Goal: Task Accomplishment & Management: Complete application form

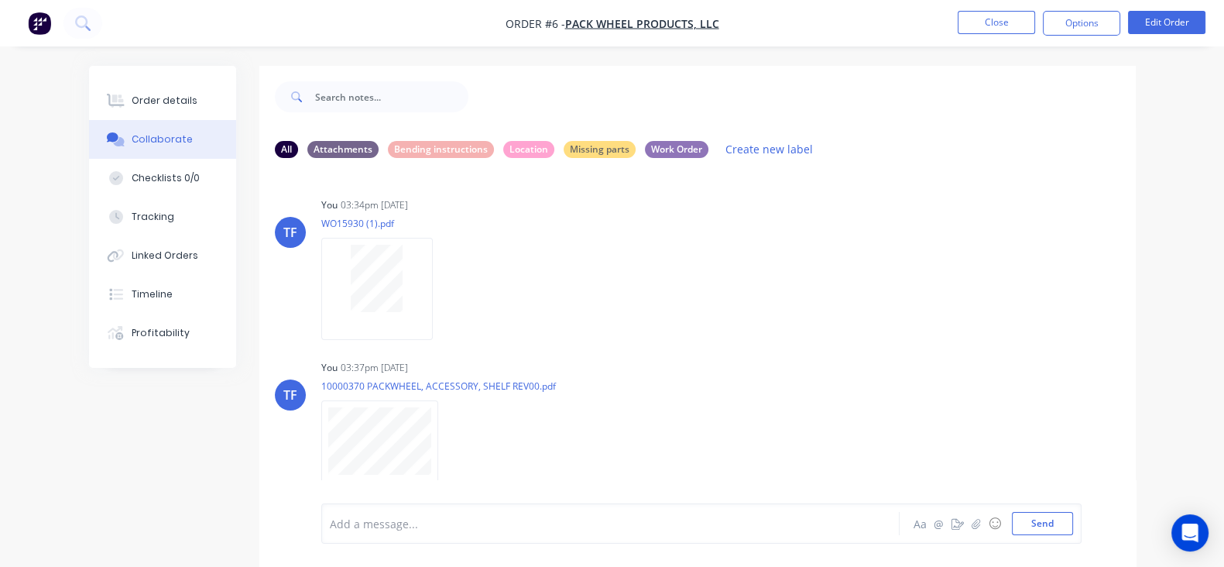
click at [33, 25] on img "button" at bounding box center [39, 23] width 23 height 23
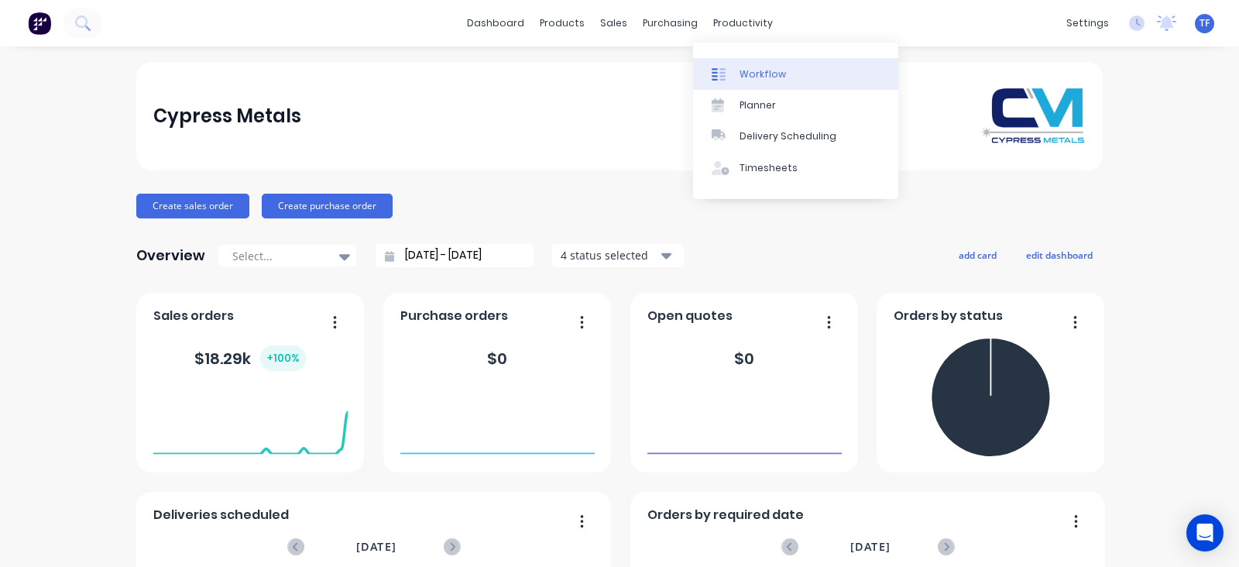
click at [734, 63] on link "Workflow" at bounding box center [795, 73] width 205 height 31
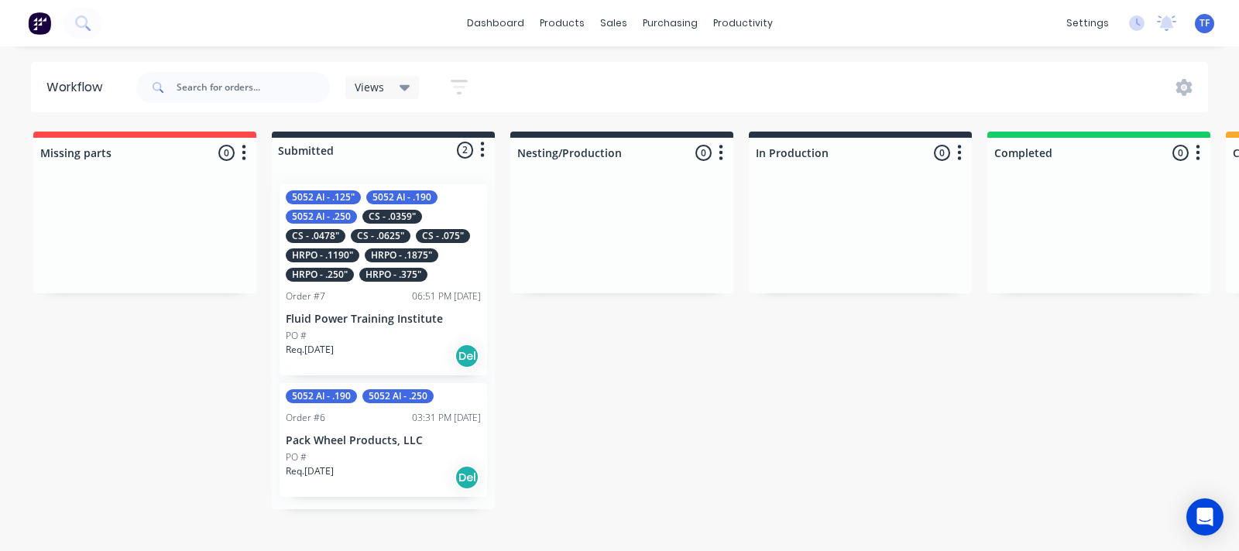
click at [406, 235] on div "CS - .0625"" at bounding box center [381, 236] width 60 height 14
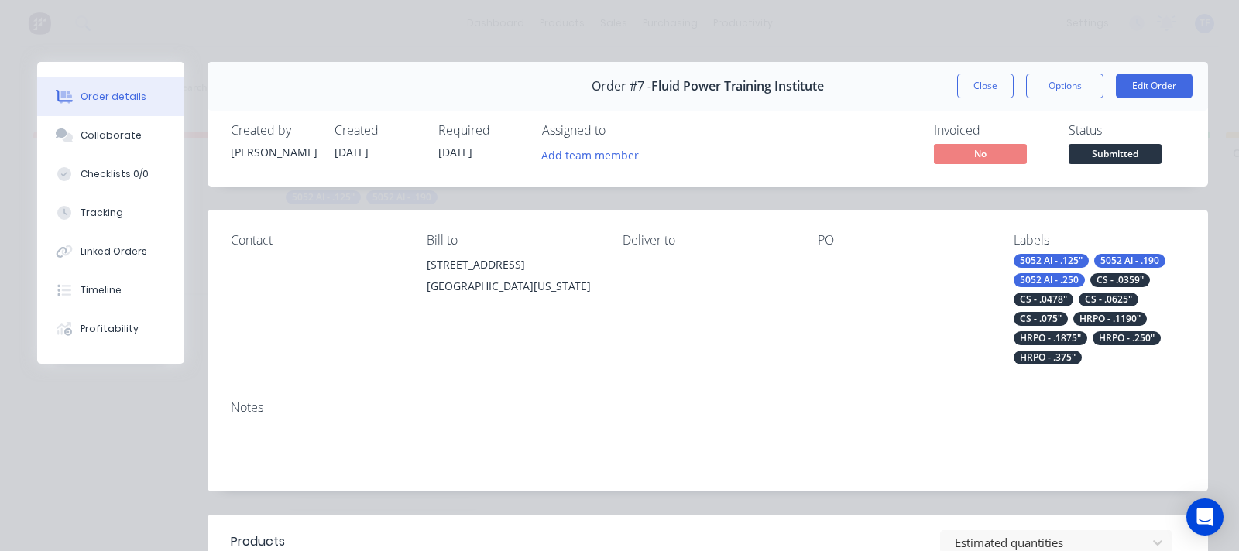
click at [450, 149] on span "[DATE]" at bounding box center [455, 152] width 34 height 15
click at [456, 156] on span "[DATE]" at bounding box center [455, 152] width 34 height 15
click at [1115, 75] on button "Edit Order" at bounding box center [1153, 86] width 77 height 25
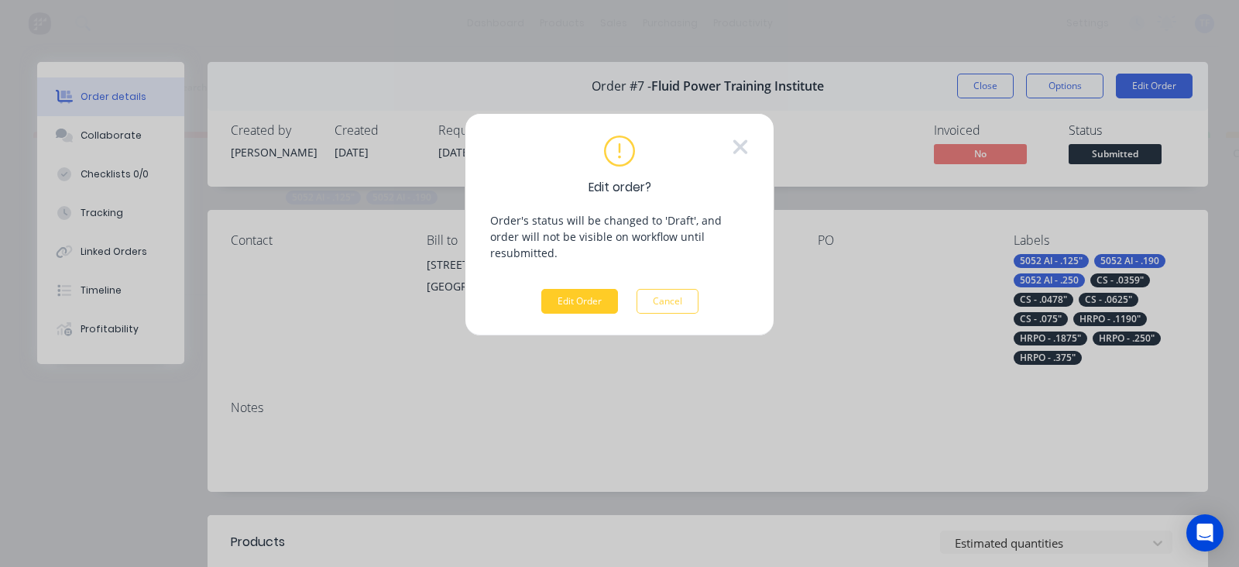
click at [591, 289] on button "Edit Order" at bounding box center [579, 301] width 77 height 25
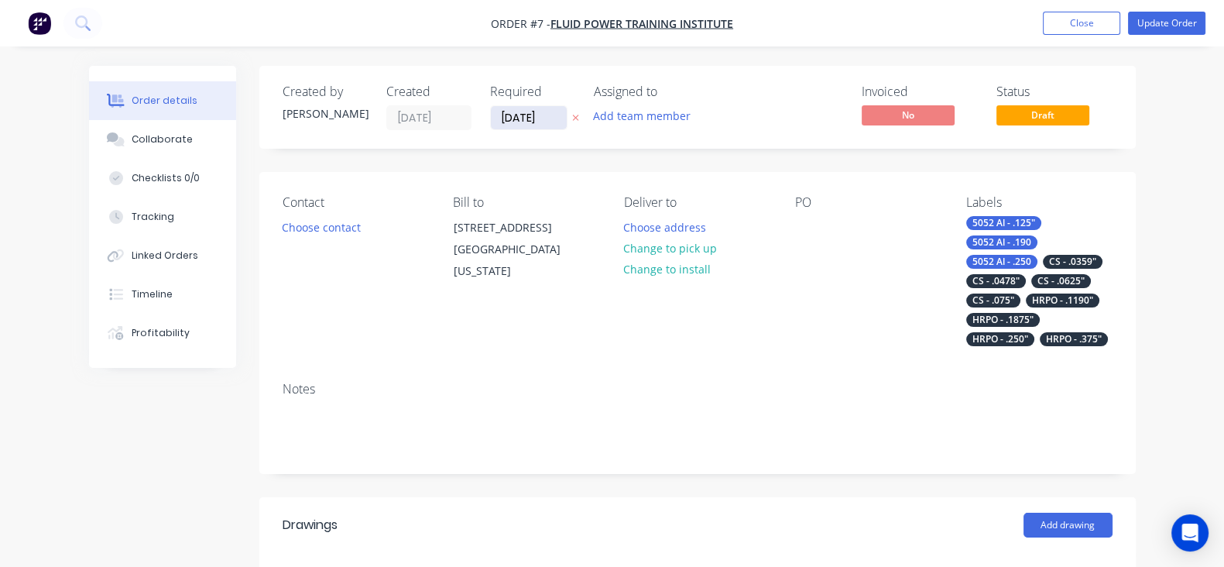
click at [491, 124] on input "02/10/25" at bounding box center [529, 117] width 76 height 23
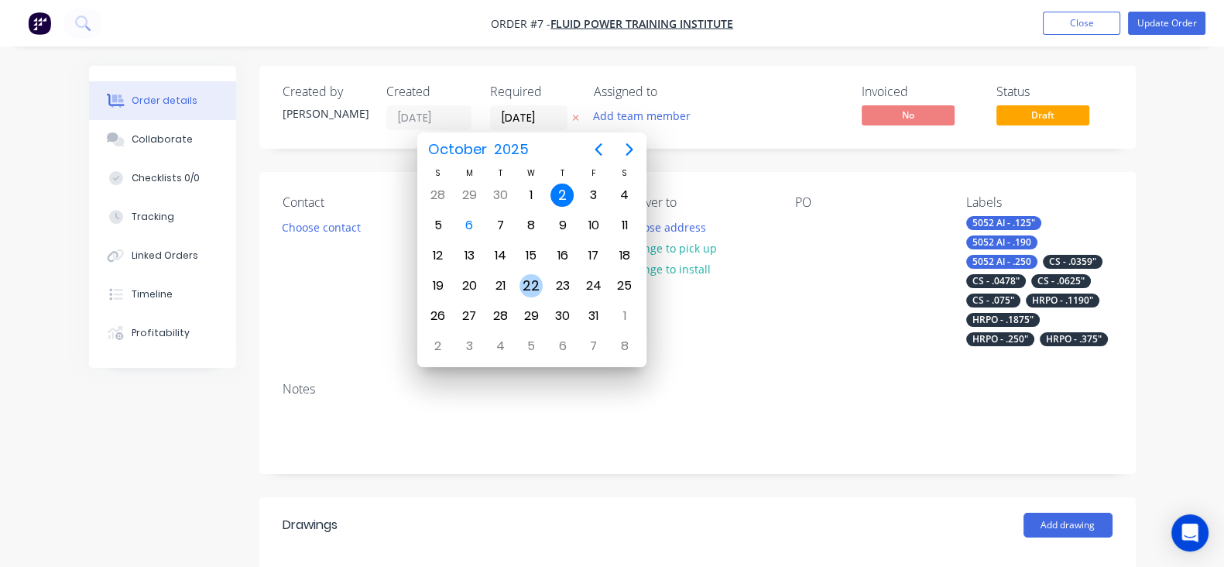
click at [534, 286] on div "22" at bounding box center [530, 285] width 23 height 23
type input "22/10/25"
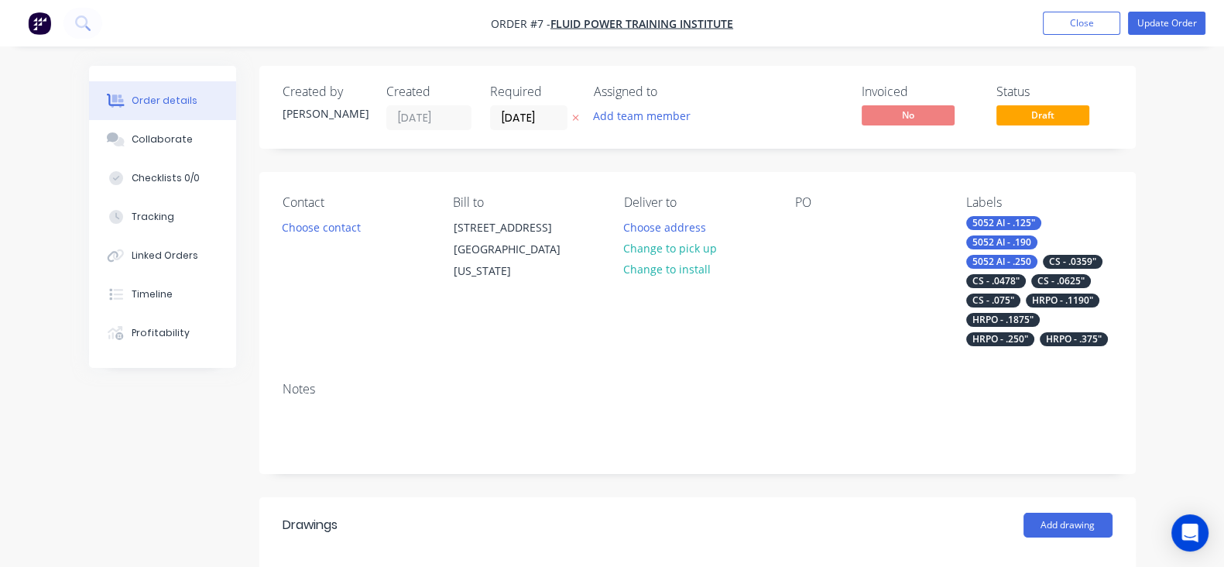
drag, startPoint x: 499, startPoint y: 349, endPoint x: 507, endPoint y: 346, distance: 9.1
click at [499, 369] on div "Notes" at bounding box center [697, 421] width 876 height 104
click at [1162, 23] on button "Update Order" at bounding box center [1166, 23] width 77 height 23
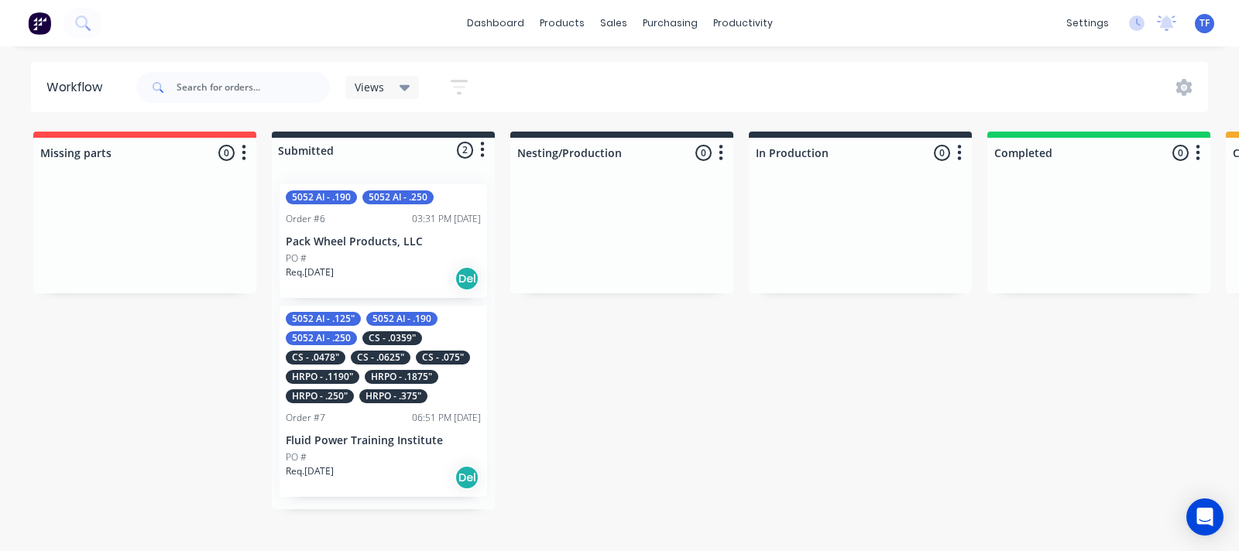
click at [418, 279] on div "Req. 04/10/25 Del" at bounding box center [383, 279] width 195 height 26
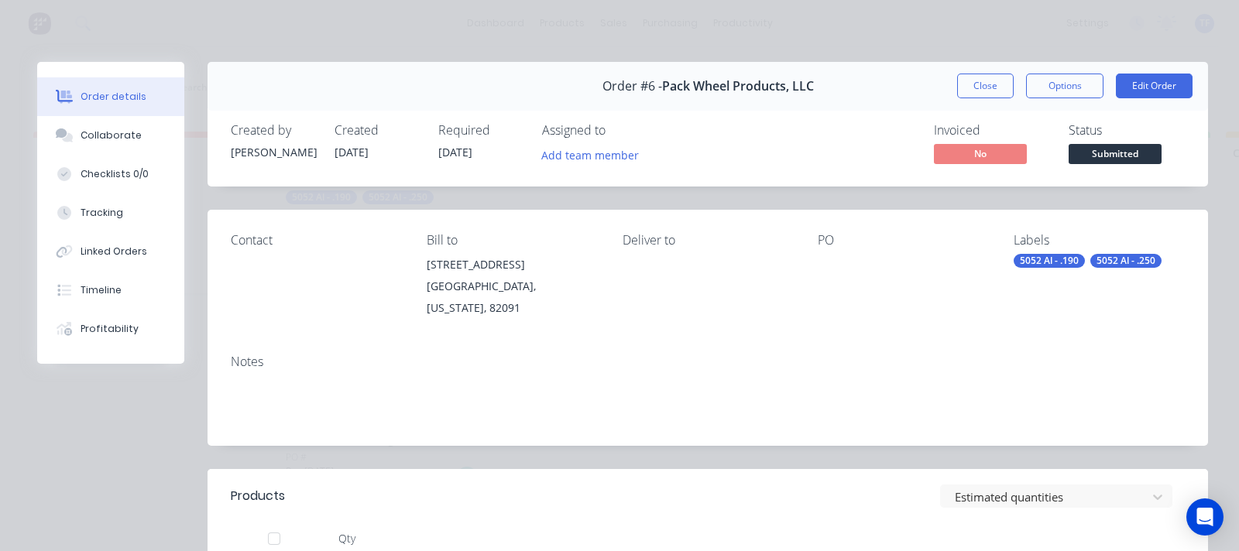
click at [1061, 263] on div "5052 Al - .190" at bounding box center [1048, 261] width 71 height 14
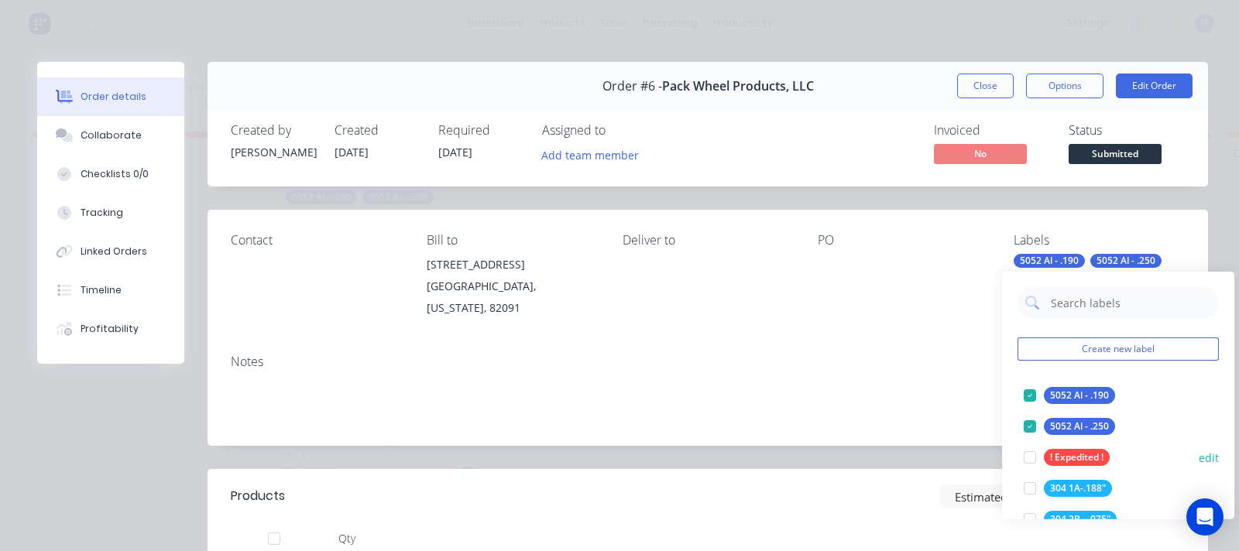
click at [1030, 461] on div at bounding box center [1029, 457] width 31 height 31
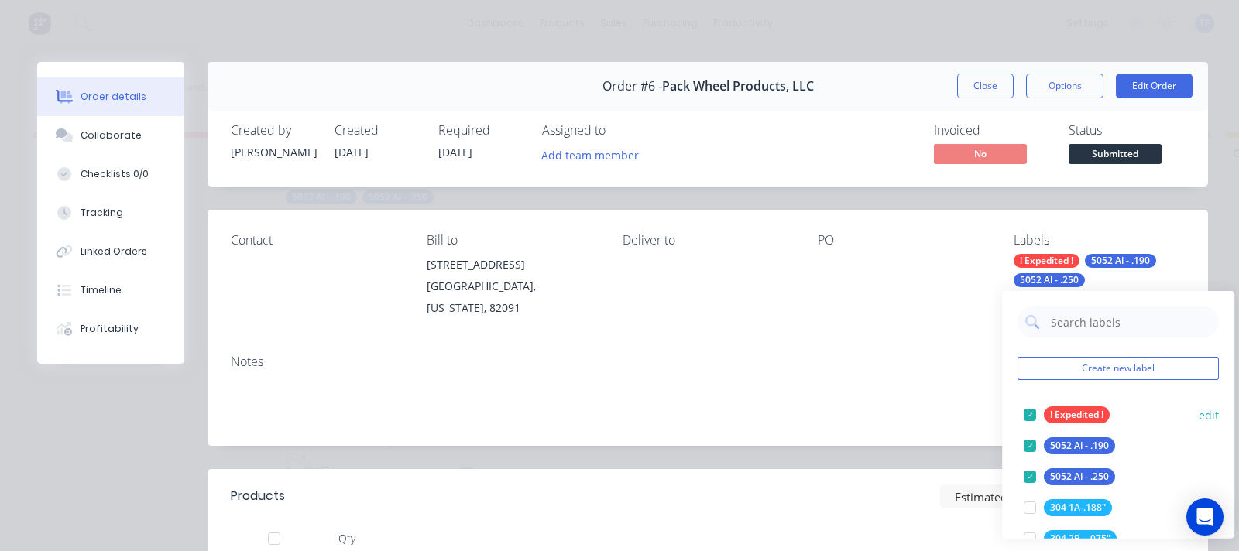
click at [1198, 416] on button "edit" at bounding box center [1208, 414] width 20 height 16
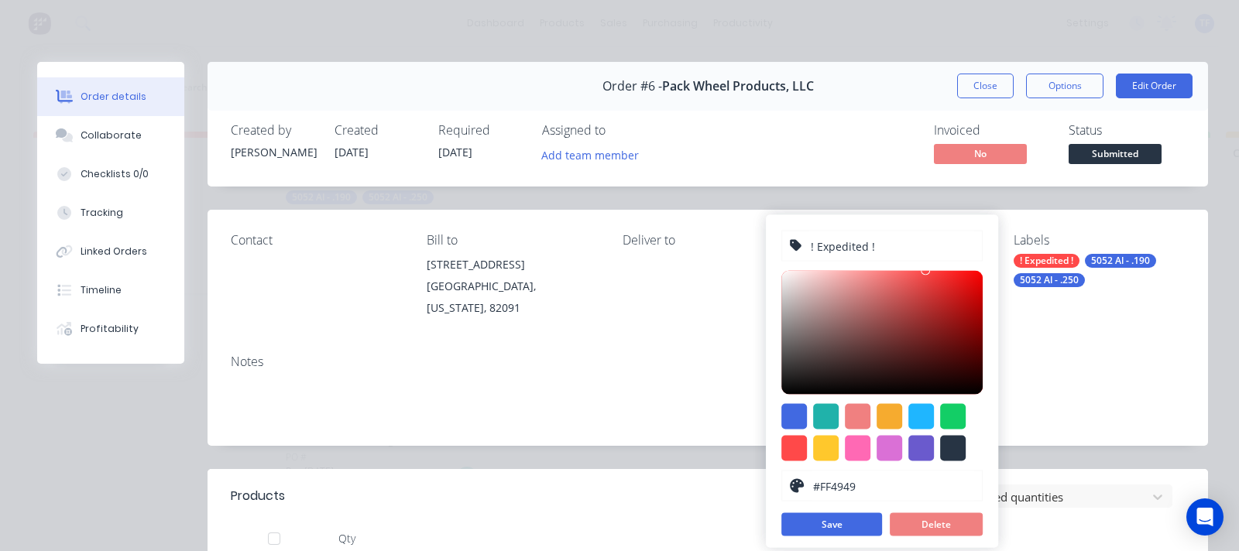
drag, startPoint x: 864, startPoint y: 245, endPoint x: 862, endPoint y: 262, distance: 16.3
click at [864, 245] on input "! Expedited !" at bounding box center [891, 245] width 165 height 29
type input "! RUSH !"
click at [810, 524] on button "Save" at bounding box center [831, 524] width 101 height 23
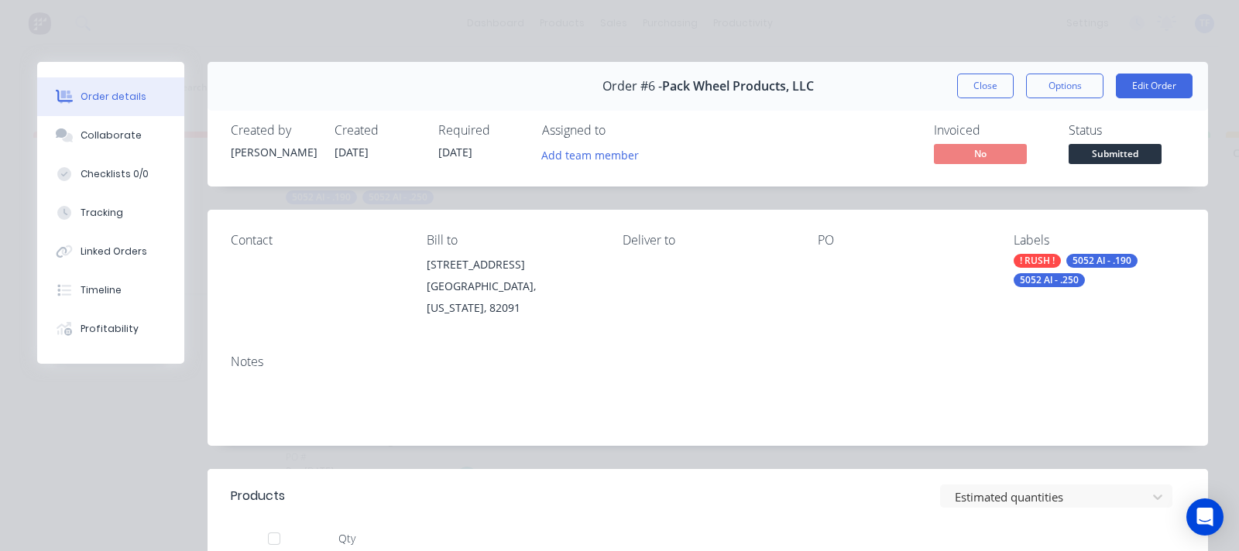
click at [941, 305] on div "Contact Bill to 414 Gannett Drive Rock Springs, Wyoming, 82091 Deliver to PO La…" at bounding box center [707, 276] width 1000 height 132
click at [1140, 76] on button "Edit Order" at bounding box center [1153, 86] width 77 height 25
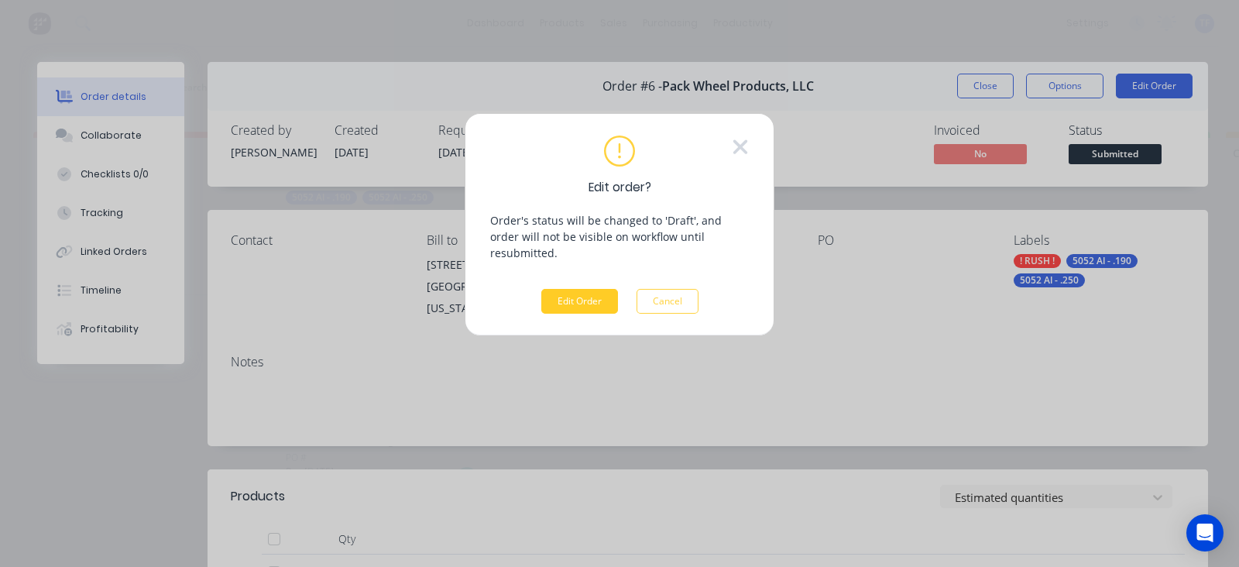
click at [577, 289] on button "Edit Order" at bounding box center [579, 301] width 77 height 25
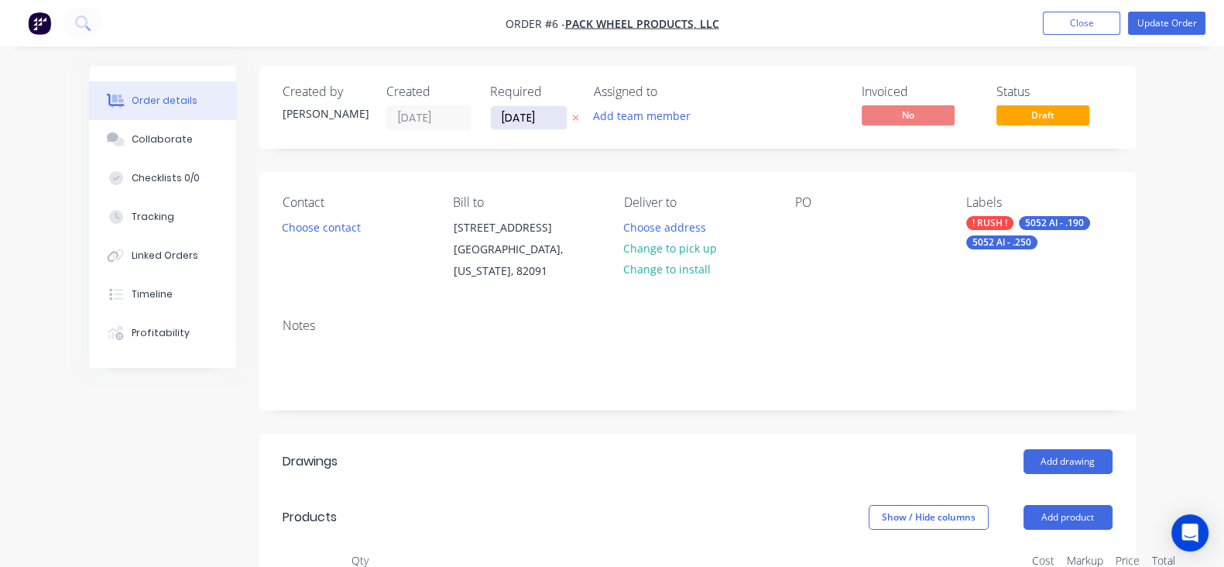
click at [491, 116] on input "[DATE]" at bounding box center [529, 117] width 76 height 23
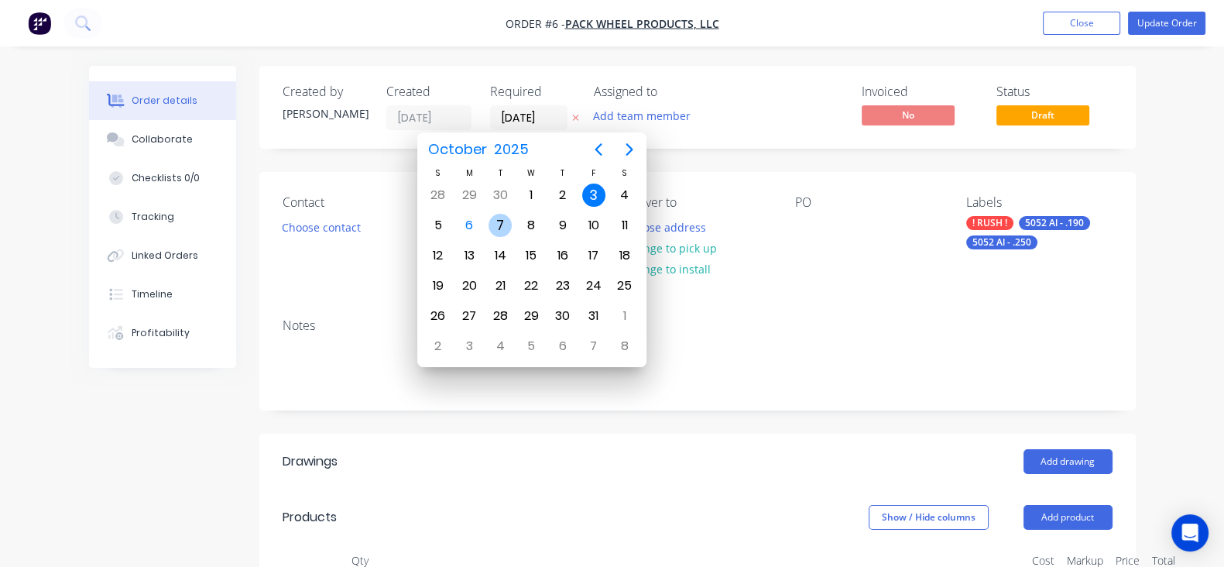
click at [500, 220] on div "7" at bounding box center [499, 225] width 23 height 23
type input "07/10/25"
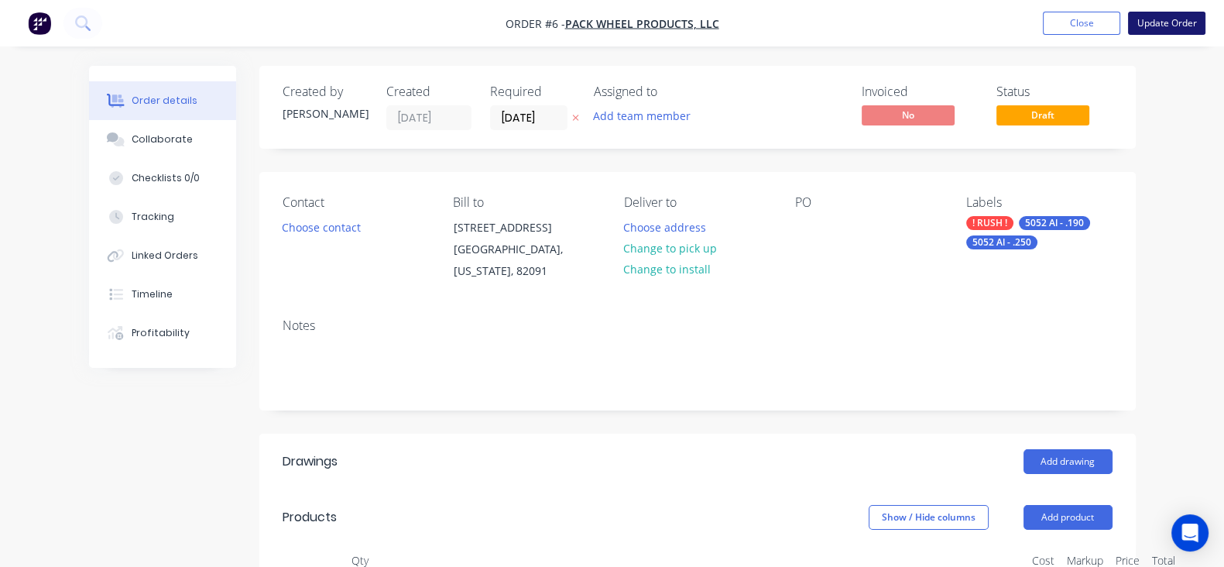
click at [1140, 25] on button "Update Order" at bounding box center [1166, 23] width 77 height 23
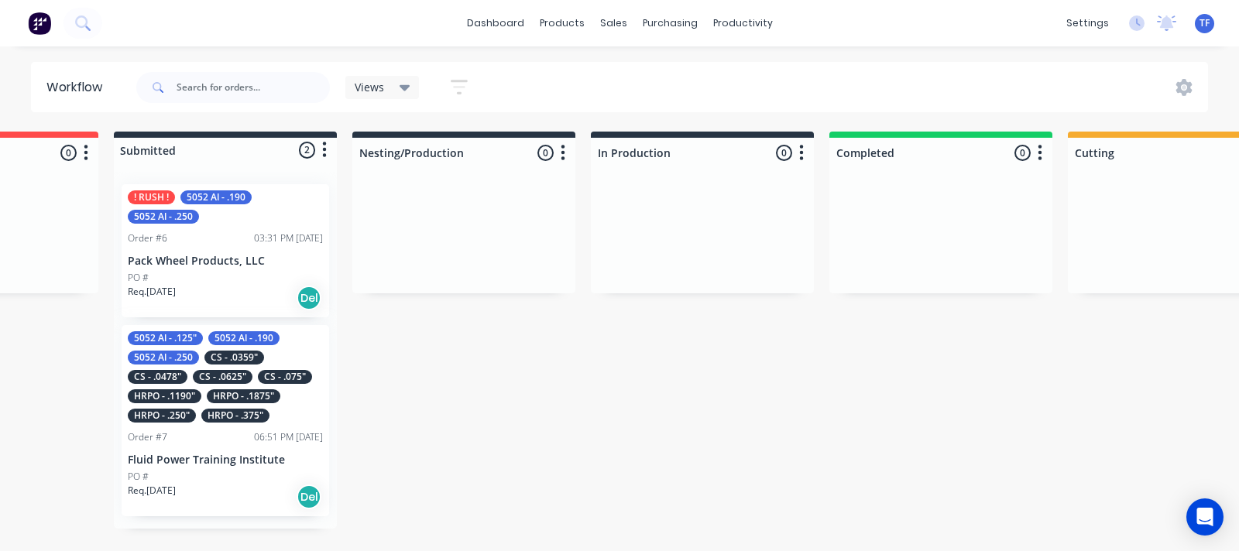
scroll to position [0, 320]
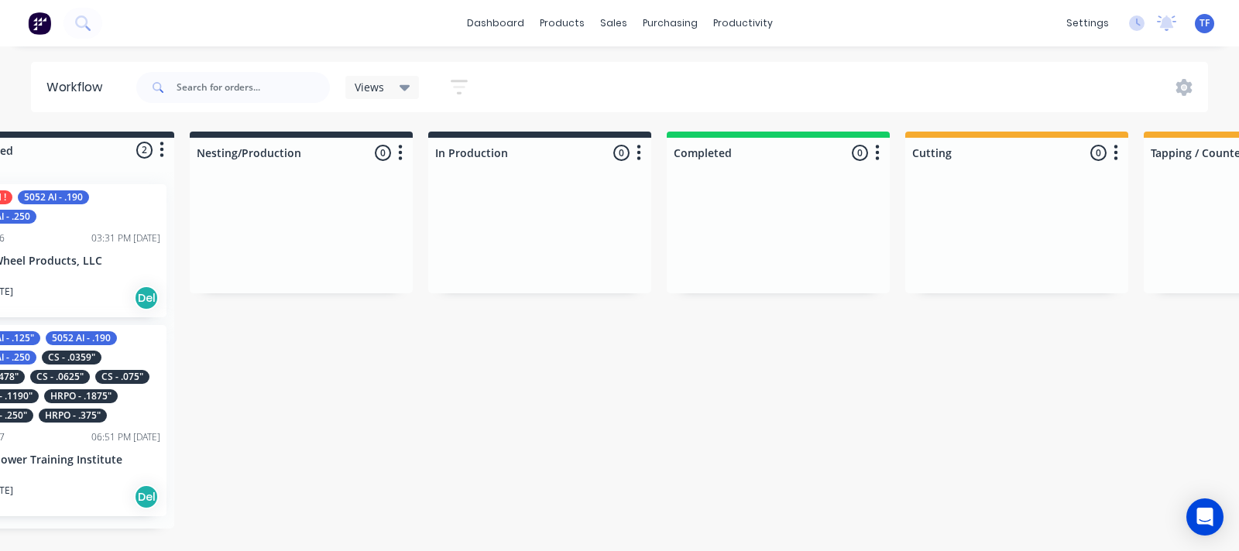
click at [507, 458] on html "dashboard products sales purchasing productivity dashboard products Product Cat…" at bounding box center [299, 229] width 1239 height 458
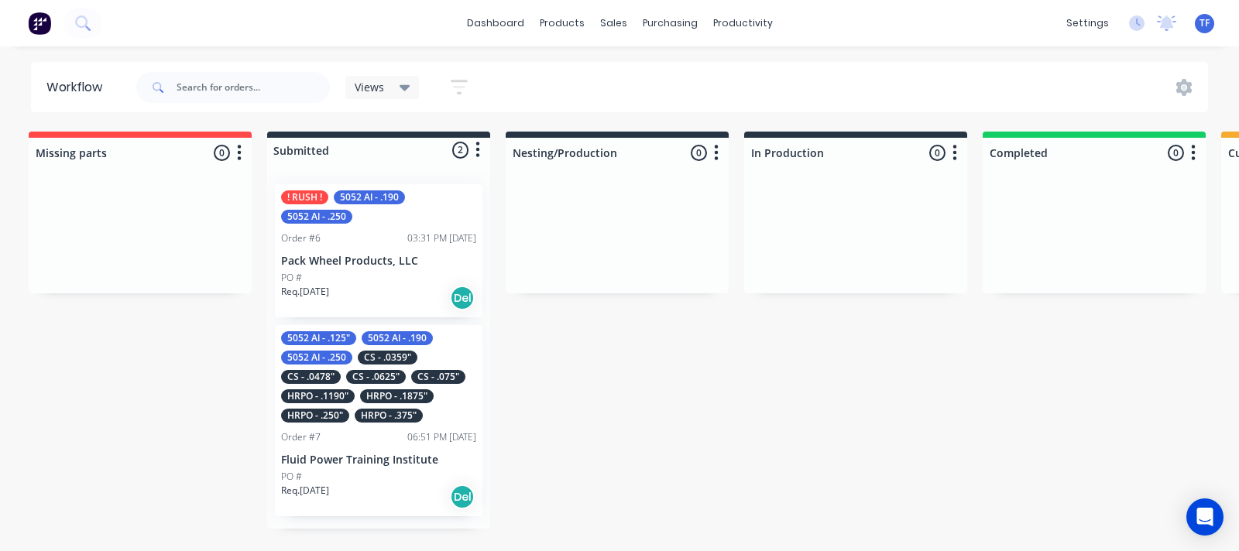
scroll to position [0, 0]
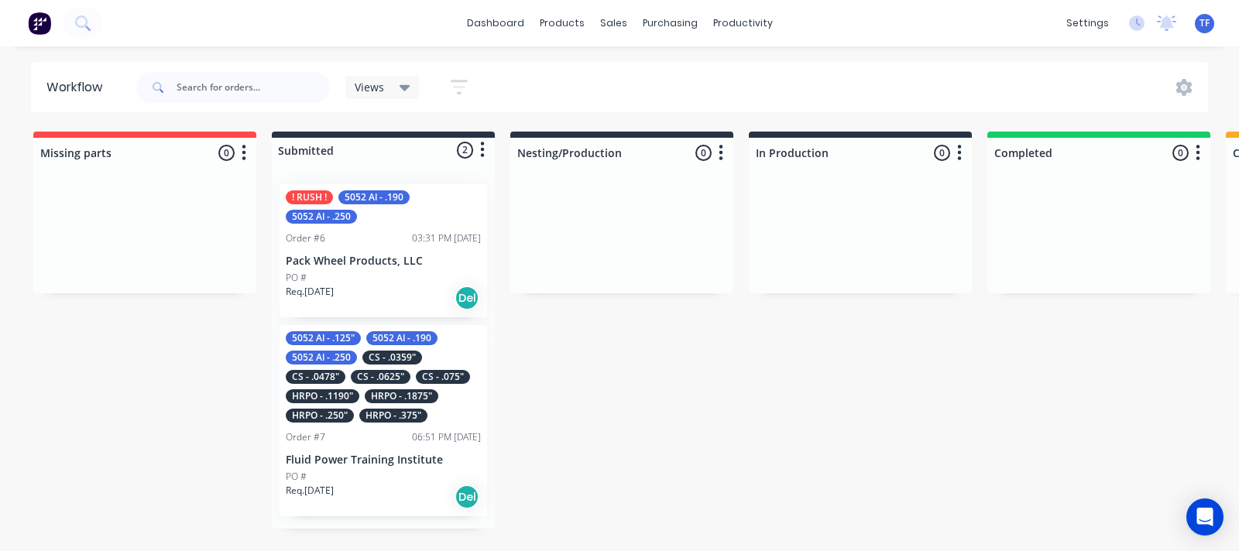
click at [410, 389] on div "HRPO - .1875"" at bounding box center [402, 396] width 74 height 14
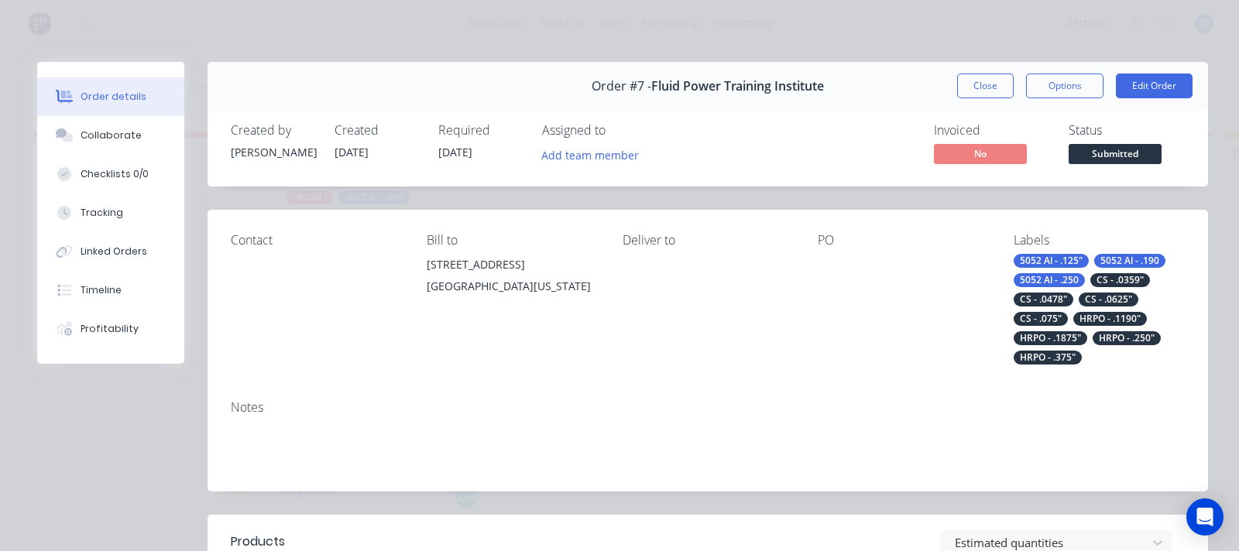
click at [1115, 144] on span "Submitted" at bounding box center [1114, 153] width 93 height 19
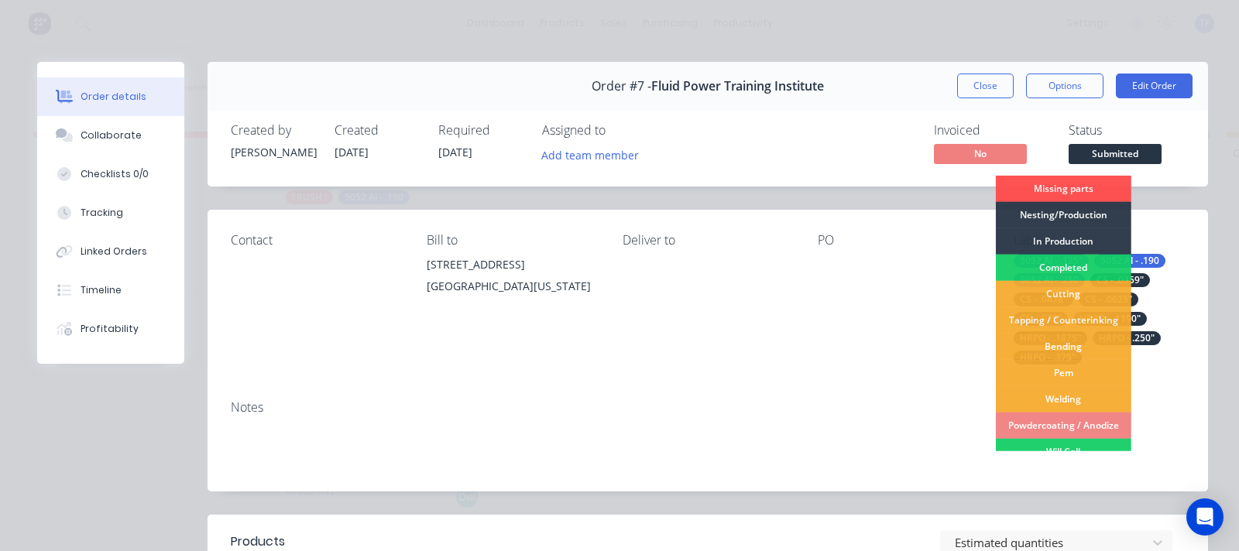
click at [890, 253] on div "PO" at bounding box center [902, 299] width 171 height 132
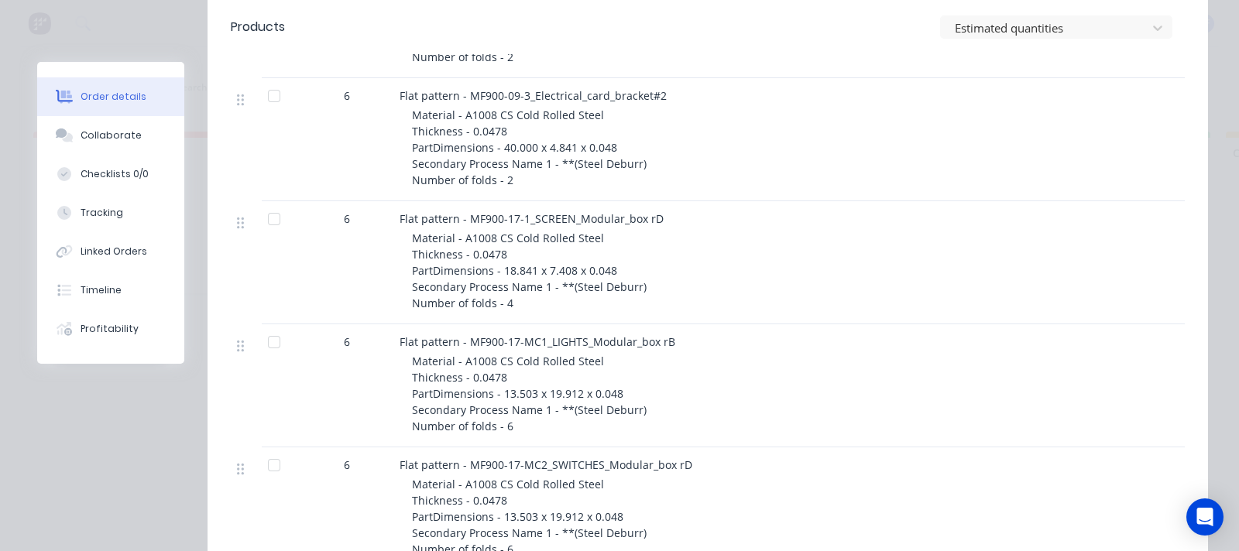
scroll to position [4451, 0]
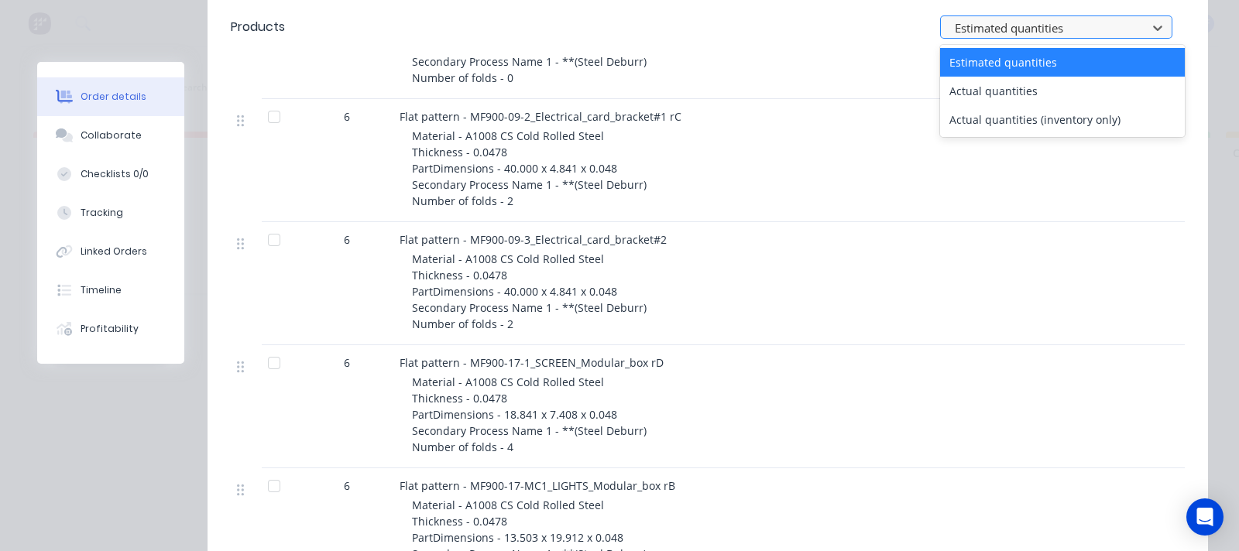
click at [1085, 29] on div at bounding box center [1046, 28] width 186 height 19
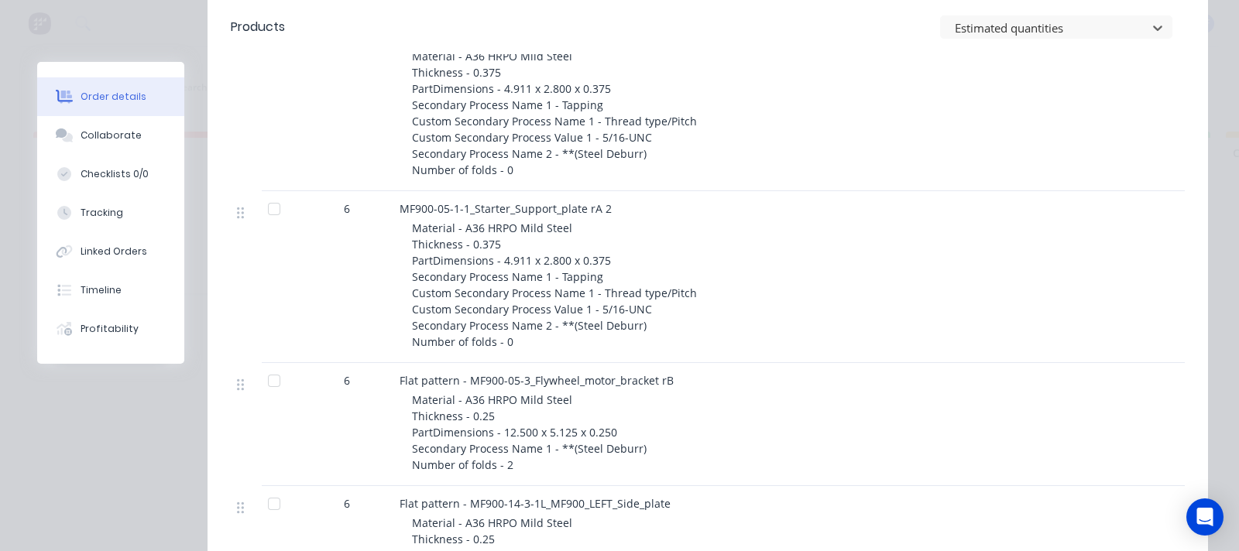
scroll to position [0, 0]
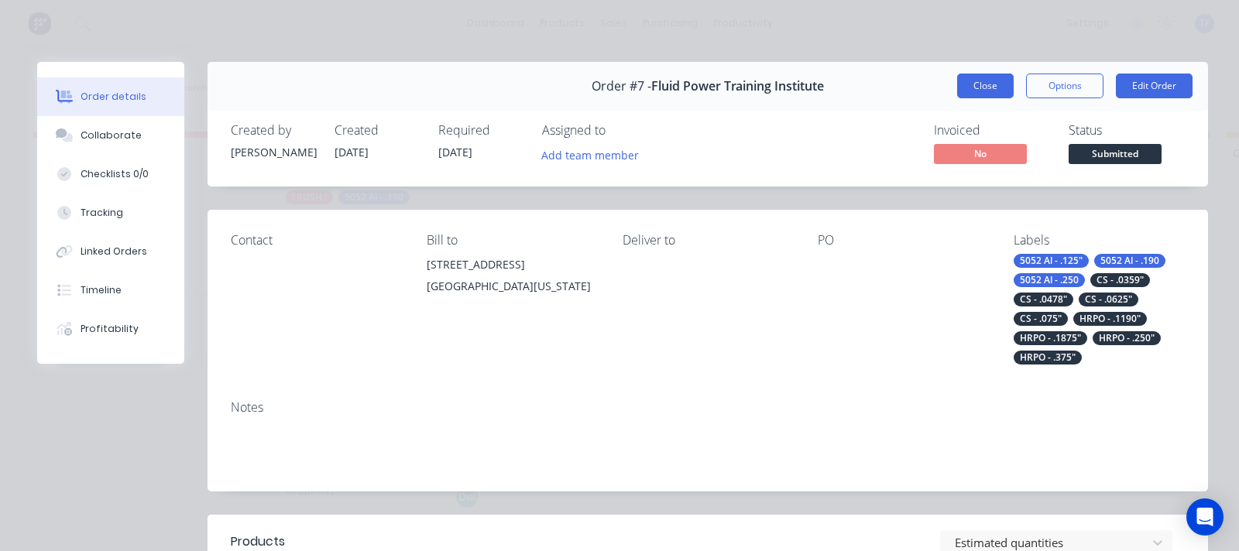
click at [987, 94] on button "Close" at bounding box center [985, 86] width 57 height 25
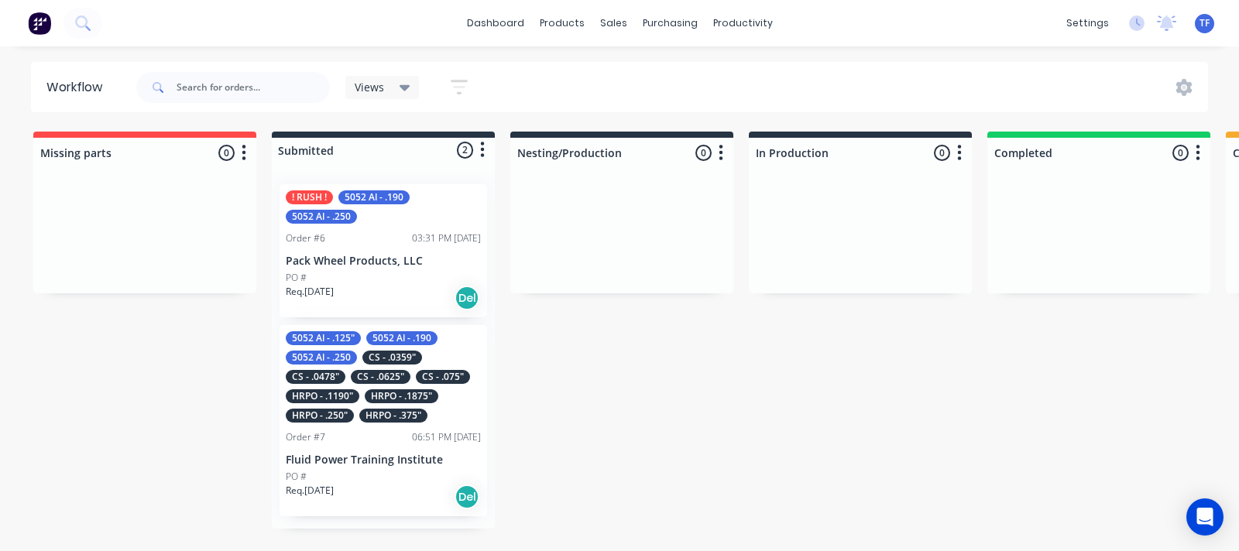
click at [418, 454] on p "Fluid Power Training Institute" at bounding box center [383, 460] width 195 height 13
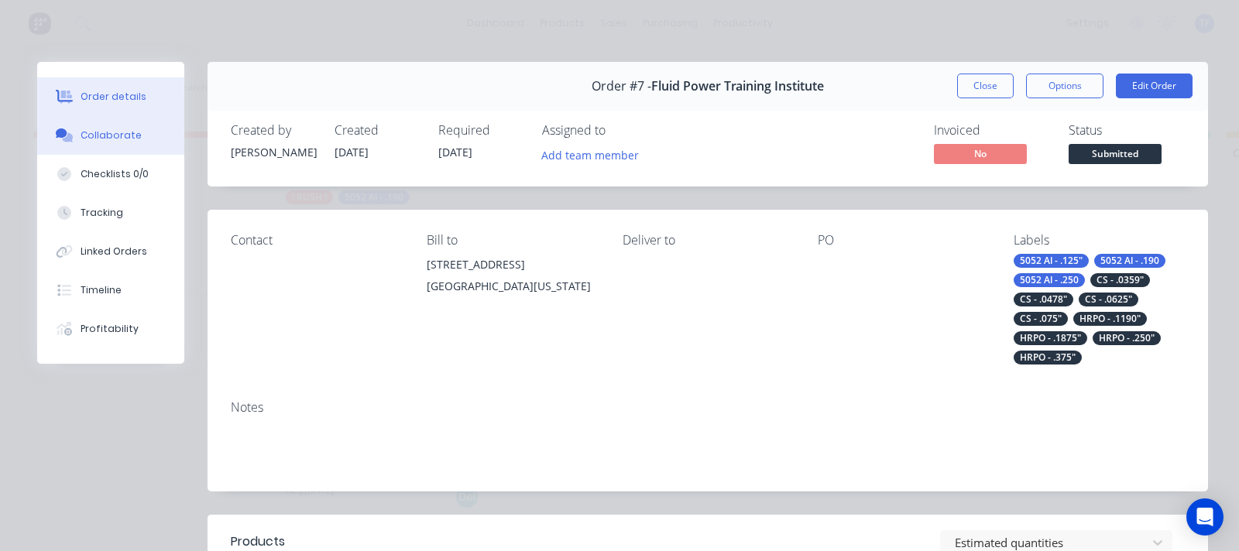
click at [98, 133] on div "Collaborate" at bounding box center [111, 135] width 61 height 14
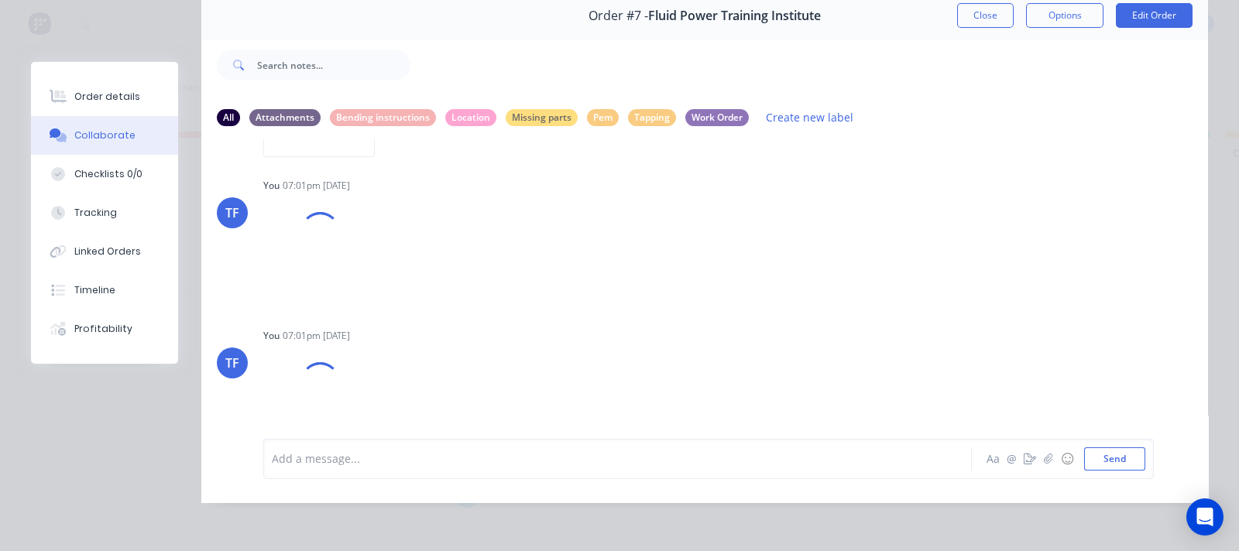
scroll to position [1139, 0]
click at [974, 8] on button "Close" at bounding box center [985, 15] width 57 height 25
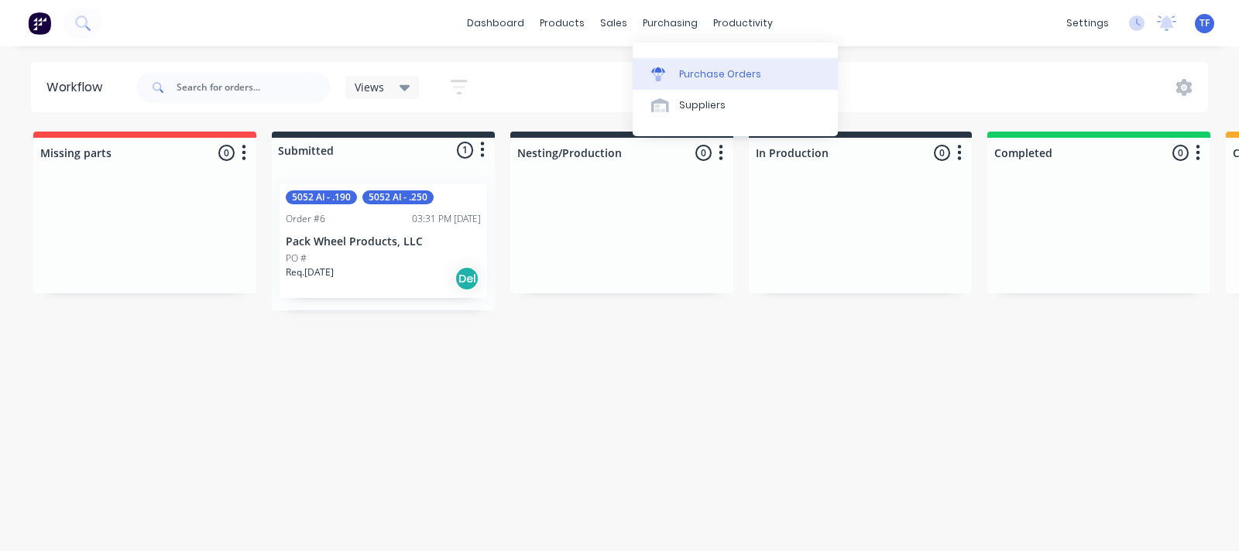
click at [683, 79] on div "Purchase Orders" at bounding box center [720, 74] width 82 height 14
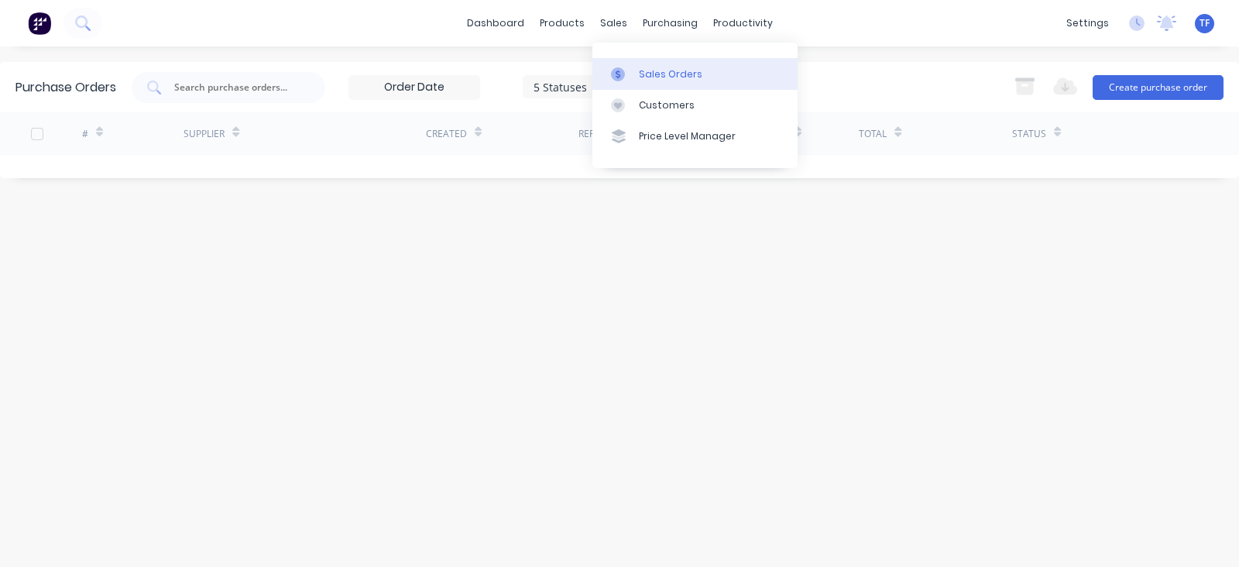
click at [630, 85] on link "Sales Orders" at bounding box center [694, 73] width 205 height 31
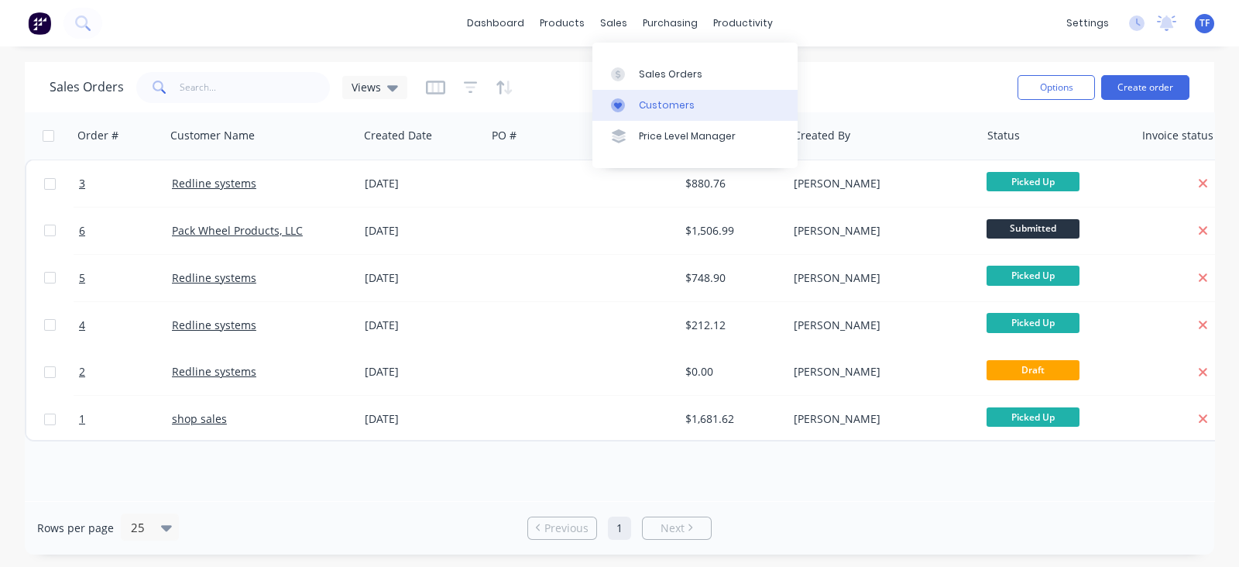
click at [639, 101] on div "Customers" at bounding box center [667, 105] width 56 height 14
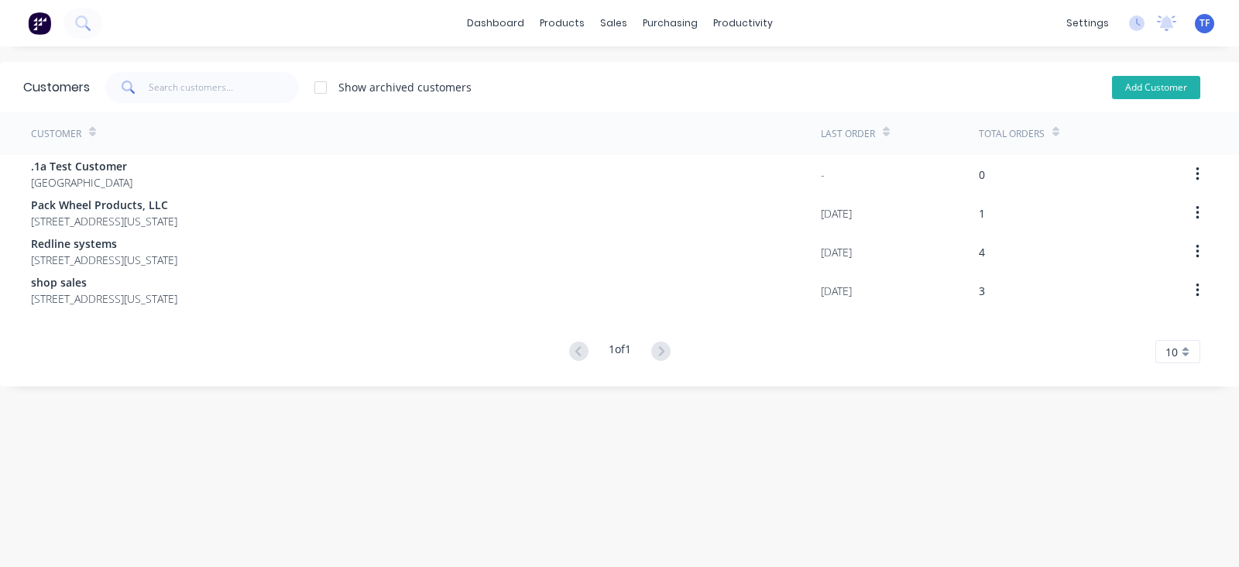
click at [1160, 76] on button "Add Customer" at bounding box center [1156, 87] width 88 height 23
select select "US"
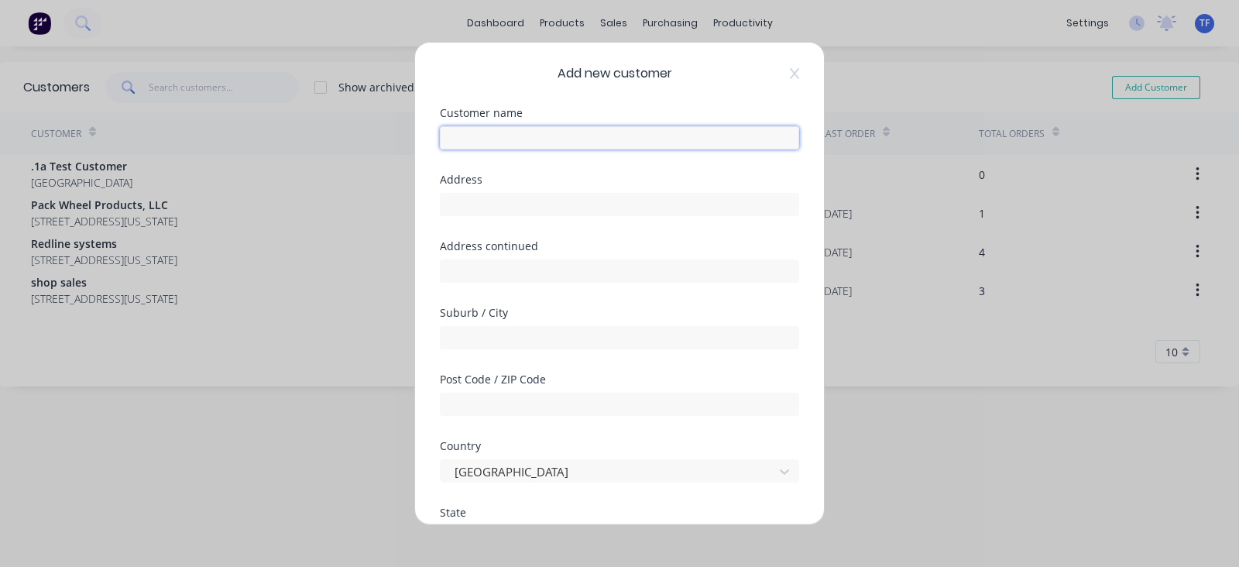
click at [627, 135] on input "text" at bounding box center [619, 137] width 359 height 23
type input "Fluid Power Training Institute"
type input "[STREET_ADDRESS]"
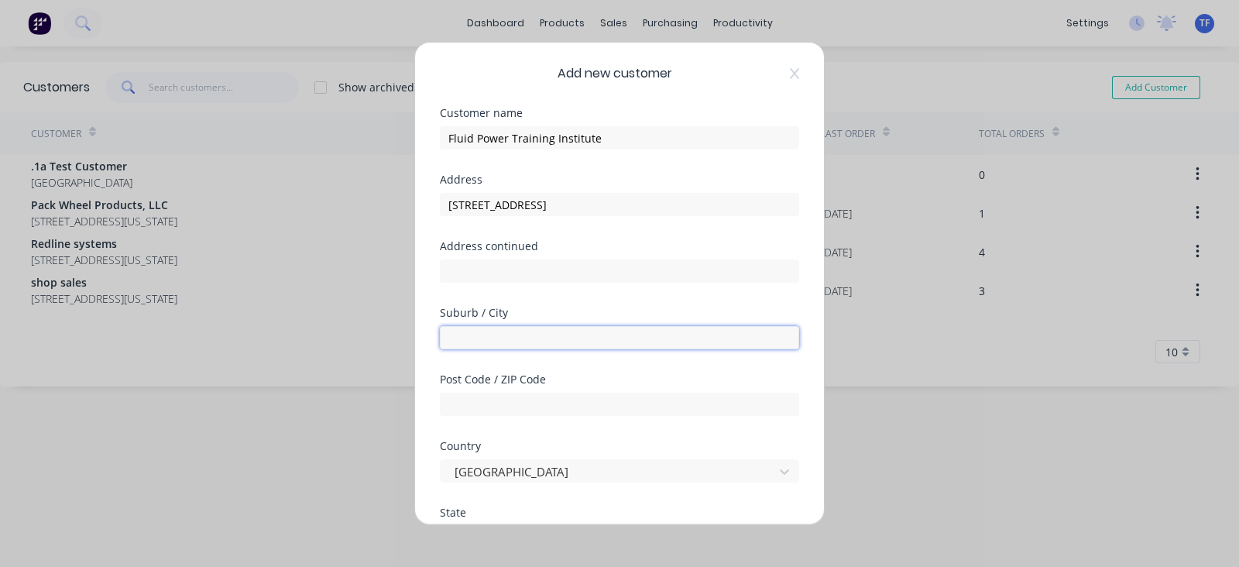
click at [557, 334] on input "text" at bounding box center [619, 337] width 359 height 23
type input "[GEOGRAPHIC_DATA]"
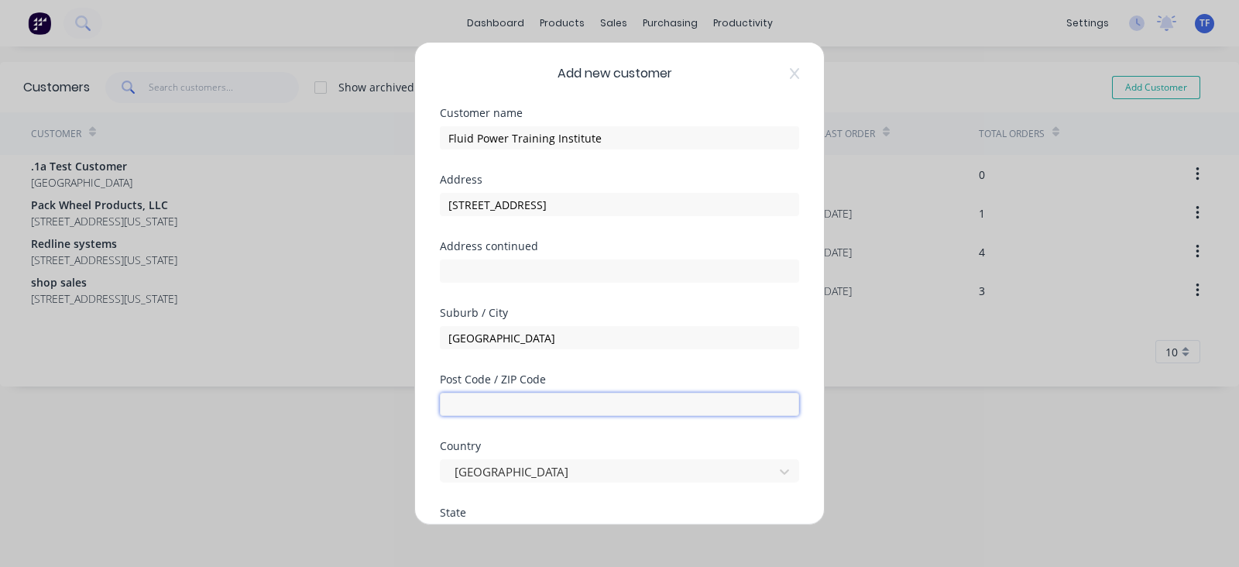
click at [542, 412] on input "text" at bounding box center [619, 403] width 359 height 23
type input "84119"
click at [507, 428] on div "Post Code / ZIP Code 84119" at bounding box center [619, 407] width 359 height 67
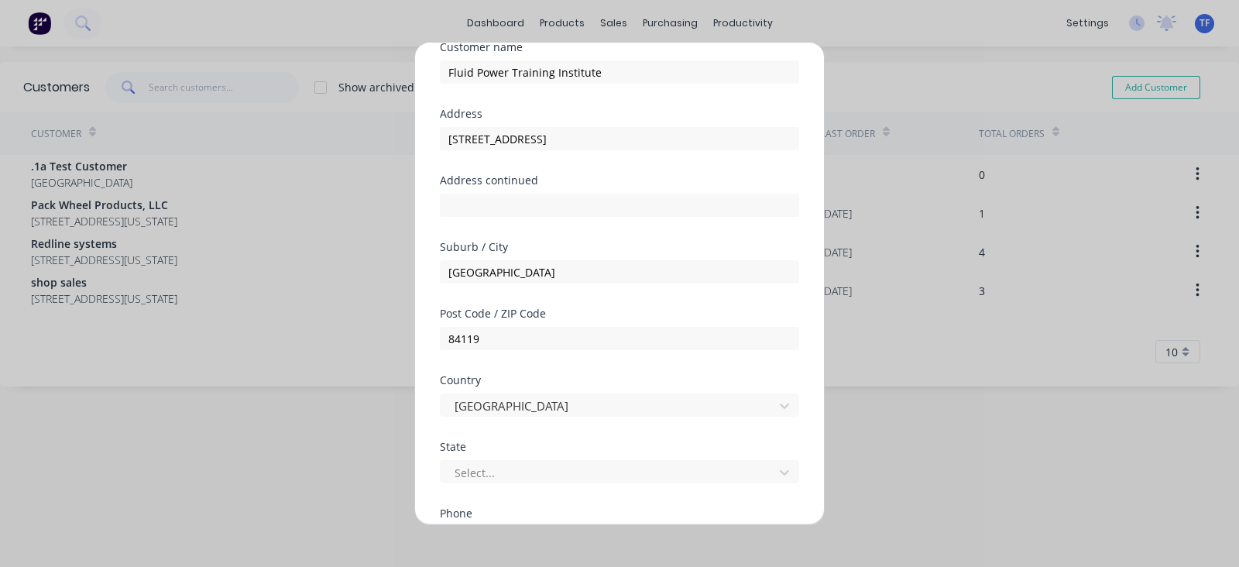
scroll to position [96, 0]
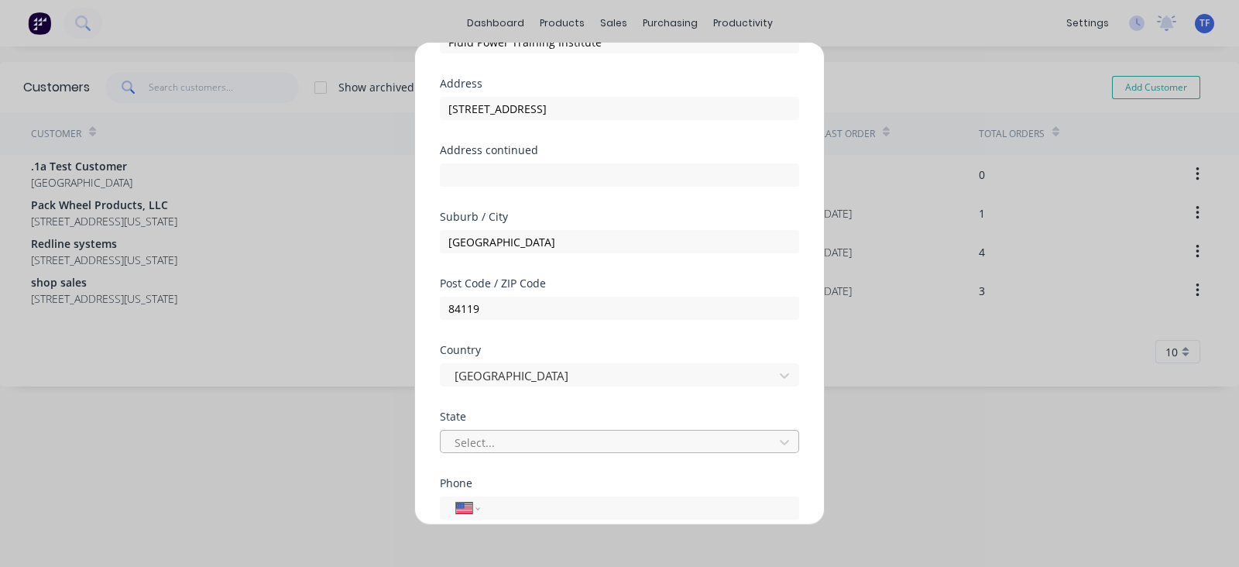
click at [508, 437] on div at bounding box center [609, 441] width 313 height 19
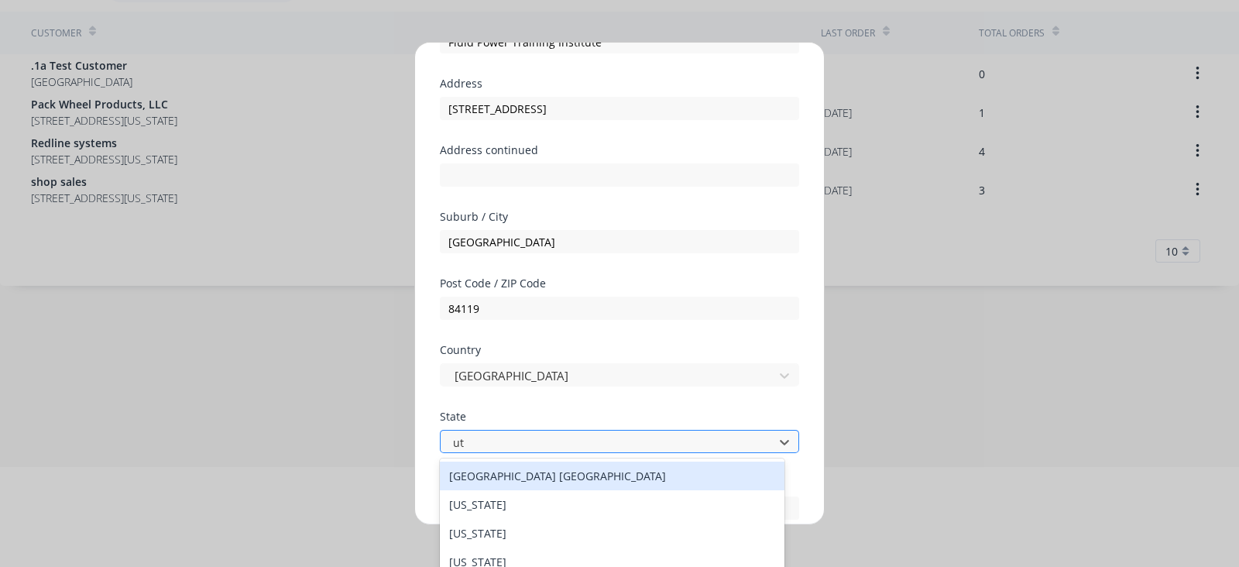
type input "uta"
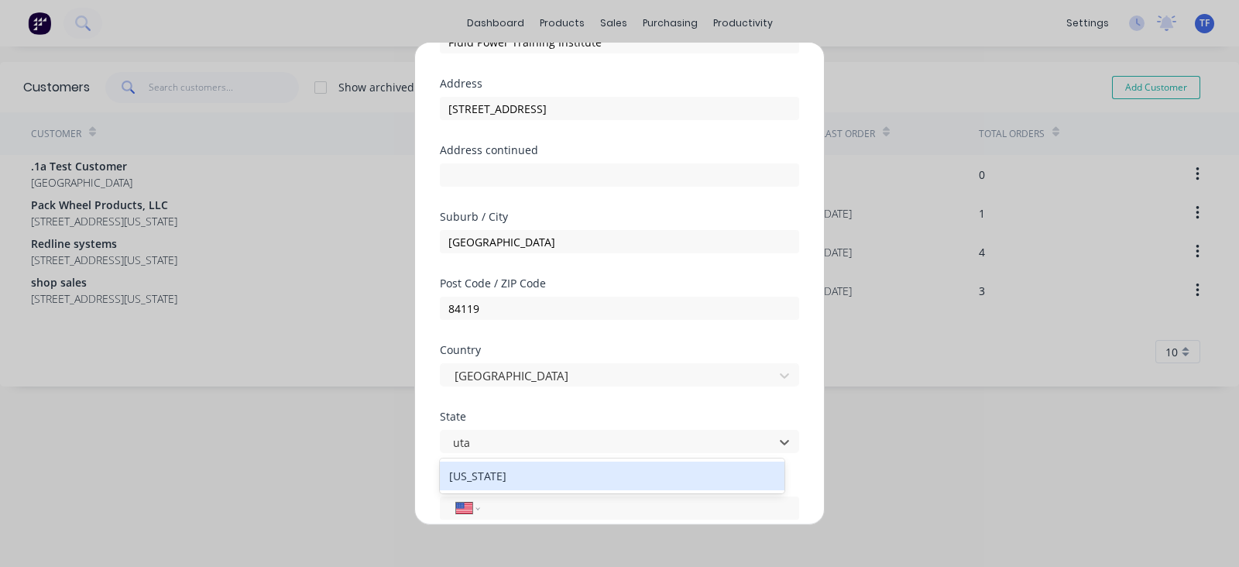
click at [496, 470] on div "[US_STATE]" at bounding box center [612, 475] width 344 height 29
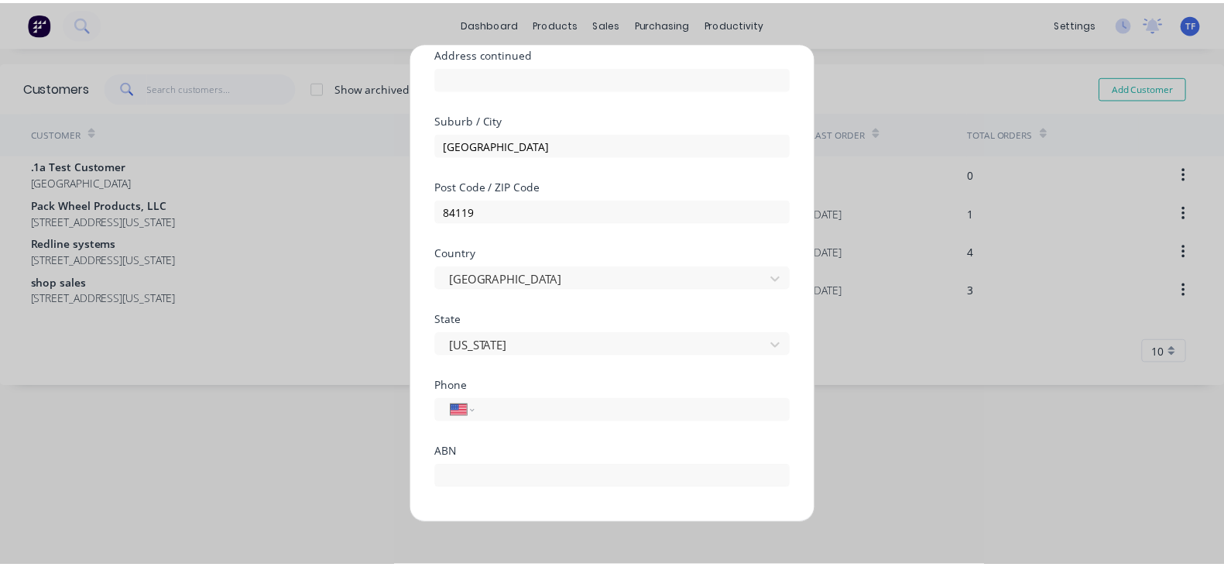
scroll to position [253, 0]
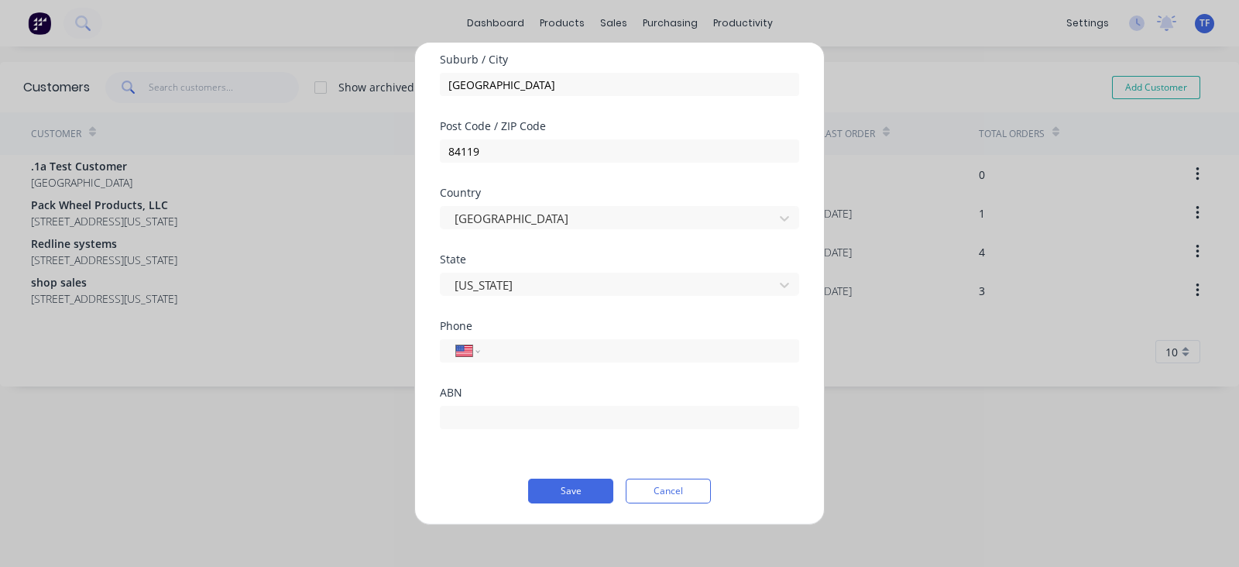
click at [523, 363] on div "Phone International [GEOGRAPHIC_DATA] [GEOGRAPHIC_DATA] [GEOGRAPHIC_DATA] [GEOG…" at bounding box center [619, 353] width 359 height 67
click at [523, 354] on input "tel" at bounding box center [637, 350] width 292 height 18
type input "[PHONE_NUMBER]"
click at [571, 481] on button "Save" at bounding box center [570, 490] width 85 height 25
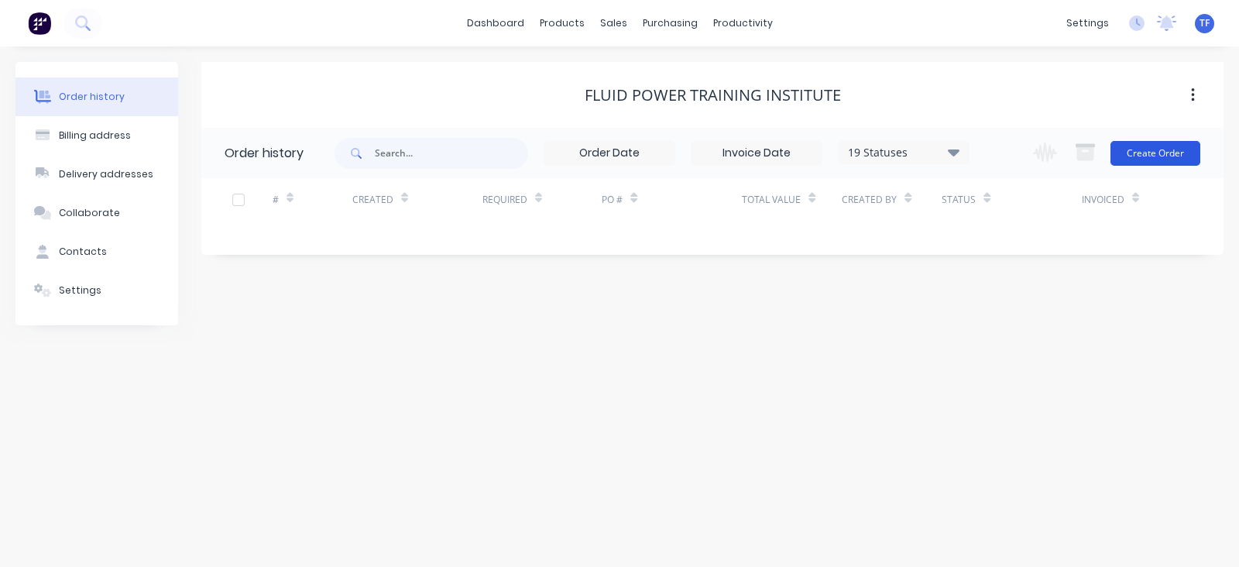
click at [1177, 152] on button "Create Order" at bounding box center [1155, 153] width 90 height 25
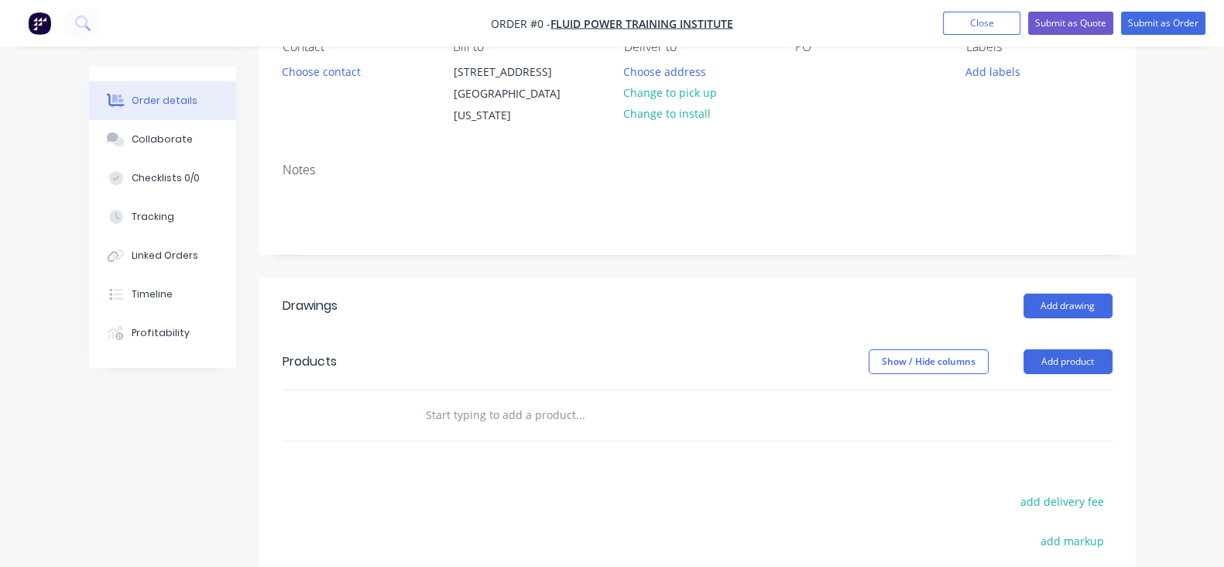
scroll to position [386, 0]
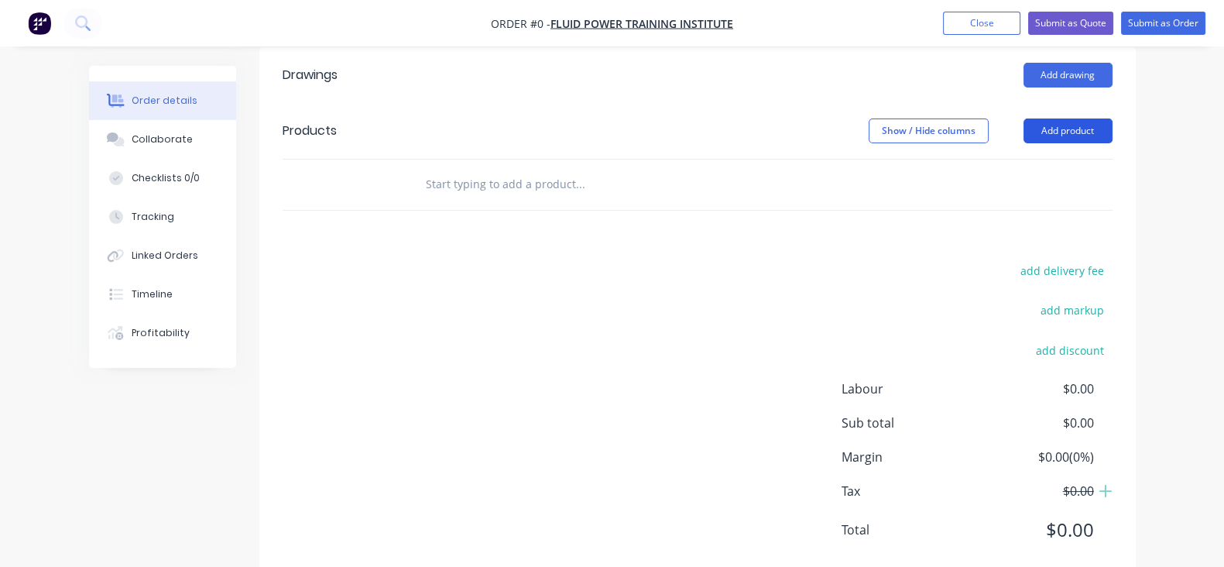
click at [1112, 137] on button "Add product" at bounding box center [1067, 130] width 89 height 25
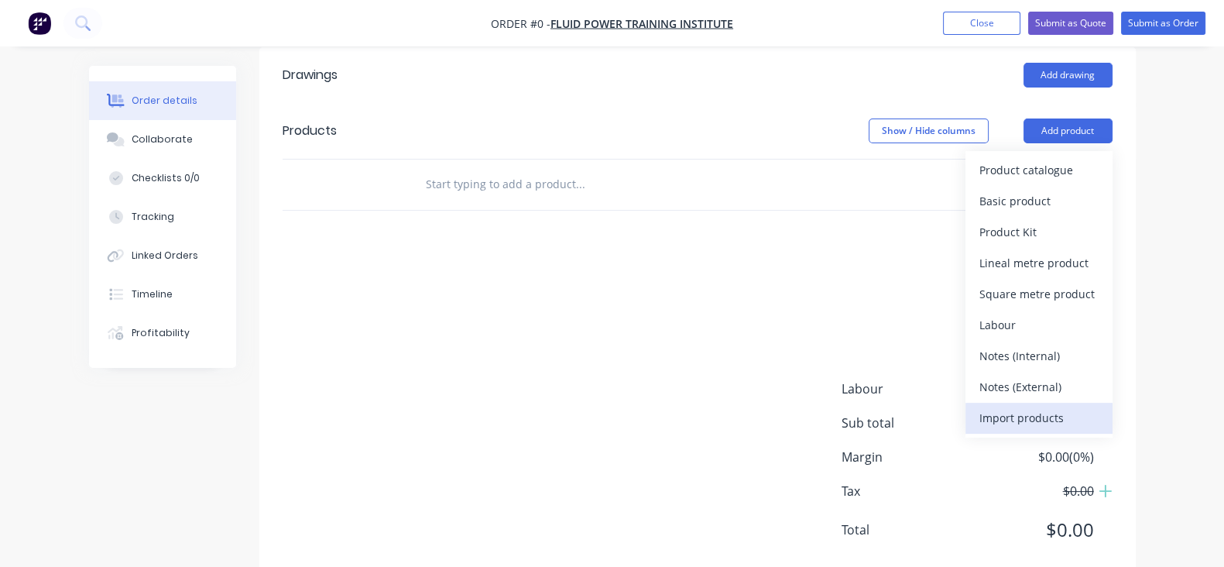
click at [1098, 411] on div "Import products" at bounding box center [1038, 417] width 119 height 22
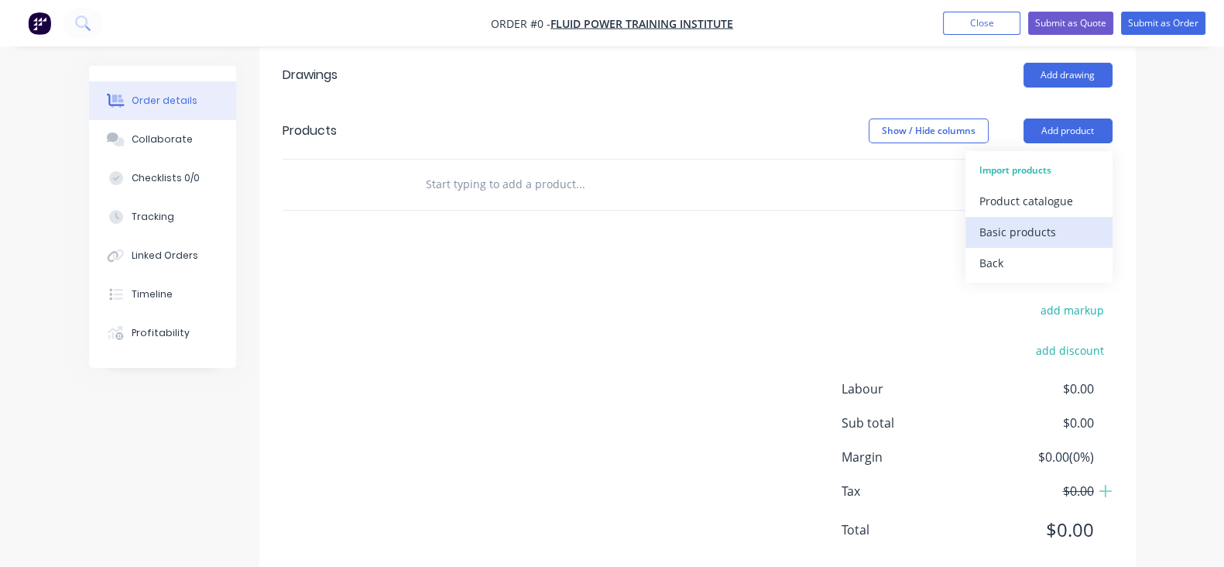
click at [1098, 236] on div "Basic products" at bounding box center [1038, 232] width 119 height 22
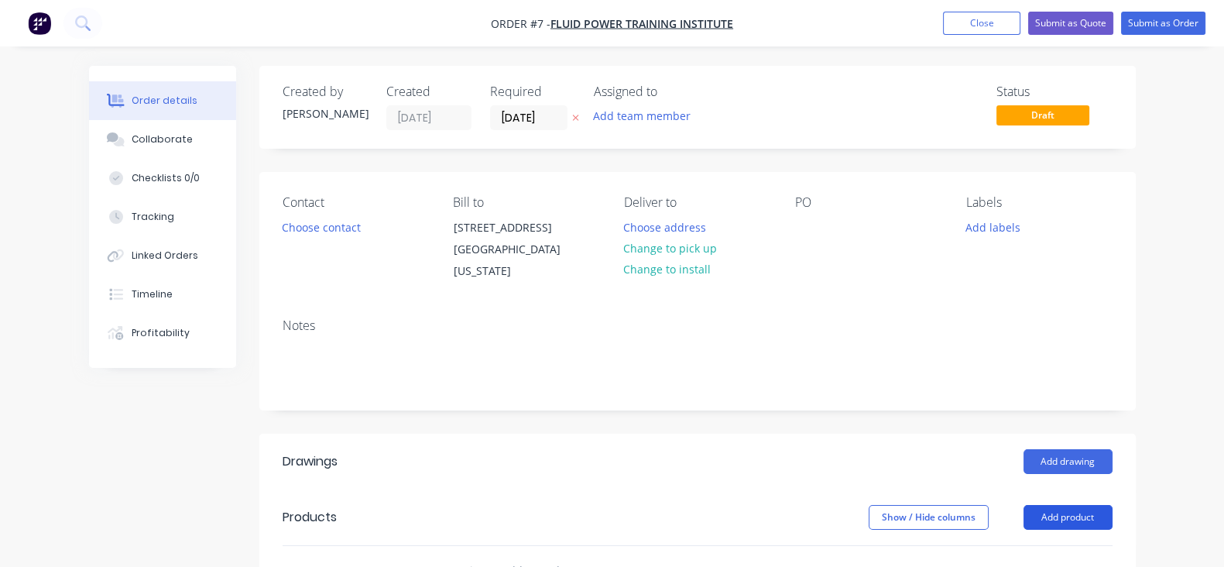
click at [1112, 520] on button "Add product" at bounding box center [1067, 517] width 89 height 25
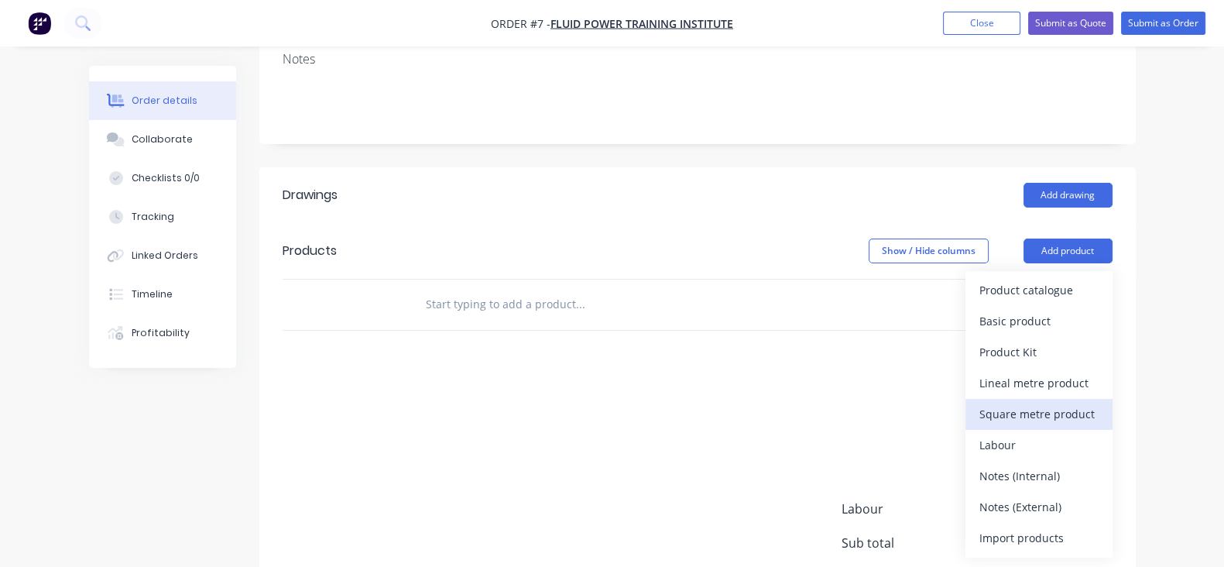
scroll to position [386, 0]
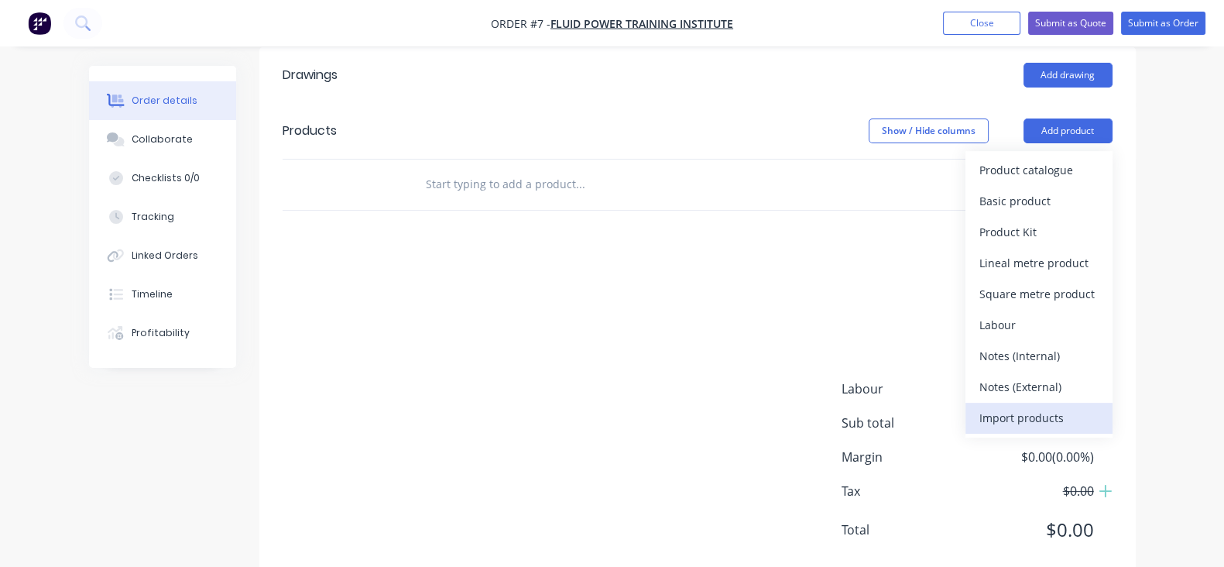
click at [1091, 418] on div "Import products" at bounding box center [1038, 417] width 119 height 22
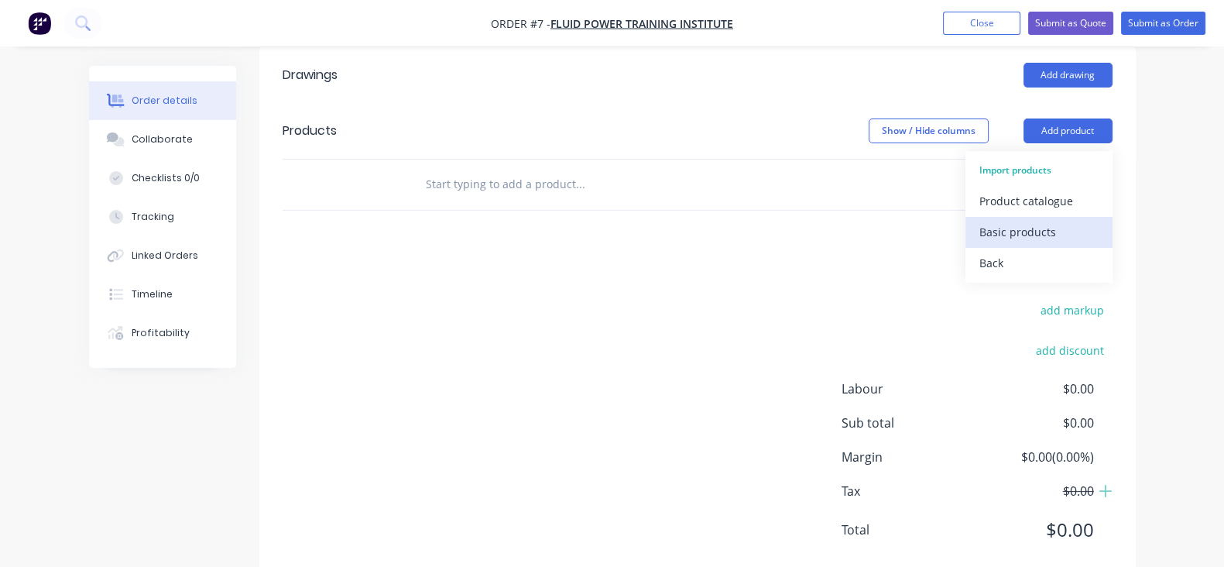
click at [1084, 238] on div "Basic products" at bounding box center [1038, 232] width 119 height 22
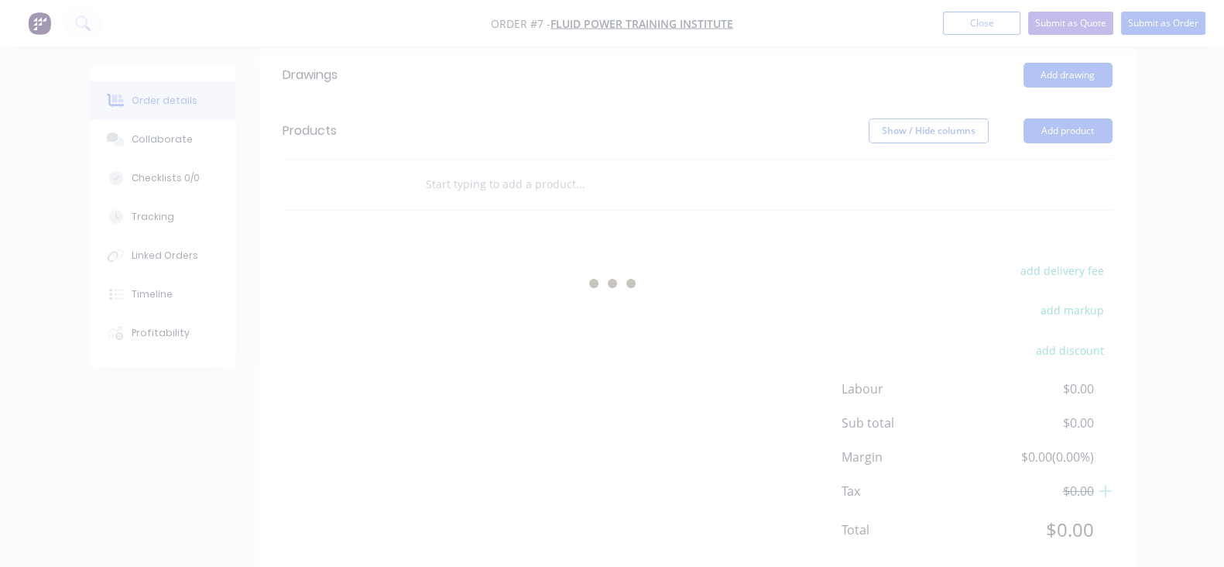
scroll to position [0, 0]
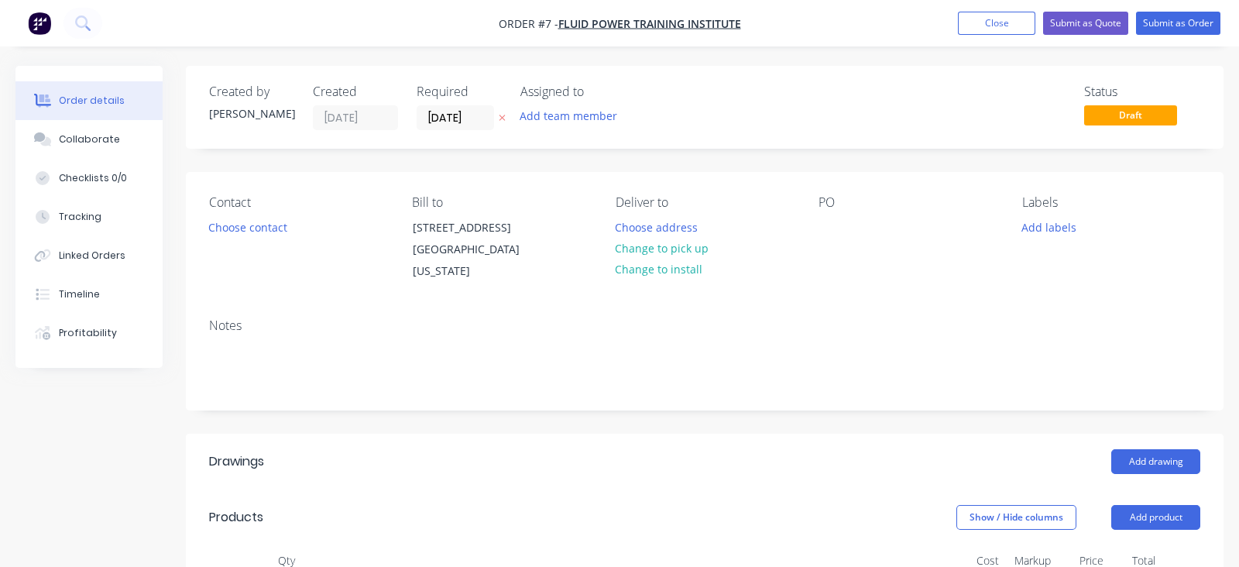
type input "$18.28"
type input "$109.68"
type input "$18.28"
type input "$109.68"
type input "$14.95"
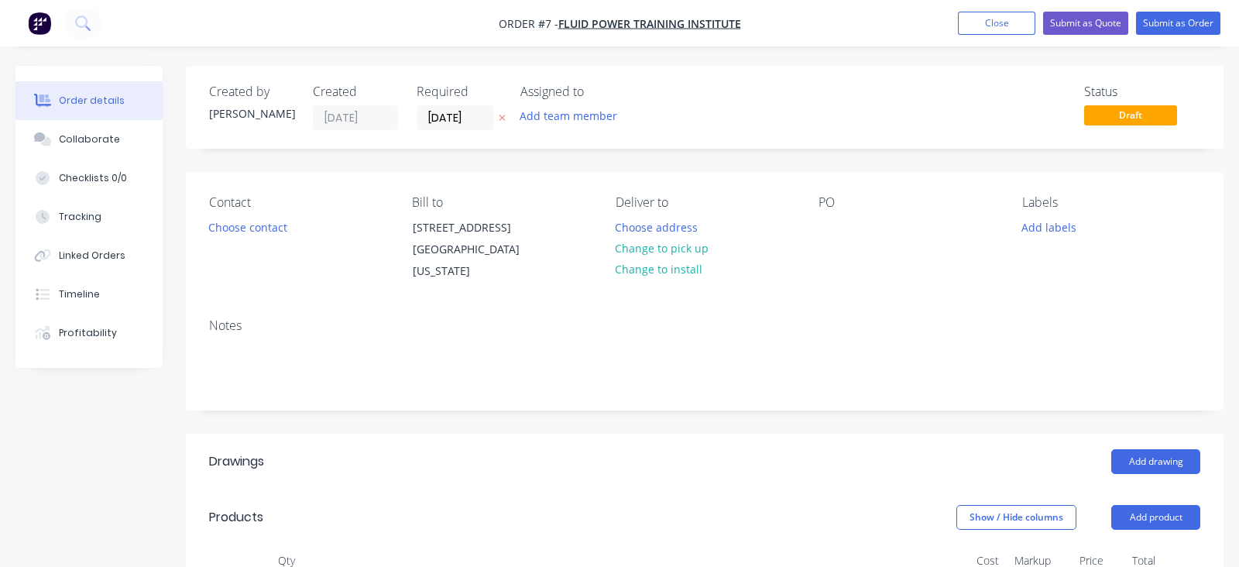
type input "$89.70"
type input "$78.83"
type input "$472.98"
type input "$268.70"
type input "$1,612.20"
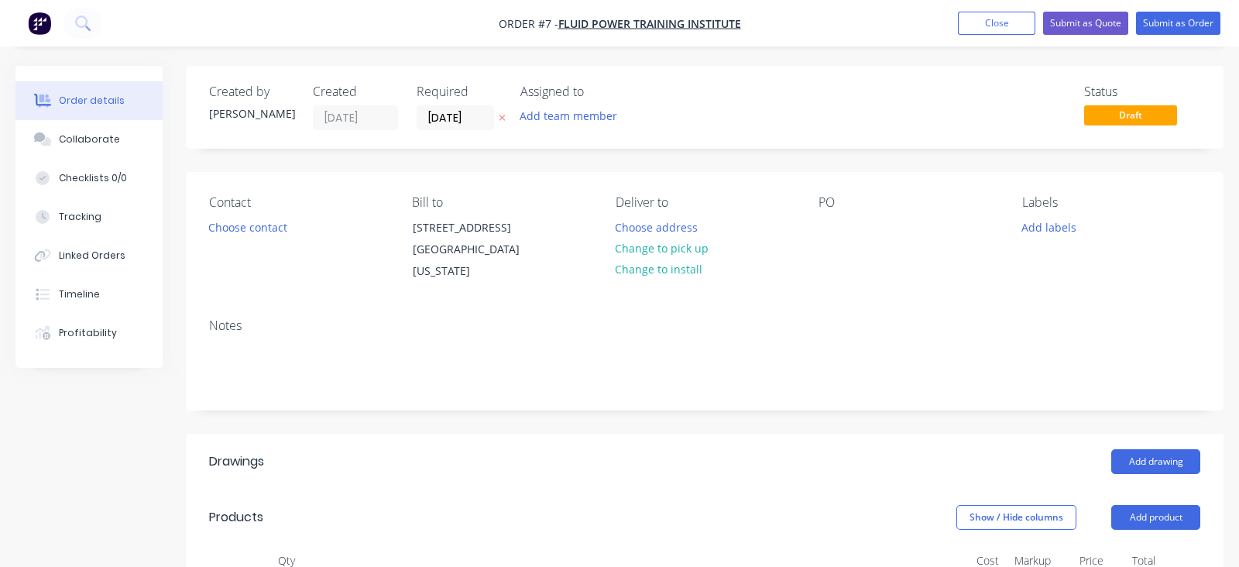
type input "$30.29"
type input "$181.74"
type input "$208.89"
type input "$1,253.34"
type input "$145.19"
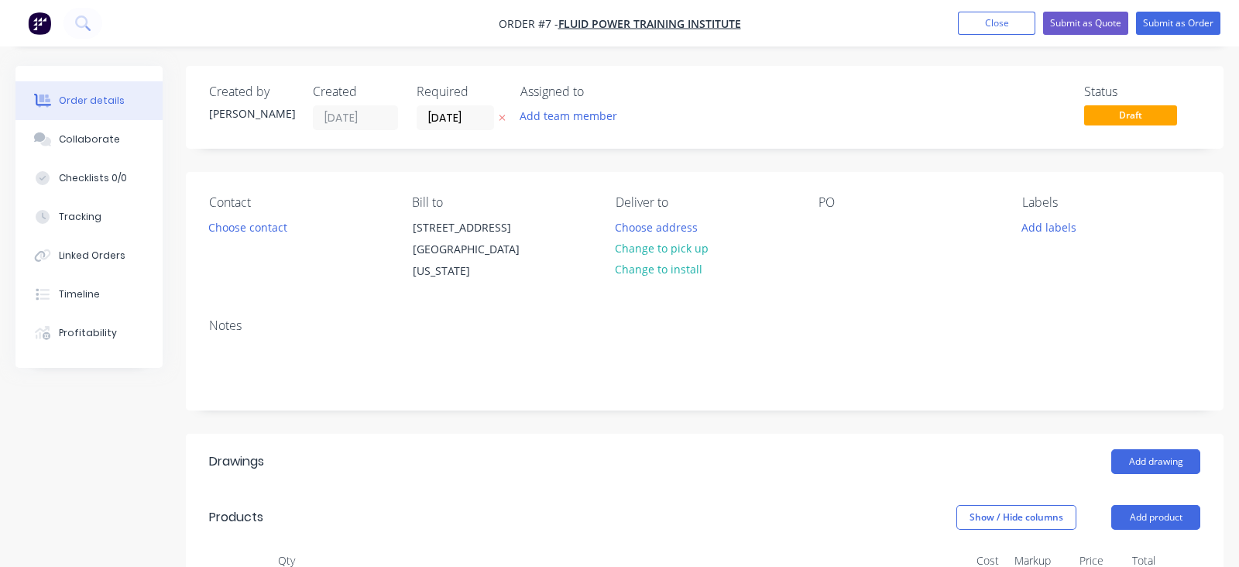
type input "$871.14"
type input "$79.19"
type input "$475.14"
type input "$19.33"
type input "$115.98"
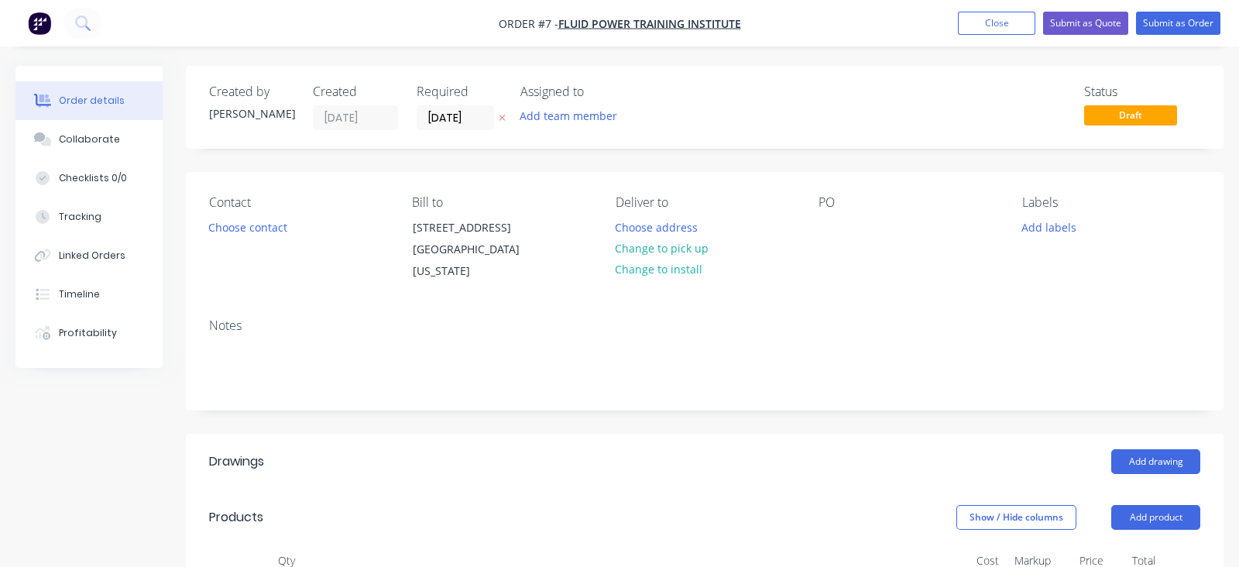
type input "$11.17"
type input "$67.02"
type input "12"
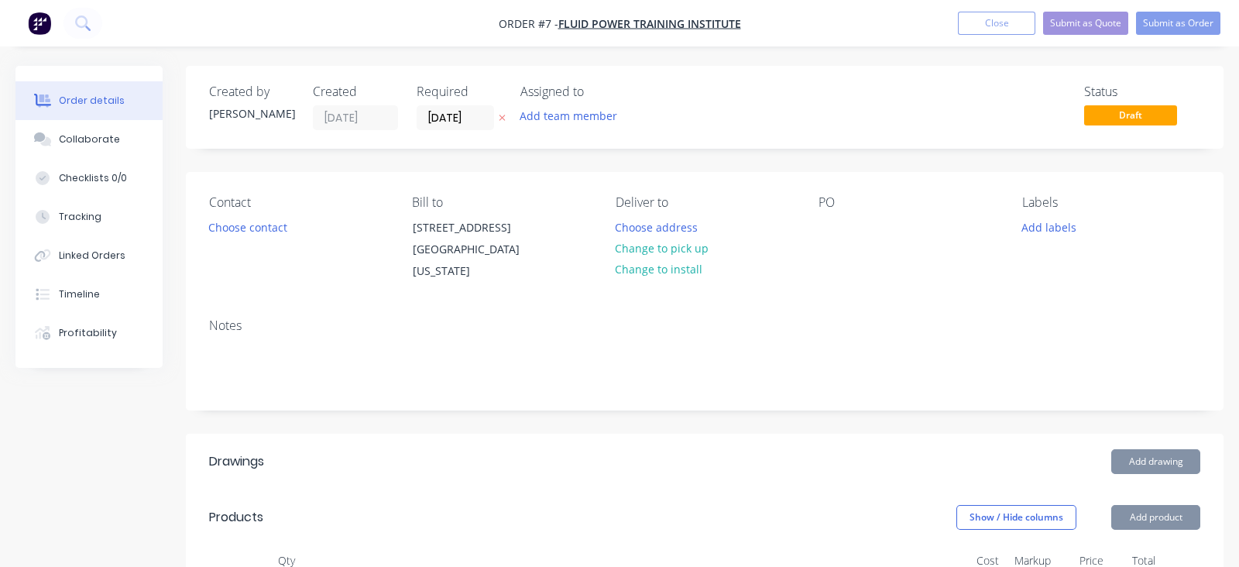
type input "$6.42"
type input "$38.52"
type input "$208.89"
type input "$1,253.34"
type input "$2.12"
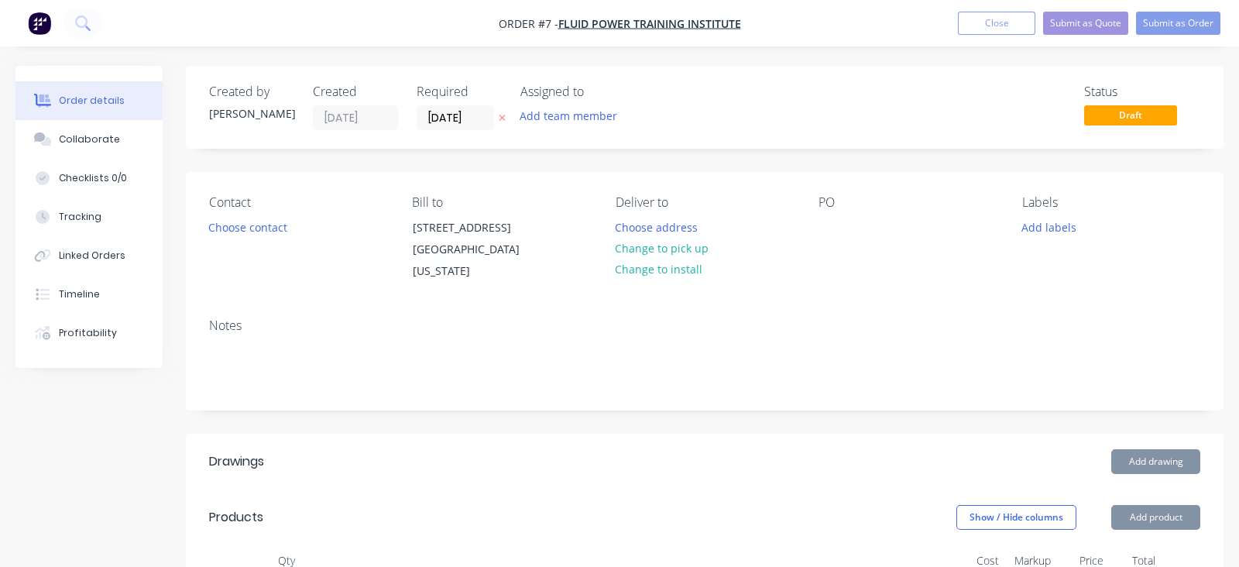
type input "$12.72"
type input "$2.99"
type input "$17.94"
type input "$2.36"
type input "$14.16"
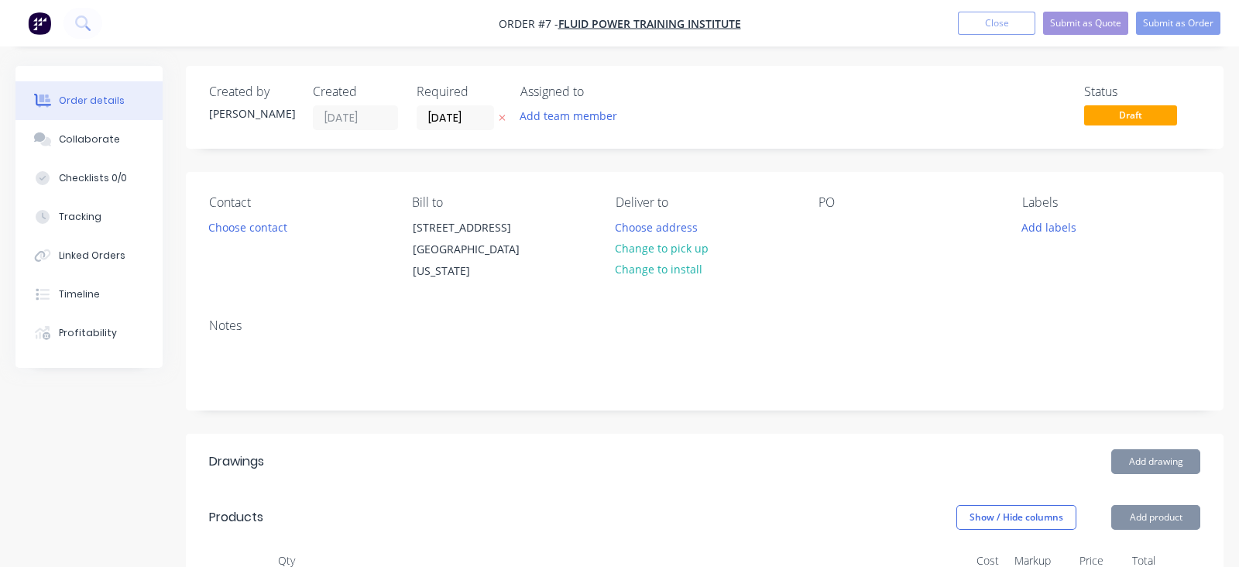
type input "$34.14"
type input "$204.84"
type input "$14.10"
type input "$84.60"
type input "$2.56"
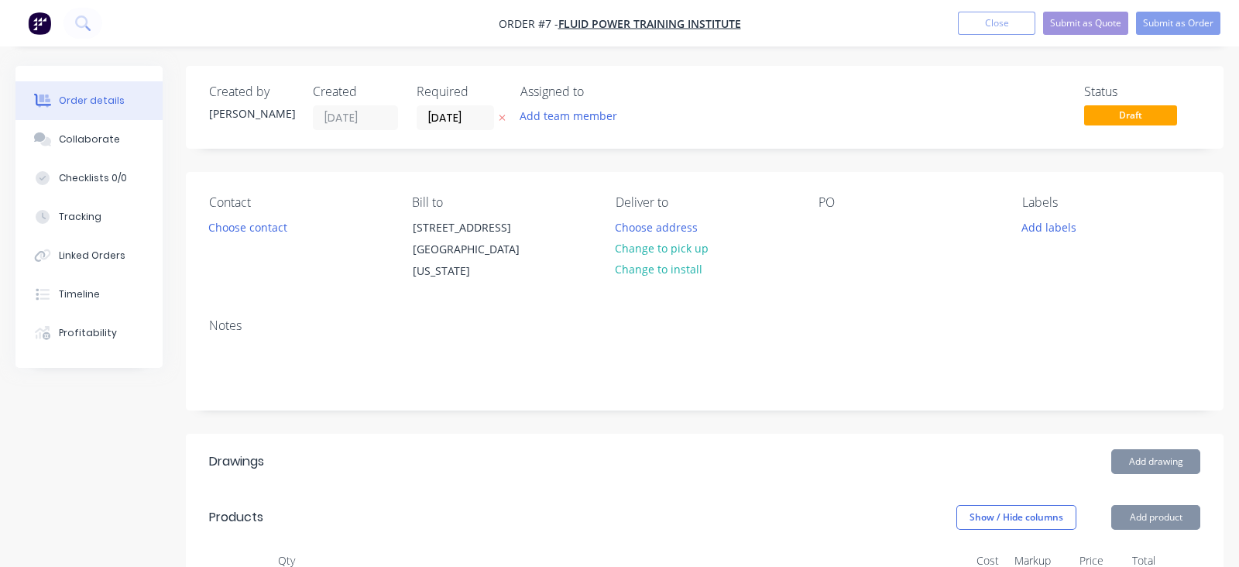
type input "$15.36"
type input "$14.20"
type input "$85.20"
type input "$3.43"
type input "$20.58"
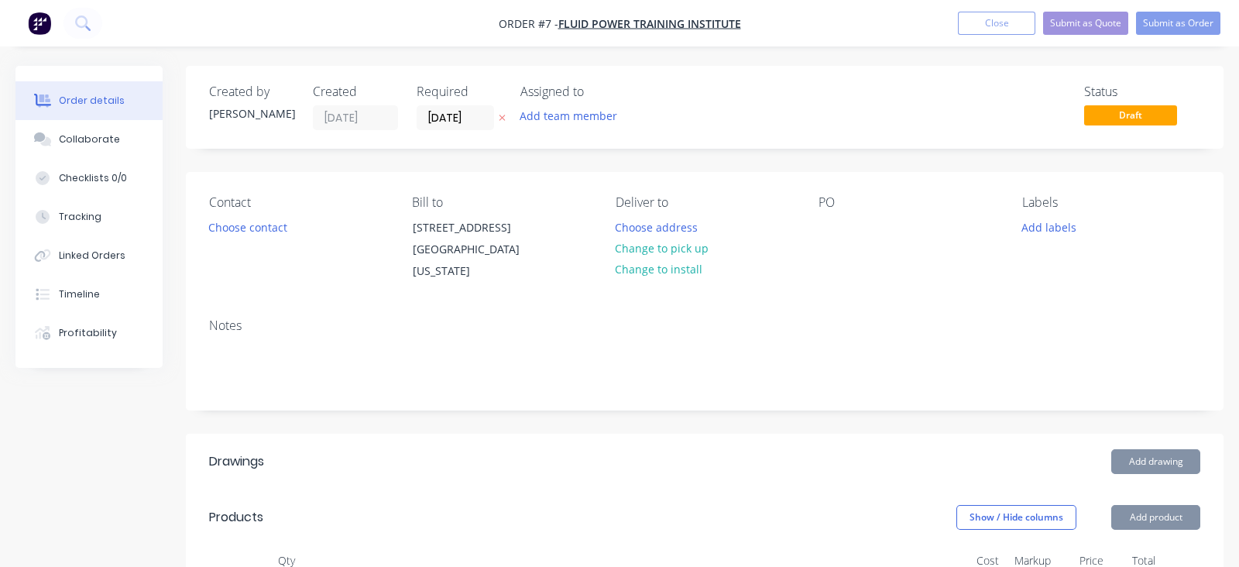
type input "$3.84"
type input "$23.04"
type input "$7.06"
type input "$42.36"
type input "$14.94"
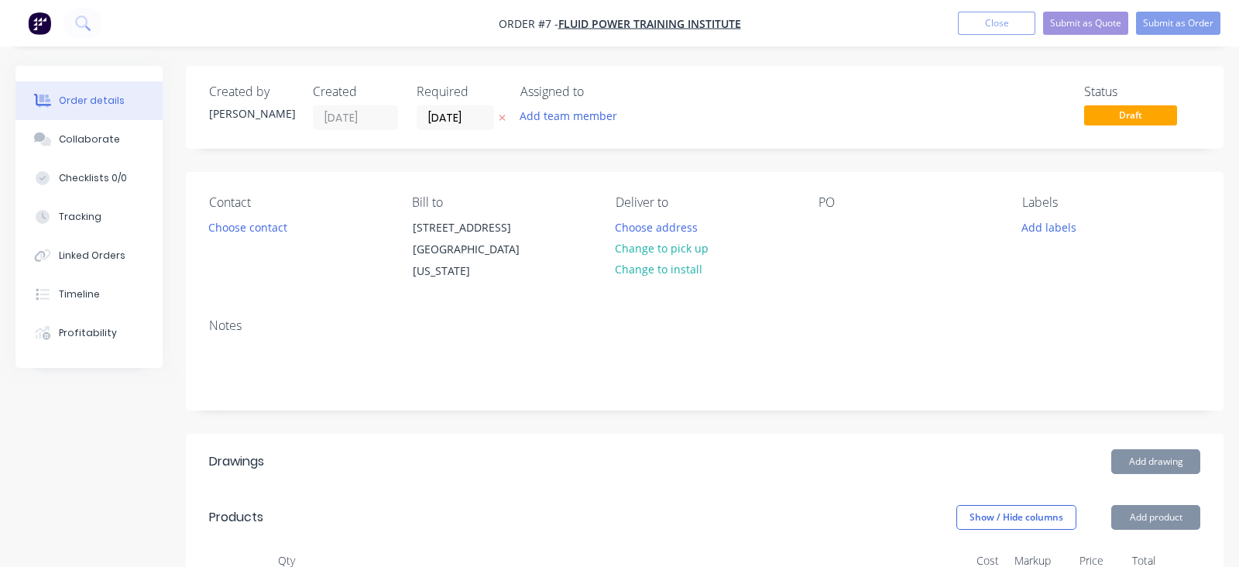
type input "$89.64"
type input "$14.48"
type input "$86.88"
type input "$13.34"
type input "$80.04"
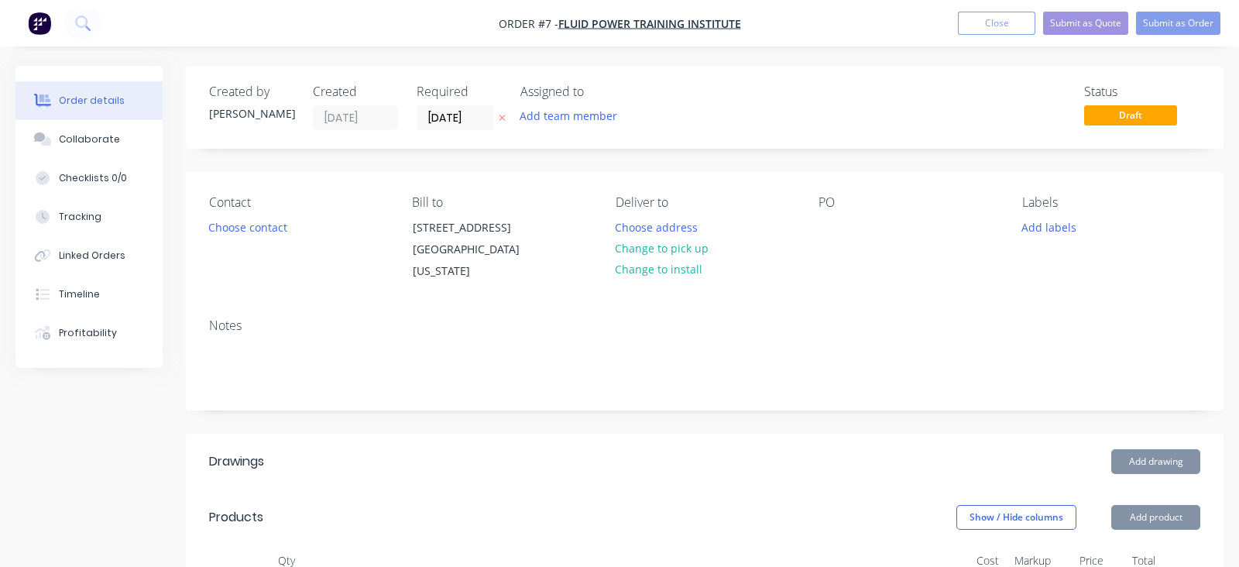
type input "$24.68"
type input "$148.08"
type input "$25.82"
type input "$154.92"
type input "$24.00"
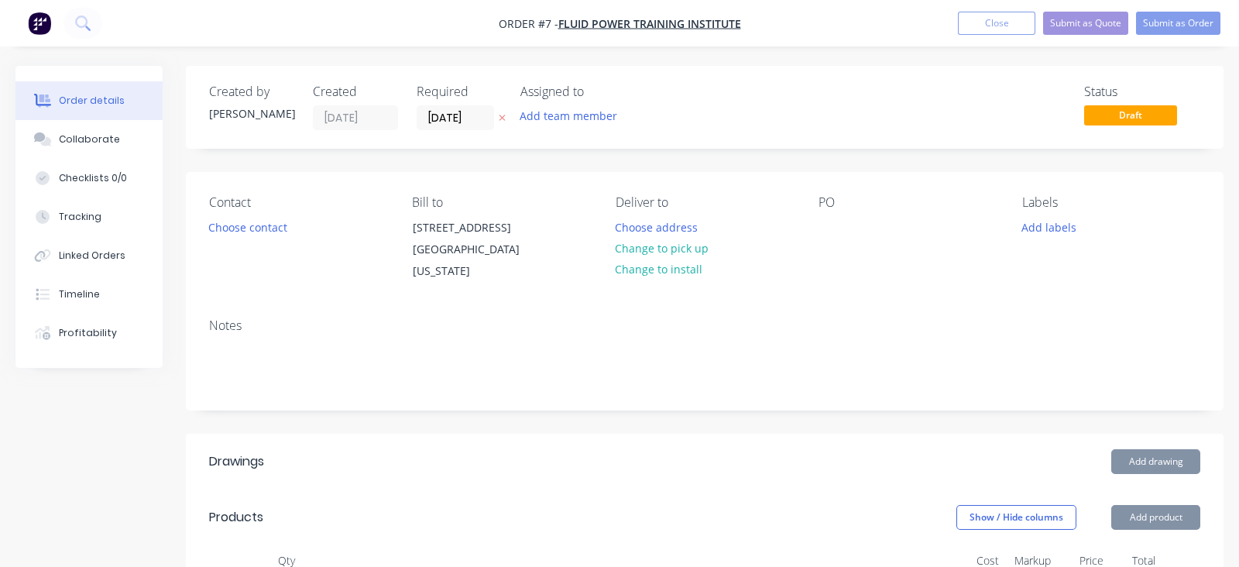
type input "$144.00"
type input "$2.69"
type input "$32.28"
type input "$59.98"
type input "$359.88"
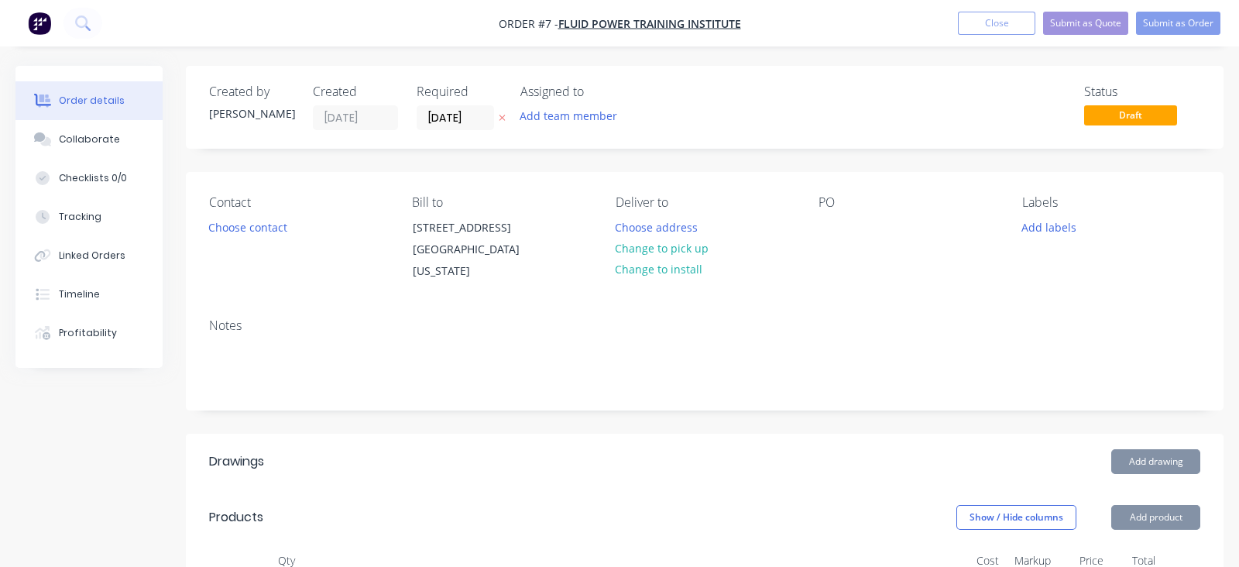
type input "$62.40"
type input "$374.40"
type input "$62.44"
type input "$374.64"
type input "$2.68"
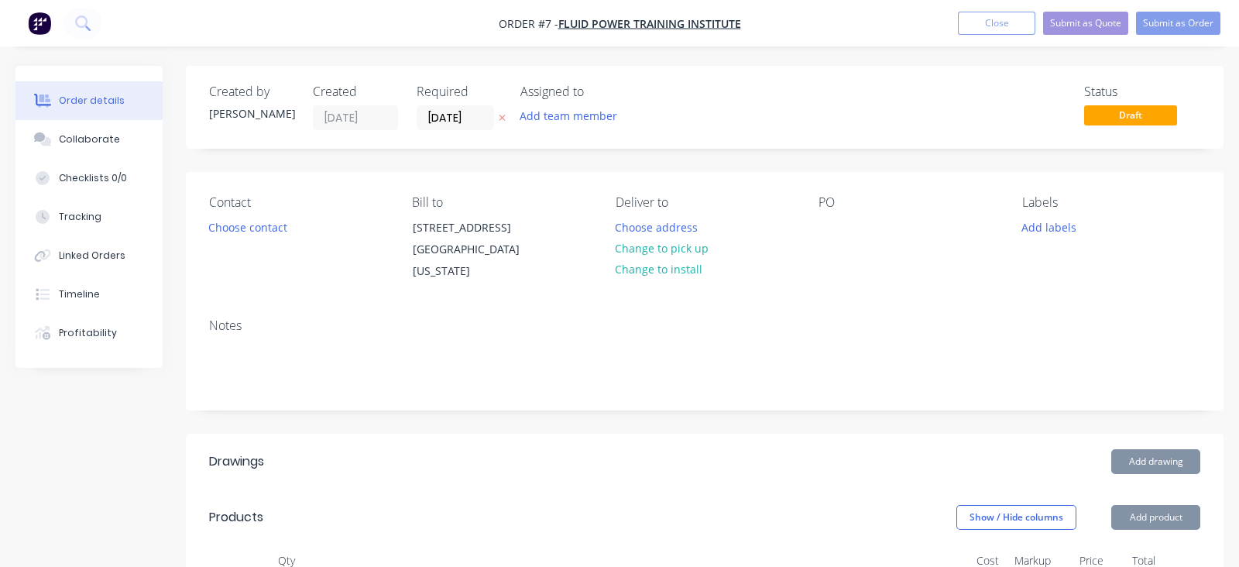
type input "$32.16"
type input "$5.20"
type input "$31.20"
type input "$170.57"
type input "$1,023.42"
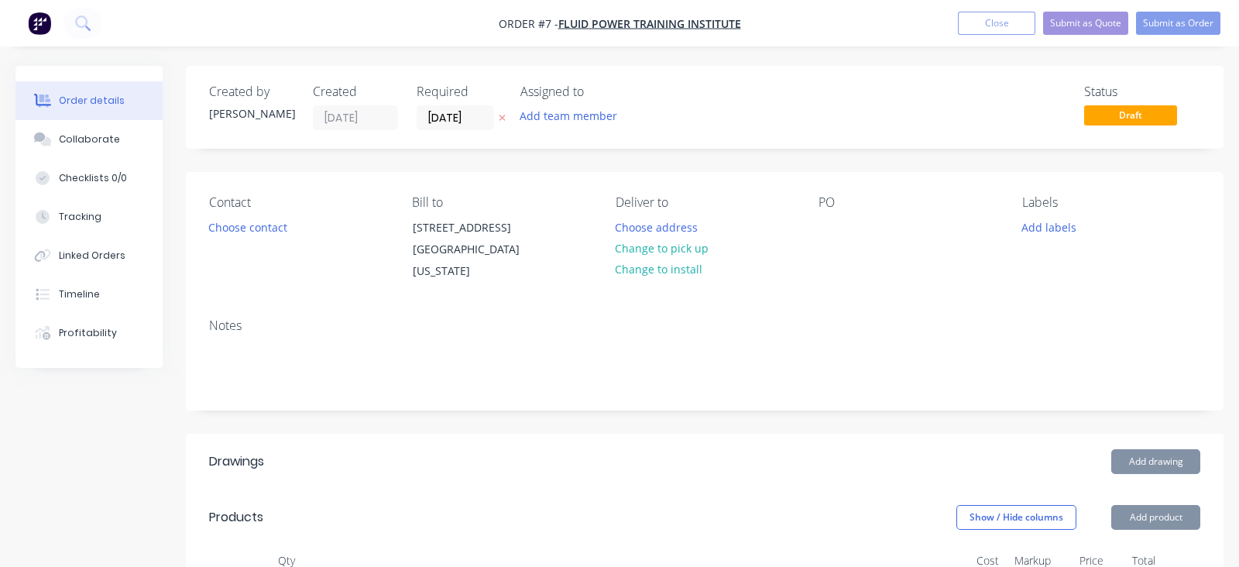
type input "$244.83"
type input "$1,468.98"
type input "$219.42"
type input "$1,316.52"
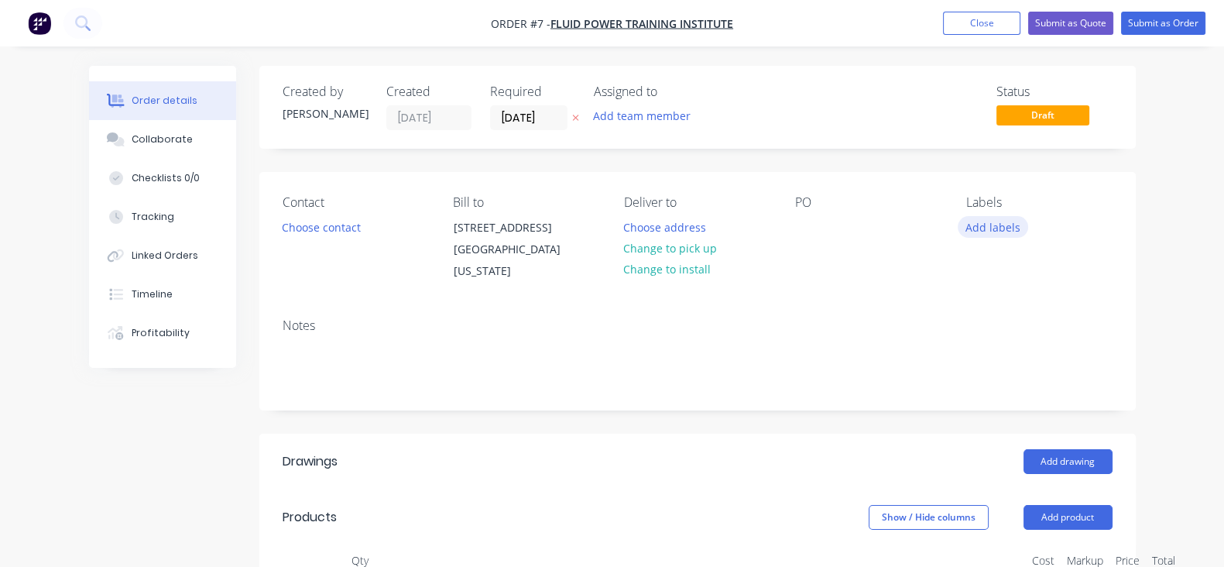
click at [1029, 223] on button "Add labels" at bounding box center [993, 226] width 71 height 21
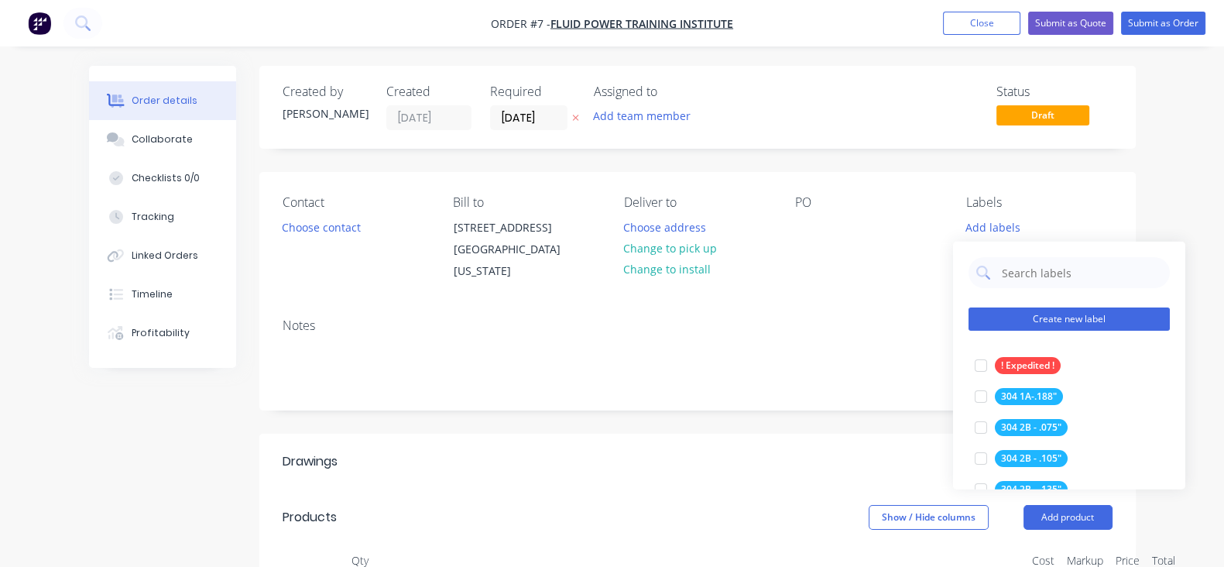
click at [1060, 311] on button "Create new label" at bounding box center [1068, 318] width 201 height 23
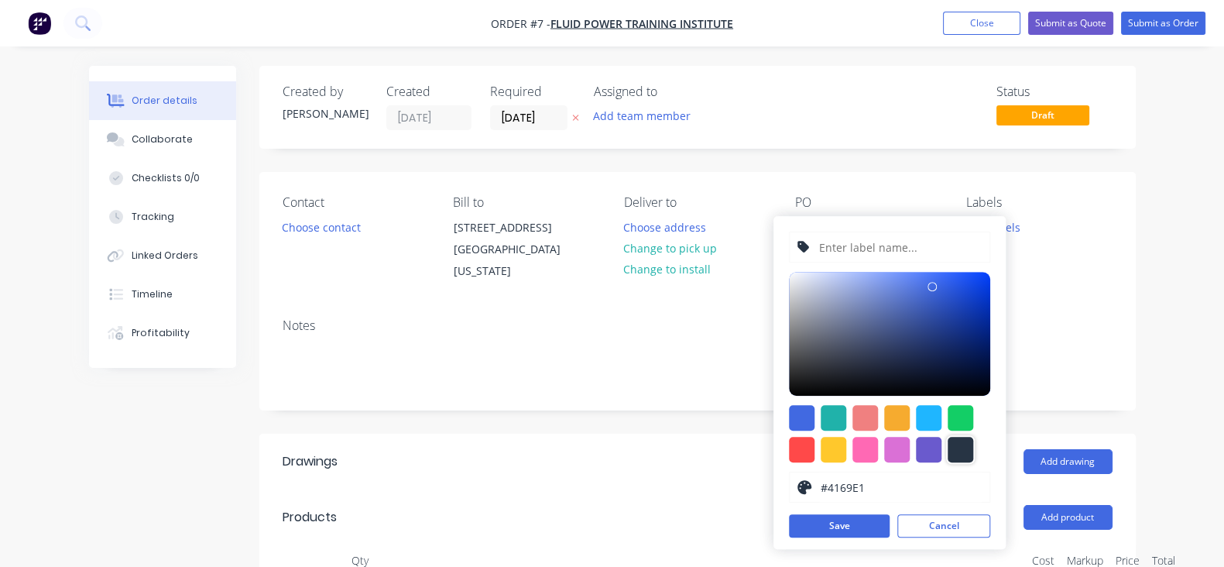
click at [948, 452] on div at bounding box center [960, 450] width 26 height 26
type input "#273444"
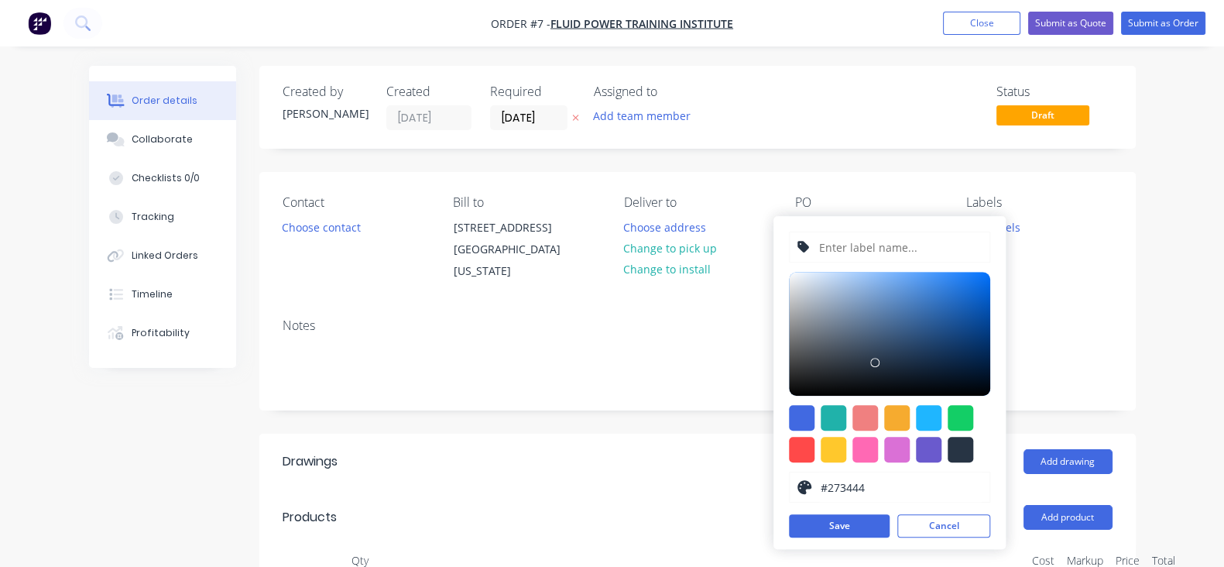
click at [817, 245] on input "text" at bounding box center [899, 246] width 165 height 29
type input "HRPO - .250""
click at [824, 520] on button "Save" at bounding box center [839, 525] width 101 height 23
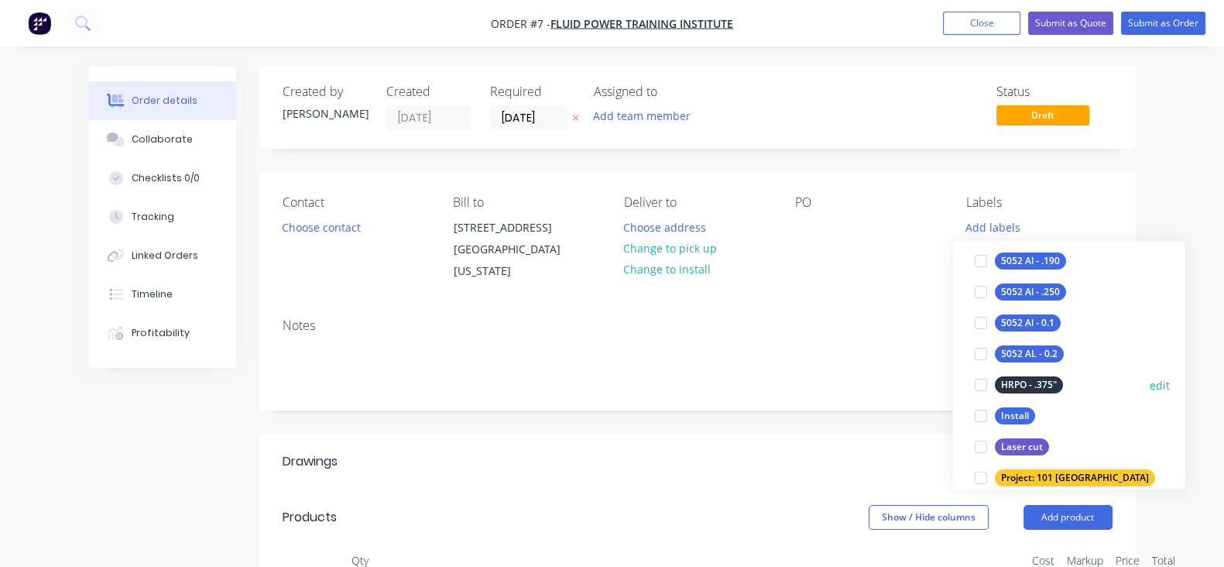
click at [981, 380] on div at bounding box center [980, 384] width 31 height 31
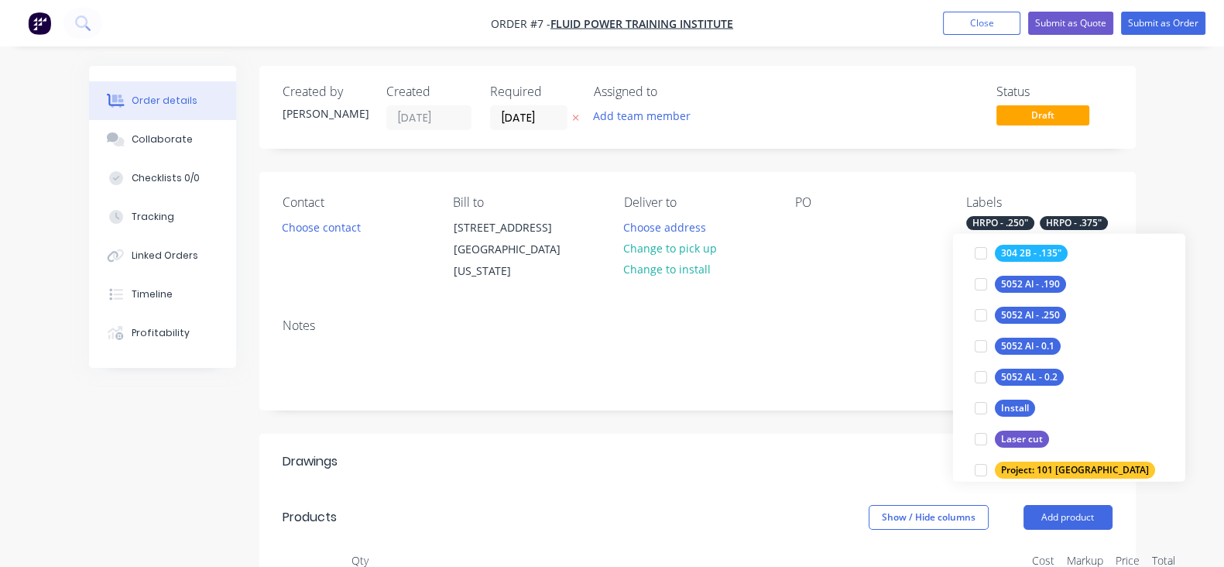
scroll to position [11, 0]
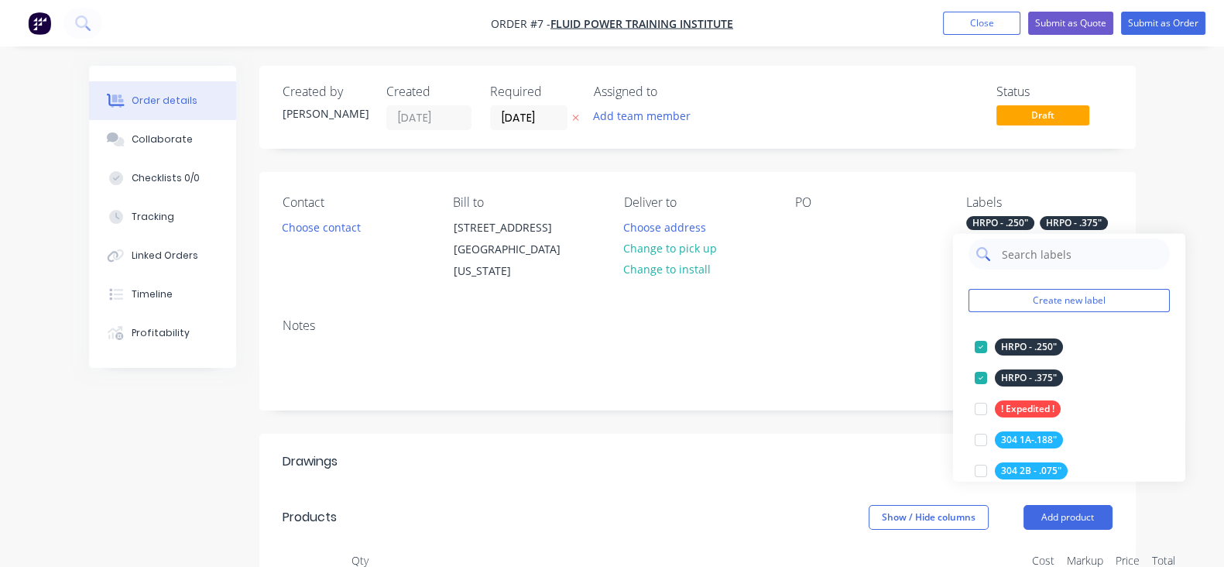
click at [1033, 255] on input "text" at bounding box center [1081, 253] width 162 height 31
click at [1015, 296] on button "Create new label" at bounding box center [1068, 300] width 201 height 23
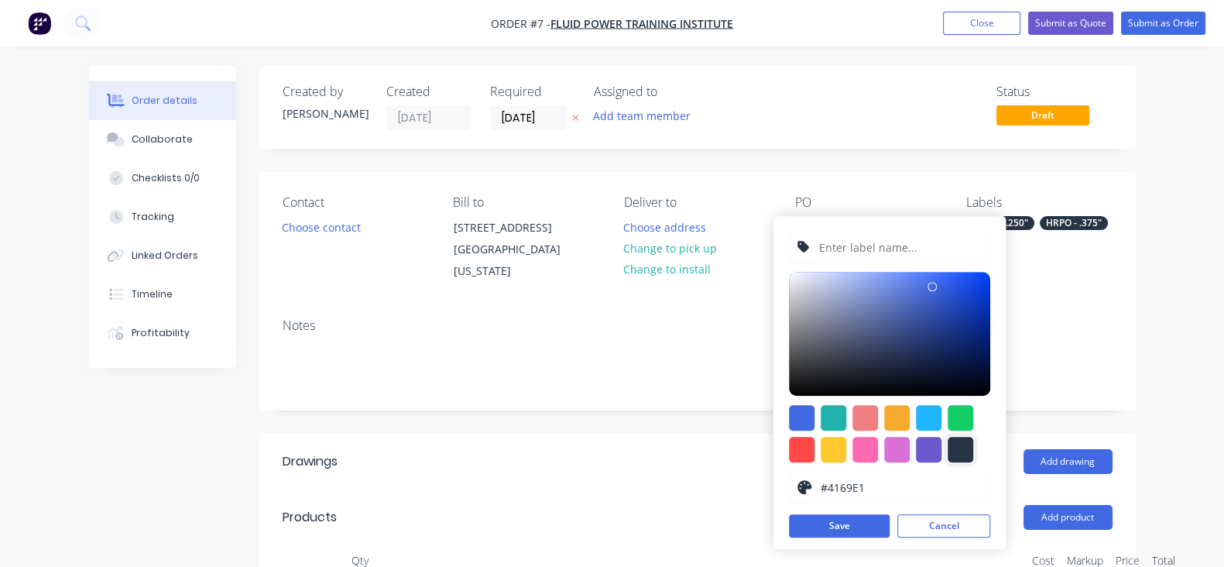
click at [961, 437] on div at bounding box center [960, 450] width 26 height 26
type input "#273444"
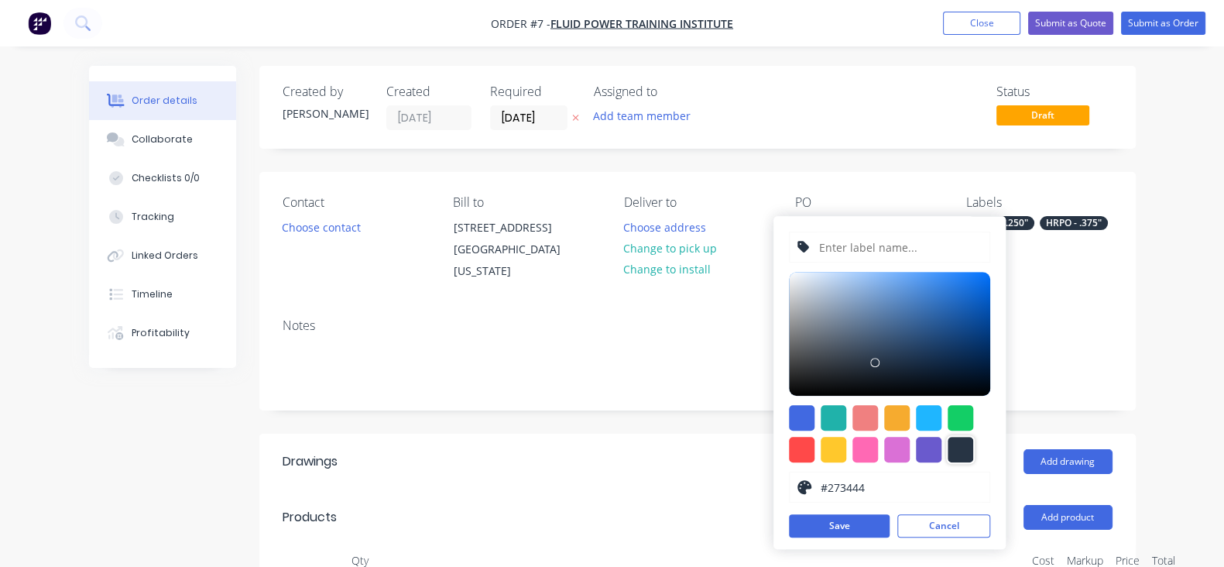
click at [840, 245] on input "text" at bounding box center [899, 246] width 165 height 29
click at [878, 254] on input "HRPO - .250"" at bounding box center [899, 246] width 165 height 29
type input "HRPO - .1875""
click at [848, 520] on button "Save" at bounding box center [839, 525] width 101 height 23
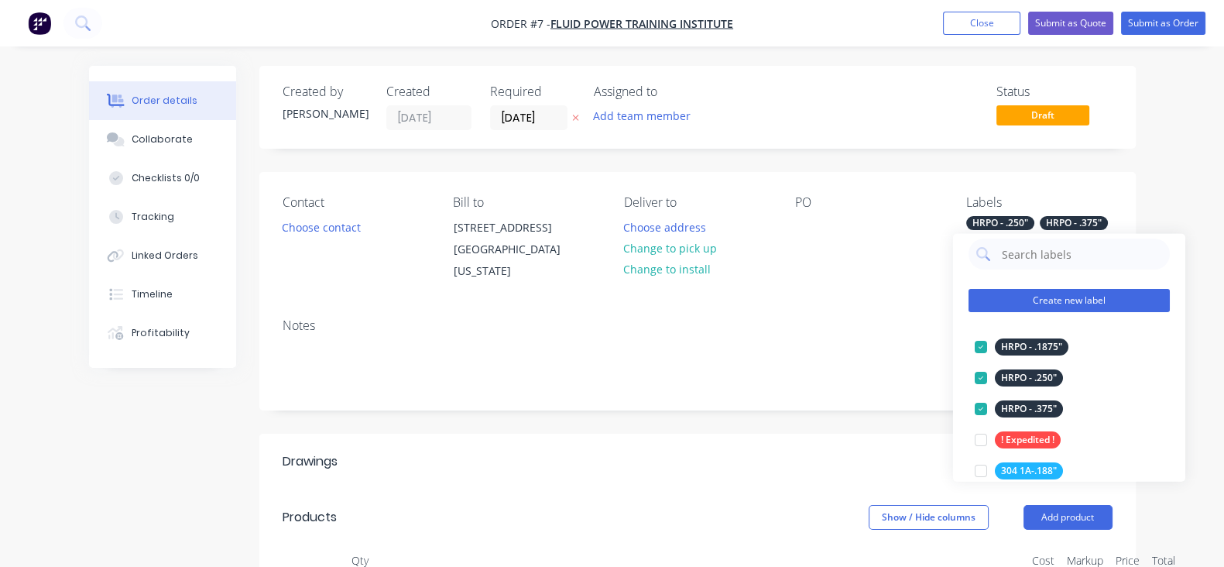
click at [999, 311] on button "Create new label" at bounding box center [1068, 300] width 201 height 23
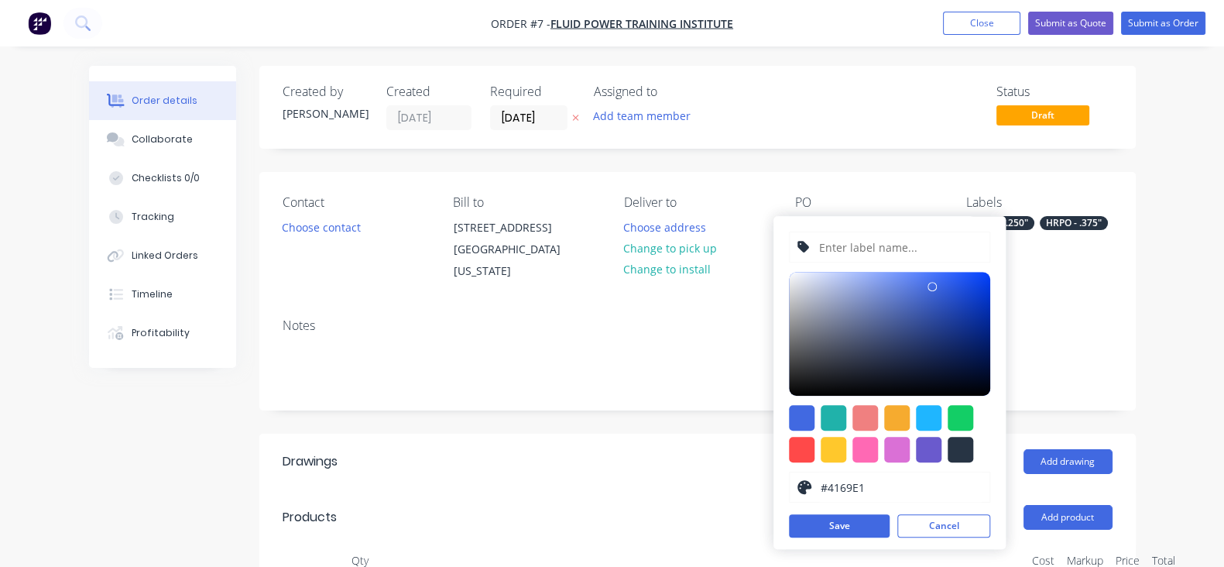
click at [886, 246] on input "text" at bounding box center [899, 246] width 165 height 29
type input "HRPO - .""
click at [977, 451] on div at bounding box center [889, 433] width 201 height 57
click at [975, 451] on div at bounding box center [889, 433] width 201 height 57
click at [968, 451] on div at bounding box center [960, 450] width 26 height 26
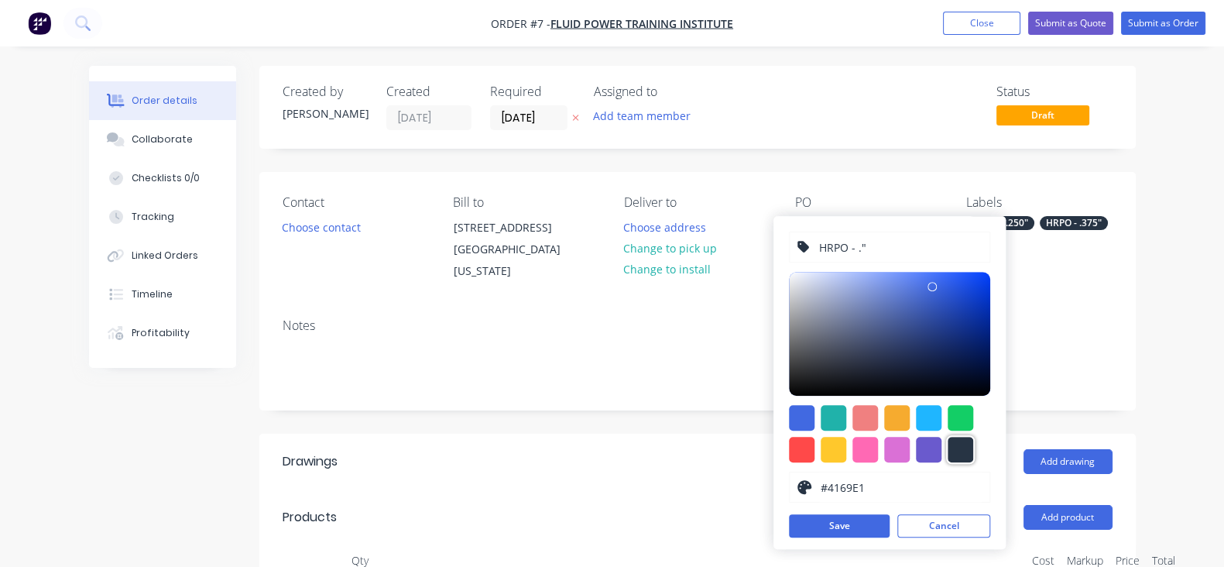
type input "#273444"
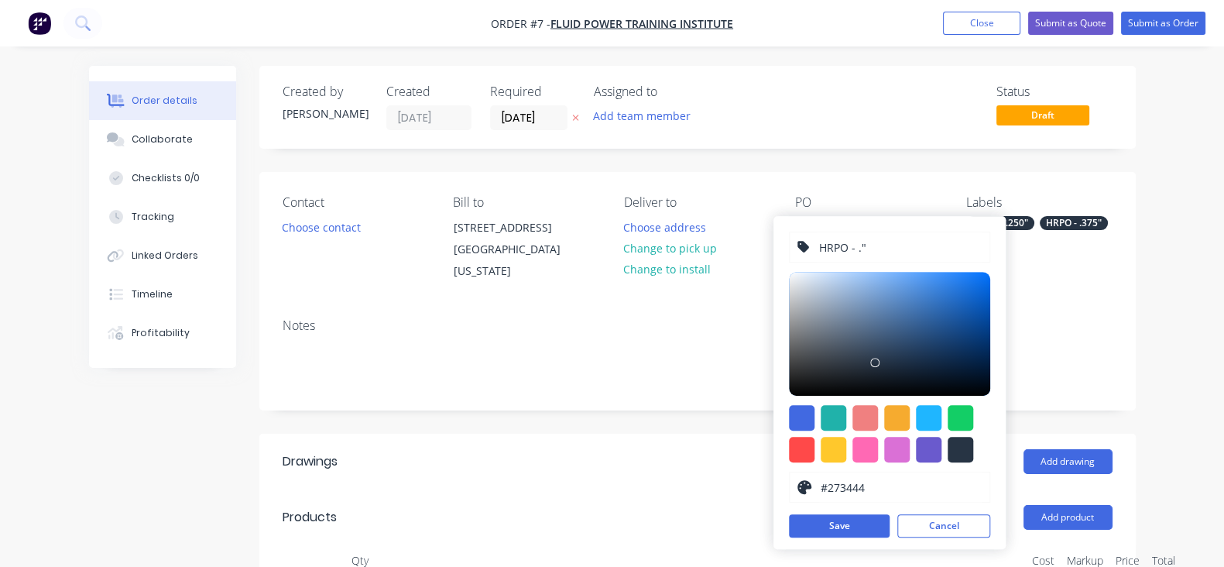
click at [860, 247] on input "HRPO - ."" at bounding box center [899, 246] width 165 height 29
type input "HRPO - .1190""
click at [971, 461] on span at bounding box center [960, 450] width 26 height 26
click at [965, 451] on div at bounding box center [960, 450] width 26 height 26
click at [964, 452] on div at bounding box center [960, 450] width 26 height 26
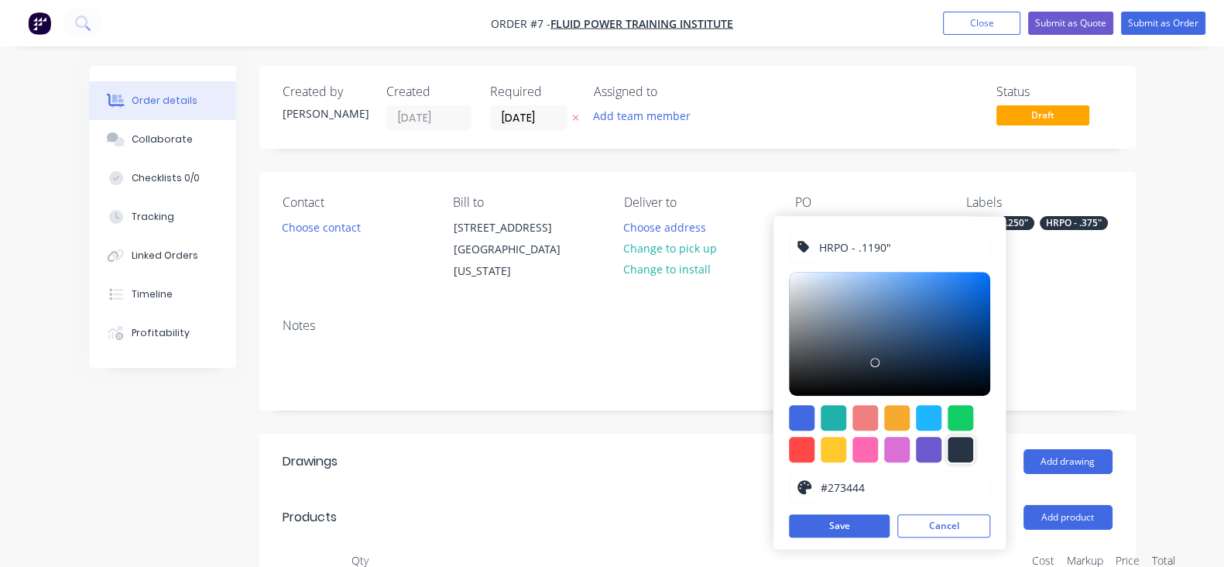
click at [923, 490] on input "#273444" at bounding box center [900, 486] width 163 height 29
click at [965, 451] on div at bounding box center [960, 450] width 26 height 26
click at [861, 531] on button "Save" at bounding box center [839, 525] width 101 height 23
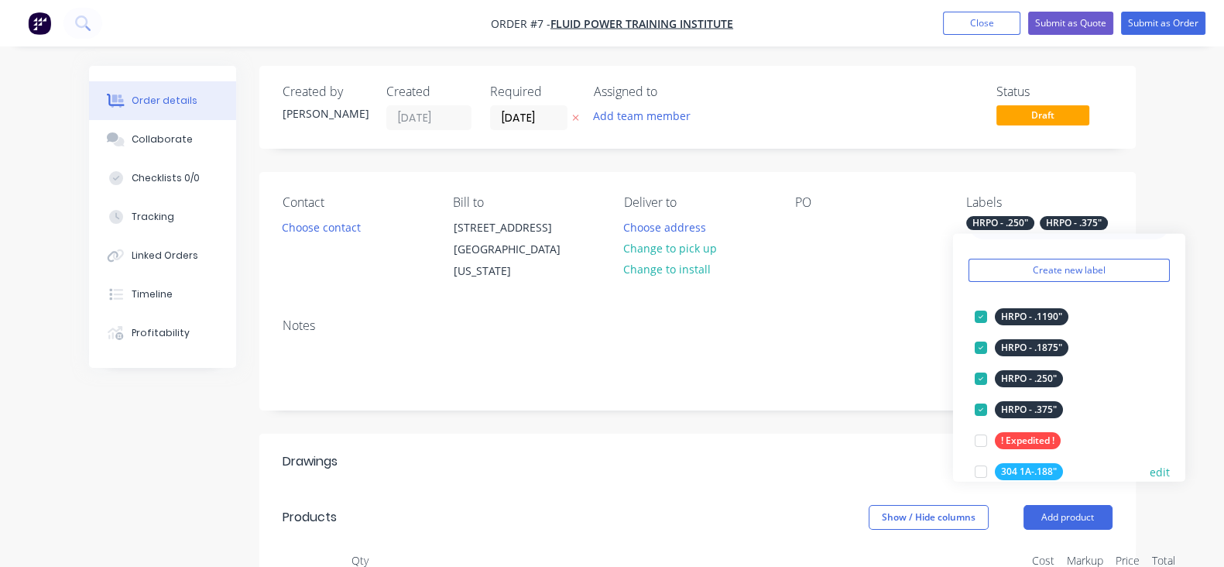
scroll to position [0, 0]
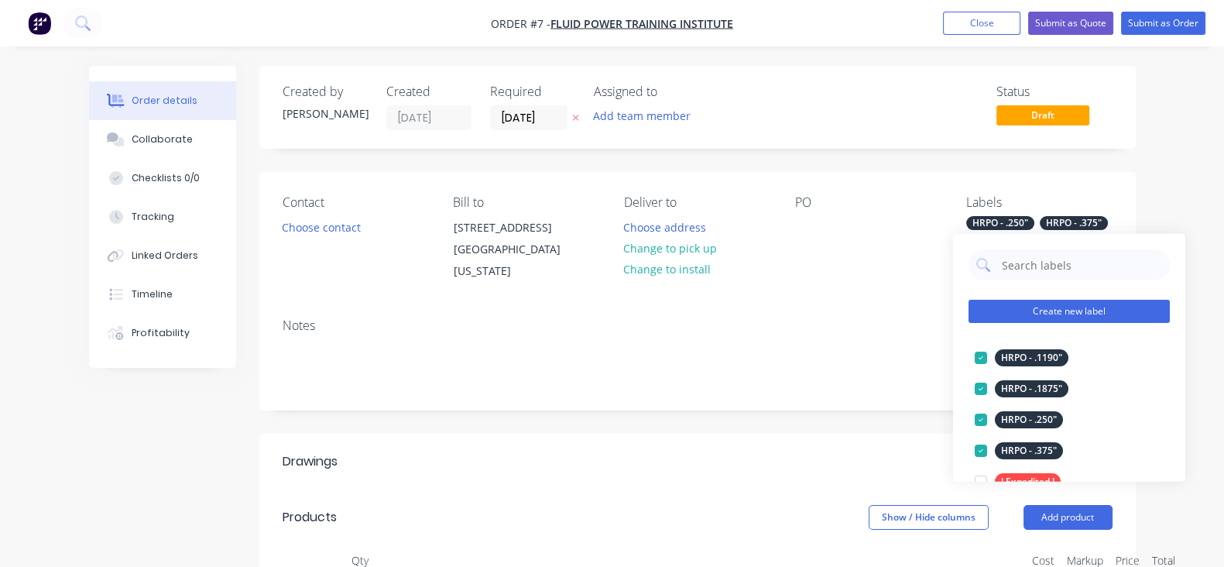
click at [1051, 322] on button "Create new label" at bounding box center [1068, 311] width 201 height 23
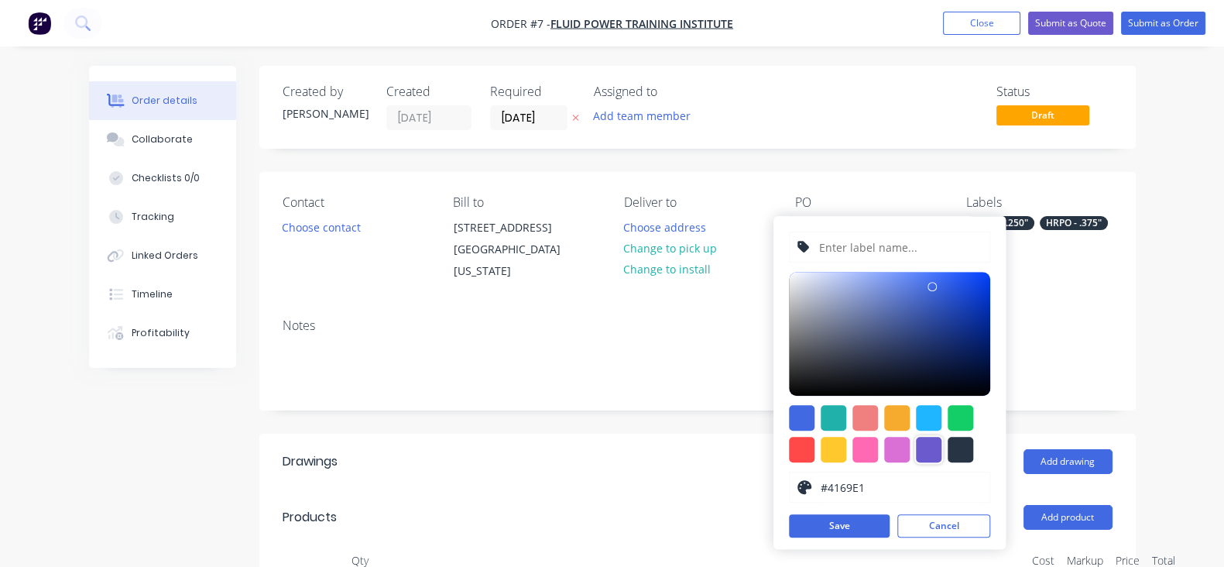
click at [930, 443] on div at bounding box center [929, 450] width 26 height 26
type input "#6A5ACD"
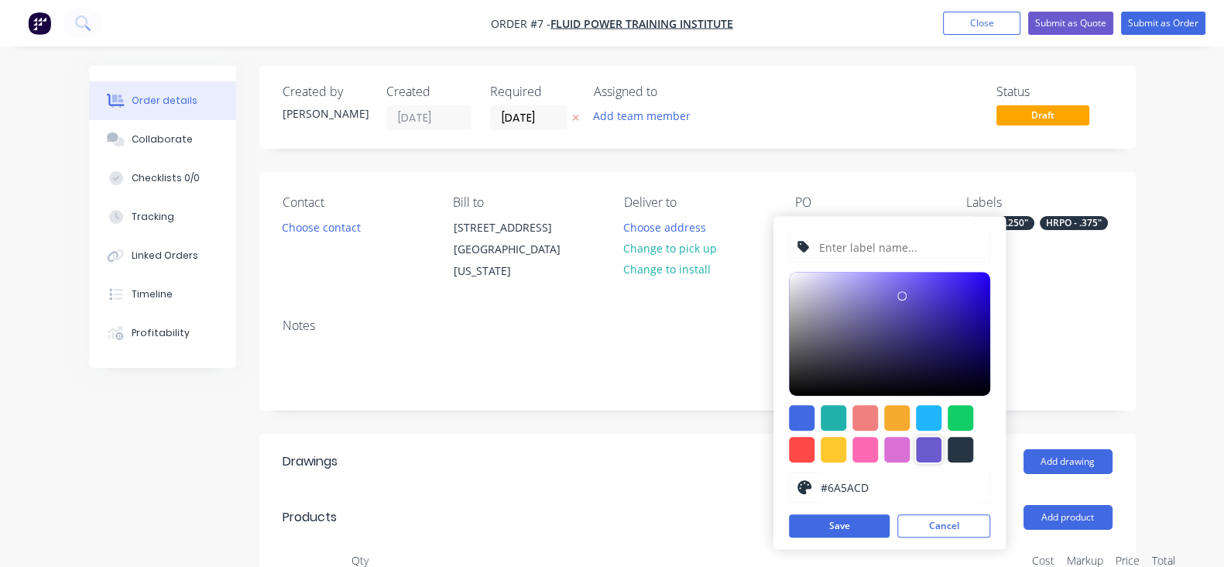
click at [839, 253] on input "text" at bounding box center [899, 246] width 165 height 29
type input "CS - .075""
click at [954, 452] on div at bounding box center [960, 450] width 26 height 26
type input "#273444"
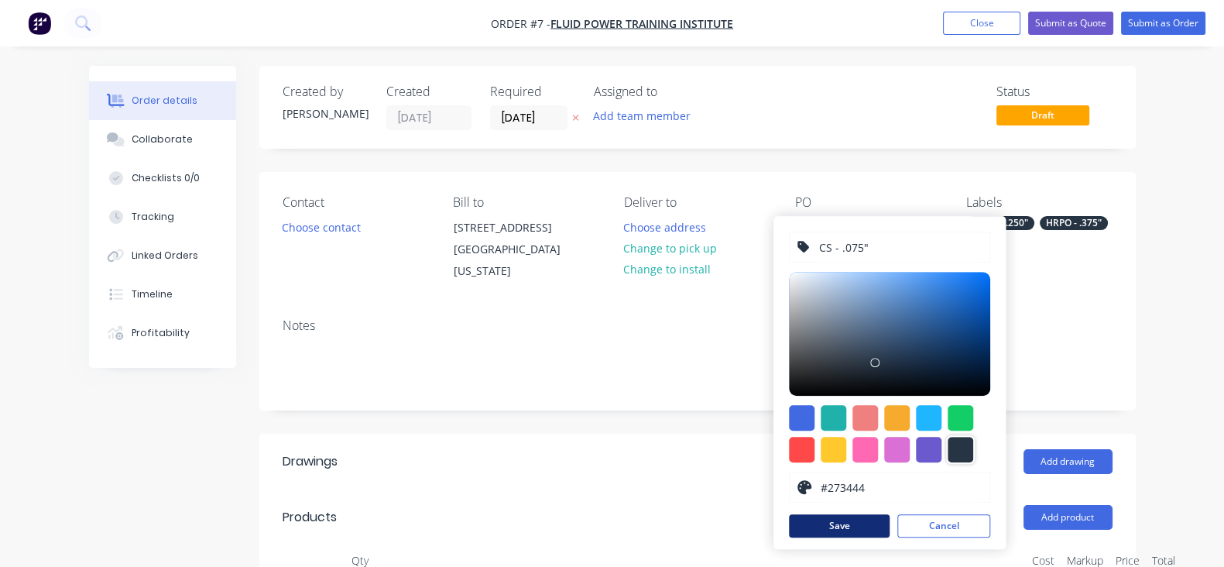
click at [831, 535] on button "Save" at bounding box center [839, 525] width 101 height 23
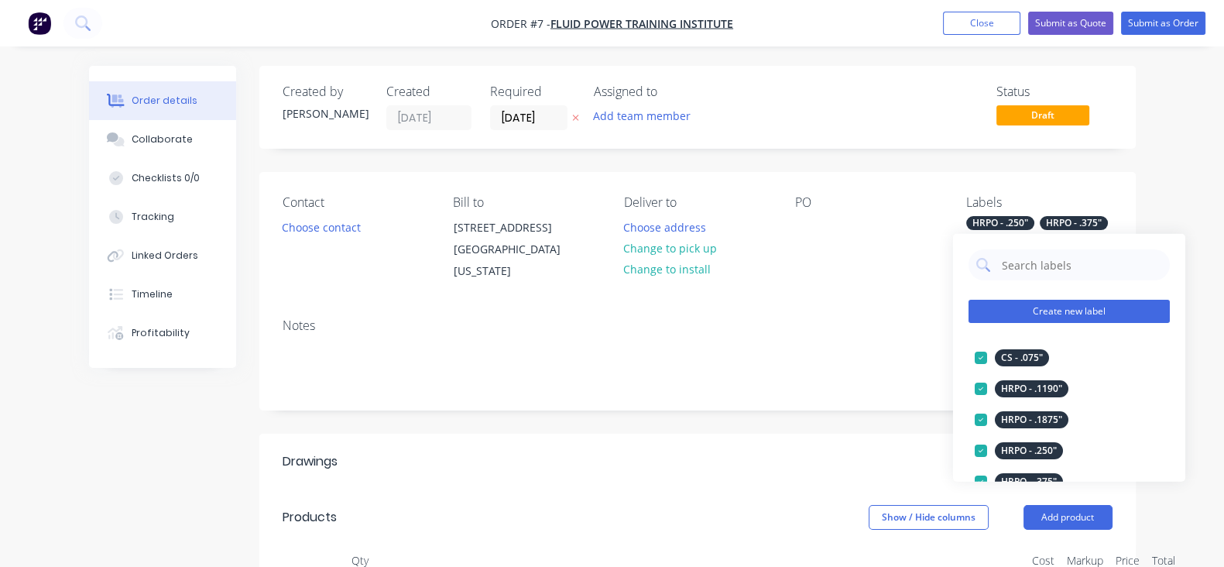
click at [1030, 314] on button "Create new label" at bounding box center [1068, 311] width 201 height 23
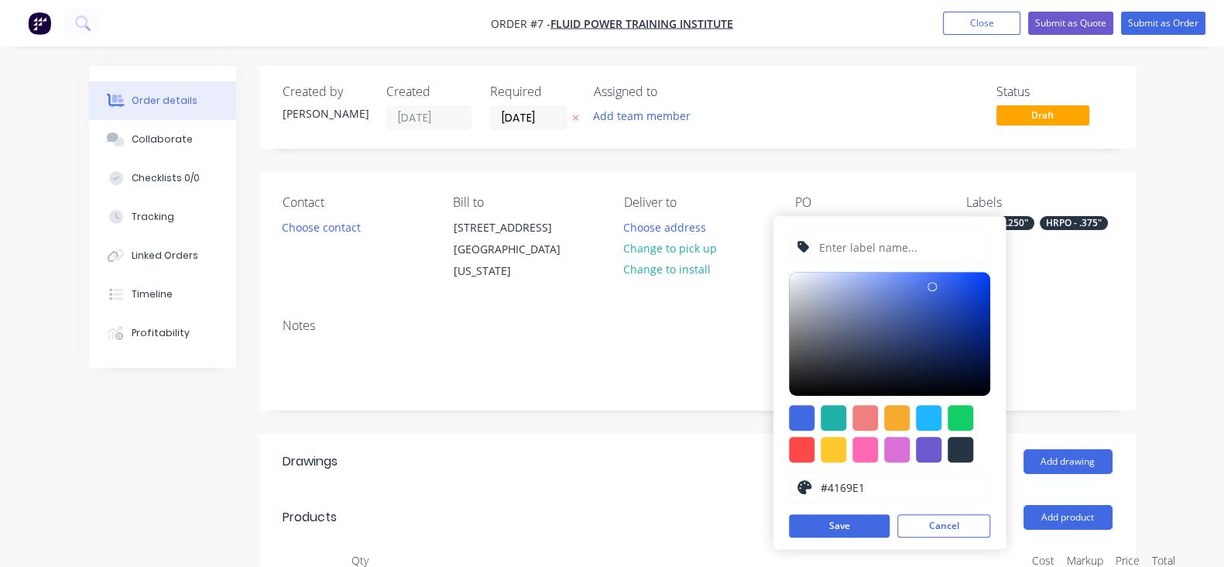
click at [820, 245] on input "text" at bounding box center [899, 246] width 165 height 29
type input "CS - .0625"
click at [952, 454] on div at bounding box center [960, 450] width 26 height 26
type input "#273444"
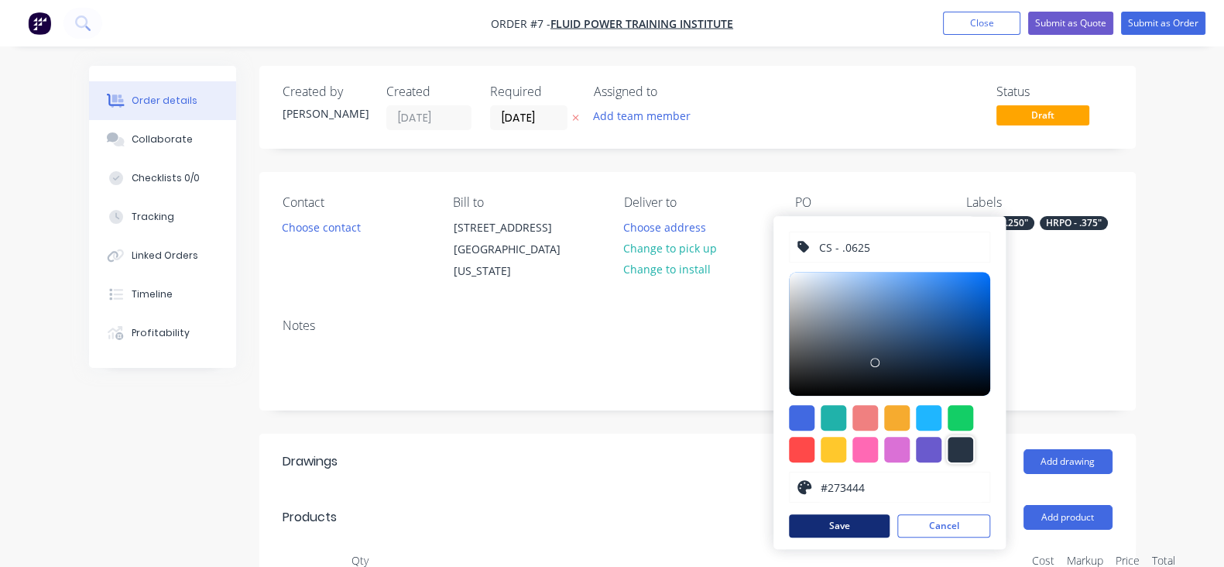
click at [828, 527] on button "Save" at bounding box center [839, 525] width 101 height 23
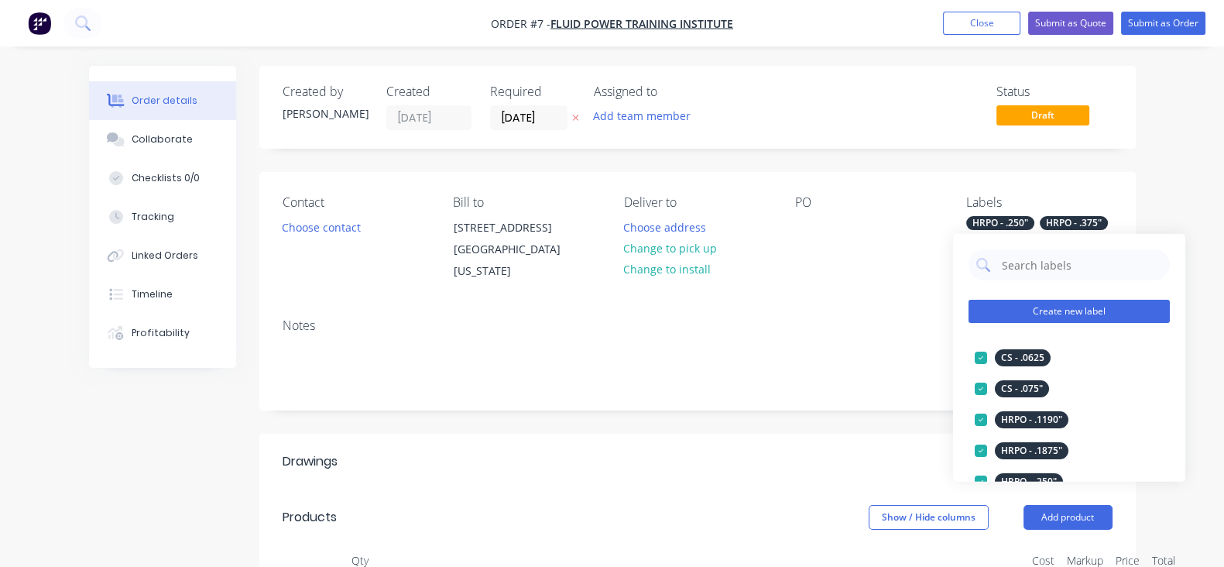
click at [1025, 315] on button "Create new label" at bounding box center [1068, 311] width 201 height 23
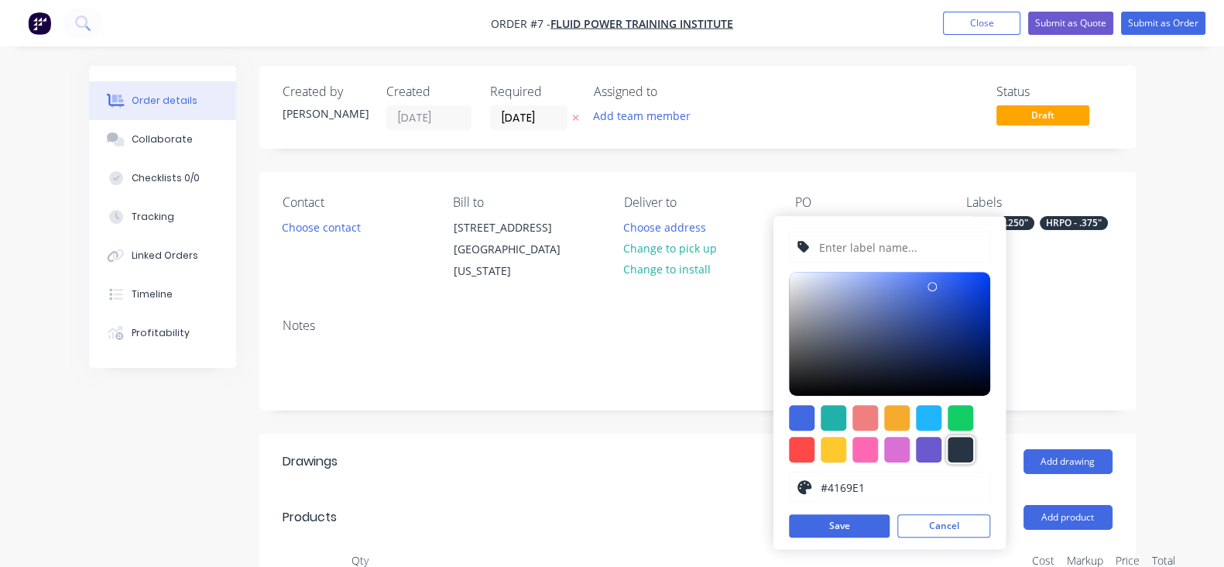
click at [963, 444] on div at bounding box center [960, 450] width 26 height 26
type input "#273444"
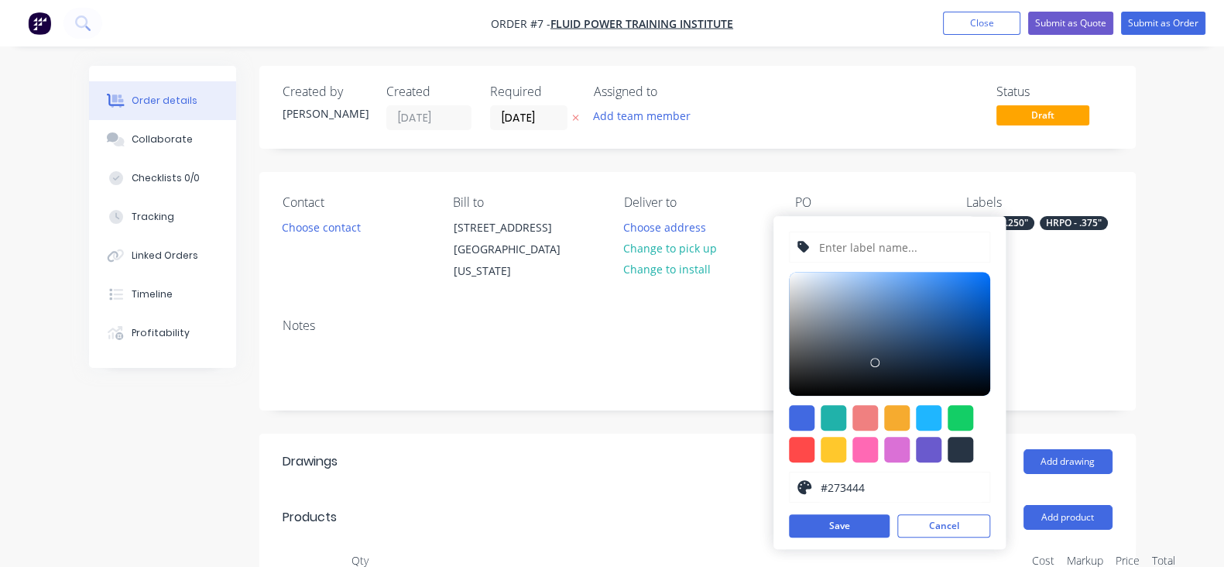
drag, startPoint x: 862, startPoint y: 251, endPoint x: 849, endPoint y: 255, distance: 13.0
click at [862, 250] on input "text" at bounding box center [899, 246] width 165 height 29
type input "CS - .0478"
click at [970, 455] on div at bounding box center [960, 450] width 26 height 26
click at [964, 449] on div at bounding box center [960, 450] width 26 height 26
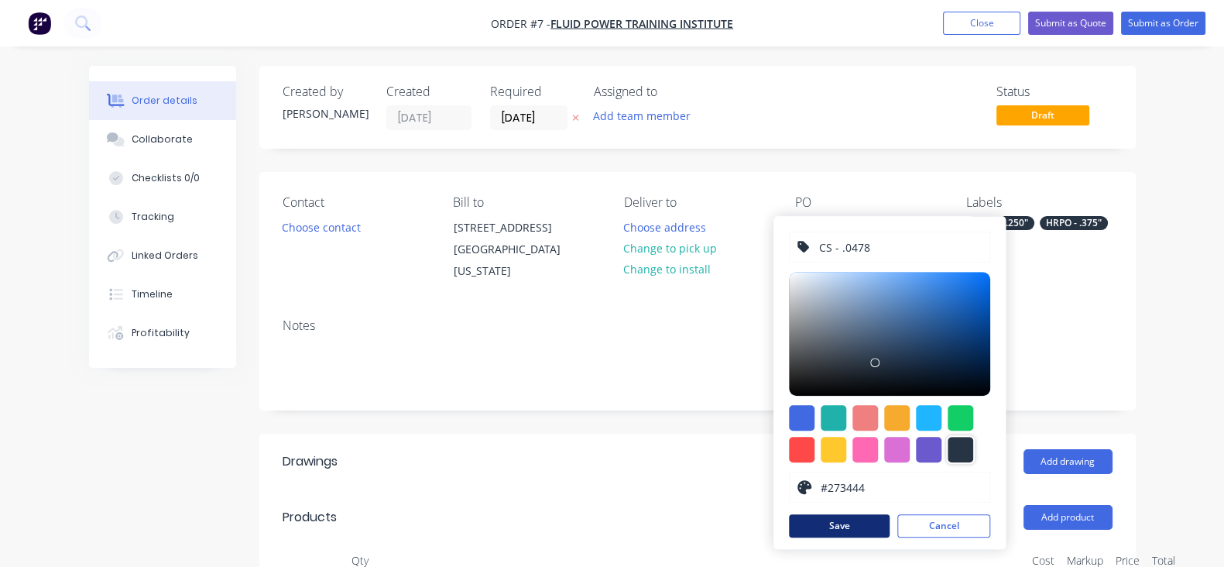
click at [838, 522] on button "Save" at bounding box center [839, 525] width 101 height 23
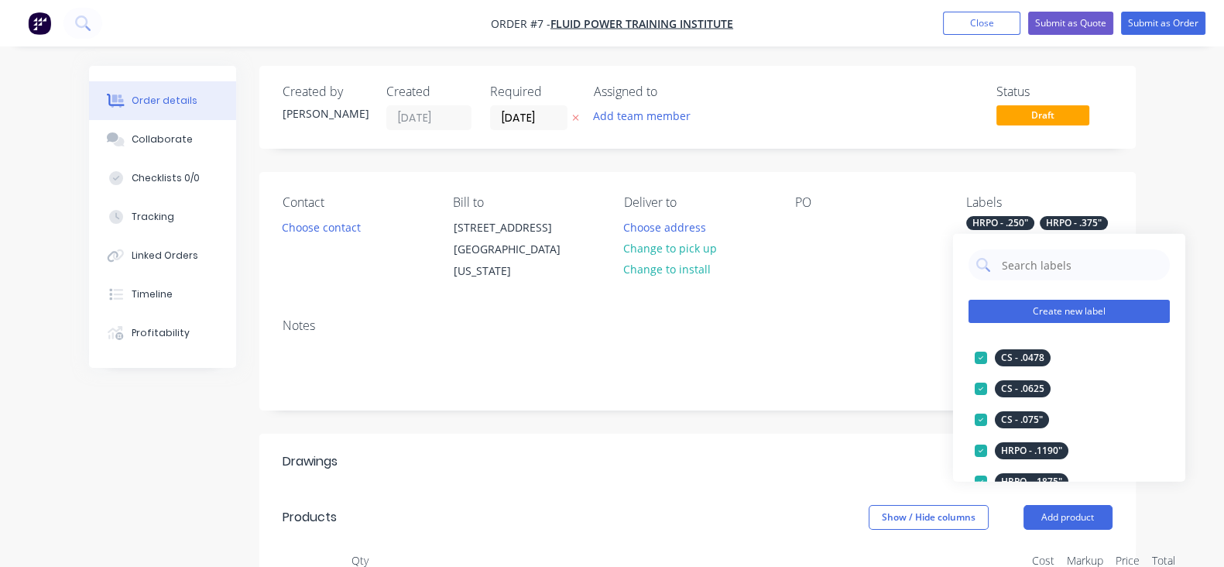
click at [1080, 303] on button "Create new label" at bounding box center [1068, 311] width 201 height 23
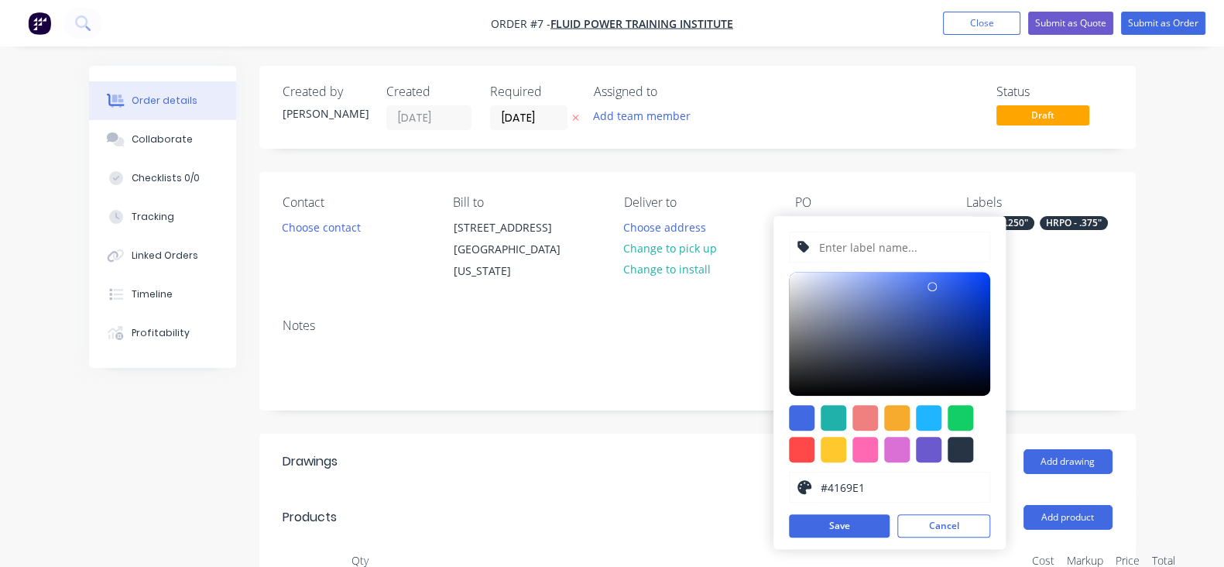
click at [893, 255] on input "text" at bounding box center [899, 246] width 165 height 29
type input "CS - .0359"
click at [858, 527] on button "Save" at bounding box center [839, 525] width 101 height 23
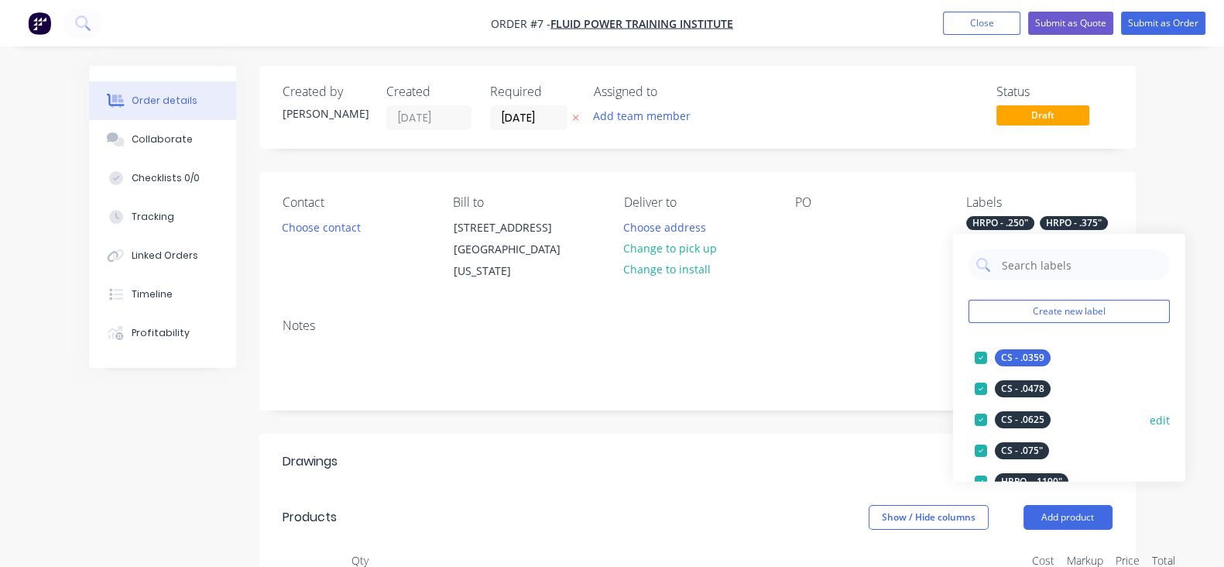
click at [1150, 423] on button "edit" at bounding box center [1160, 419] width 20 height 16
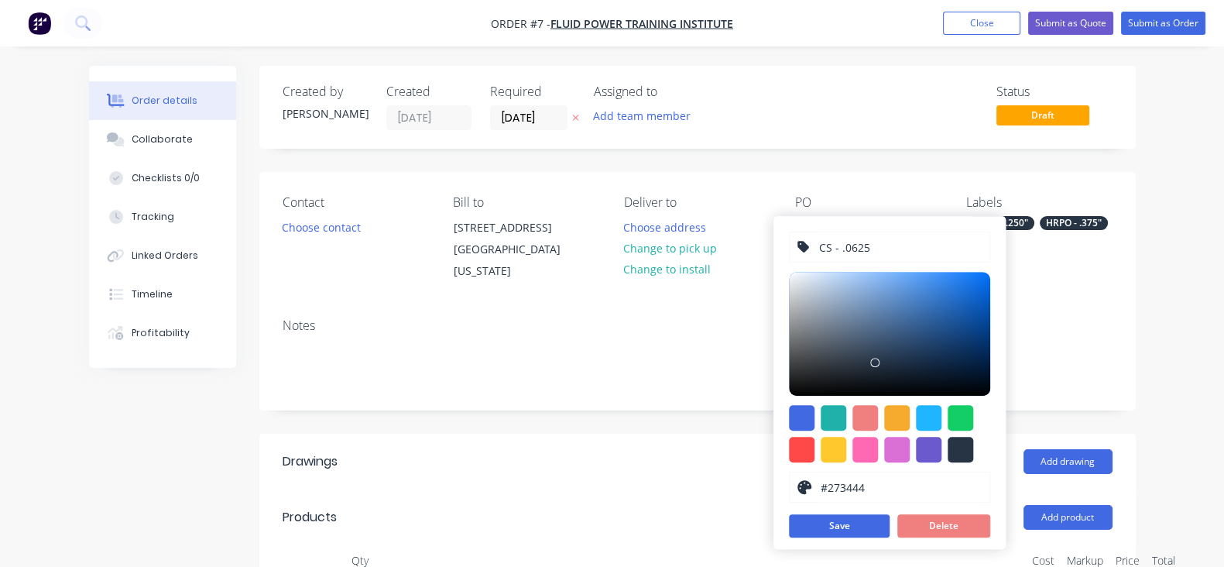
click at [886, 253] on input "CS - .0625" at bounding box center [899, 246] width 165 height 29
type input "CS - .0625""
click at [848, 514] on button "Save" at bounding box center [839, 525] width 101 height 23
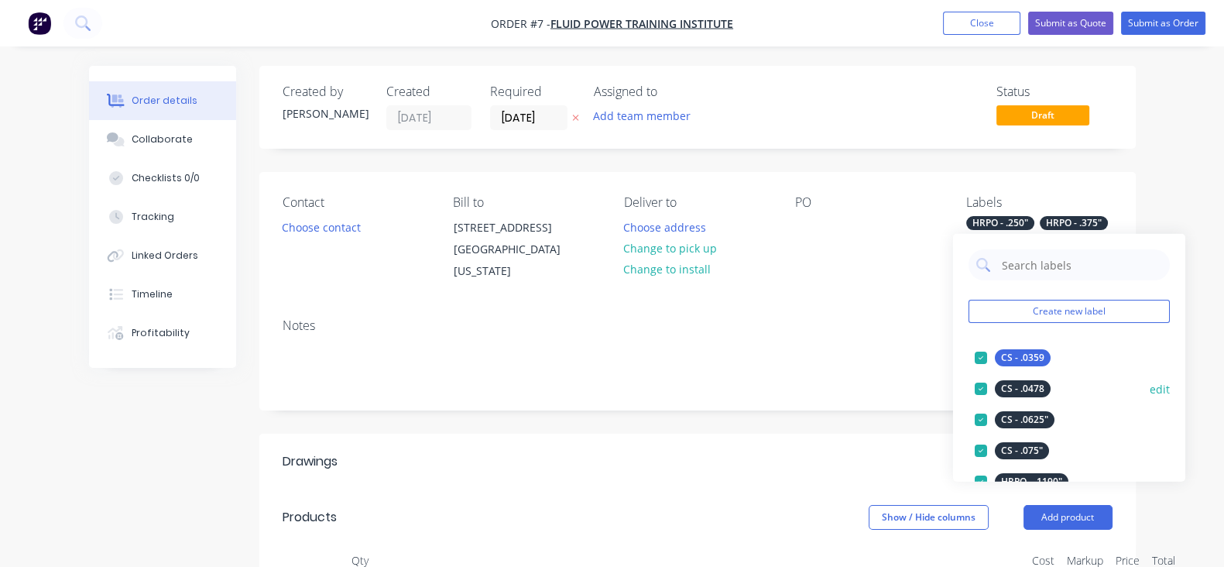
click at [1150, 387] on button "edit" at bounding box center [1160, 388] width 20 height 16
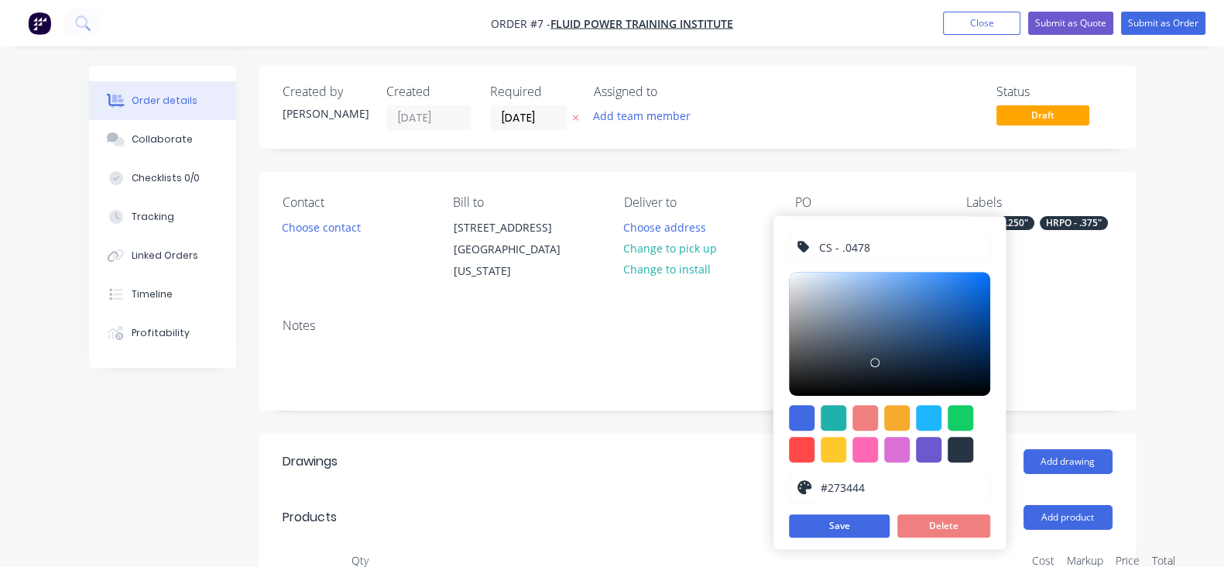
click at [893, 248] on input "CS - .0478" at bounding box center [899, 246] width 165 height 29
type input "CS - .0478""
click at [855, 522] on button "Save" at bounding box center [839, 525] width 101 height 23
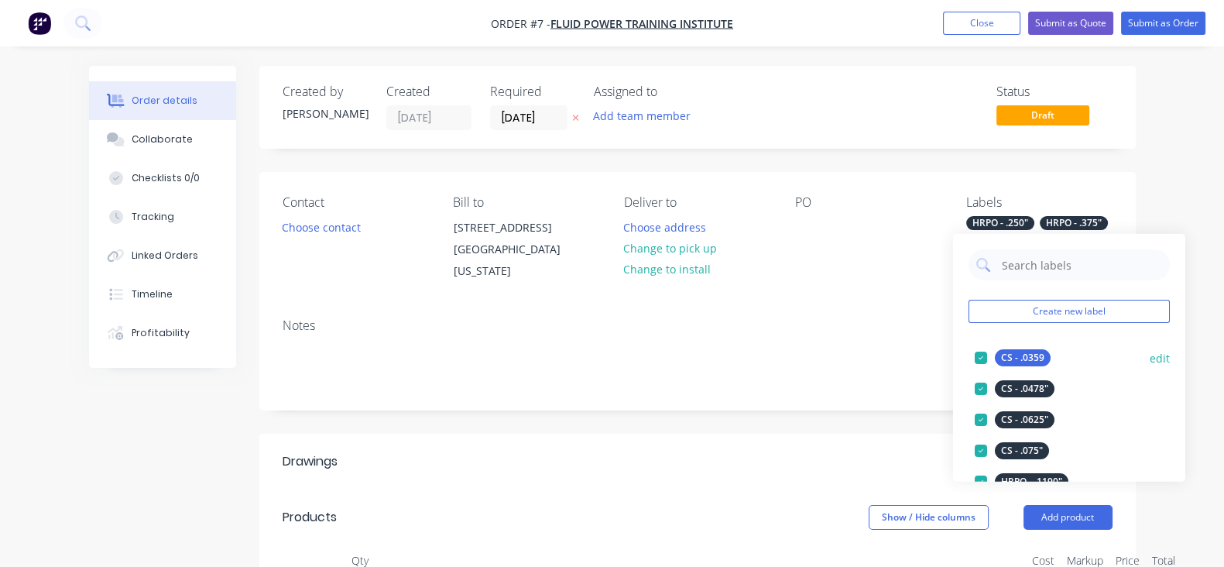
click at [1150, 358] on button "edit" at bounding box center [1160, 357] width 20 height 16
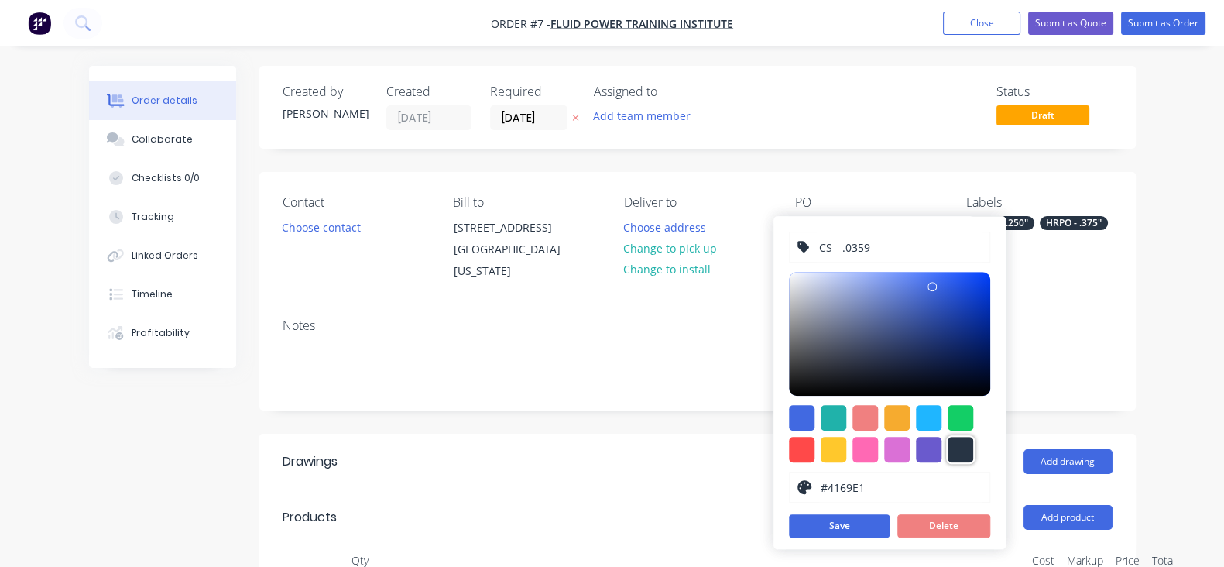
click at [963, 447] on div at bounding box center [960, 450] width 26 height 26
type input "#273444"
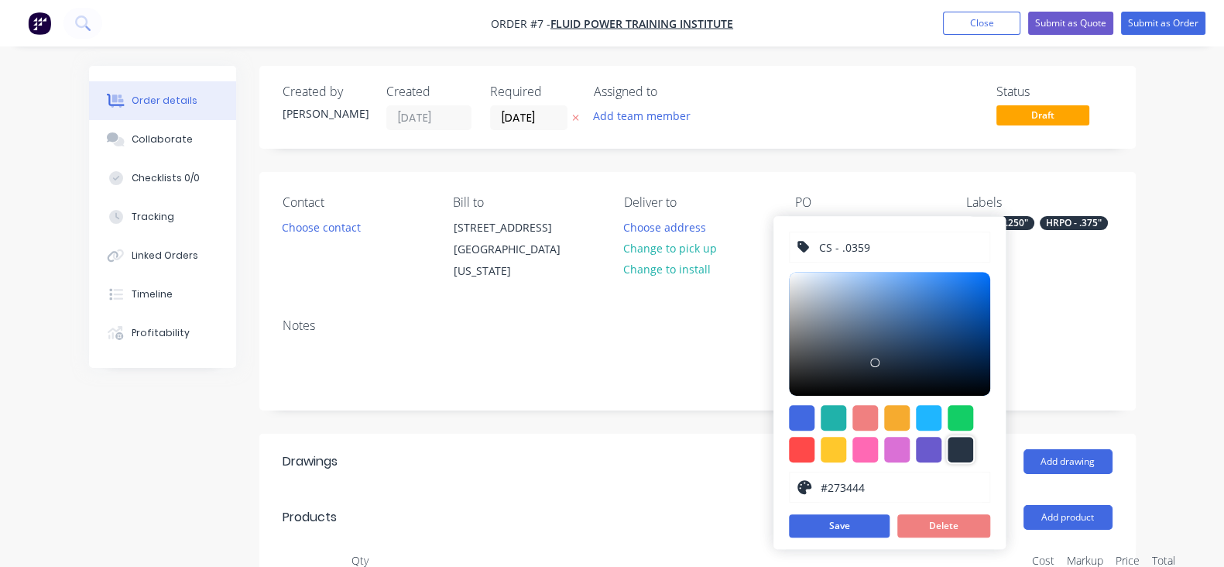
click at [876, 241] on input "CS - .0359" at bounding box center [899, 246] width 165 height 29
type input "CS - .0359""
click at [855, 523] on button "Save" at bounding box center [839, 525] width 101 height 23
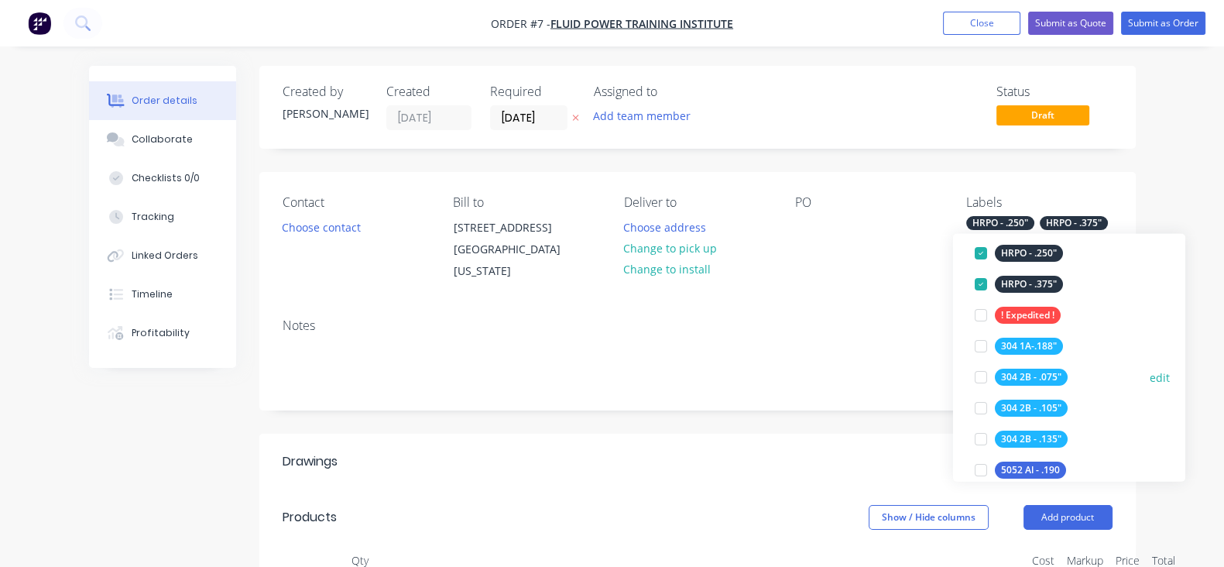
scroll to position [386, 0]
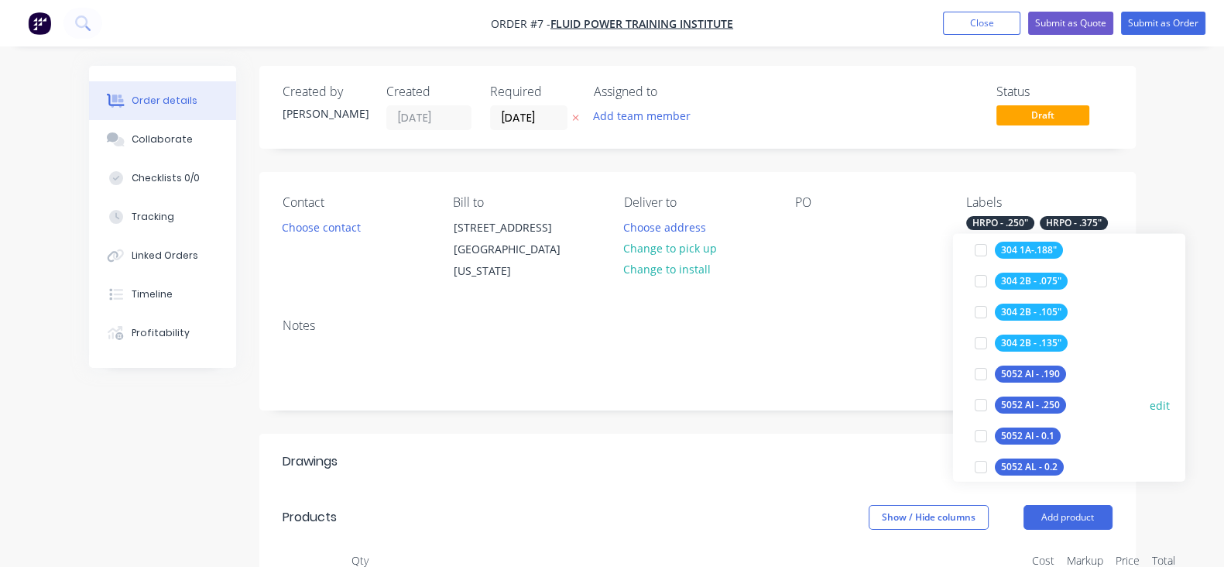
click at [979, 400] on div at bounding box center [980, 404] width 31 height 31
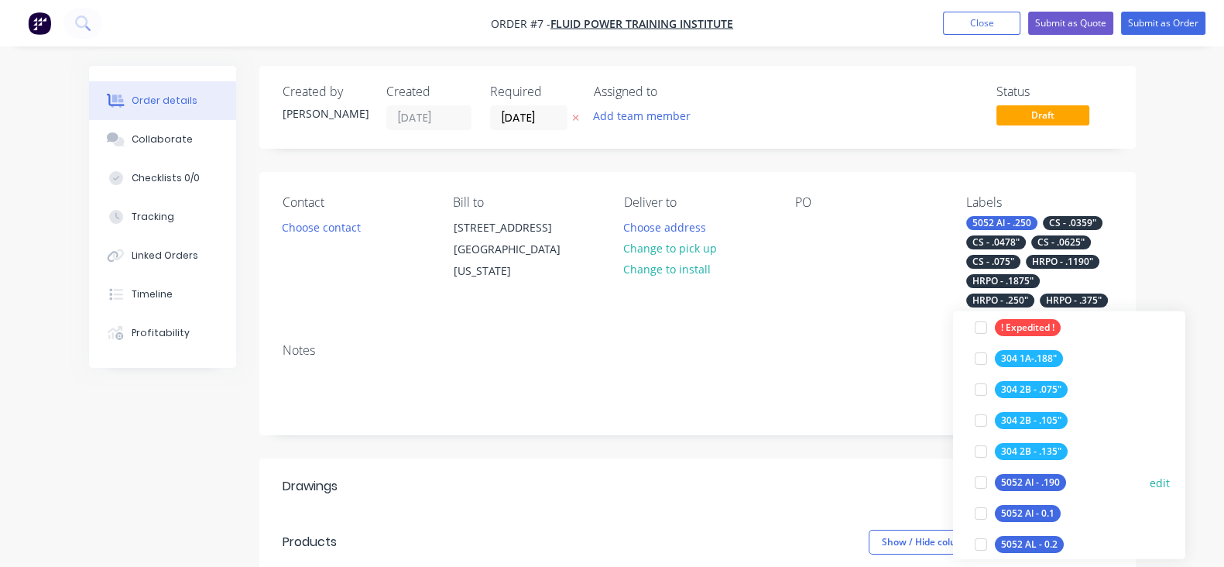
scroll to position [484, 0]
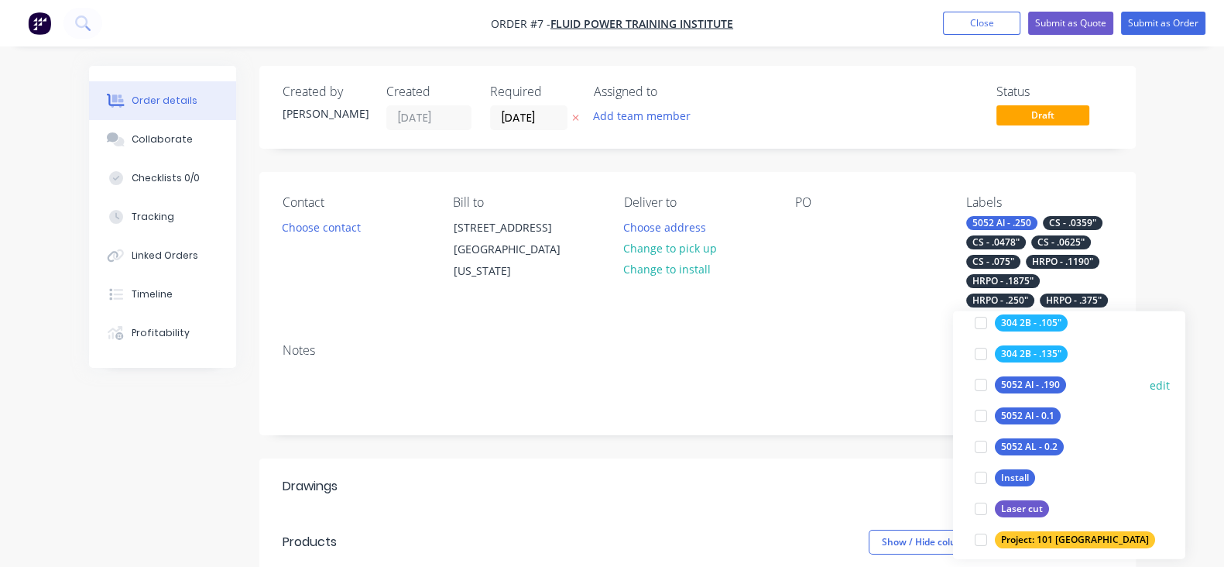
click at [976, 386] on div at bounding box center [980, 384] width 31 height 31
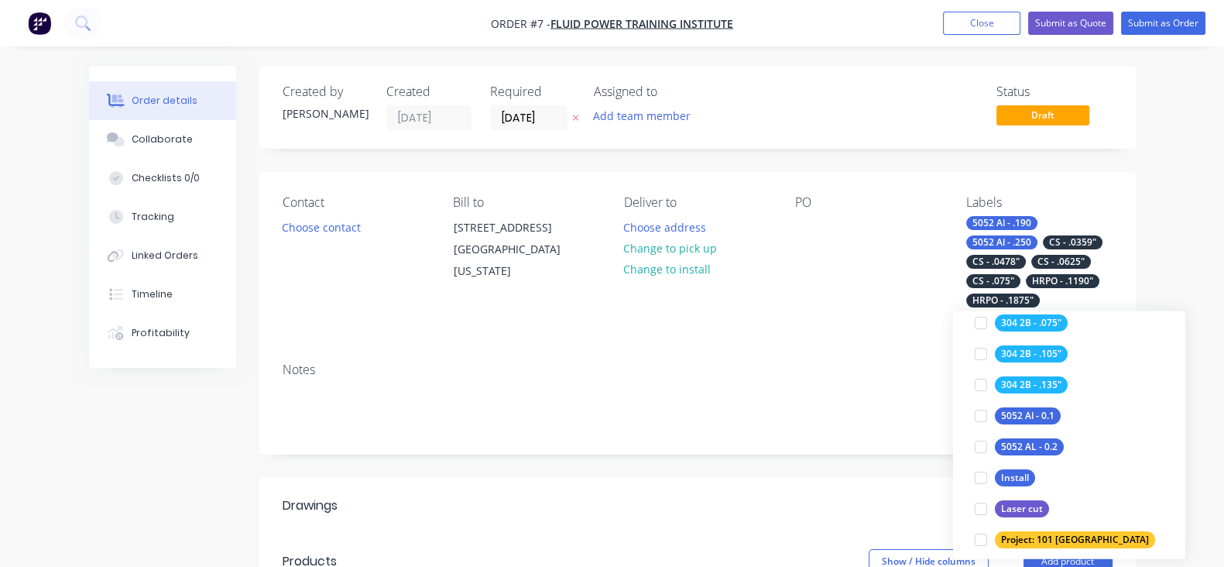
scroll to position [50, 0]
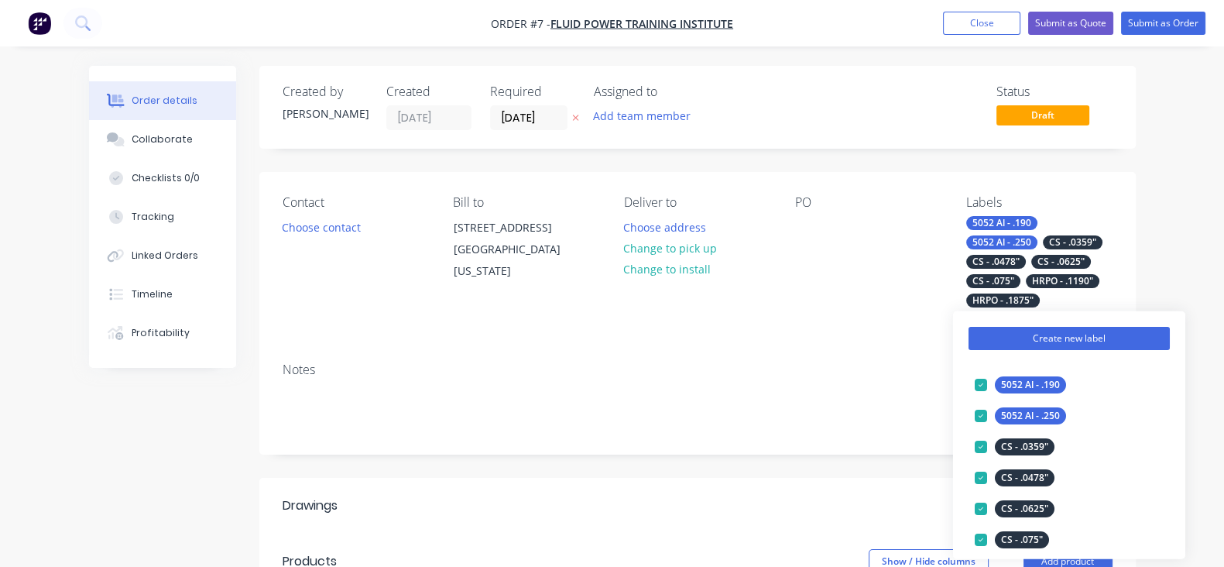
click at [1044, 341] on button "Create new label" at bounding box center [1068, 338] width 201 height 23
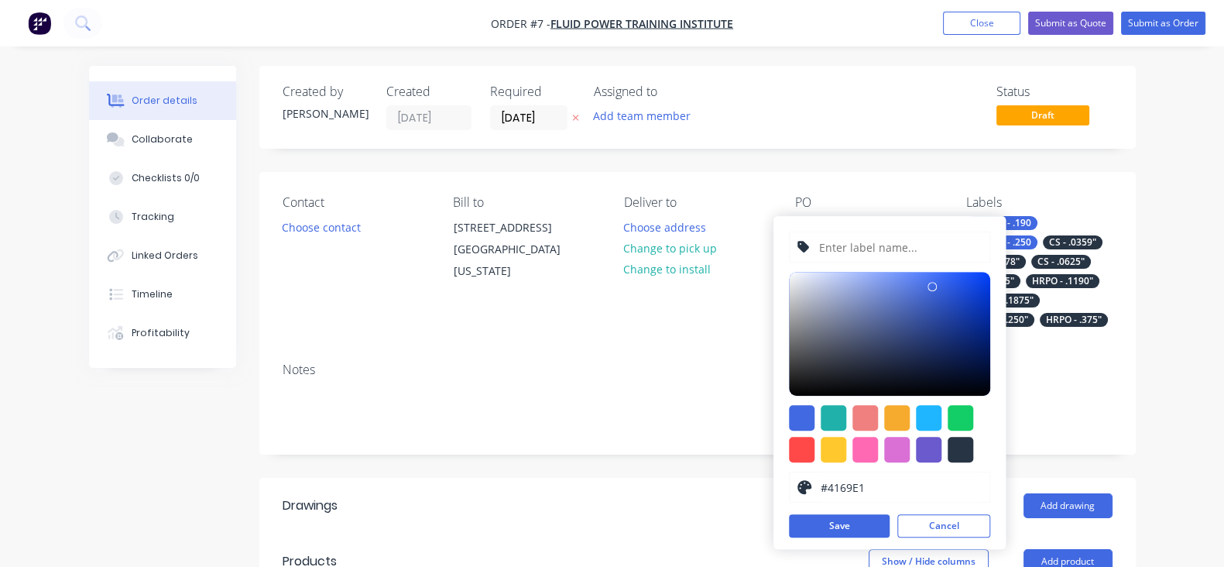
click at [873, 254] on input "text" at bounding box center [899, 246] width 165 height 29
type input "5052 Al - .125""
click at [799, 531] on button "Save" at bounding box center [839, 525] width 101 height 23
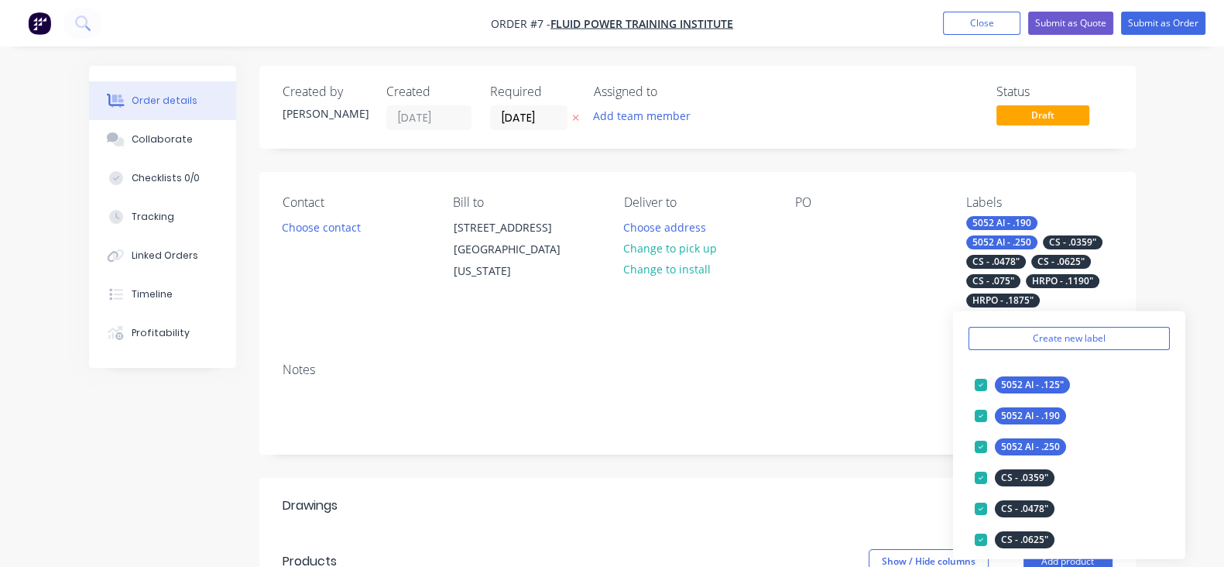
click at [815, 324] on div "Contact Choose contact Bill to [STREET_ADDRESS][US_STATE] Deliver to Choose add…" at bounding box center [697, 261] width 876 height 178
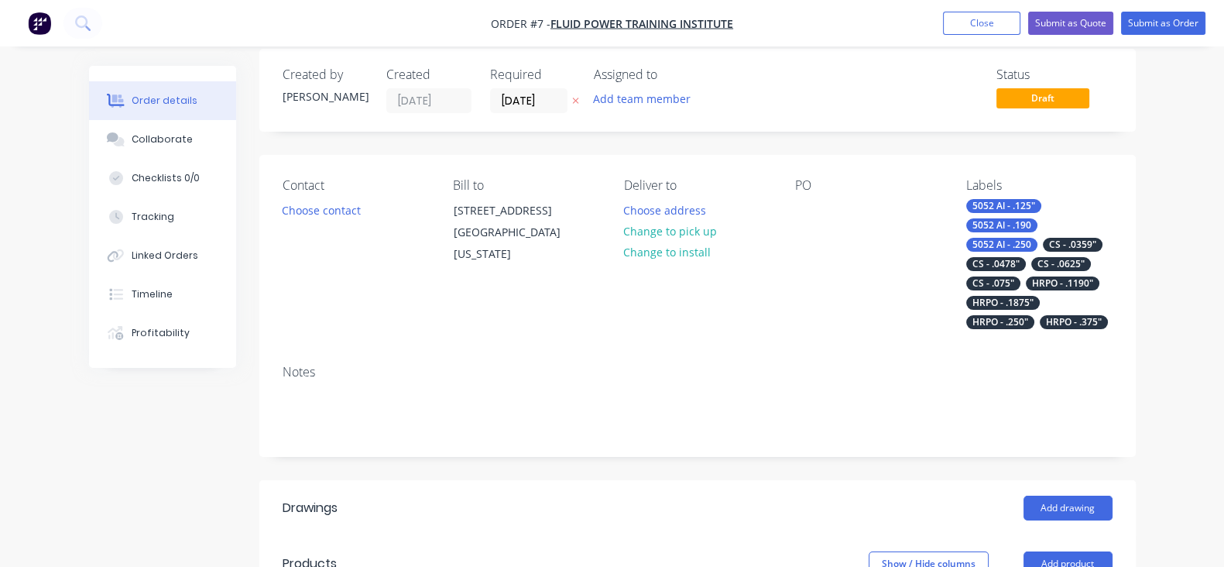
scroll to position [0, 0]
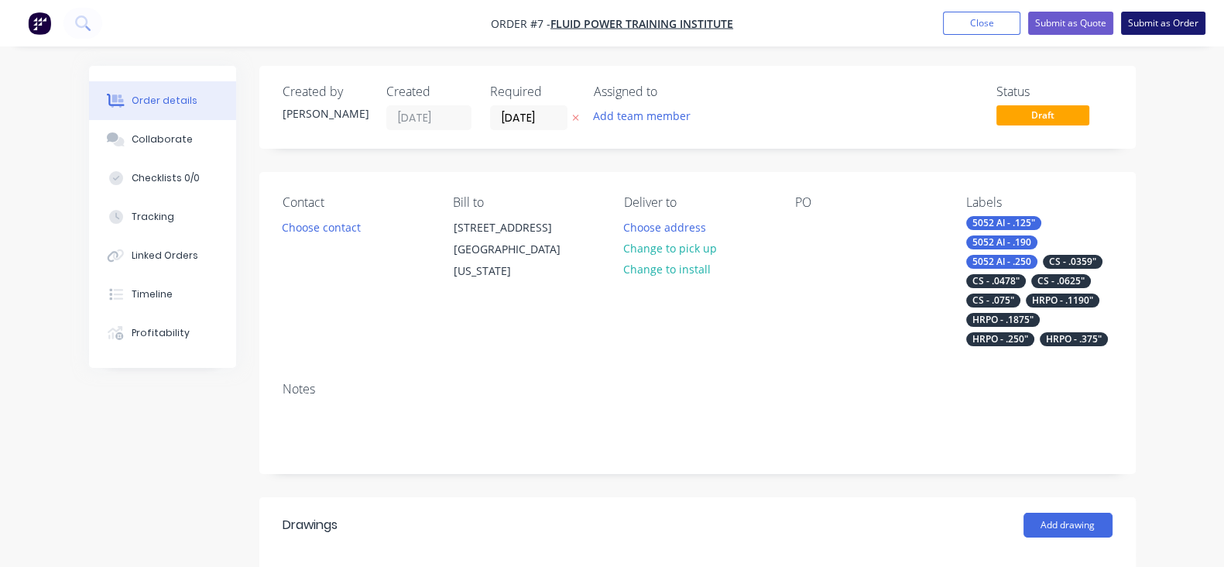
click at [1161, 25] on button "Submit as Order" at bounding box center [1163, 23] width 84 height 23
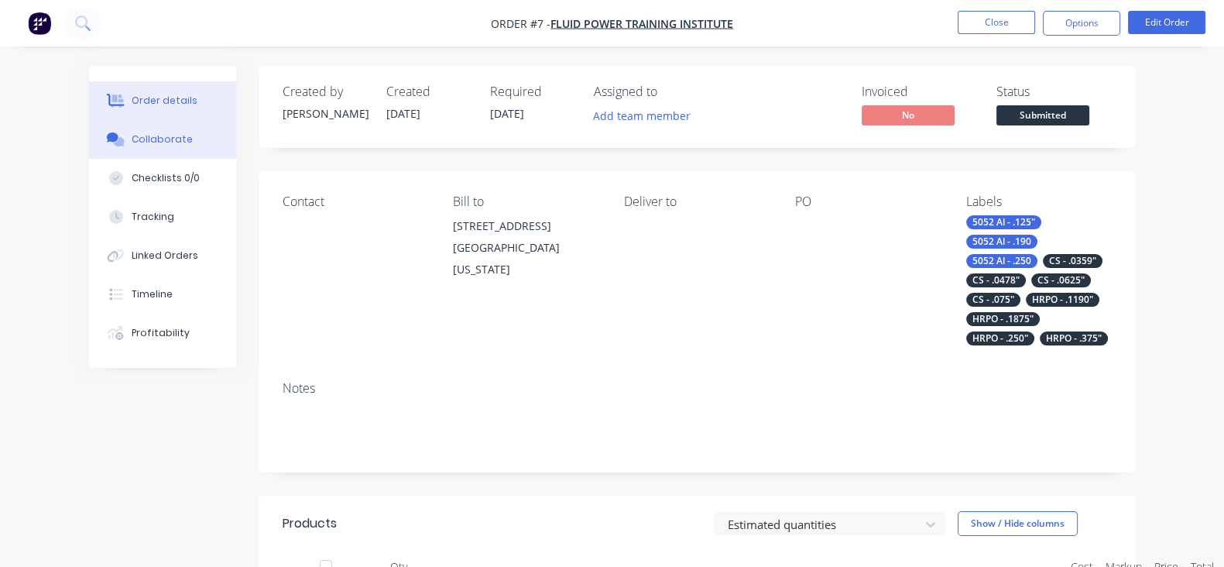
click at [118, 147] on button "Collaborate" at bounding box center [162, 139] width 147 height 39
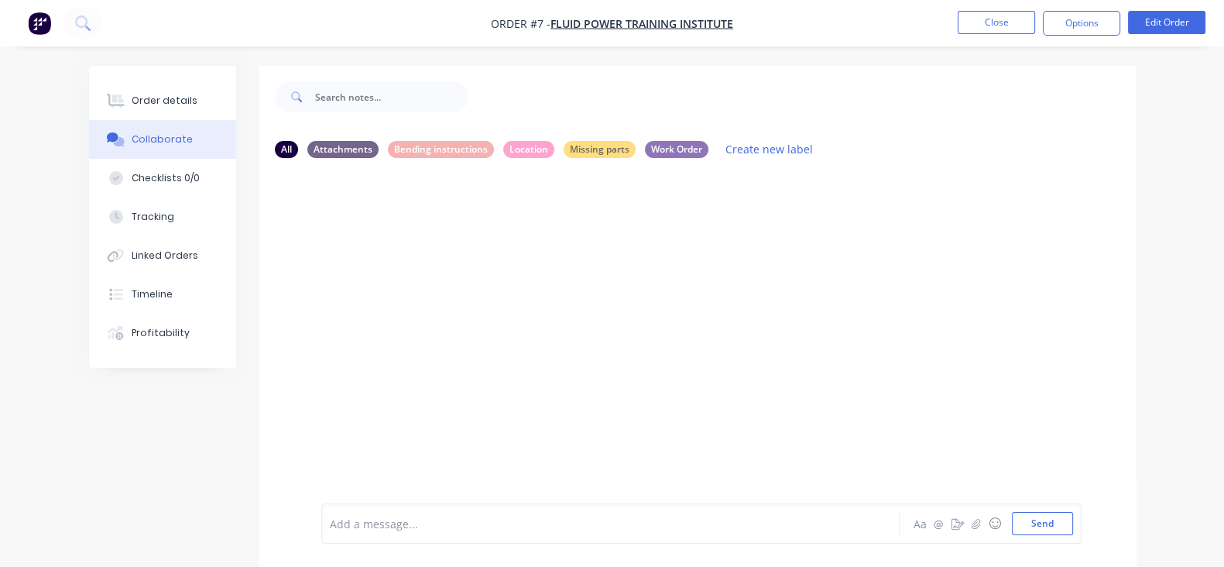
scroll to position [22, 0]
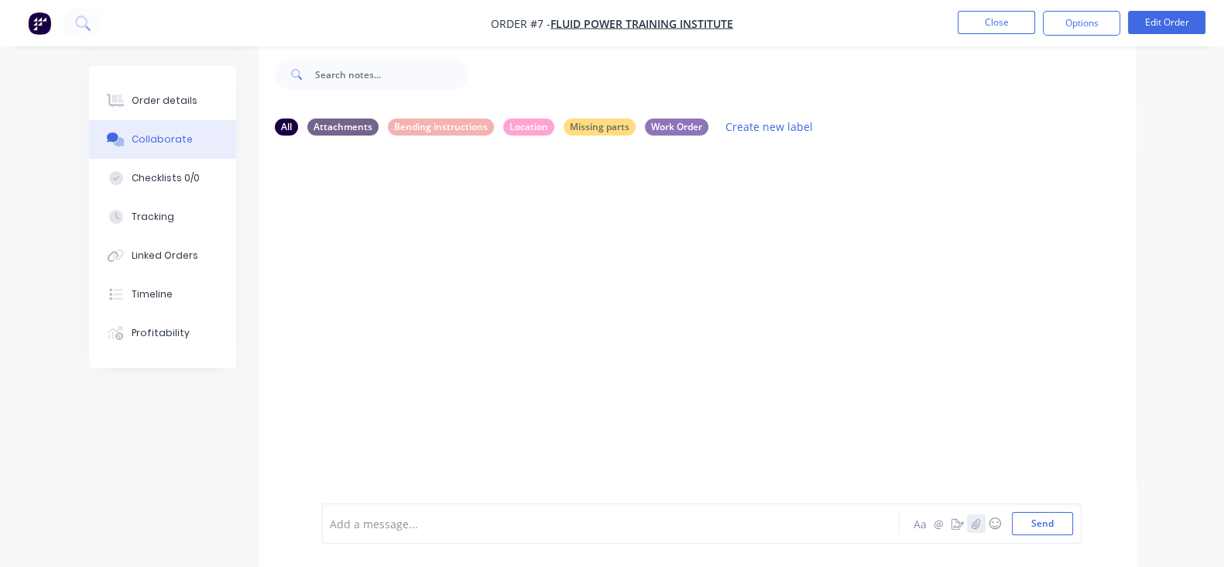
click at [985, 529] on button "button" at bounding box center [976, 523] width 19 height 19
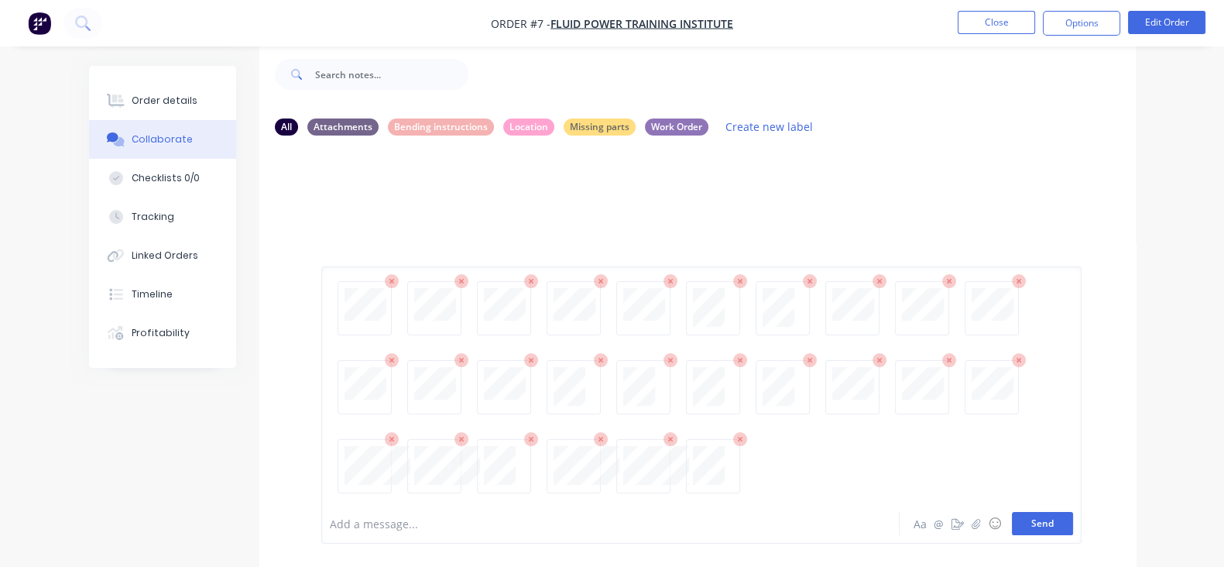
click at [1073, 519] on button "Send" at bounding box center [1042, 523] width 61 height 23
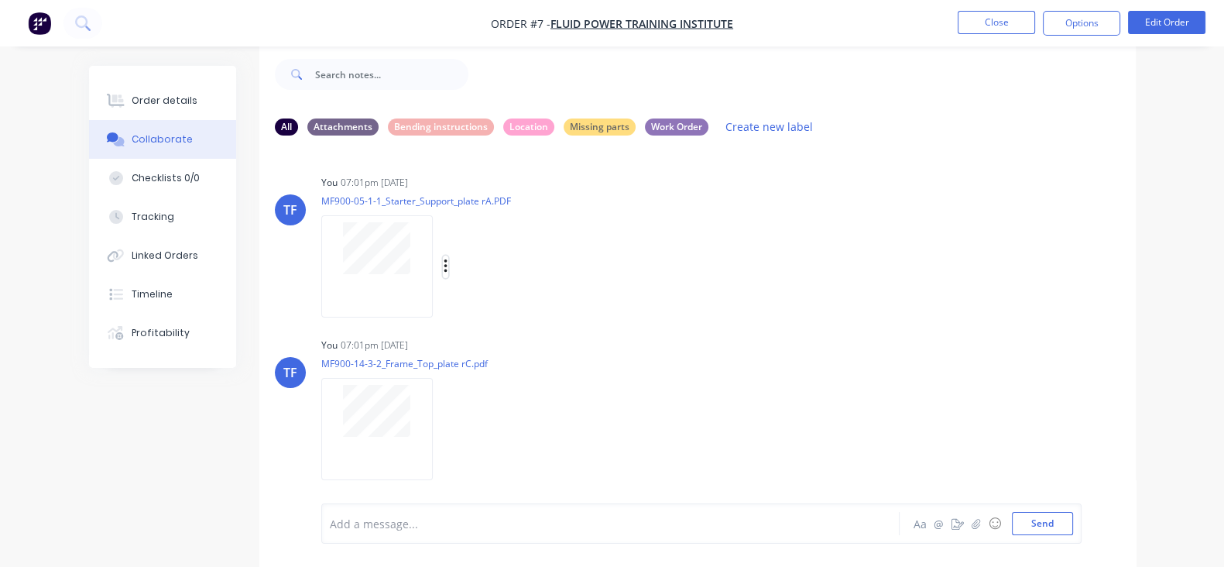
click at [444, 267] on icon "button" at bounding box center [446, 267] width 5 height 18
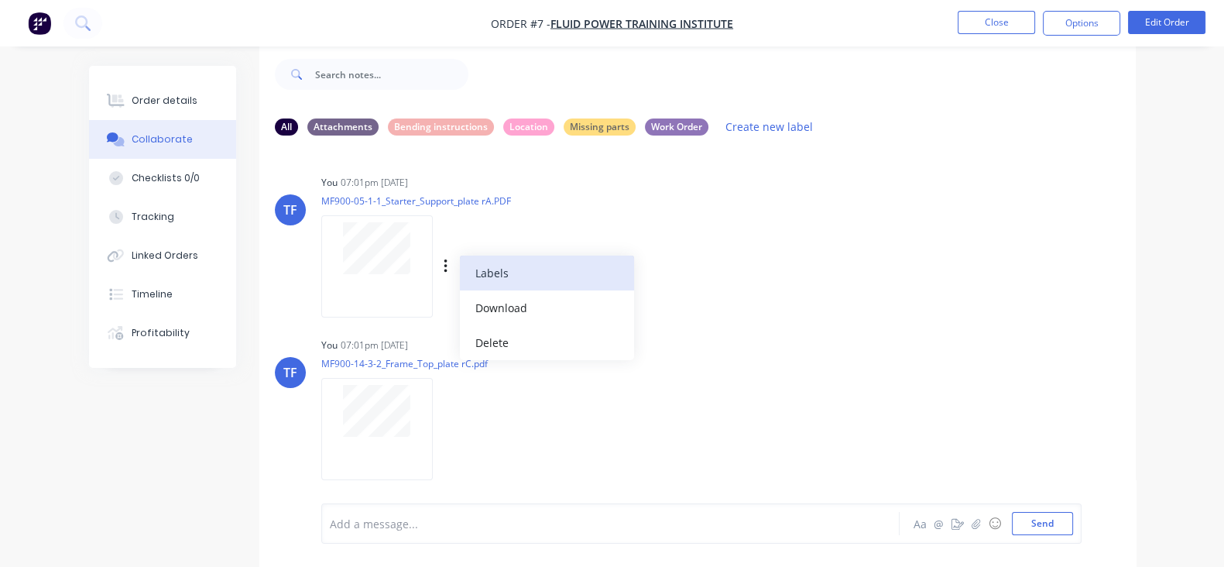
click at [460, 266] on button "Labels" at bounding box center [547, 272] width 174 height 35
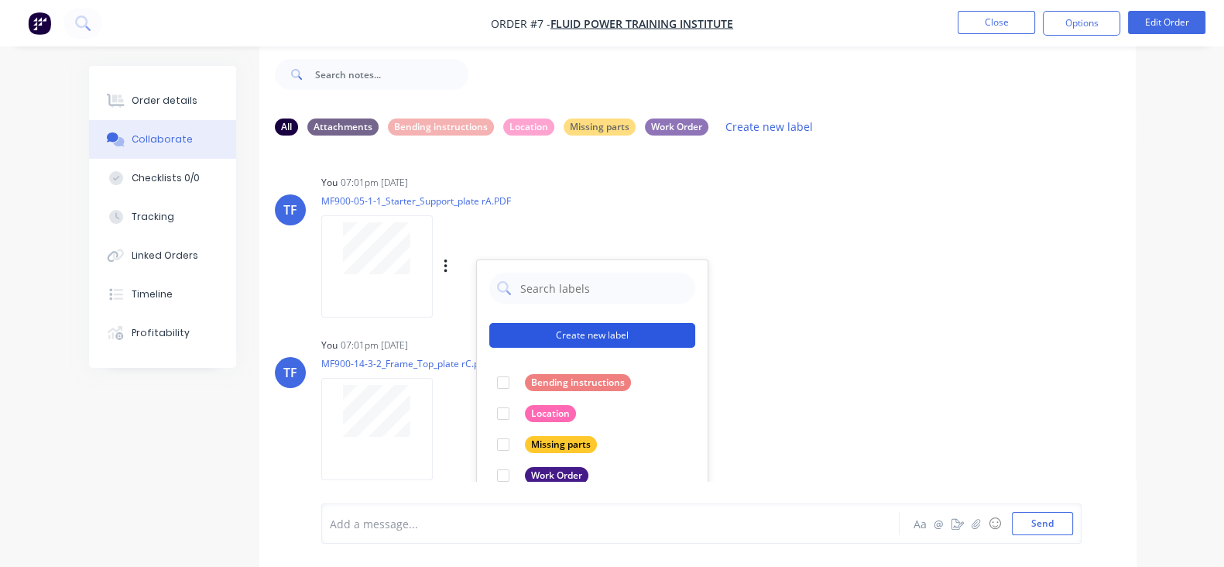
click at [569, 344] on button "Create new label" at bounding box center [592, 335] width 206 height 25
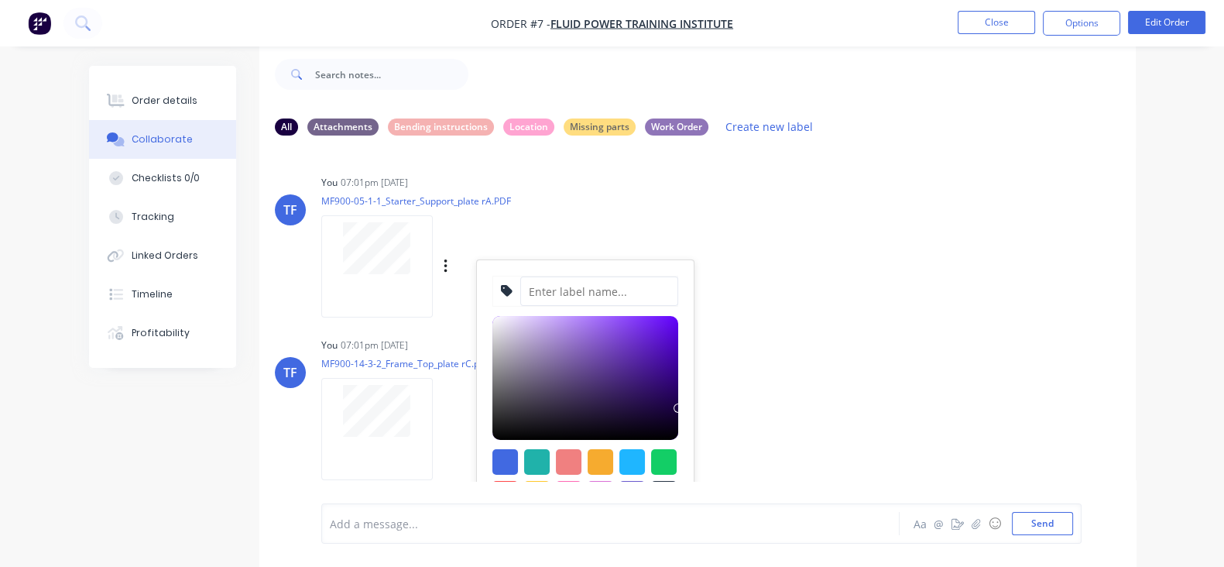
click at [530, 286] on input at bounding box center [599, 290] width 158 height 29
type input "Tapping"
click at [588, 457] on div at bounding box center [601, 462] width 26 height 26
type input "#F6AB2F"
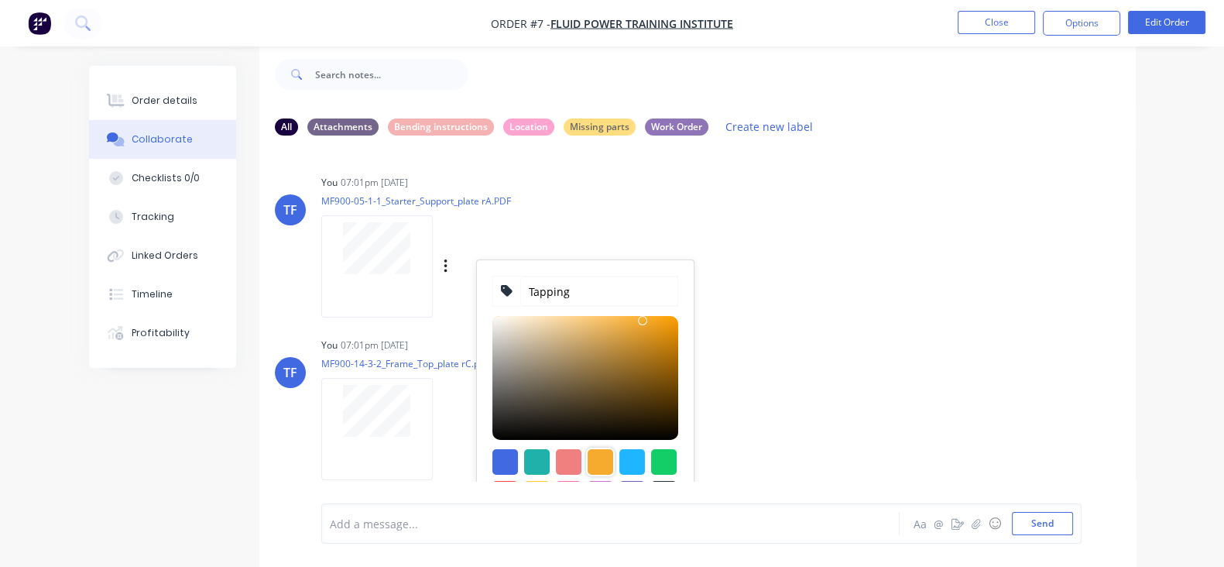
scroll to position [193, 0]
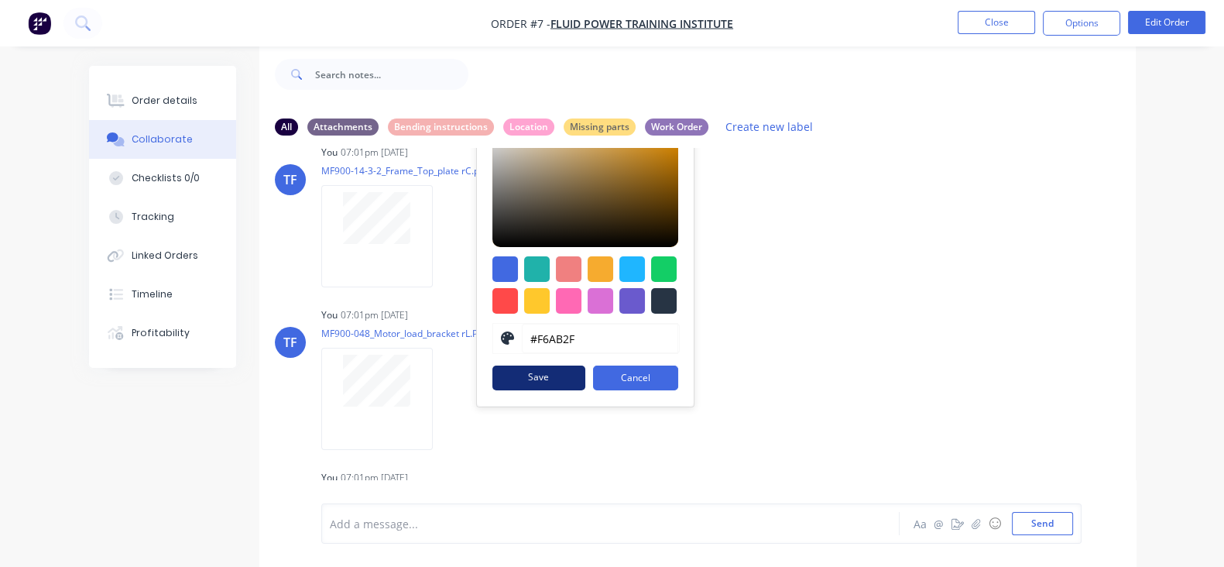
click at [492, 374] on button "Save" at bounding box center [538, 377] width 93 height 25
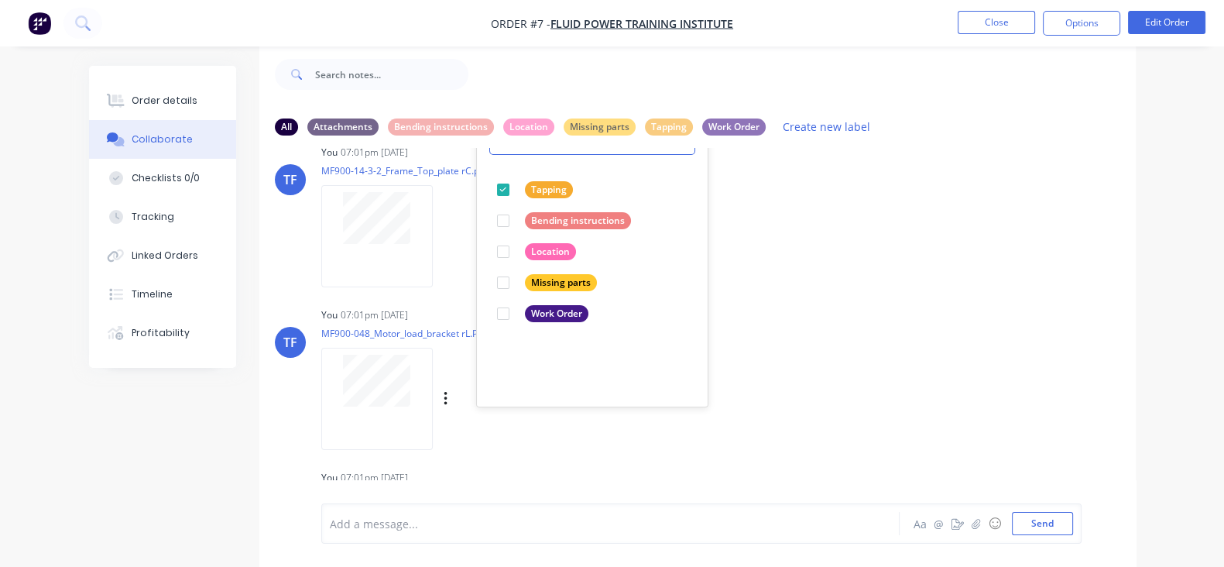
click at [727, 346] on div "You 07:01pm [DATE] MF900-048_Motor_load_bracket rL.PDF Labels Download Delete" at bounding box center [562, 372] width 482 height 139
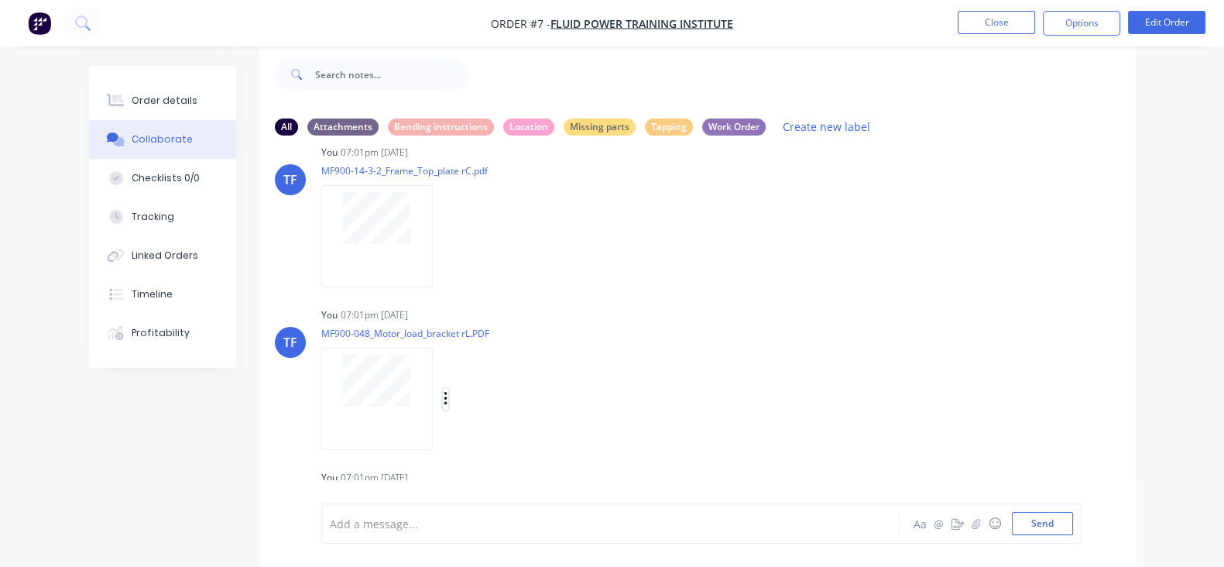
drag, startPoint x: 372, startPoint y: 392, endPoint x: 384, endPoint y: 393, distance: 12.5
click at [444, 392] on icon "button" at bounding box center [445, 399] width 3 height 14
click at [460, 397] on button "Labels" at bounding box center [547, 390] width 174 height 35
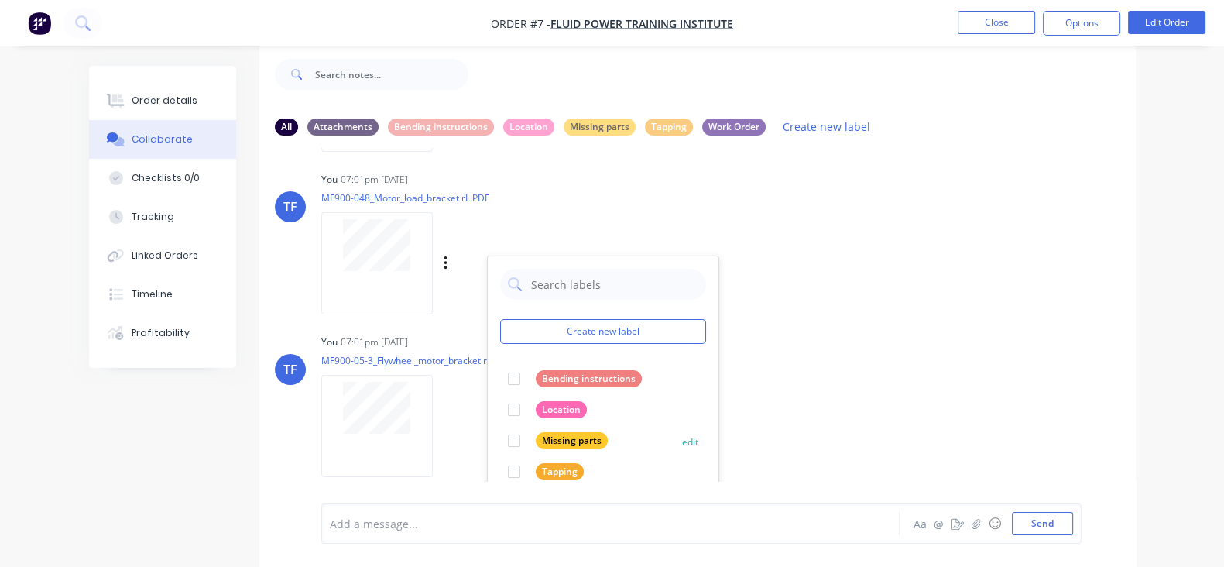
scroll to position [386, 0]
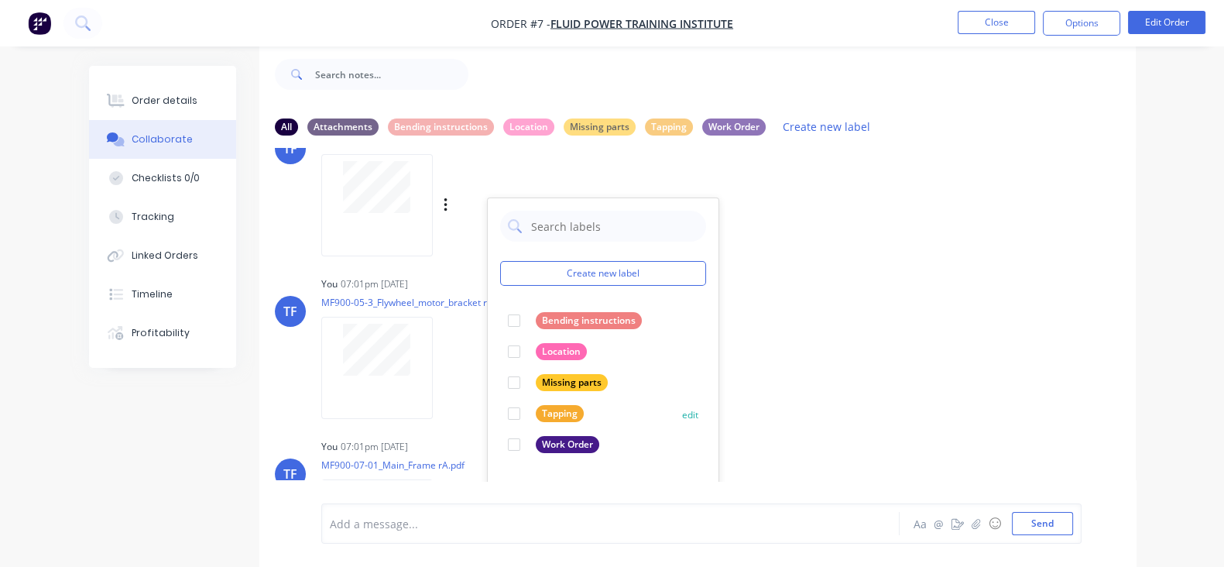
click at [499, 413] on div at bounding box center [514, 413] width 31 height 31
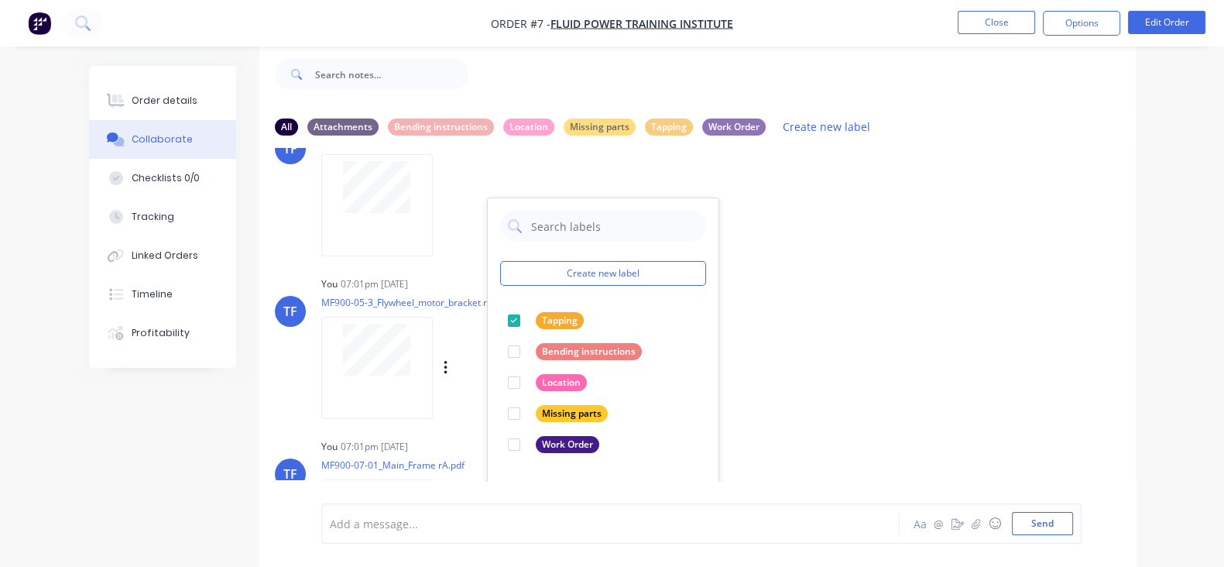
drag, startPoint x: 754, startPoint y: 365, endPoint x: 726, endPoint y: 365, distance: 27.9
click at [753, 365] on div "TF You 07:01pm [DATE] MF900-05-3_Flywheel_motor_bracket rB.PDF Labels Download …" at bounding box center [697, 341] width 876 height 139
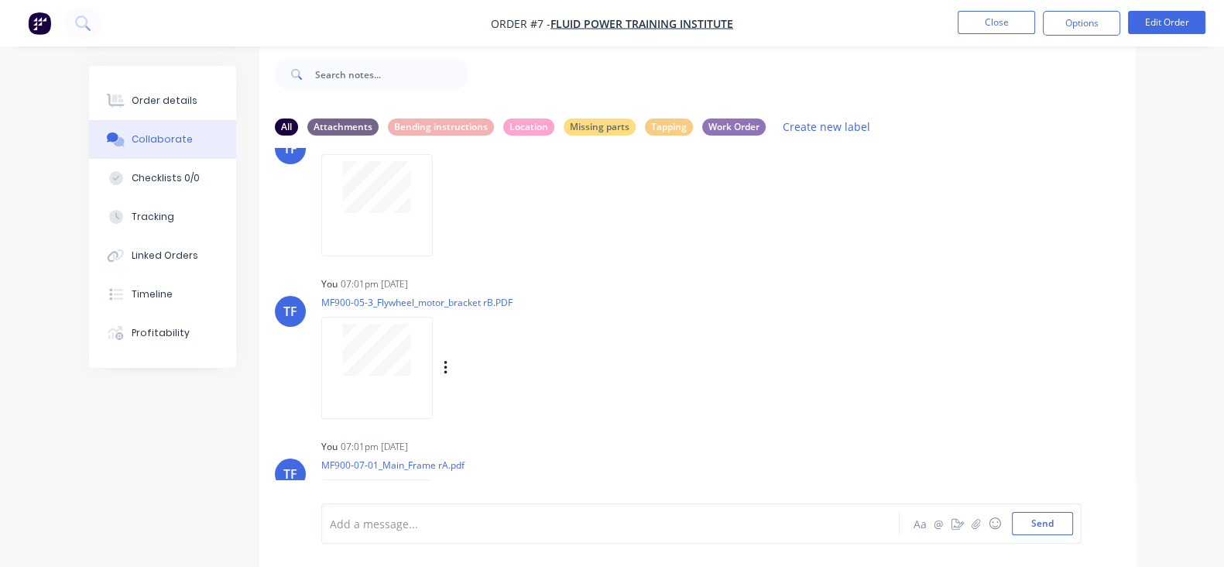
scroll to position [581, 0]
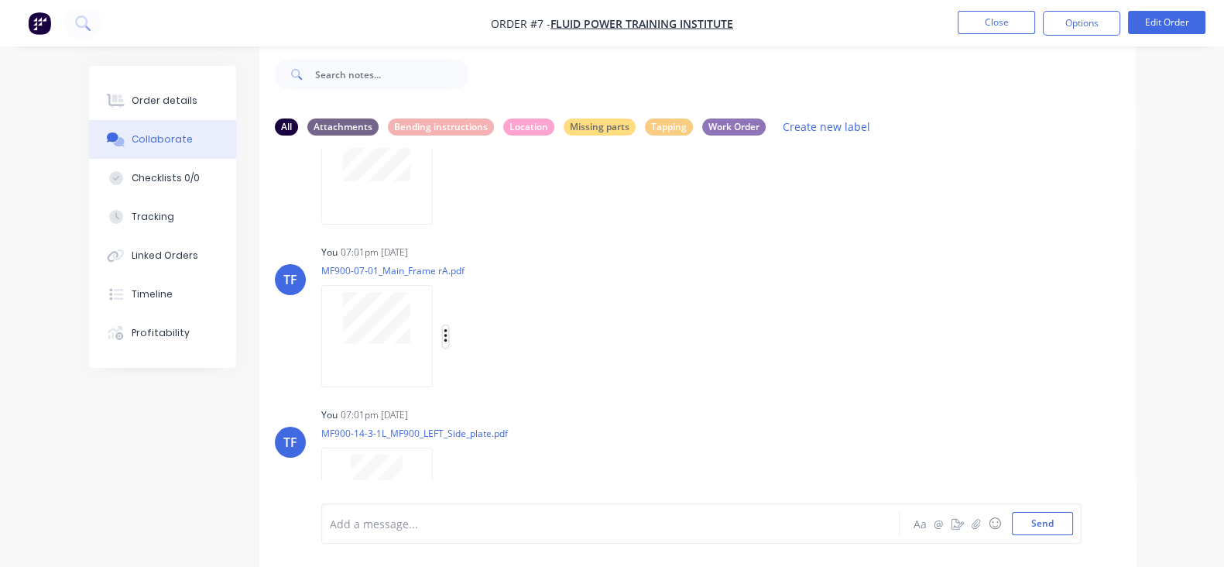
click at [444, 335] on icon "button" at bounding box center [445, 336] width 3 height 14
click at [460, 355] on button "Labels" at bounding box center [547, 342] width 174 height 35
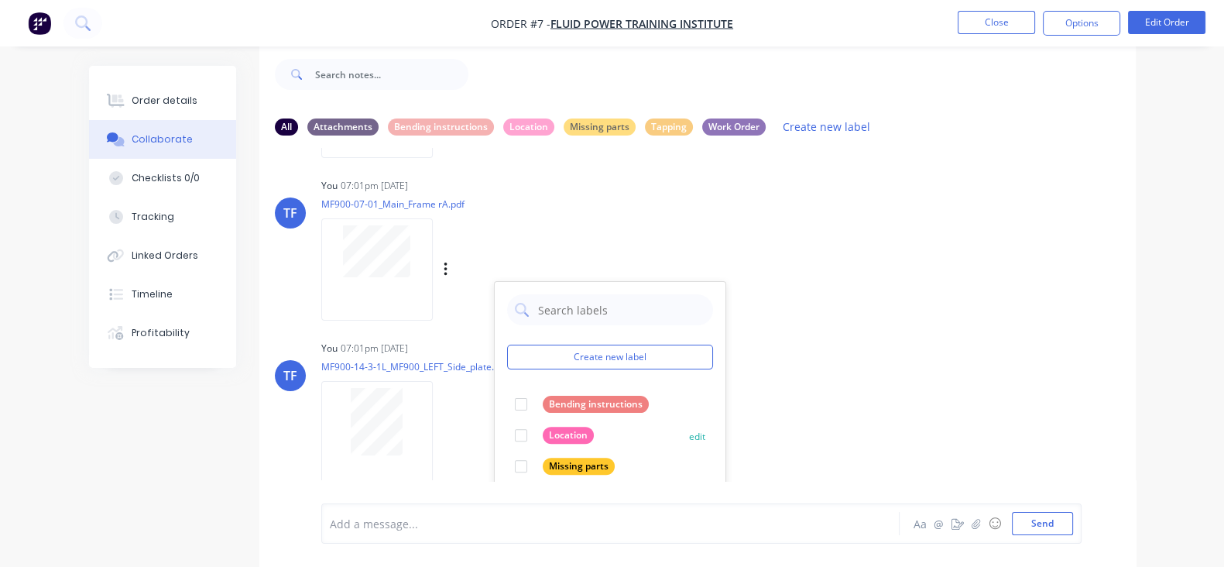
scroll to position [677, 0]
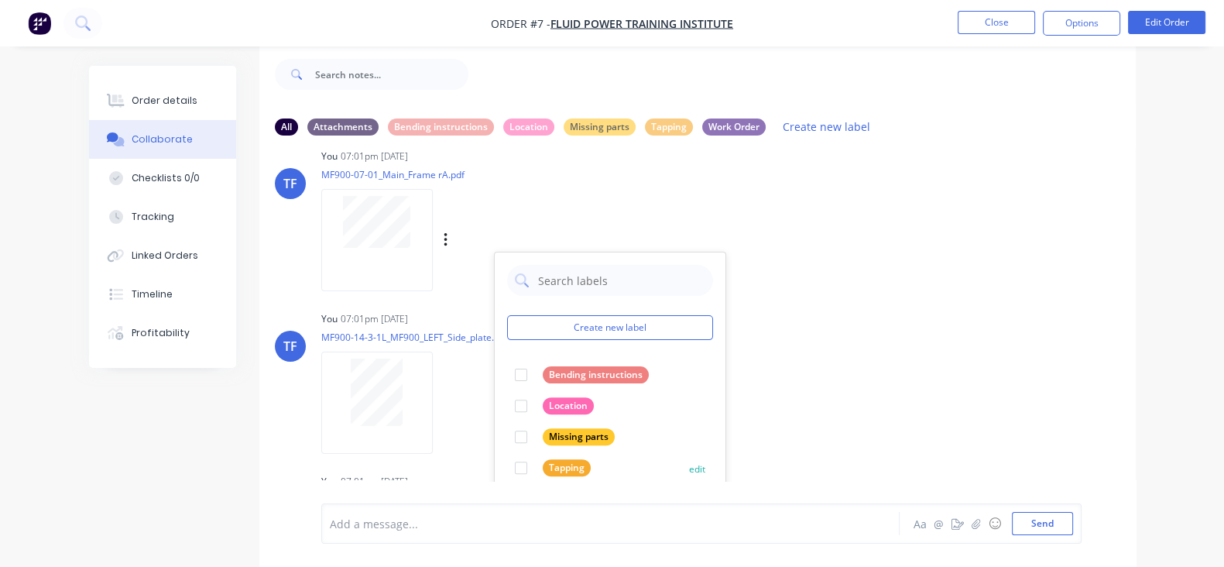
click at [505, 456] on div at bounding box center [520, 467] width 31 height 31
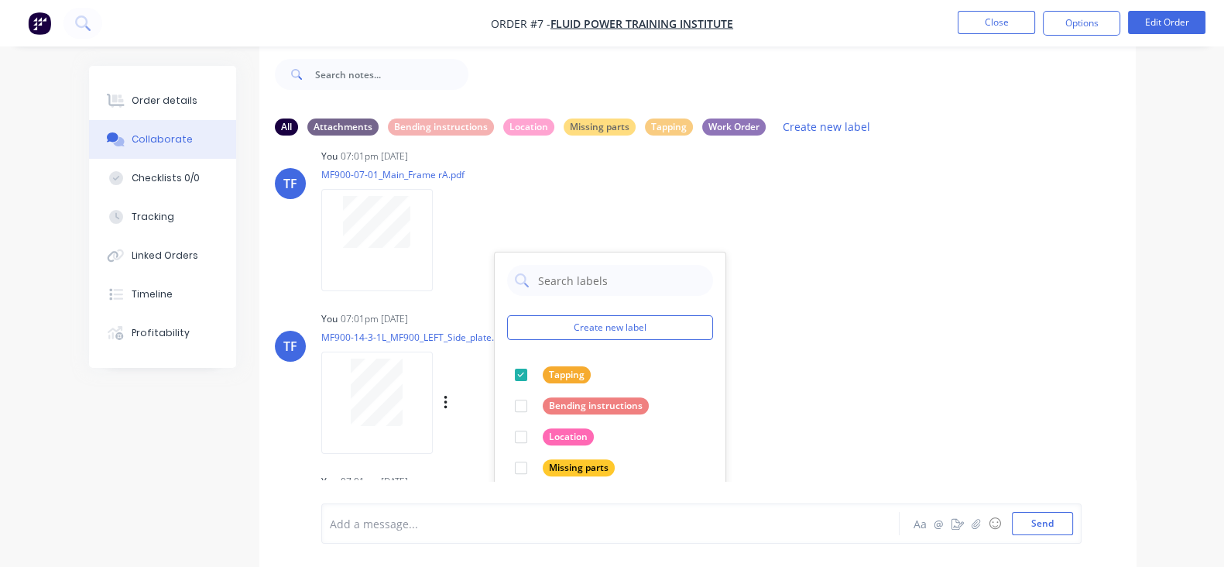
click at [726, 393] on div "You 07:01pm [DATE] MF900-14-3-1L_MF900_LEFT_Side_plate.pdf Labels Download Dele…" at bounding box center [562, 376] width 482 height 139
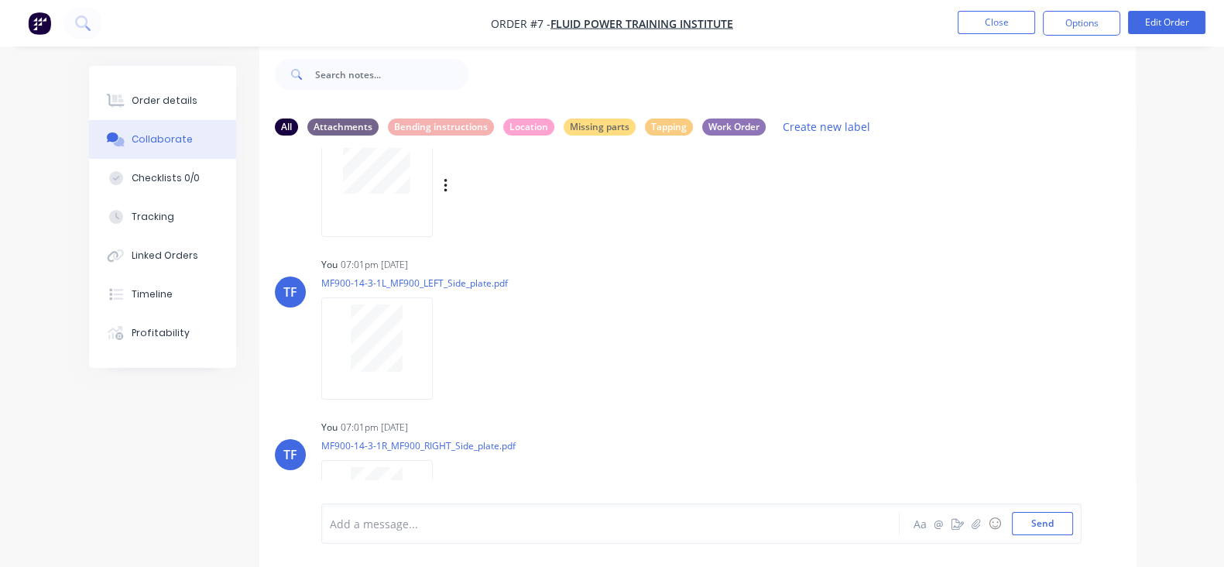
scroll to position [773, 0]
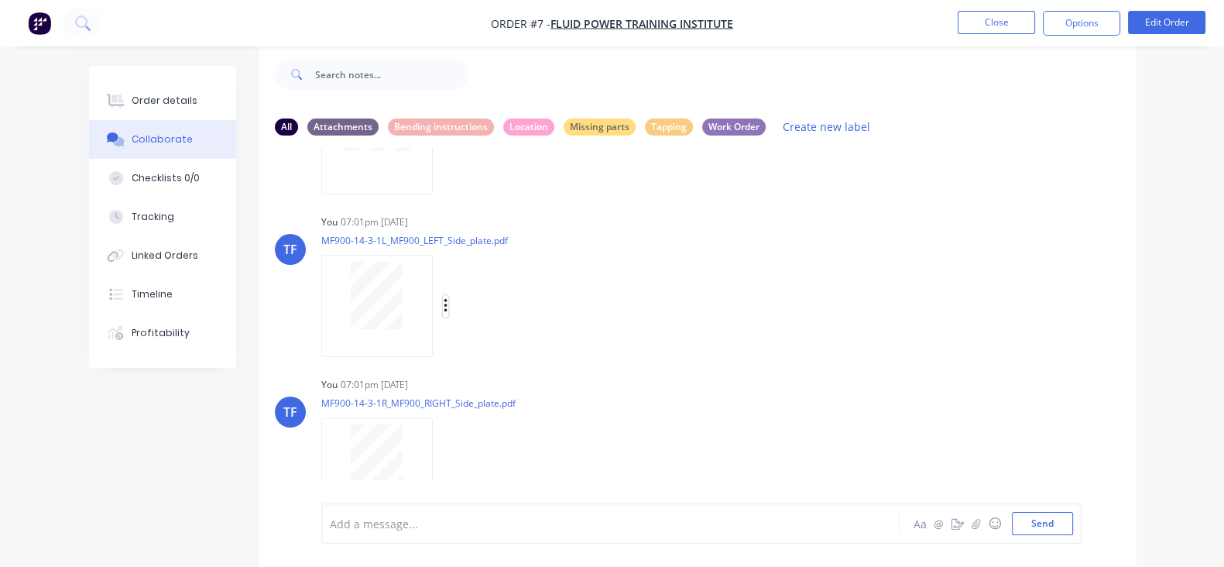
click at [444, 307] on icon "button" at bounding box center [446, 306] width 5 height 18
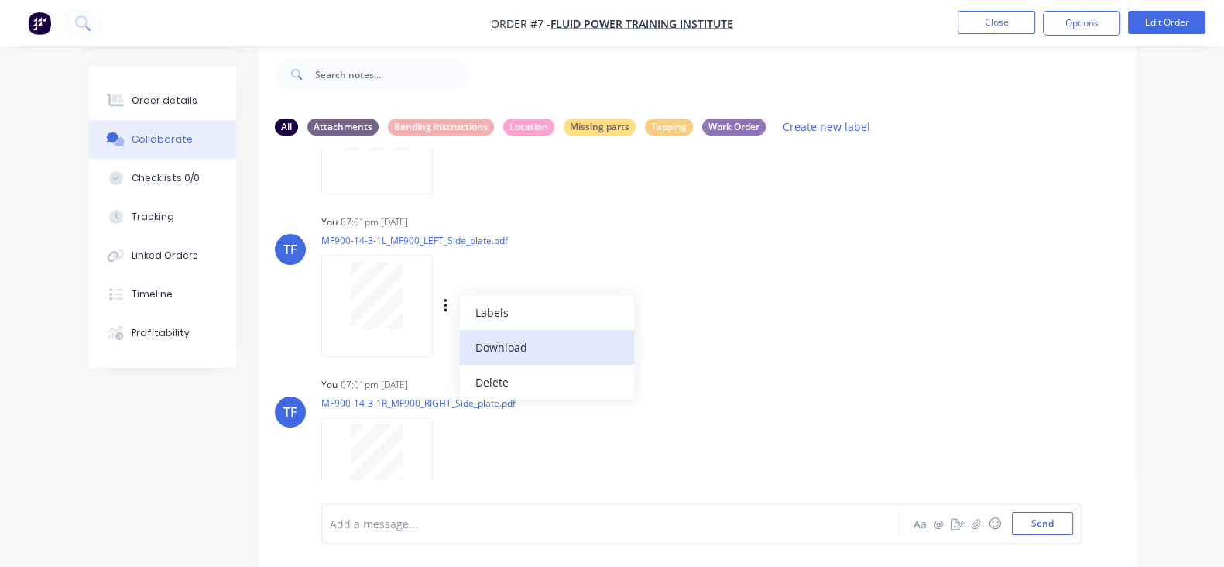
click at [460, 330] on button "Download" at bounding box center [547, 347] width 174 height 35
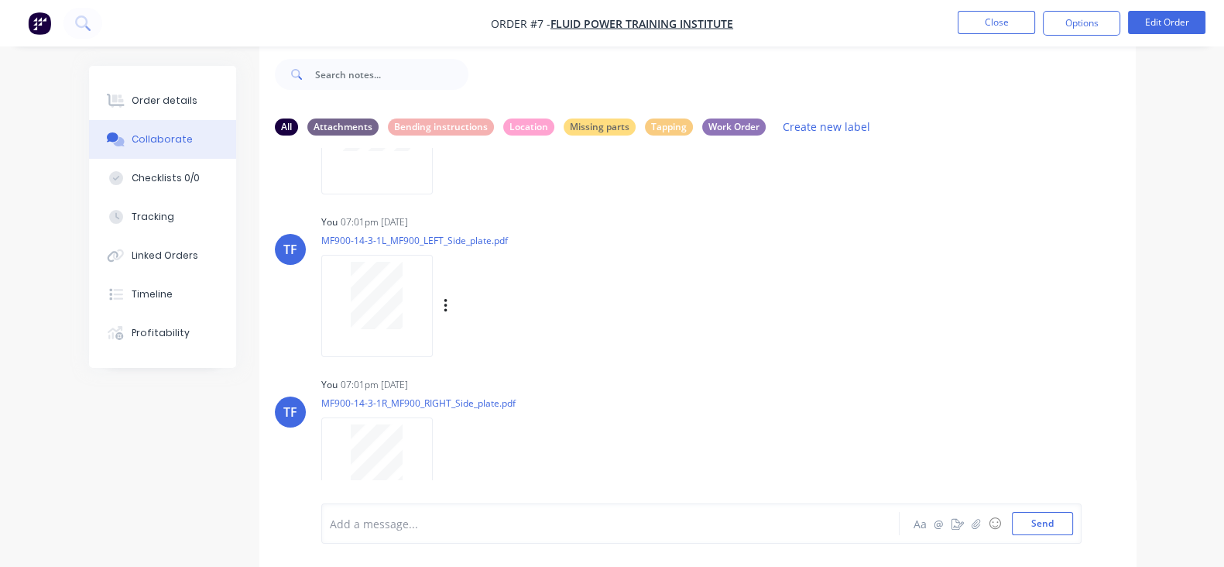
click at [443, 295] on button "button" at bounding box center [446, 306] width 6 height 22
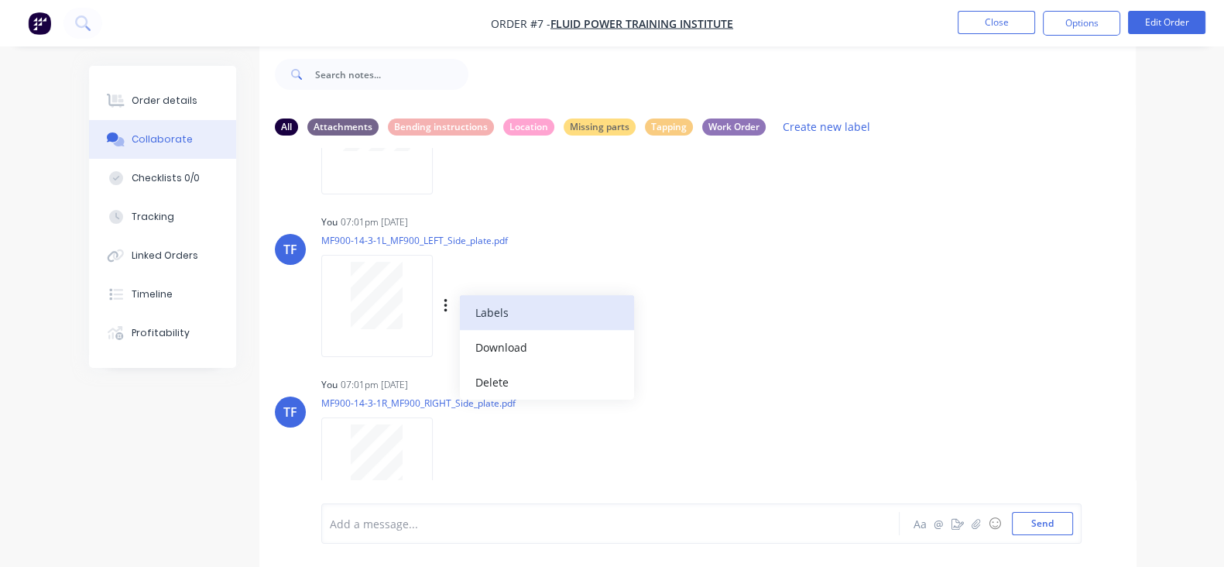
click at [460, 311] on button "Labels" at bounding box center [547, 312] width 174 height 35
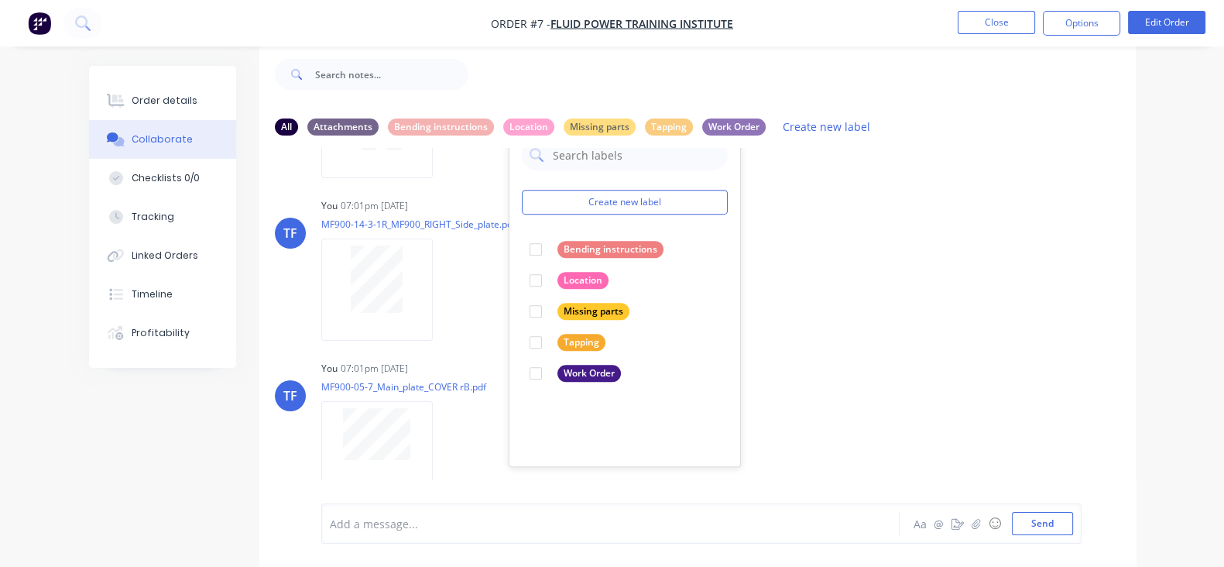
scroll to position [968, 0]
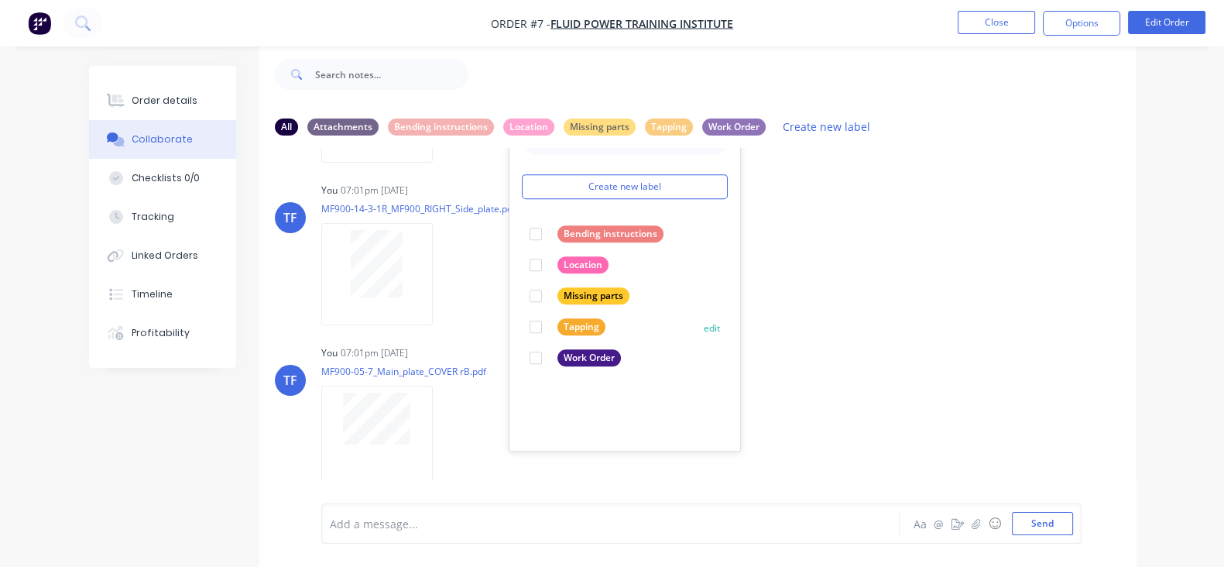
click at [520, 324] on div at bounding box center [535, 326] width 31 height 31
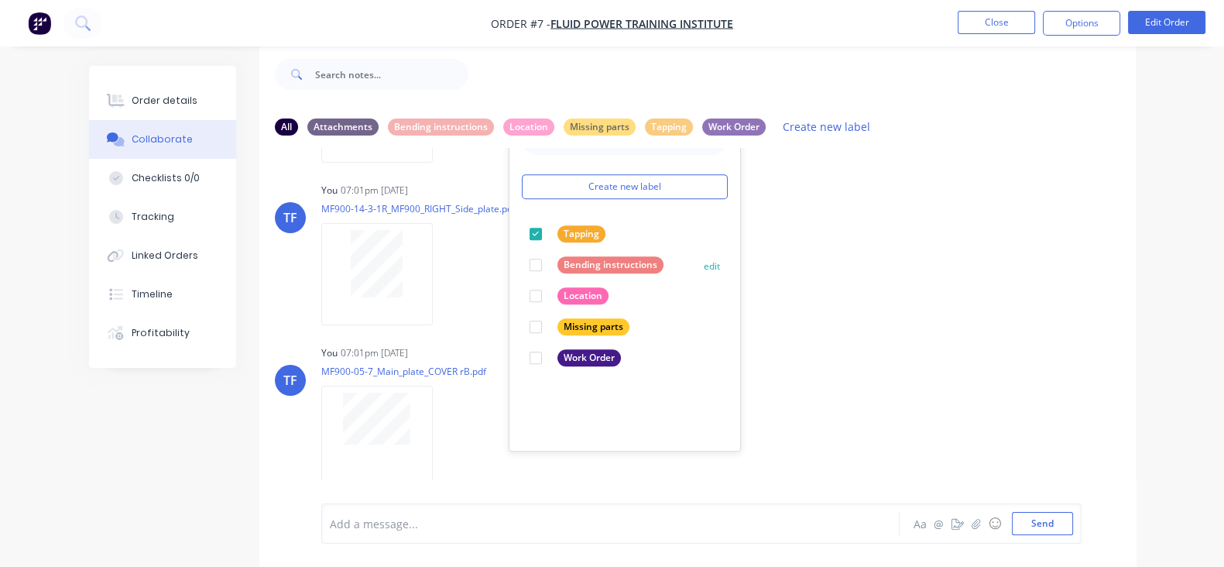
click at [520, 266] on div at bounding box center [535, 264] width 31 height 31
click at [790, 299] on div "TF You 07:01pm [DATE] MF900-14-3-1R_MF900_RIGHT_Side_plate.pdf Labels Download …" at bounding box center [697, 248] width 876 height 139
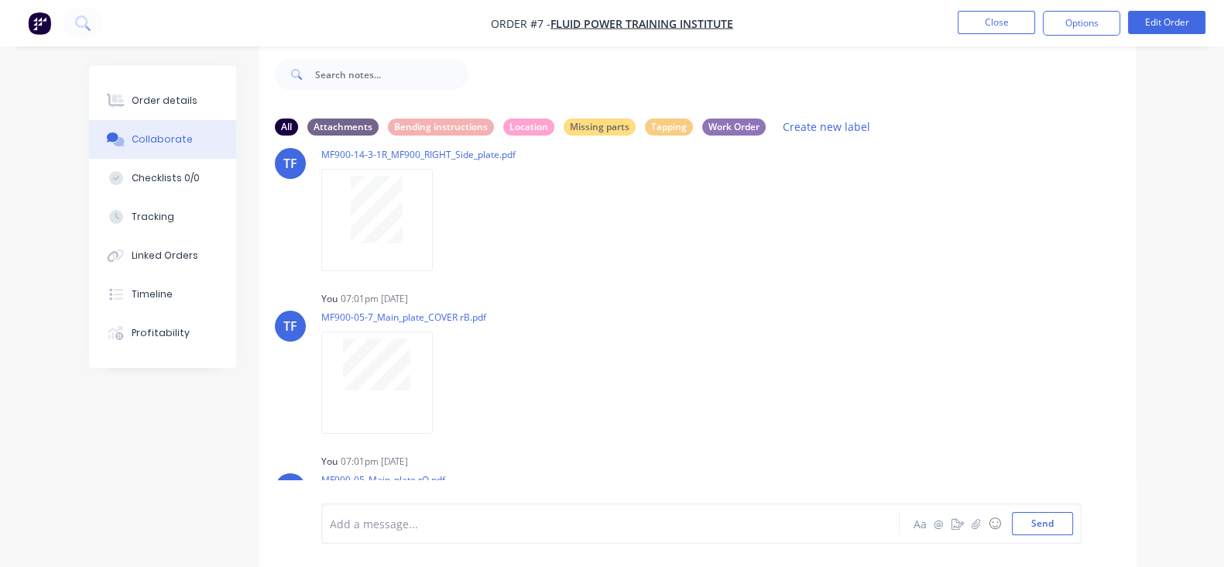
scroll to position [1064, 0]
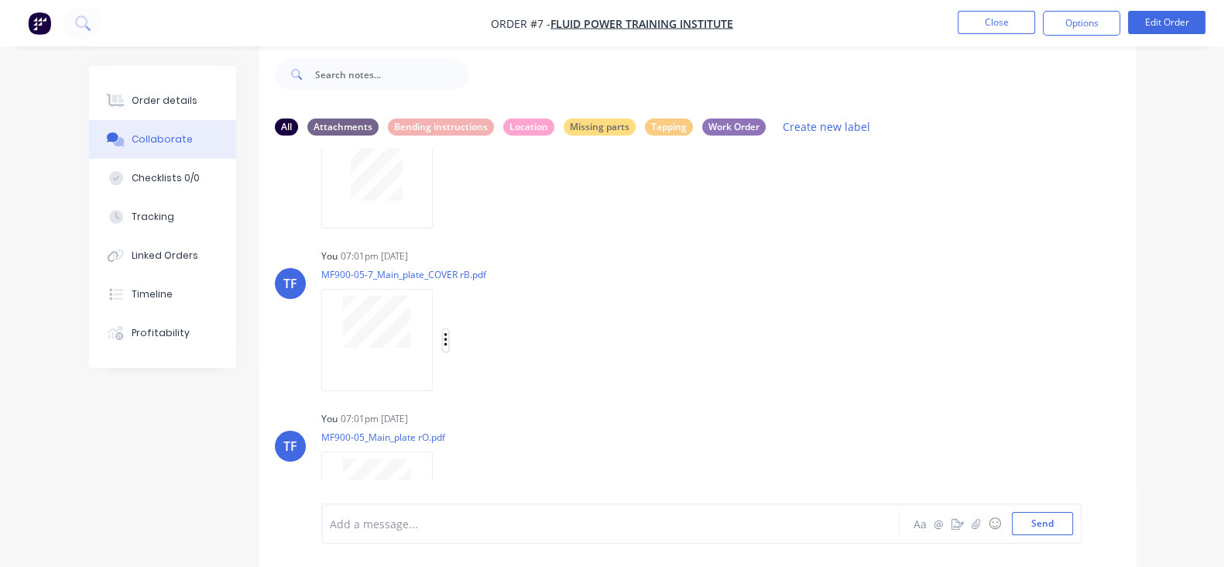
click at [444, 337] on icon "button" at bounding box center [446, 340] width 5 height 18
click at [444, 333] on icon "button" at bounding box center [445, 340] width 3 height 14
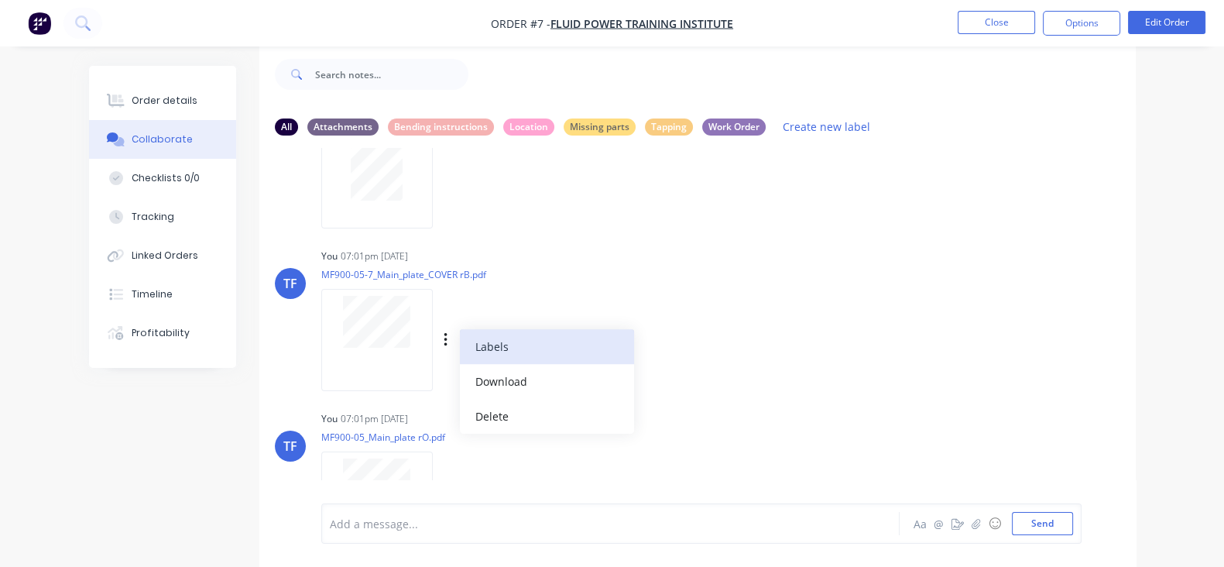
click at [460, 353] on button "Labels" at bounding box center [547, 346] width 174 height 35
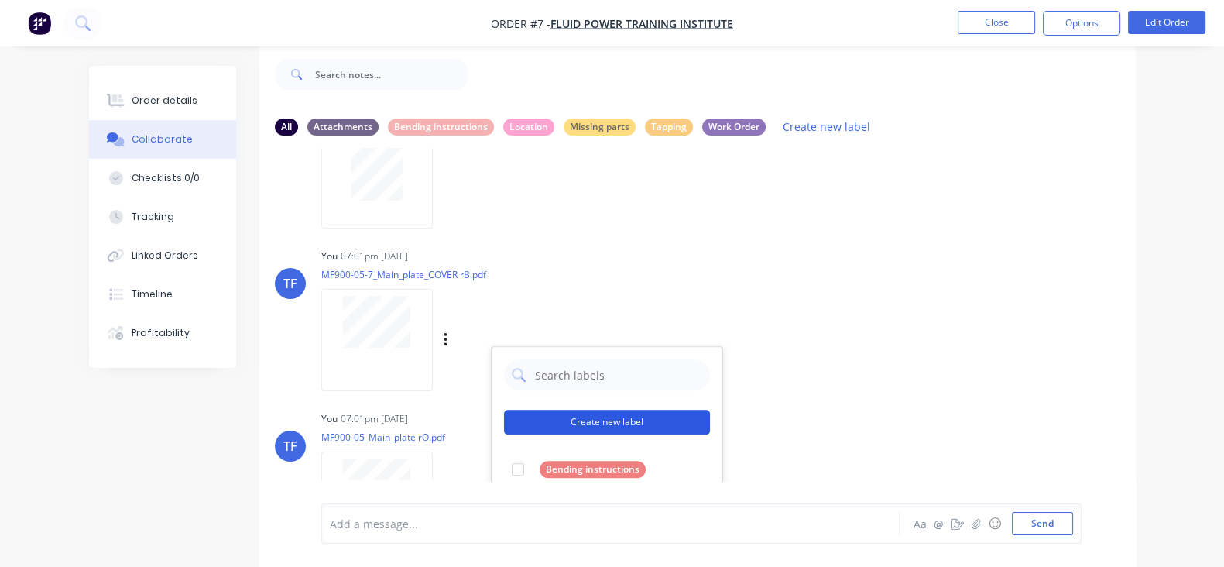
scroll to position [1161, 0]
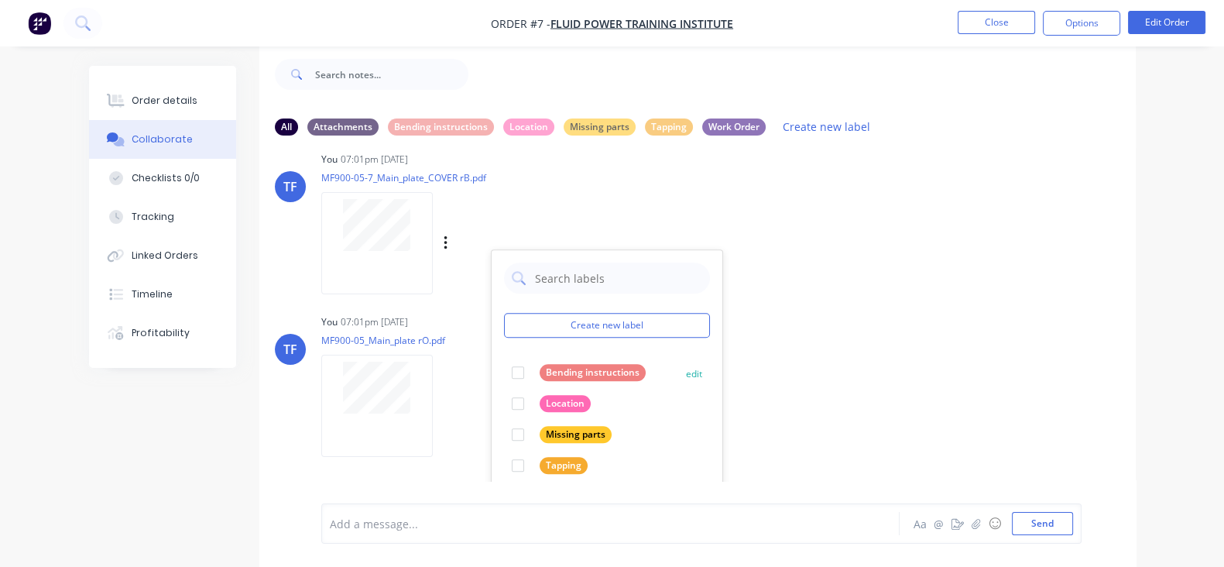
click at [502, 375] on div at bounding box center [517, 372] width 31 height 31
click at [477, 228] on div "Labels Download Delete" at bounding box center [403, 243] width 165 height 116
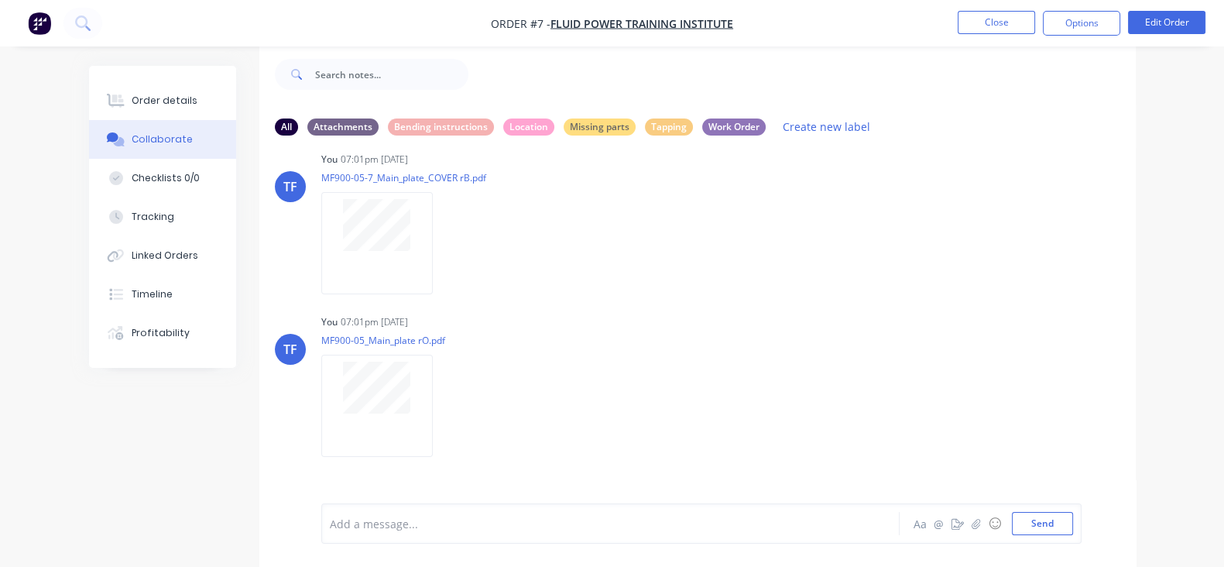
scroll to position [1257, 0]
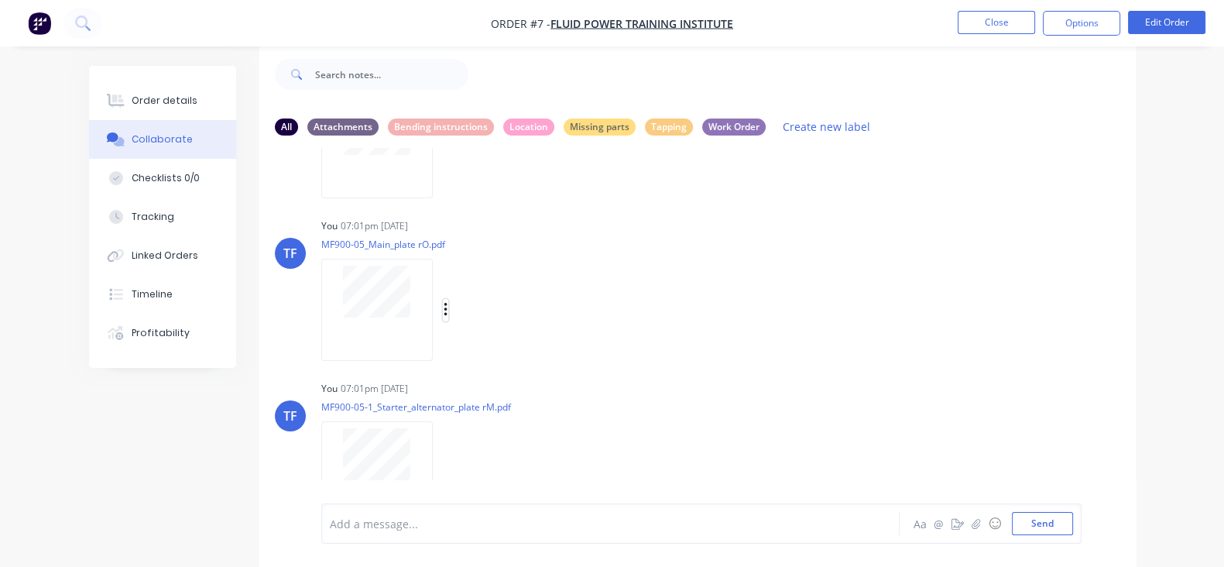
click at [444, 307] on icon "button" at bounding box center [445, 310] width 3 height 14
click at [460, 324] on button "Labels" at bounding box center [547, 316] width 174 height 35
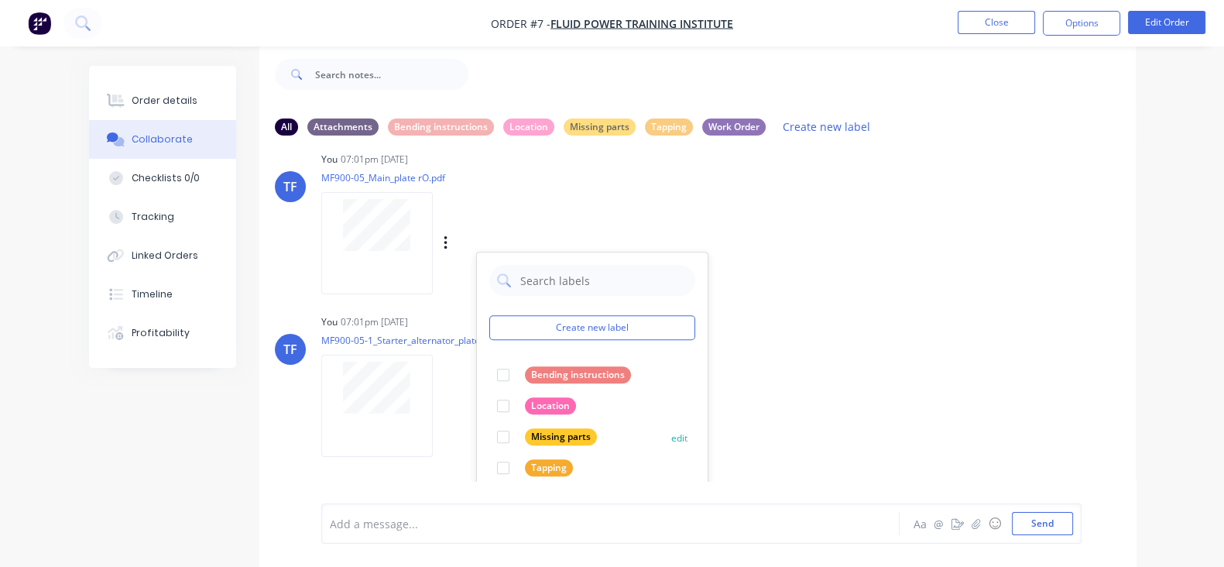
scroll to position [1354, 0]
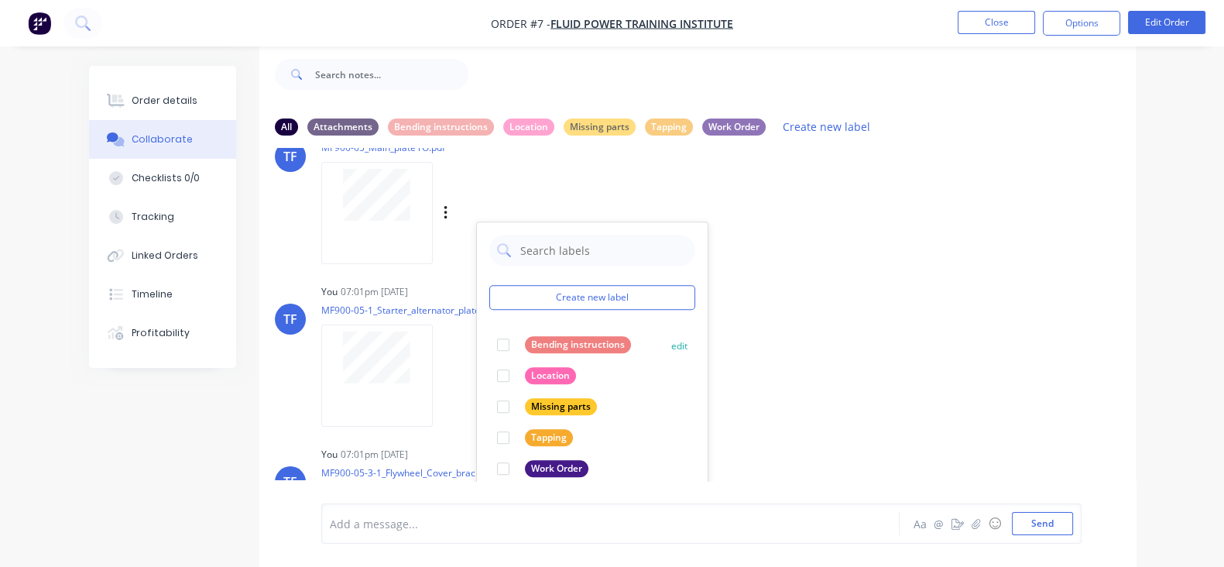
click at [488, 339] on div at bounding box center [503, 344] width 31 height 31
click at [488, 433] on div at bounding box center [503, 437] width 31 height 31
click at [725, 343] on div "You 07:01pm [DATE] MF900-05-1_Starter_alternator_plate rM.pdf Labels Download D…" at bounding box center [562, 349] width 482 height 139
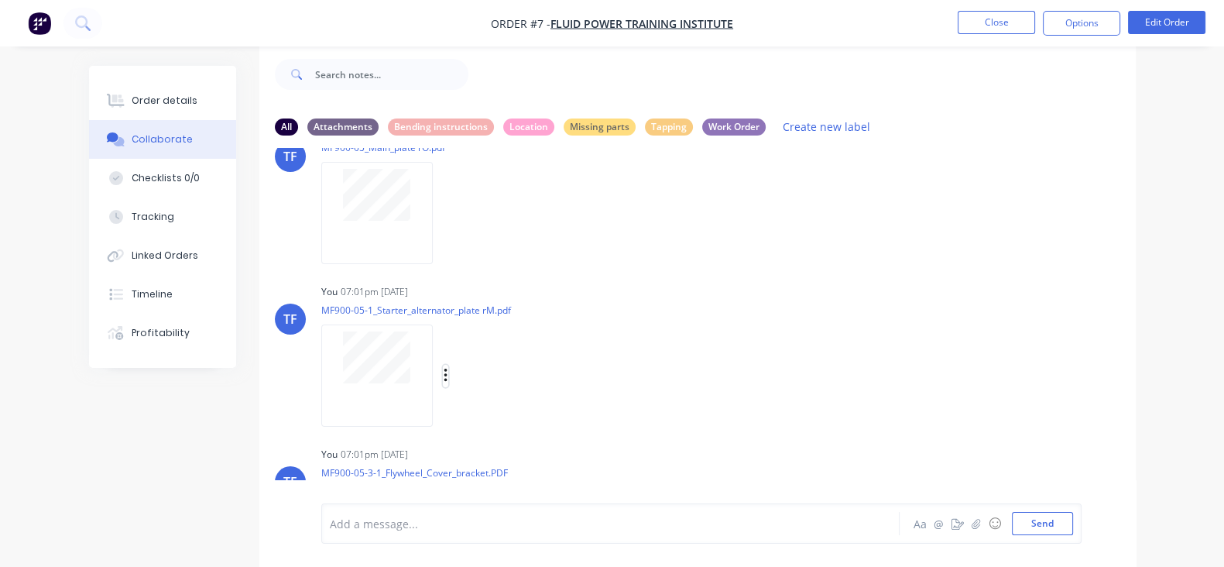
click at [444, 369] on icon "button" at bounding box center [446, 376] width 5 height 18
click at [460, 382] on button "Labels" at bounding box center [547, 382] width 174 height 35
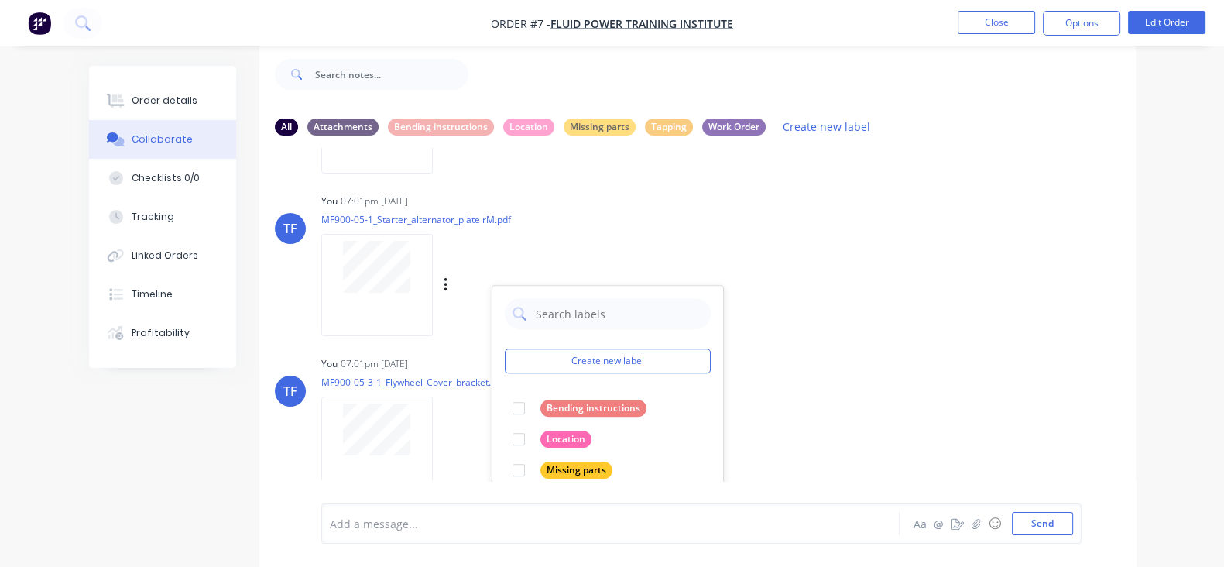
scroll to position [1547, 0]
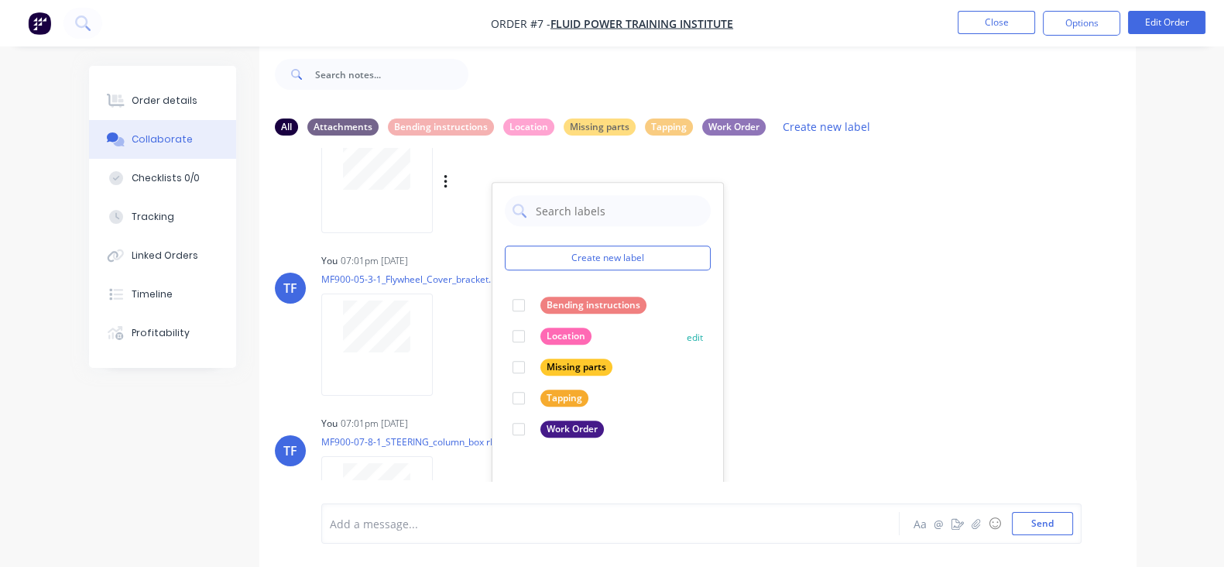
click at [503, 333] on div at bounding box center [518, 335] width 31 height 31
click at [503, 310] on div at bounding box center [518, 305] width 31 height 31
click at [503, 392] on div at bounding box center [518, 397] width 31 height 31
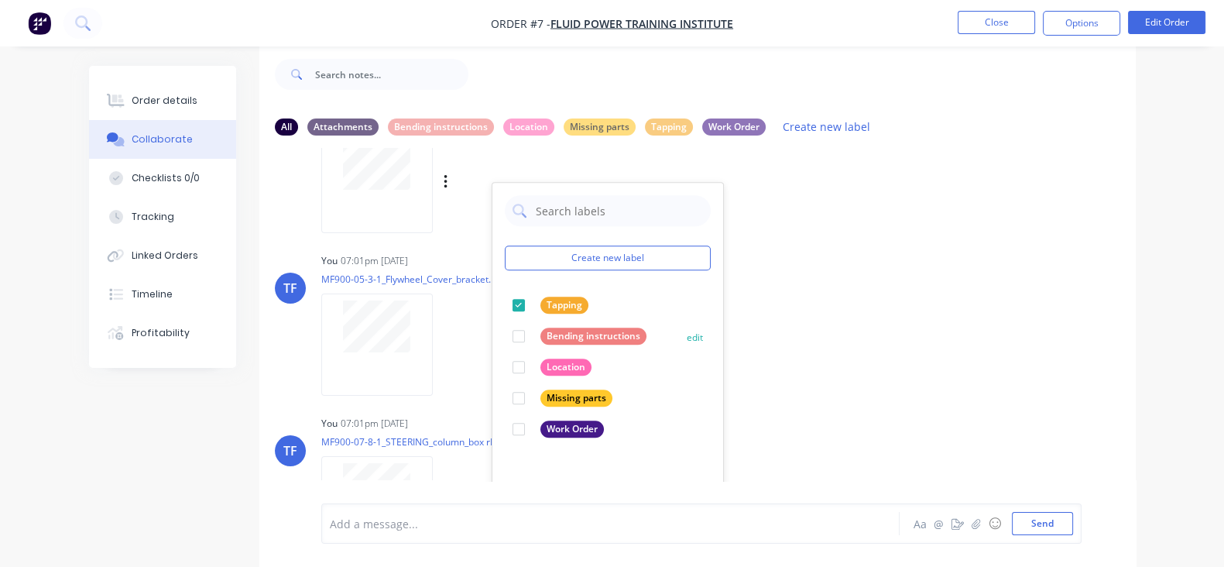
click at [503, 331] on div at bounding box center [518, 335] width 31 height 31
click at [804, 325] on div "TF You 07:01pm [DATE] MF900-05-3-1_Flywheel_Cover_bracket.PDF Labels Download D…" at bounding box center [697, 318] width 876 height 139
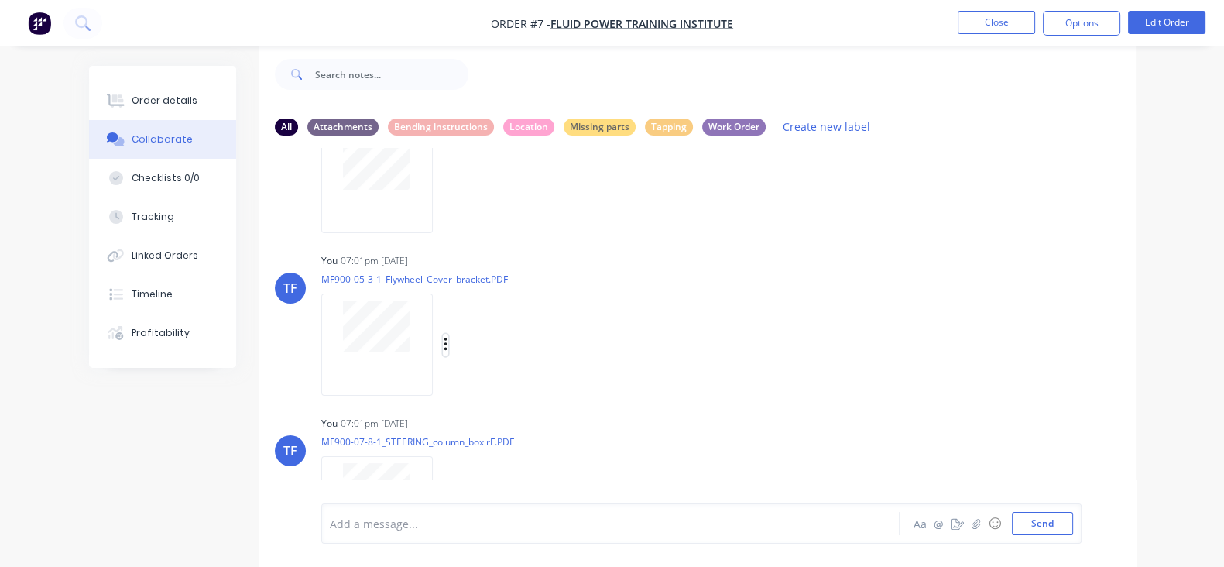
drag, startPoint x: 371, startPoint y: 339, endPoint x: 379, endPoint y: 347, distance: 11.5
click at [444, 340] on icon "button" at bounding box center [446, 345] width 5 height 18
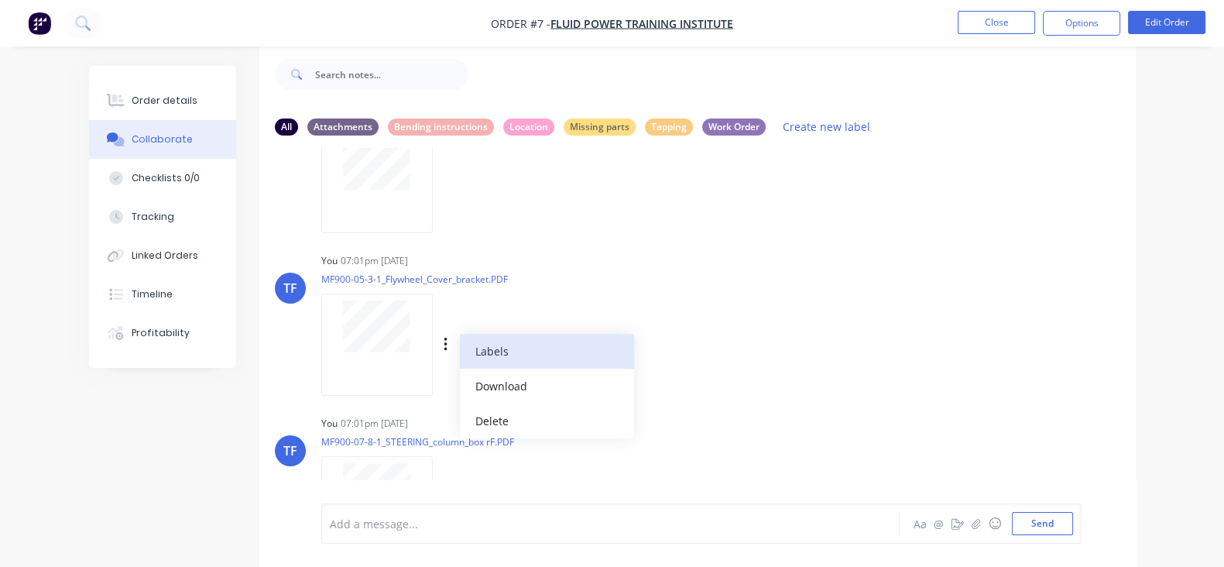
click at [460, 355] on button "Labels" at bounding box center [547, 351] width 174 height 35
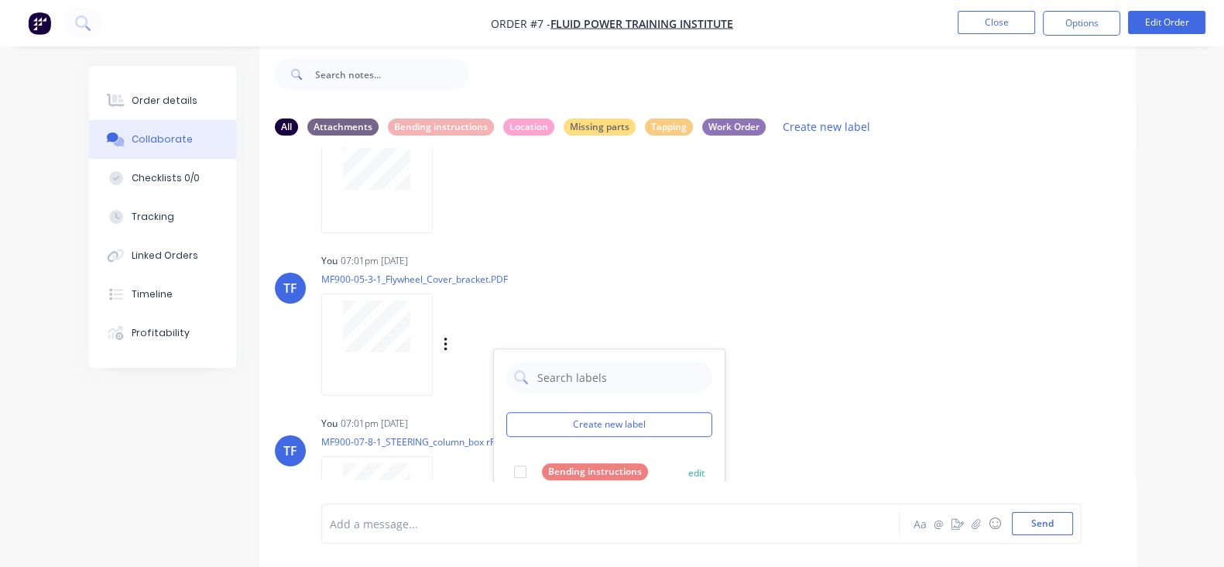
click at [505, 463] on div at bounding box center [520, 471] width 31 height 31
click at [698, 273] on div "You 07:01pm [DATE] MF900-05-3-1_Flywheel_Cover_bracket.PDF Labels Download Dele…" at bounding box center [562, 318] width 482 height 139
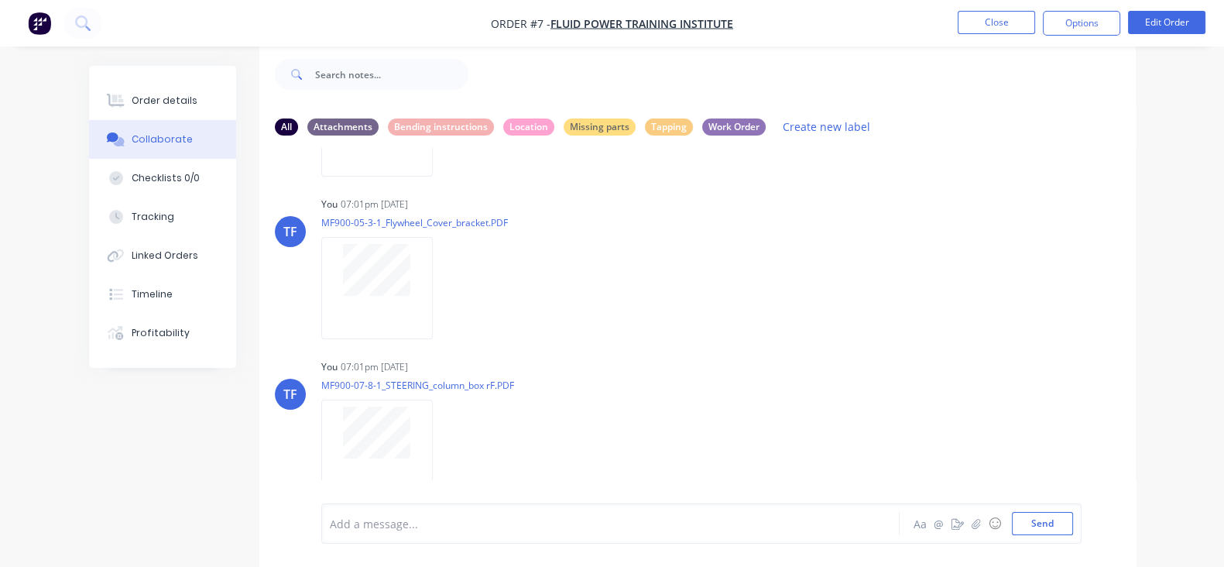
scroll to position [1645, 0]
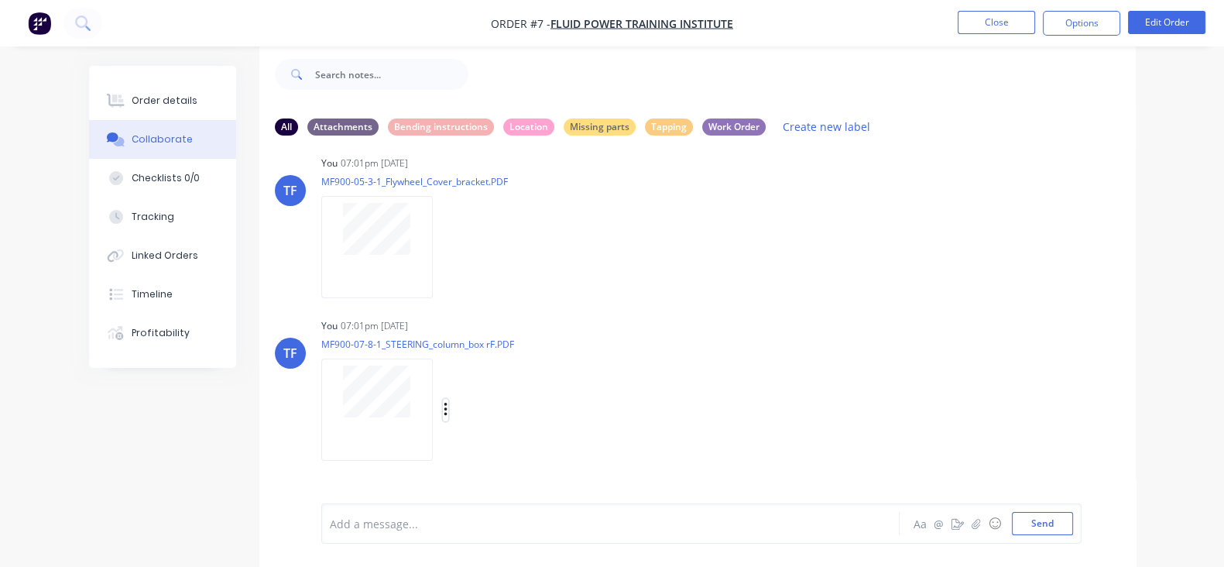
click at [444, 412] on icon "button" at bounding box center [445, 410] width 3 height 14
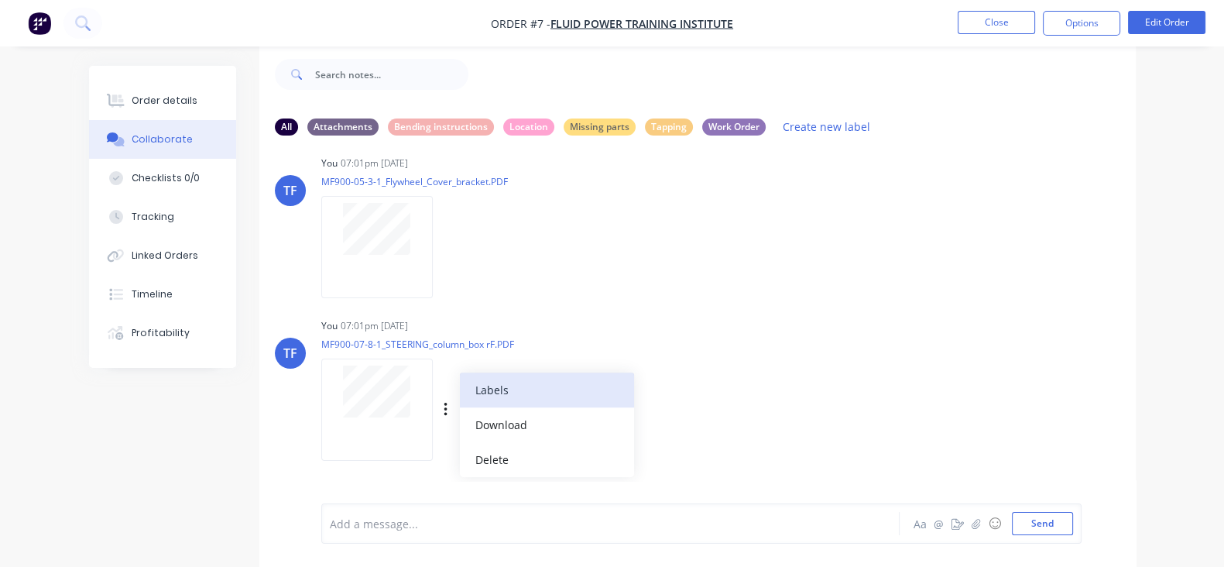
click at [460, 392] on button "Labels" at bounding box center [547, 389] width 174 height 35
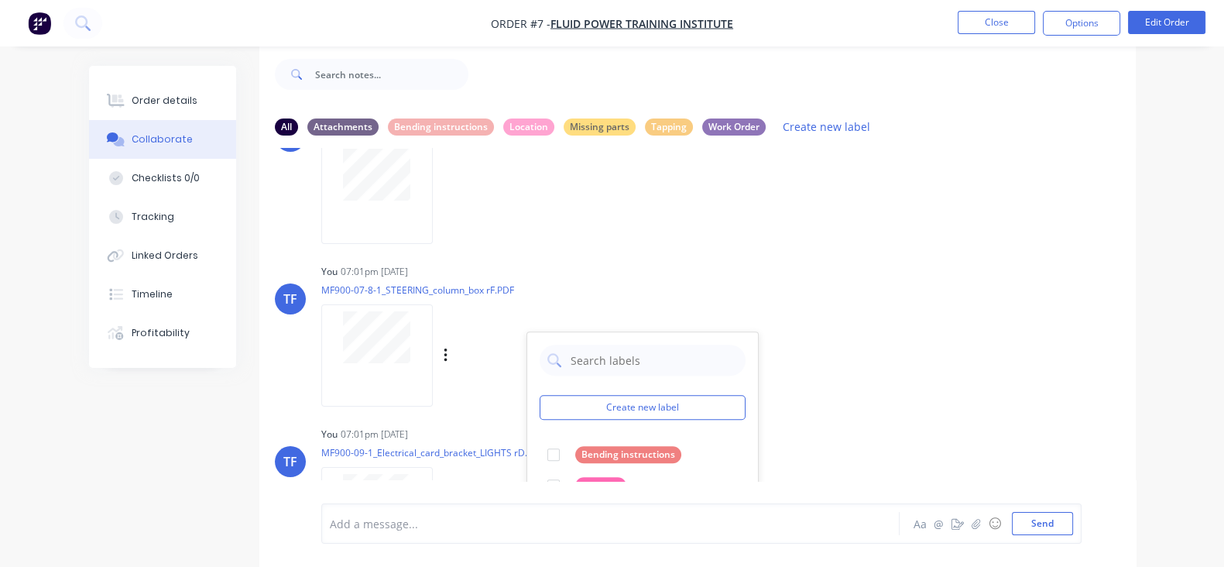
scroll to position [1838, 0]
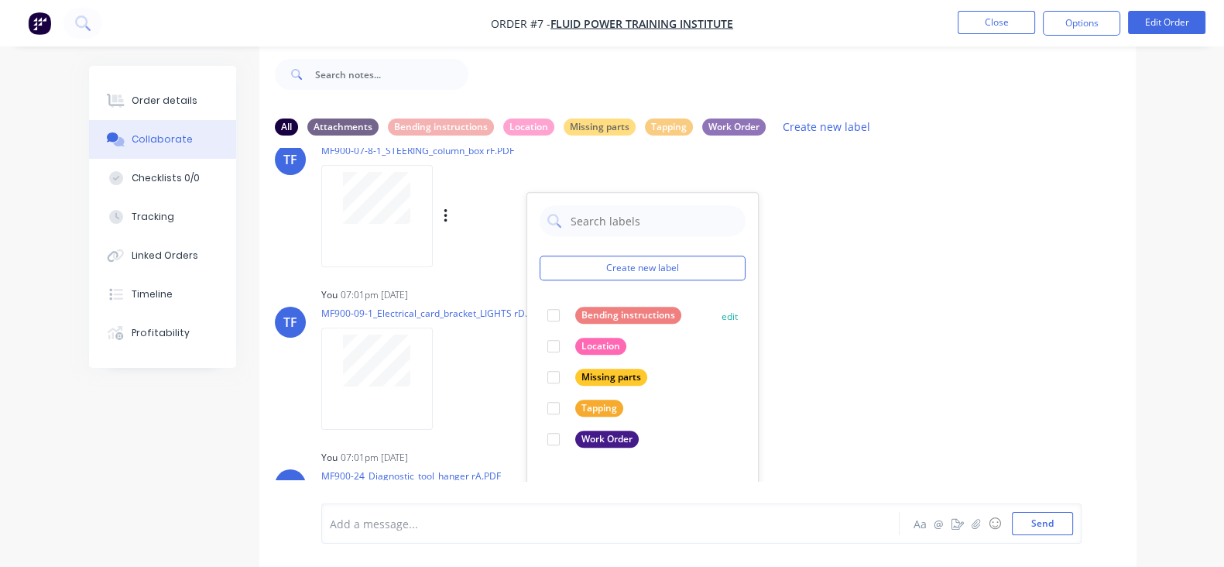
click at [538, 312] on div at bounding box center [553, 315] width 31 height 31
click at [583, 269] on button "Create new label" at bounding box center [643, 267] width 206 height 25
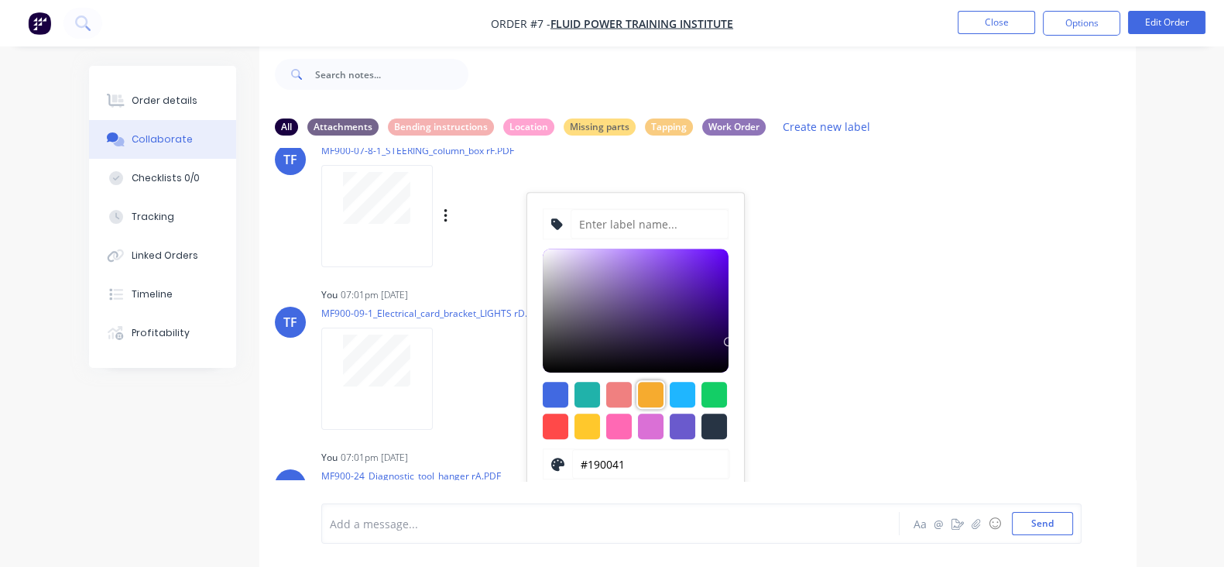
click at [638, 398] on div at bounding box center [651, 395] width 26 height 26
type input "#F6AB2F"
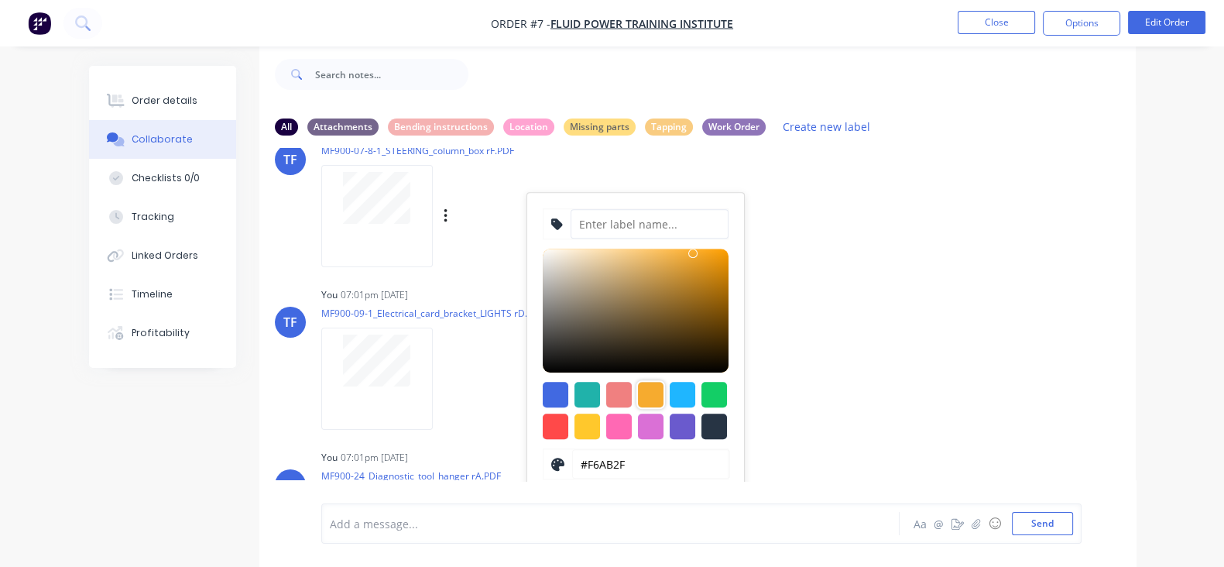
click at [571, 223] on input at bounding box center [650, 223] width 158 height 29
type input "O"
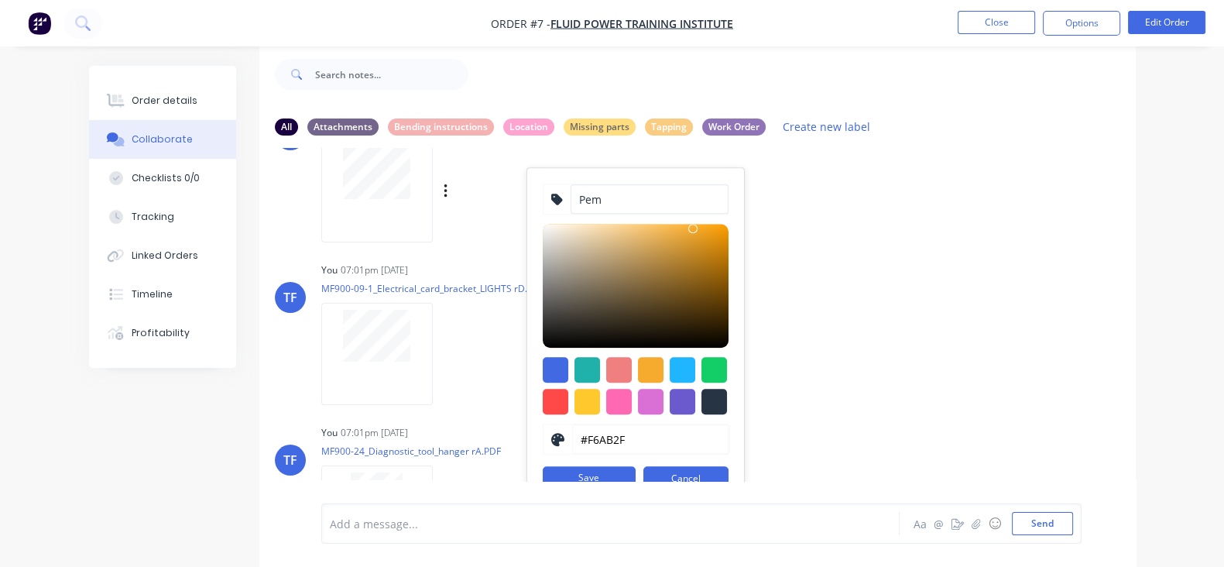
scroll to position [1935, 0]
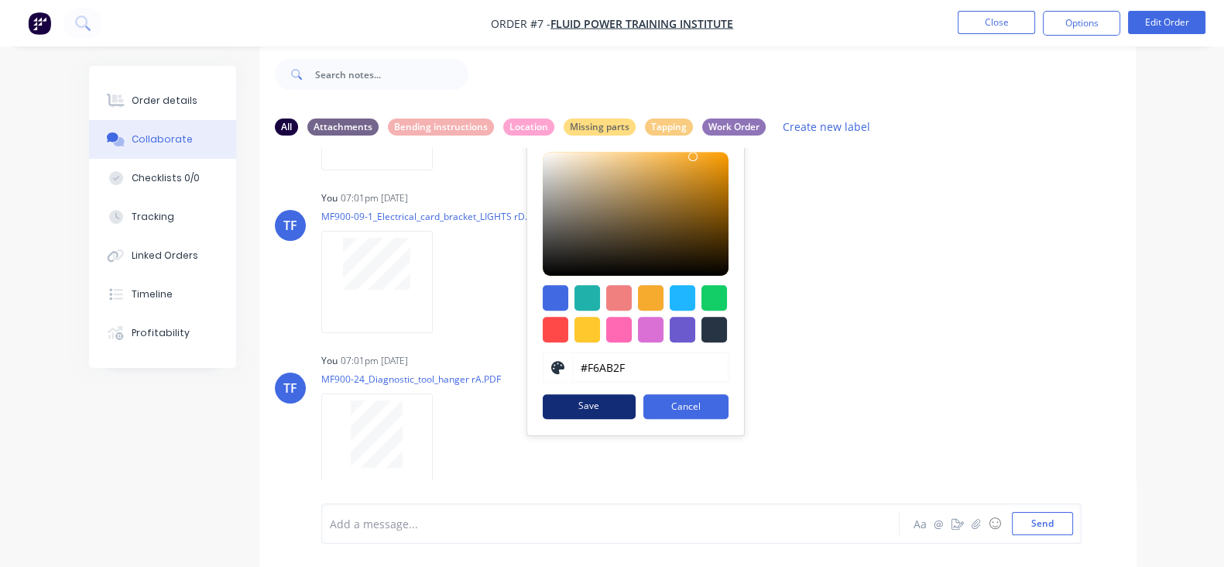
type input "Pem"
click at [543, 412] on button "Save" at bounding box center [589, 406] width 93 height 25
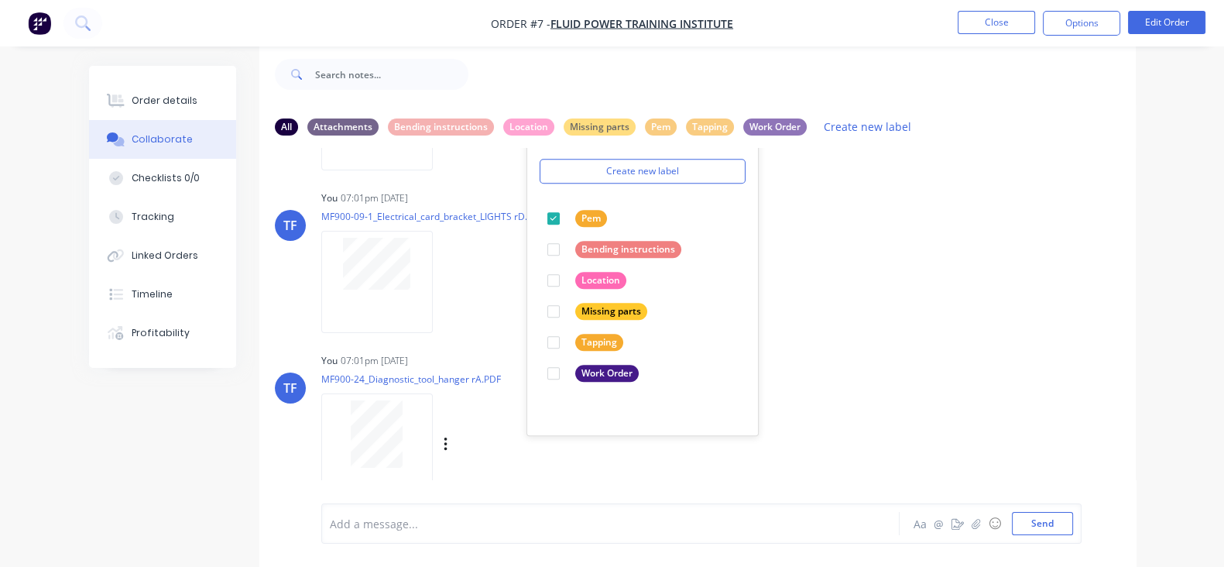
scroll to position [1838, 0]
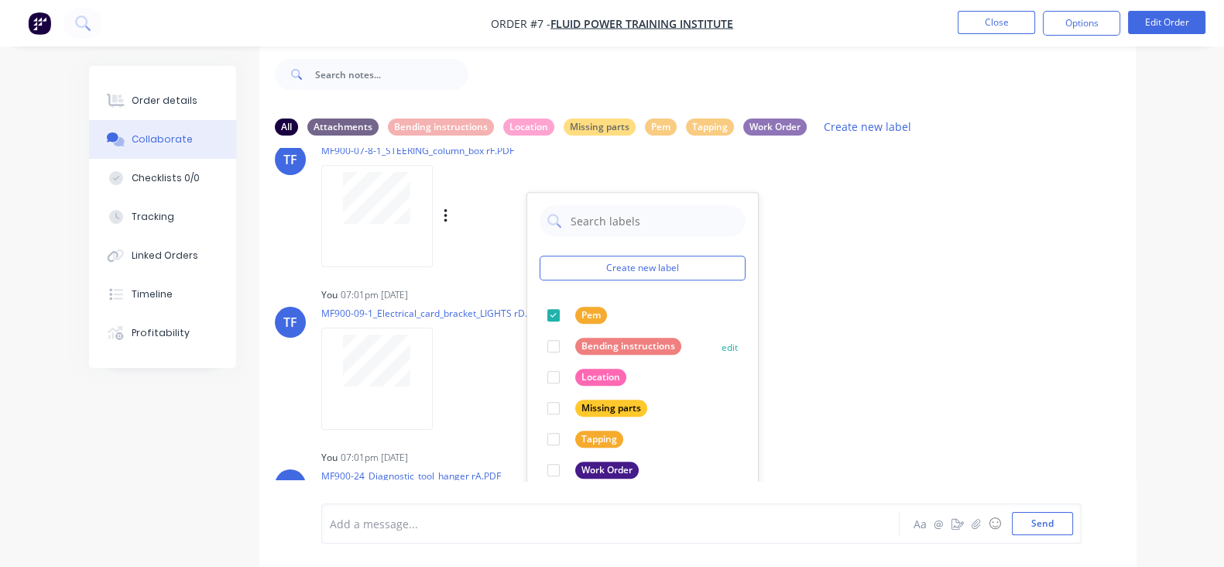
click at [538, 344] on div at bounding box center [553, 346] width 31 height 31
click at [821, 346] on div "TF You 07:01pm [DATE] MF900-09-1_Electrical_card_bracket_LIGHTS rD.PDF Labels D…" at bounding box center [697, 352] width 876 height 139
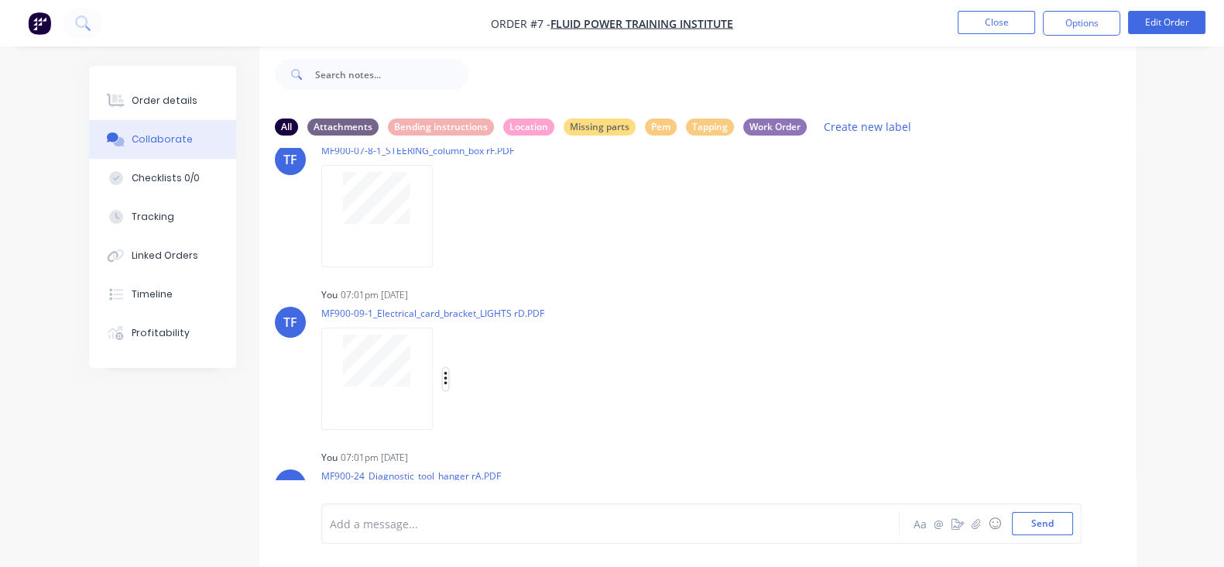
click at [444, 373] on icon "button" at bounding box center [446, 379] width 5 height 18
click at [460, 392] on button "Labels" at bounding box center [547, 385] width 174 height 35
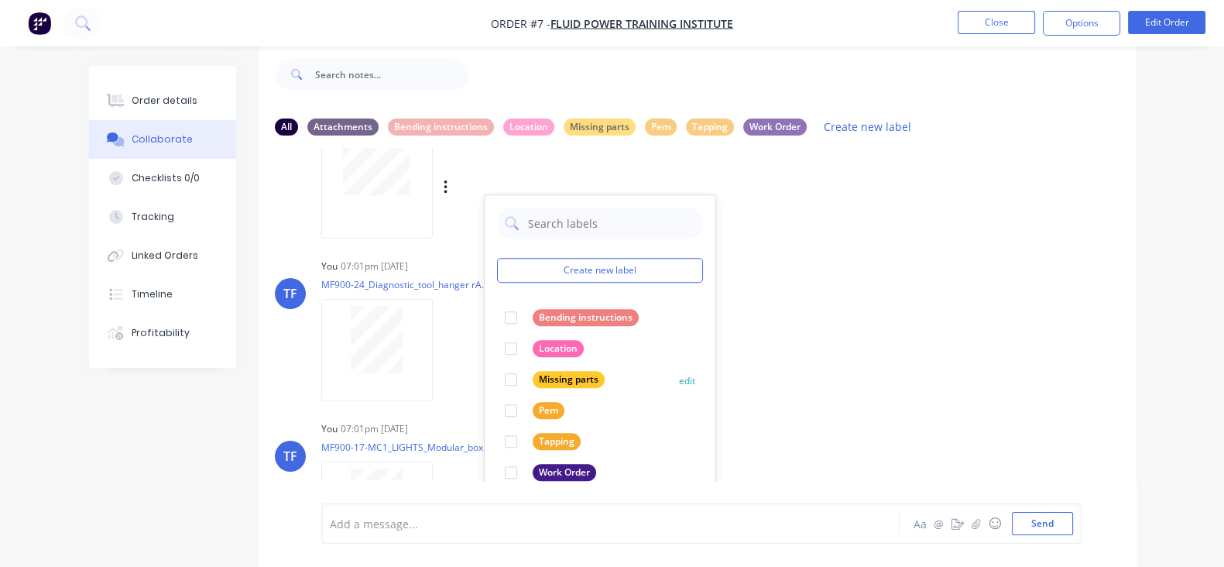
scroll to position [2032, 0]
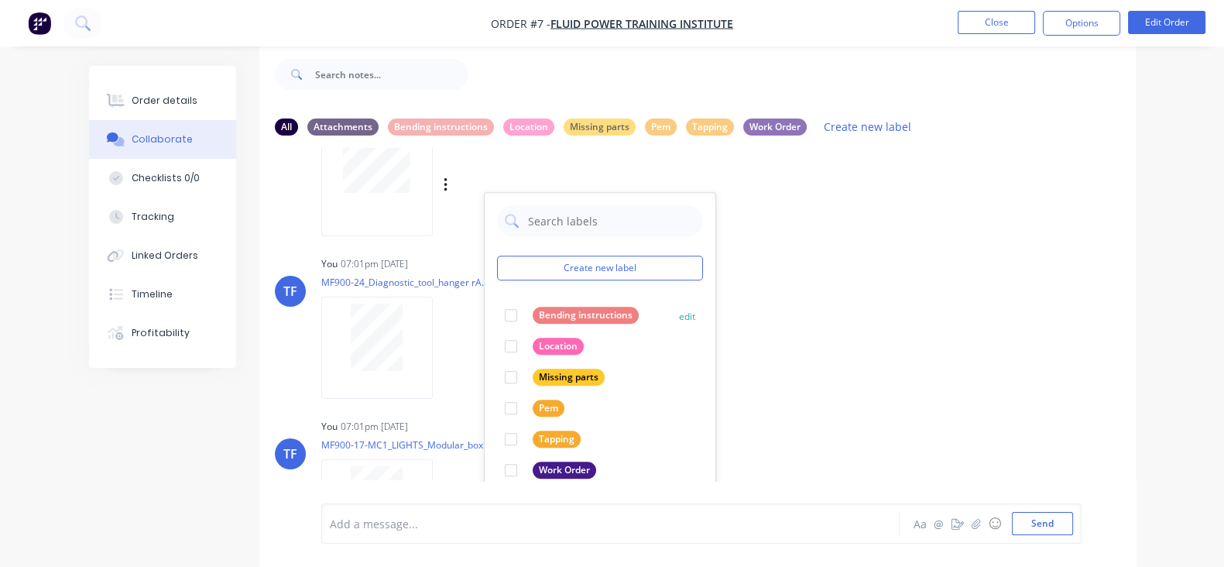
click at [495, 320] on div at bounding box center [510, 315] width 31 height 31
click at [748, 349] on div "TF You 07:01pm [DATE] MF900-24_Diagnostic_tool_hanger rA.PDF Labels Download De…" at bounding box center [697, 321] width 876 height 139
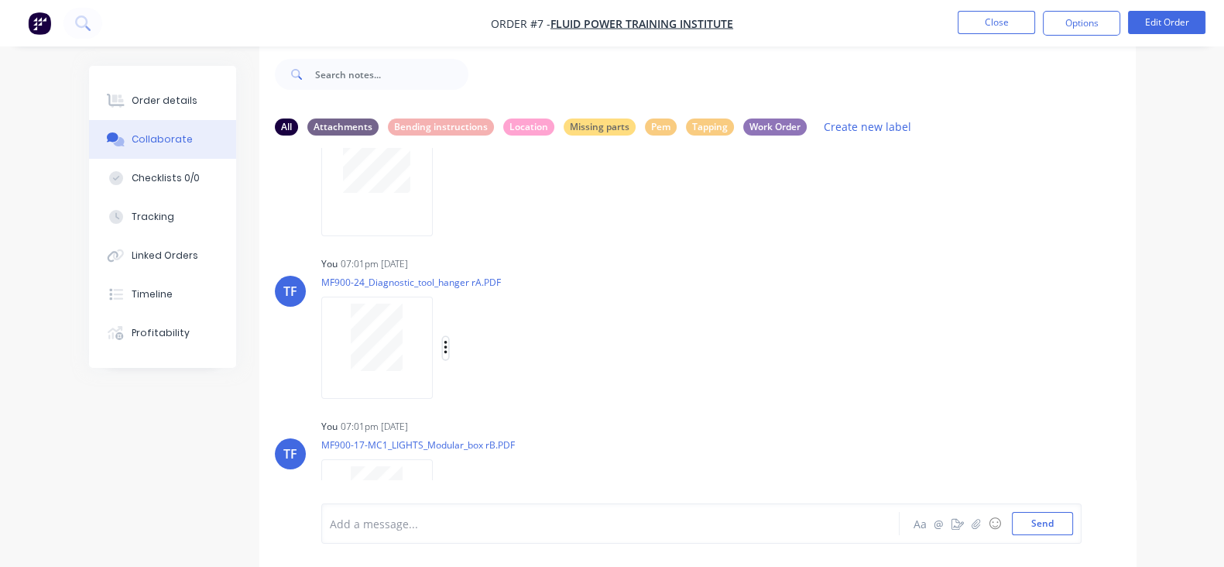
click at [444, 342] on icon "button" at bounding box center [446, 348] width 5 height 18
click at [460, 354] on button "Labels" at bounding box center [547, 354] width 174 height 35
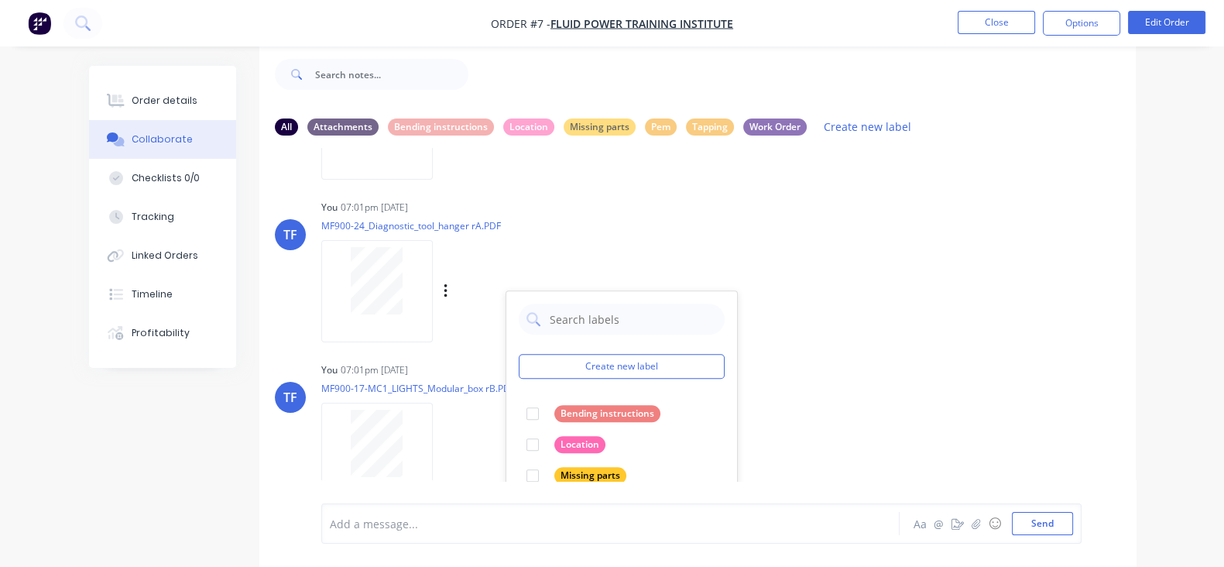
scroll to position [2129, 0]
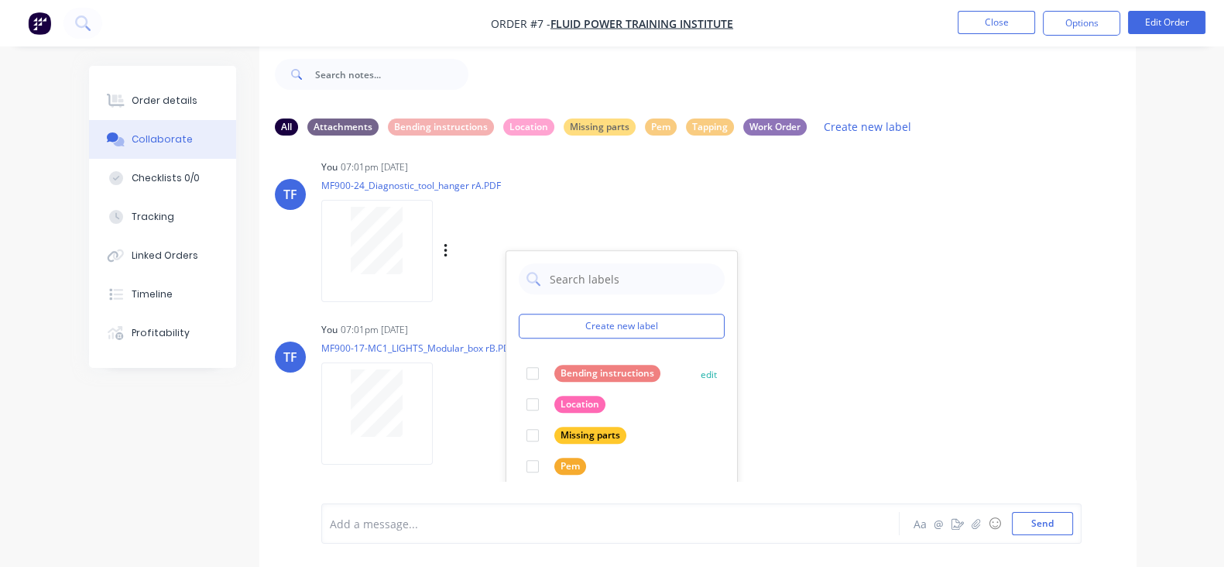
click at [517, 362] on div at bounding box center [532, 373] width 31 height 31
click at [749, 327] on div "TF You 07:01pm [DATE] MF900-17-MC1_LIGHTS_Modular_box rB.PDF Labels Download De…" at bounding box center [697, 387] width 876 height 139
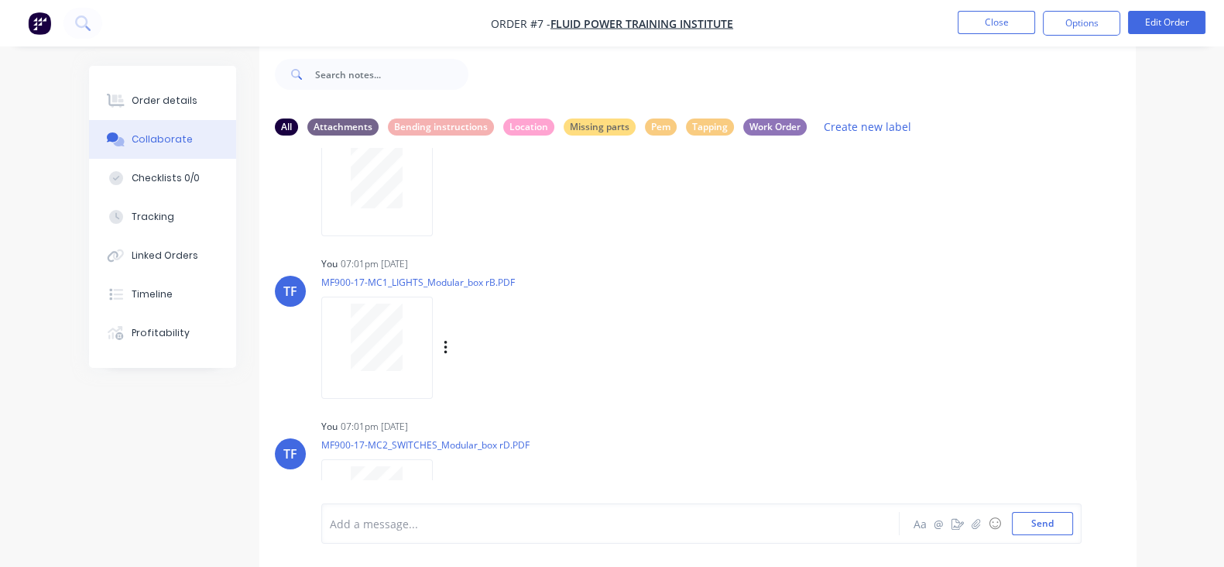
scroll to position [2226, 0]
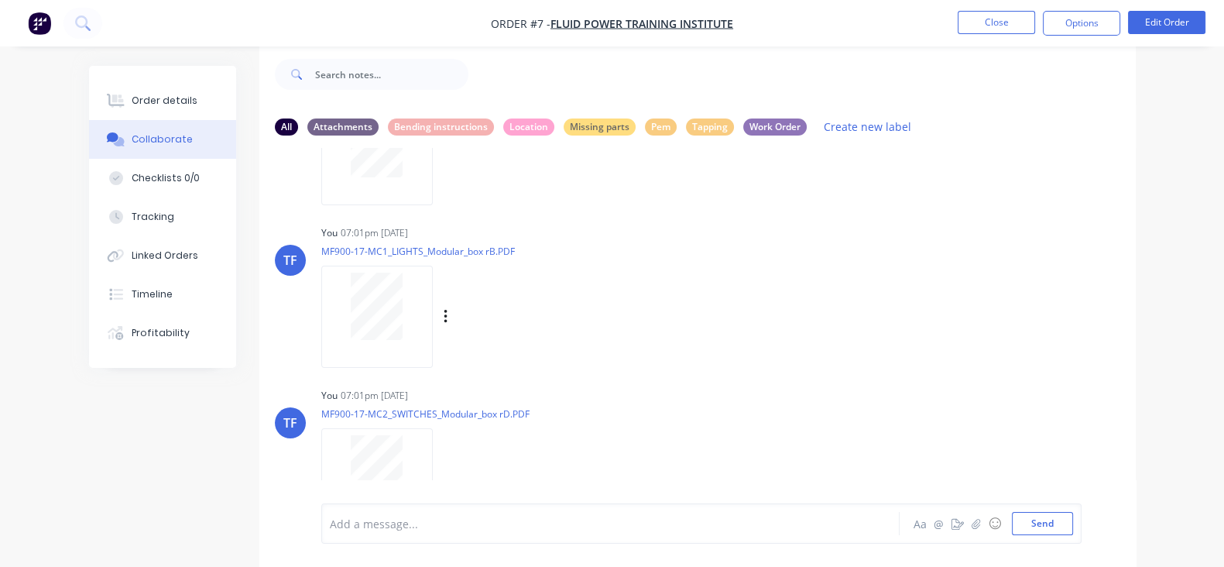
click at [439, 311] on div "Labels Download Delete" at bounding box center [526, 317] width 174 height 22
click at [439, 320] on div "Labels Download Delete" at bounding box center [526, 317] width 174 height 22
click at [439, 315] on div "Labels Download Delete" at bounding box center [526, 317] width 174 height 22
click at [444, 315] on icon "button" at bounding box center [445, 317] width 3 height 14
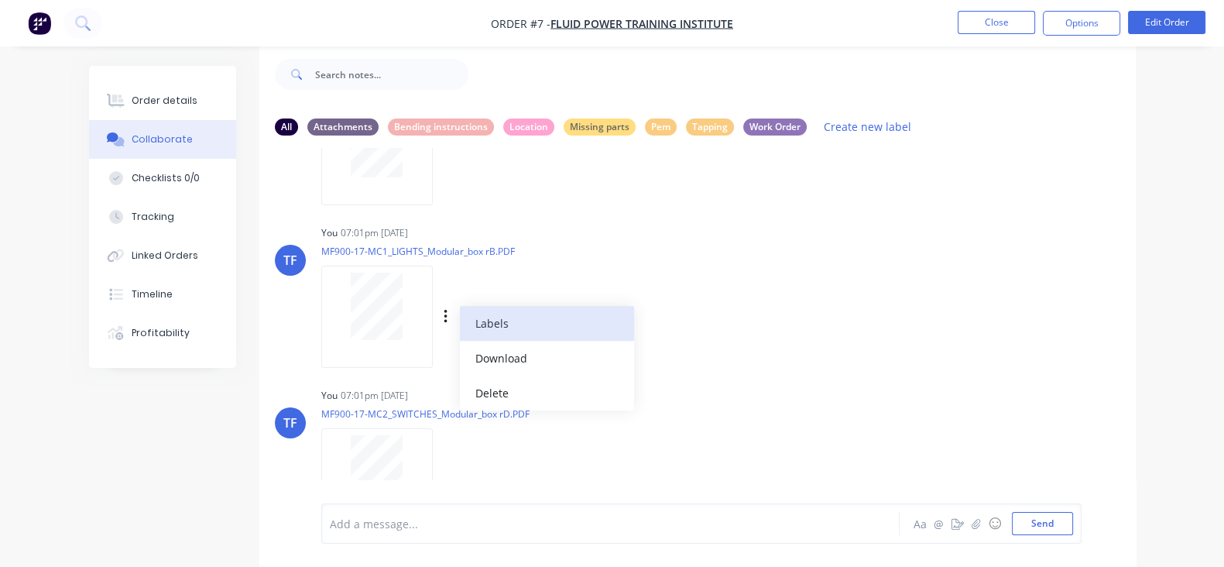
click at [460, 334] on button "Labels" at bounding box center [547, 323] width 174 height 35
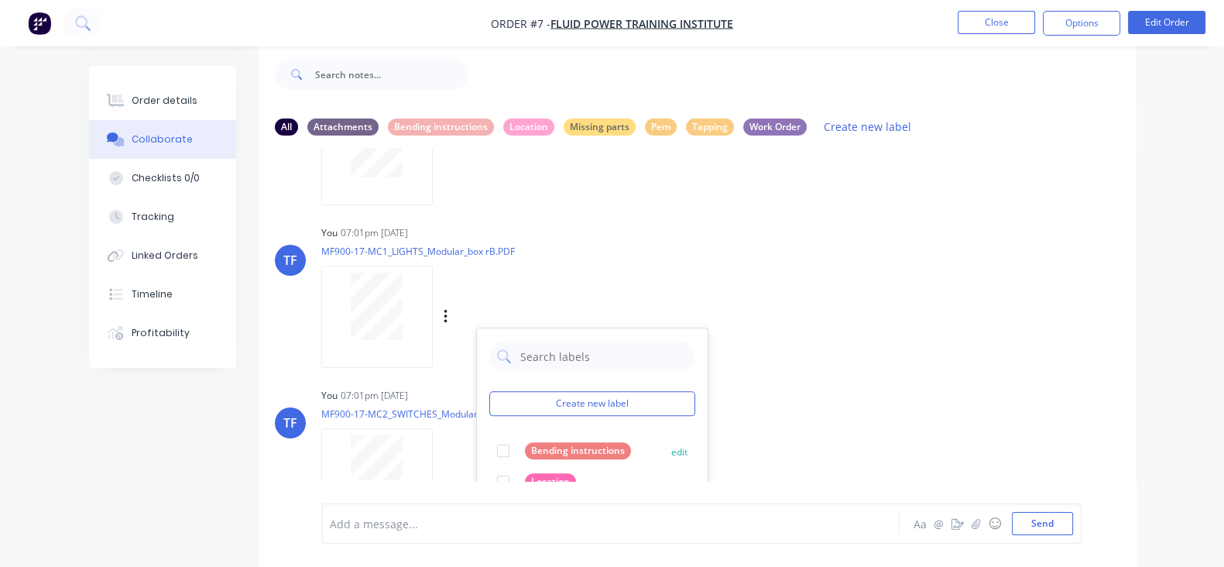
click at [488, 443] on div at bounding box center [503, 450] width 31 height 31
click at [723, 318] on div "You 07:01pm [DATE] MF900-17-MC1_LIGHTS_Modular_box rB.PDF Labels Download Delet…" at bounding box center [562, 290] width 482 height 139
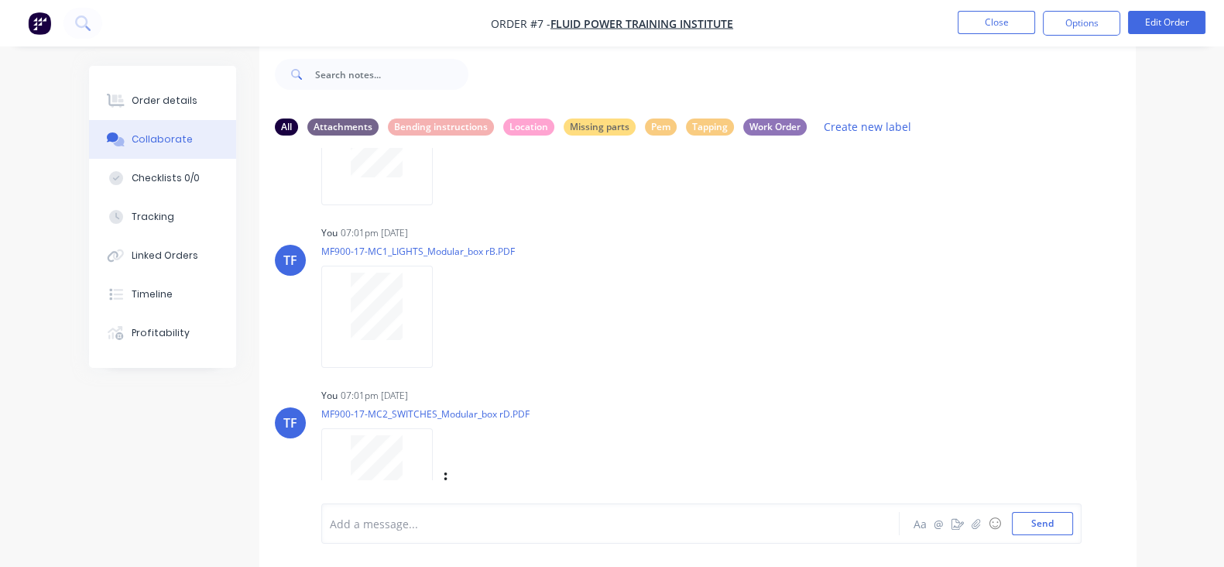
scroll to position [2418, 0]
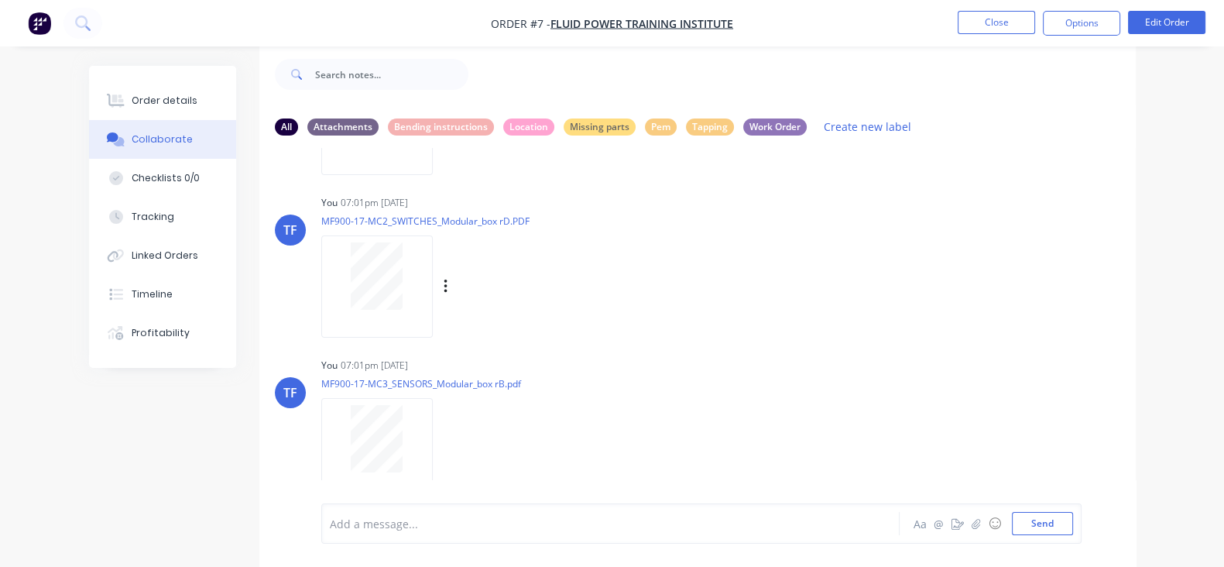
click at [439, 284] on div "Labels Download Delete" at bounding box center [526, 287] width 174 height 22
click at [439, 287] on div "Labels Download Delete" at bounding box center [526, 287] width 174 height 22
click at [439, 280] on div "Labels Download Delete" at bounding box center [526, 287] width 174 height 22
click at [444, 282] on icon "button" at bounding box center [446, 287] width 5 height 18
click at [460, 294] on button "Labels" at bounding box center [547, 293] width 174 height 35
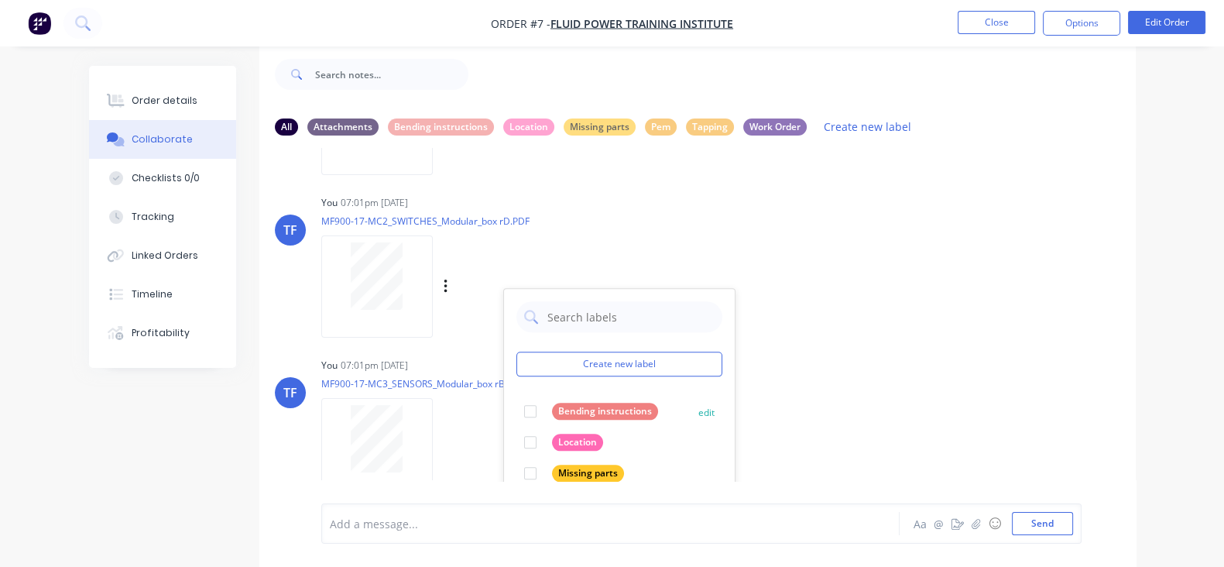
click at [515, 404] on div at bounding box center [530, 411] width 31 height 31
drag, startPoint x: 791, startPoint y: 279, endPoint x: 744, endPoint y: 277, distance: 47.2
click at [793, 279] on div "TF You 07:01pm [DATE] MF900-17-MC2_SWITCHES_Modular_box rD.PDF Labels Download …" at bounding box center [697, 260] width 876 height 139
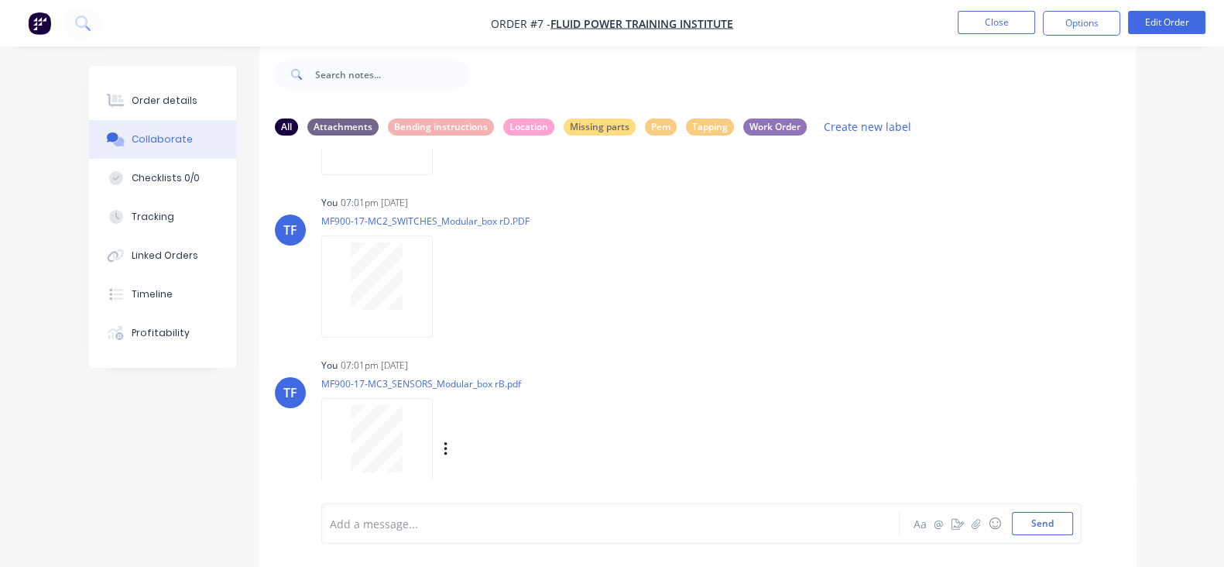
scroll to position [2515, 0]
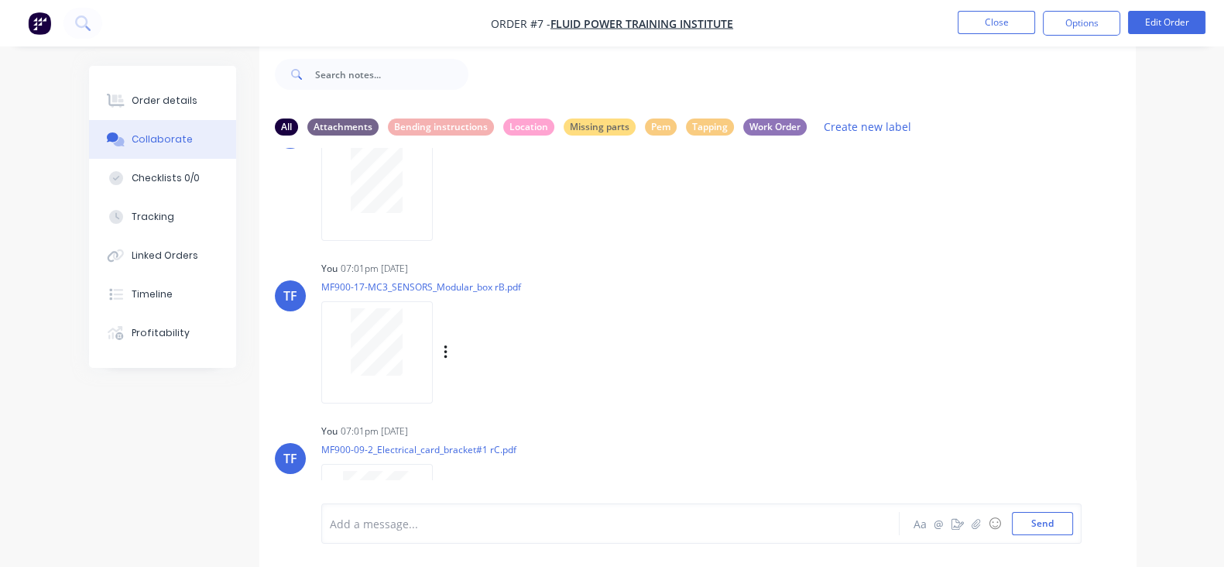
click at [439, 341] on div "Labels Download Delete" at bounding box center [526, 352] width 174 height 22
click at [444, 349] on icon "button" at bounding box center [445, 352] width 3 height 14
click at [460, 363] on button "Labels" at bounding box center [547, 358] width 174 height 35
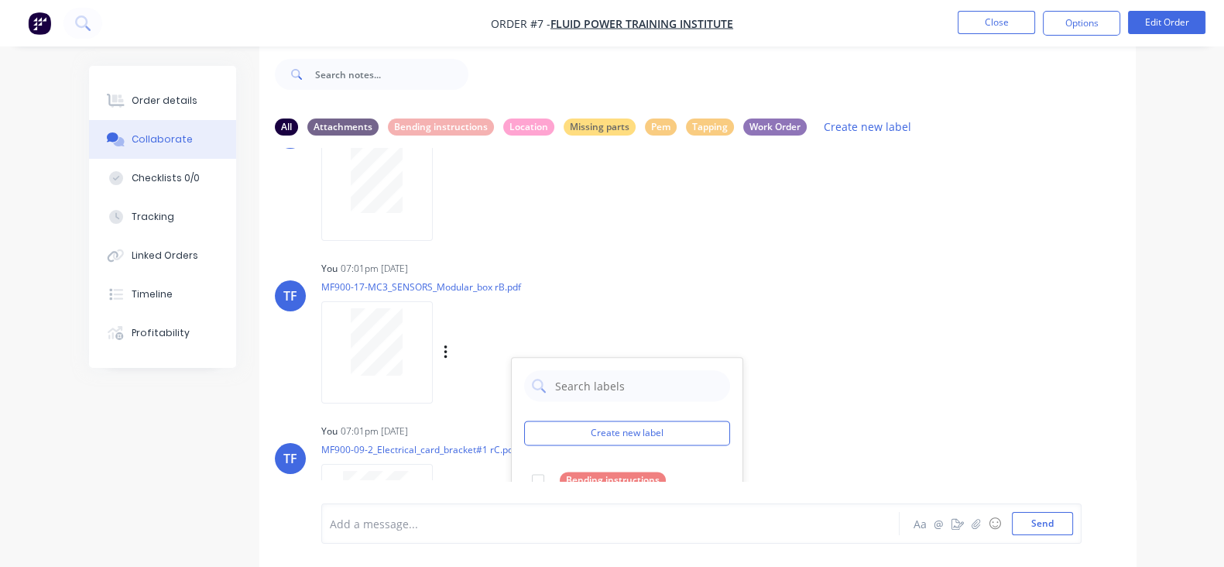
scroll to position [2612, 0]
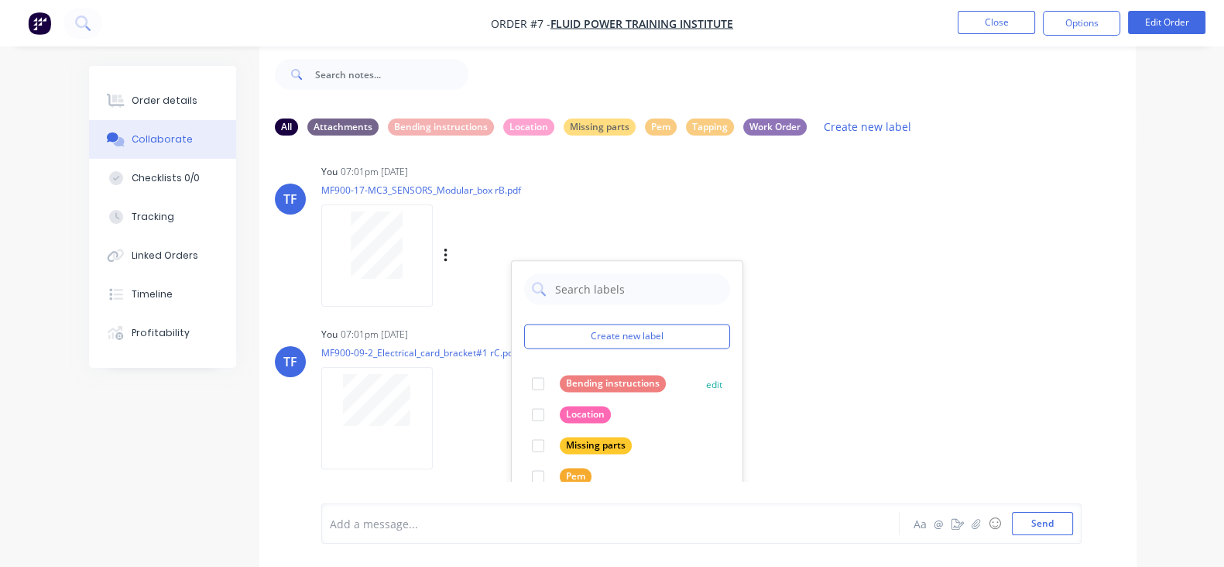
click at [523, 377] on div at bounding box center [538, 383] width 31 height 31
click at [777, 292] on div "TF You 07:01pm [DATE] MF900-17-MC3_SENSORS_Modular_box rB.pdf Labels Download D…" at bounding box center [697, 229] width 876 height 139
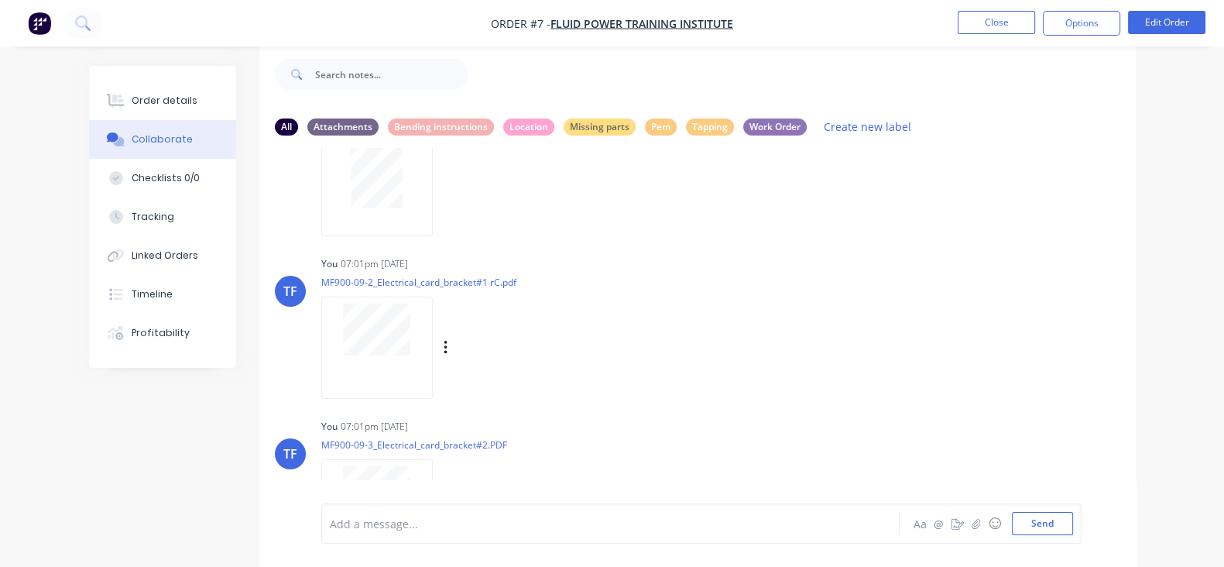
scroll to position [2709, 0]
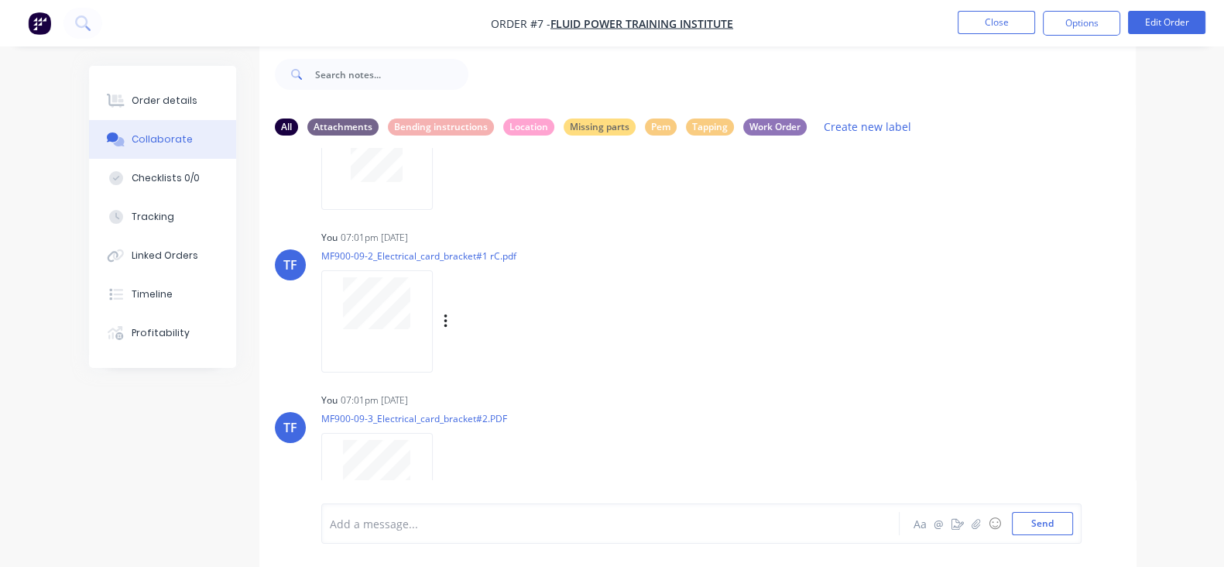
click at [439, 318] on div "Labels Download Delete" at bounding box center [526, 321] width 174 height 22
click at [444, 316] on icon "button" at bounding box center [446, 322] width 5 height 18
click at [460, 335] on button "Labels" at bounding box center [547, 327] width 174 height 35
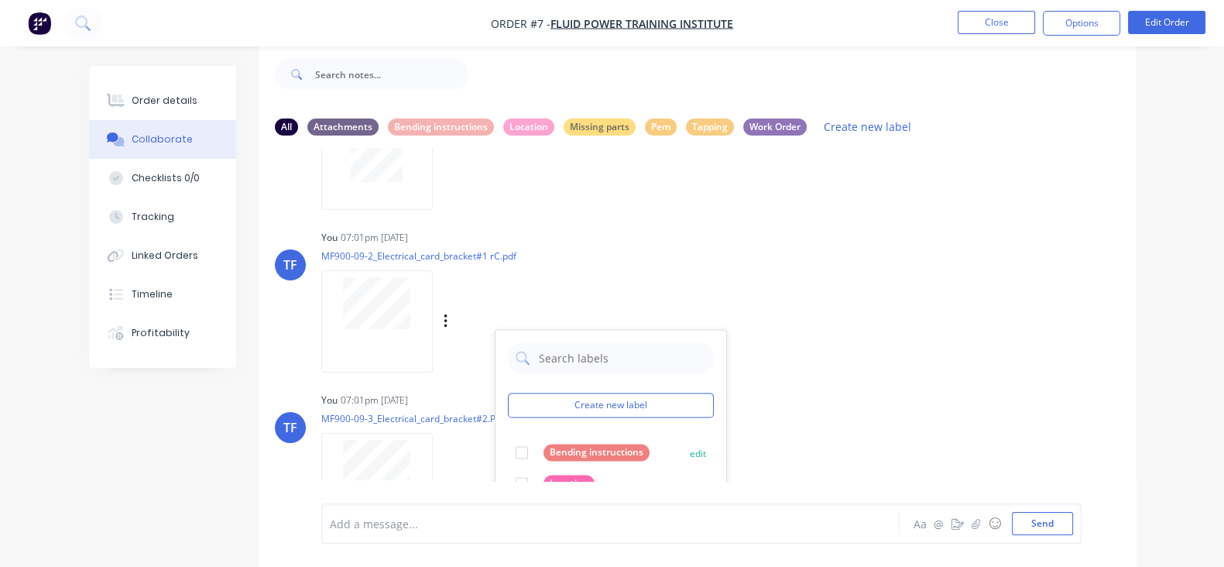
click at [506, 440] on div at bounding box center [521, 452] width 31 height 31
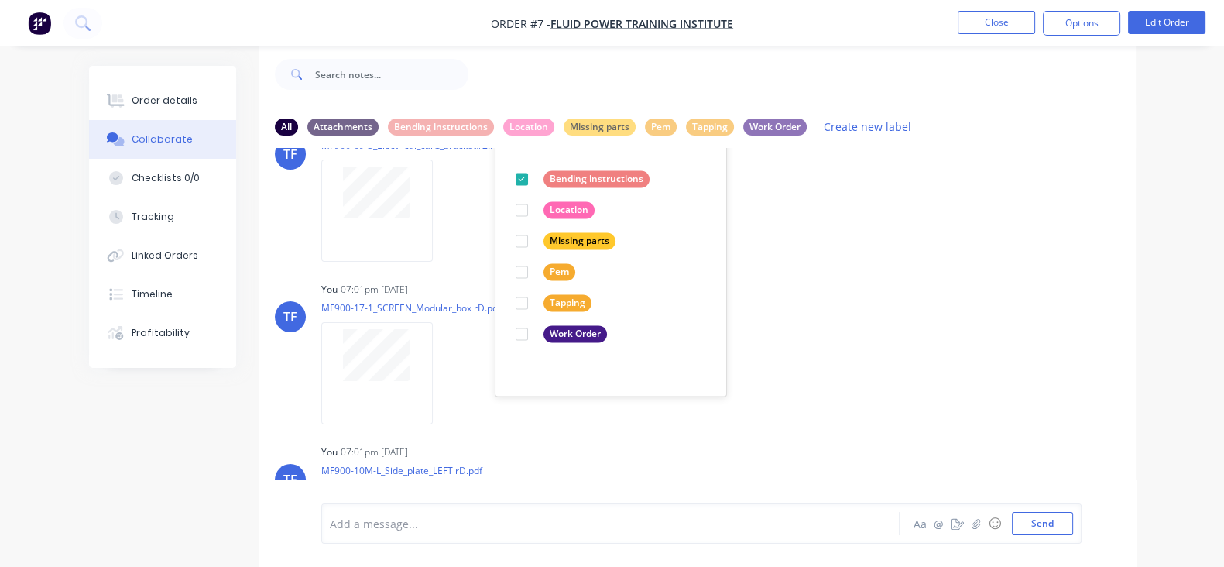
scroll to position [2999, 0]
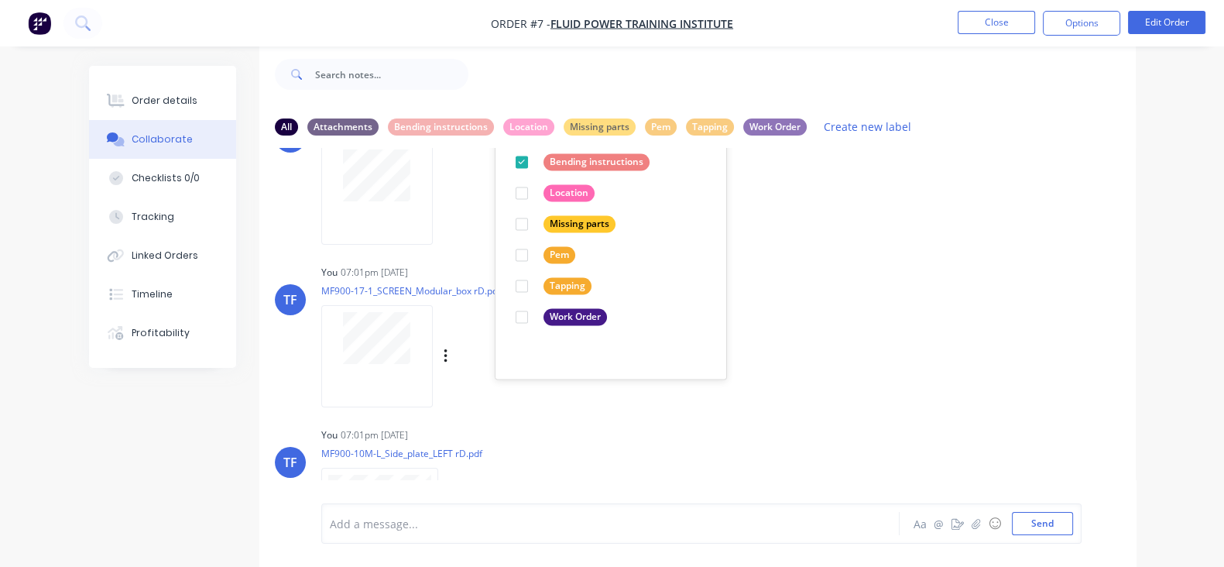
click at [724, 284] on div "You 07:01pm [DATE] MF900-17-1_SCREEN_Modular_box rD.pdf Labels Download Delete" at bounding box center [562, 330] width 482 height 139
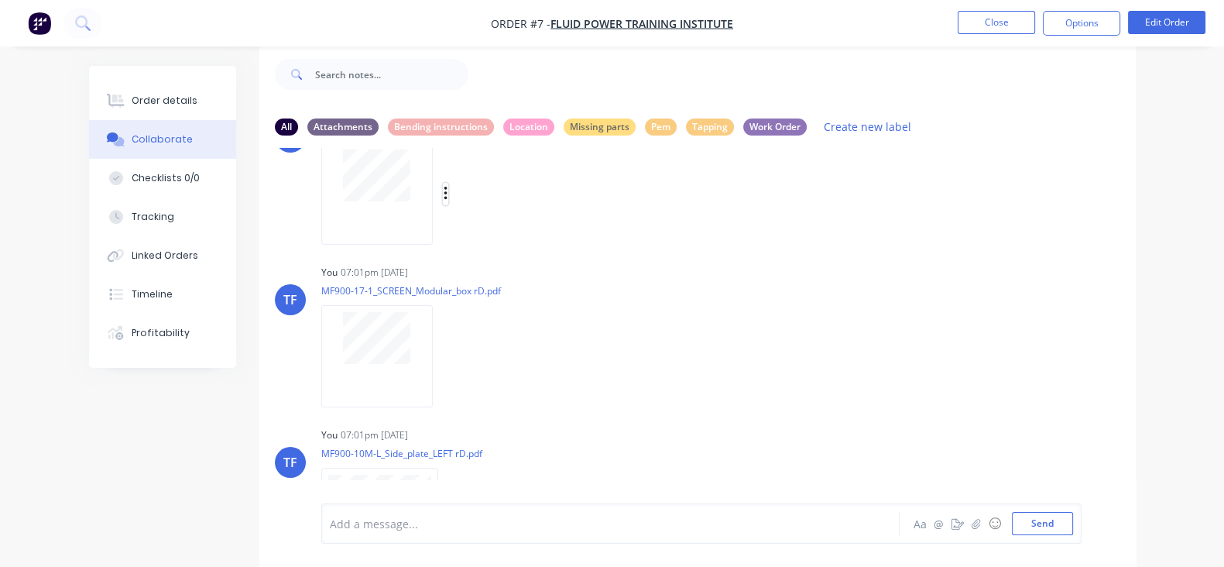
click at [444, 195] on icon "button" at bounding box center [446, 194] width 5 height 18
click at [460, 211] on button "Labels" at bounding box center [547, 200] width 174 height 35
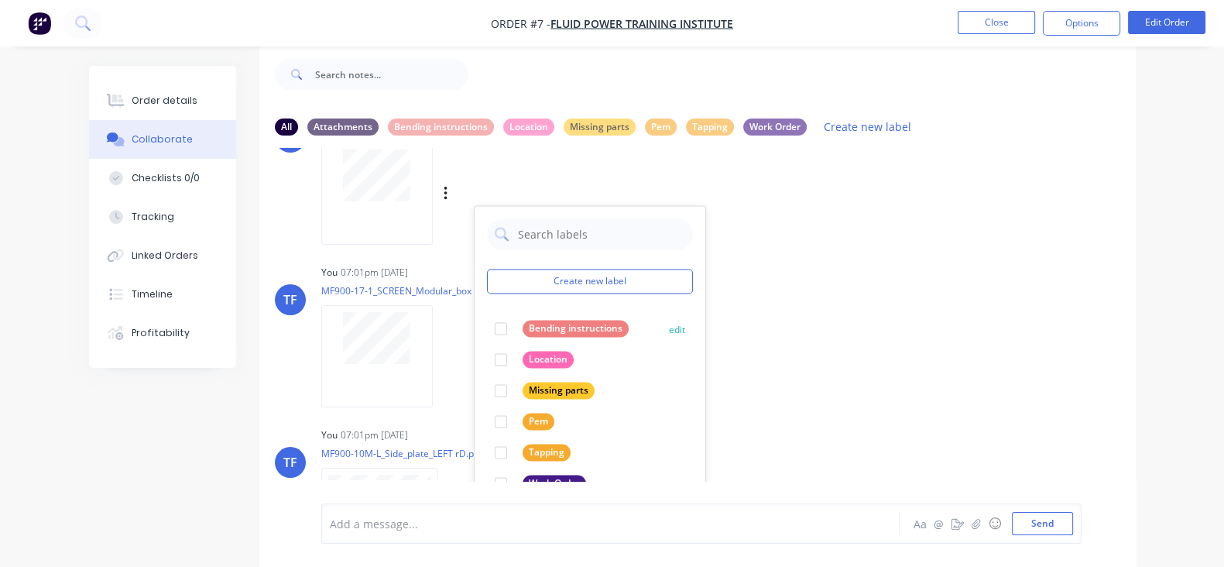
click at [485, 321] on div at bounding box center [500, 328] width 31 height 31
click at [806, 300] on div "TF You 07:01pm [DATE] MF900-17-1_SCREEN_Modular_box rD.pdf Labels Download Dele…" at bounding box center [697, 330] width 876 height 139
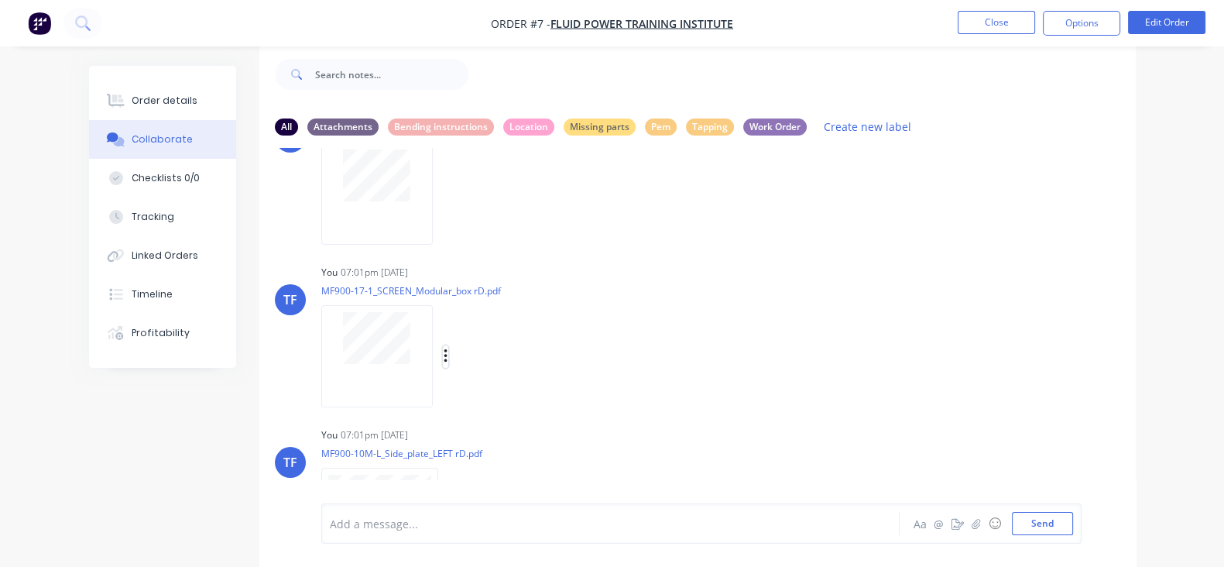
click at [443, 348] on button "button" at bounding box center [446, 356] width 6 height 22
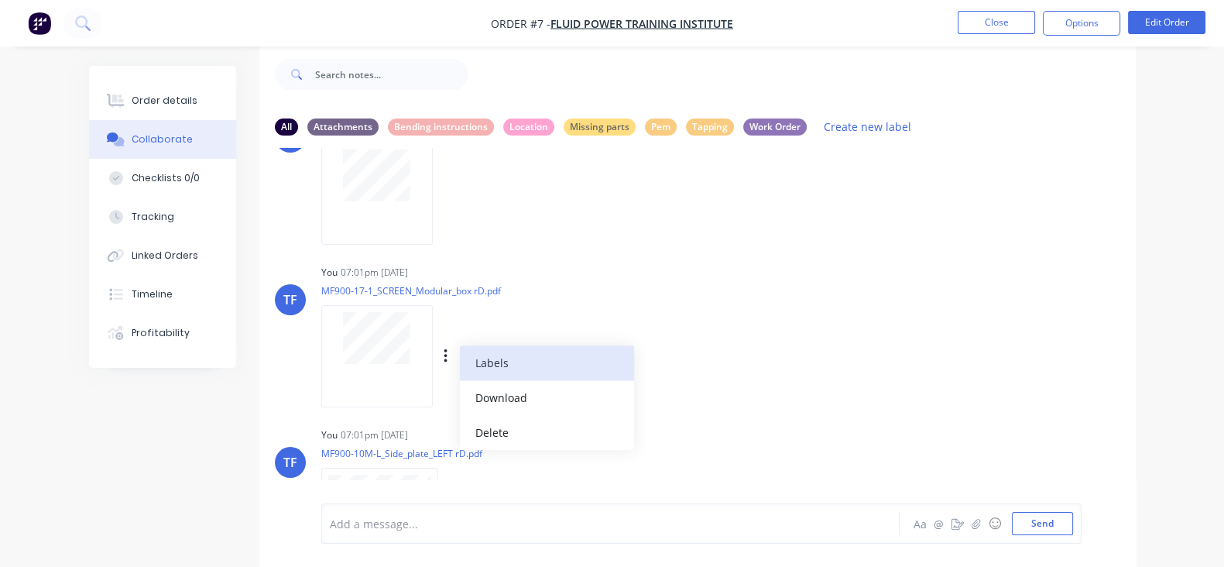
click at [460, 372] on button "Labels" at bounding box center [547, 362] width 174 height 35
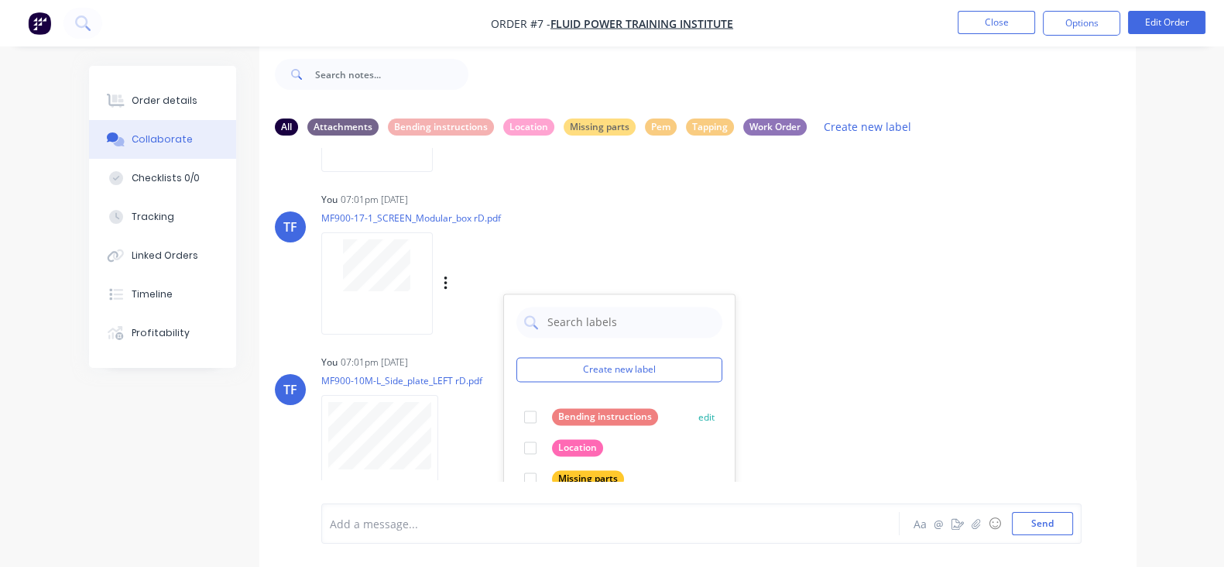
scroll to position [3096, 0]
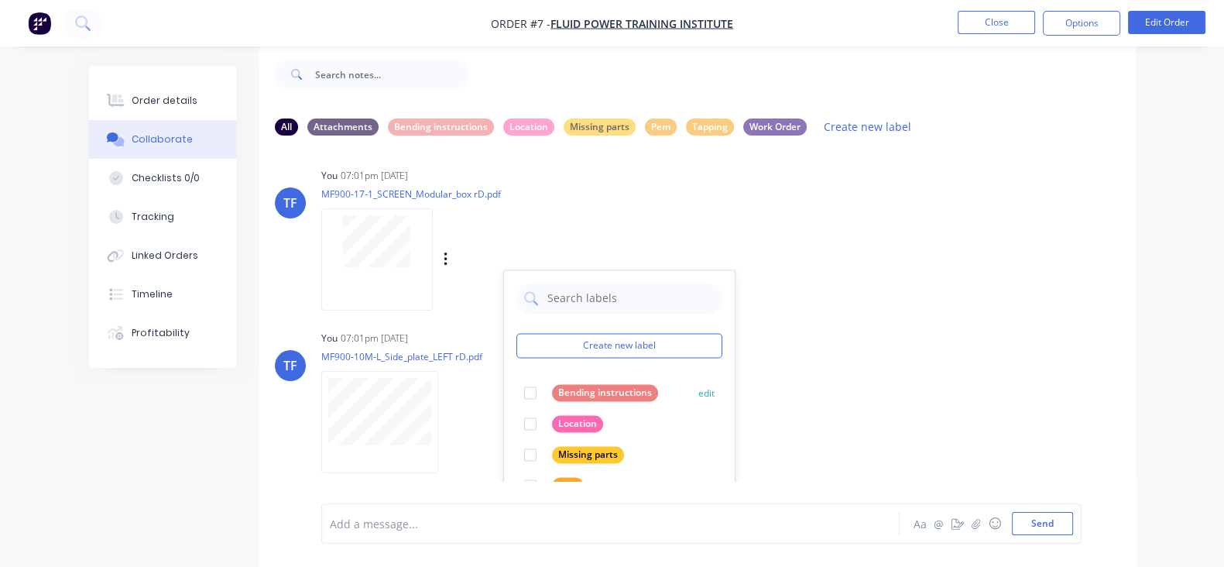
click at [515, 383] on div at bounding box center [530, 392] width 31 height 31
click at [708, 342] on div "You 07:01pm [DATE]" at bounding box center [562, 338] width 482 height 14
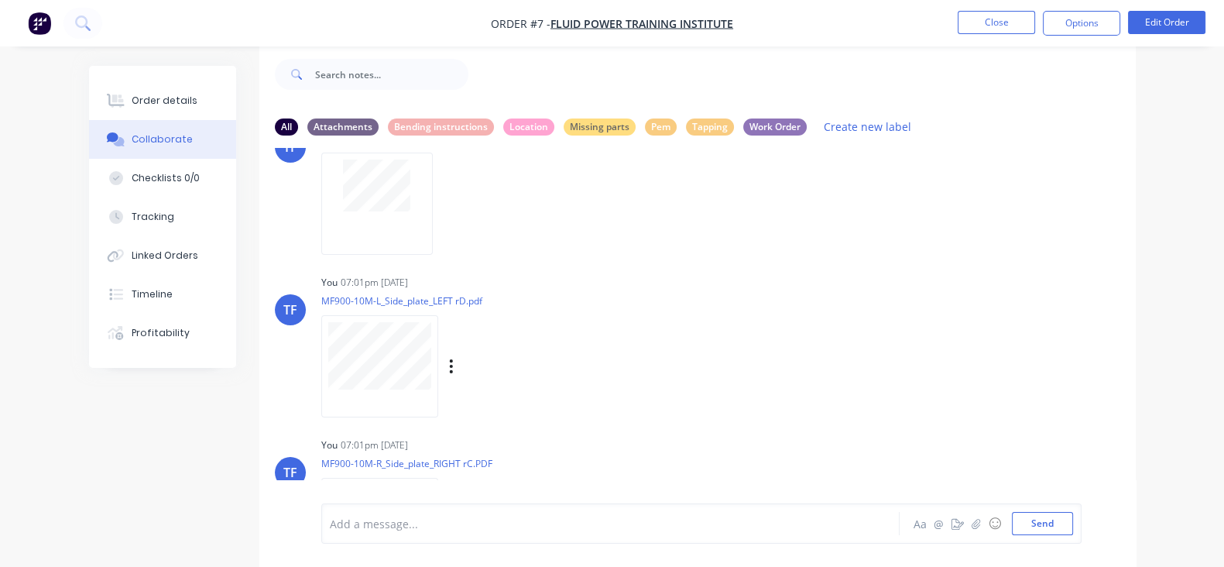
scroll to position [3193, 0]
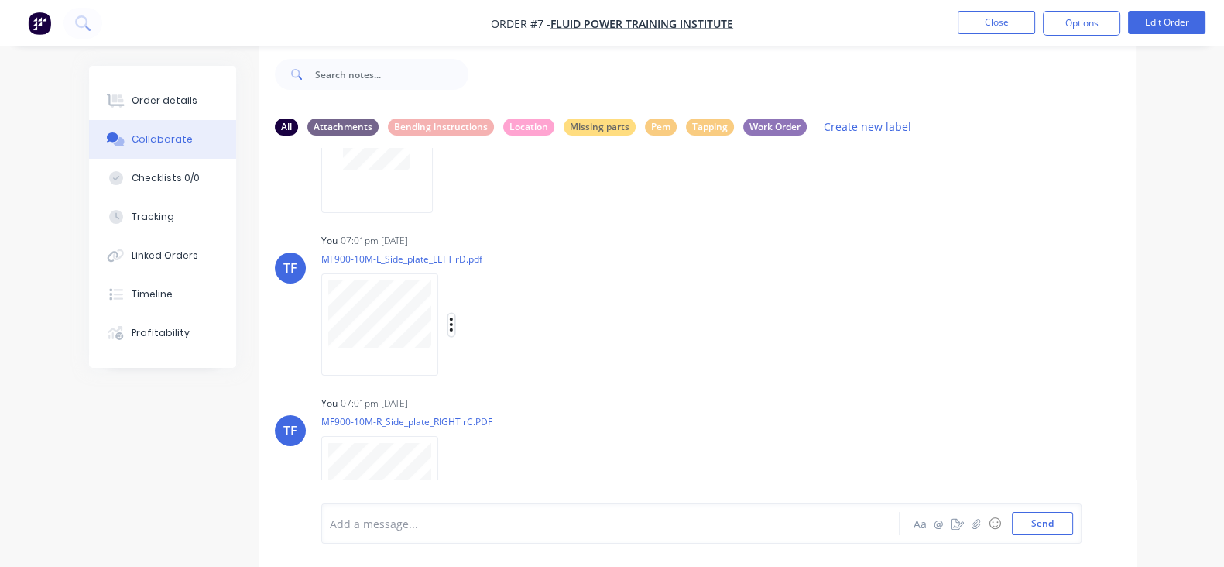
click at [449, 316] on icon "button" at bounding box center [451, 325] width 5 height 18
click at [466, 340] on button "Labels" at bounding box center [553, 331] width 174 height 35
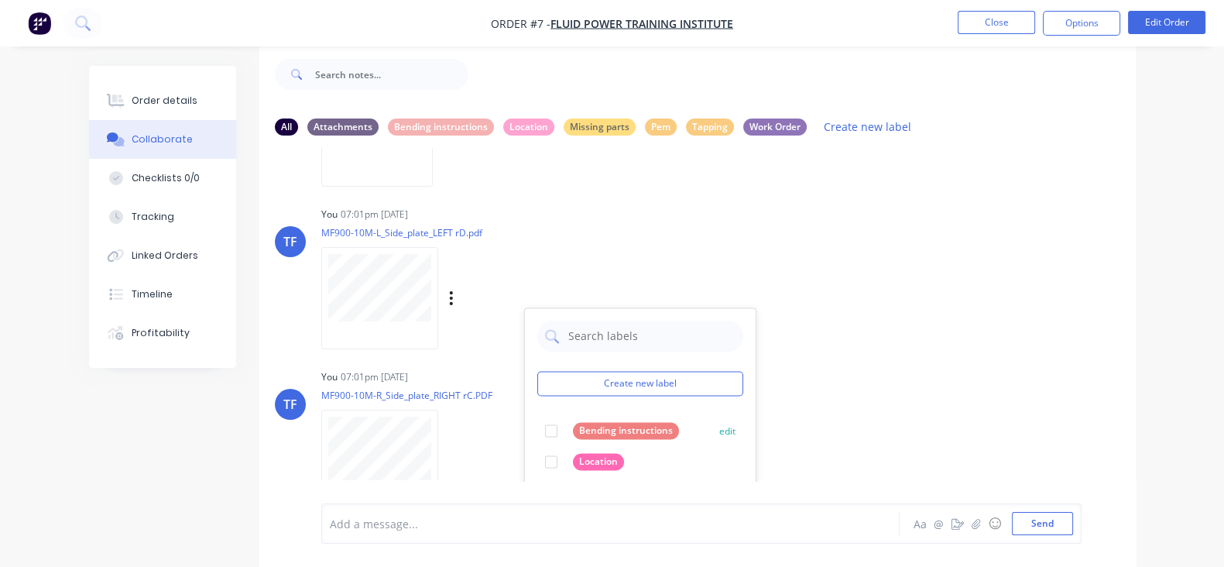
scroll to position [3290, 0]
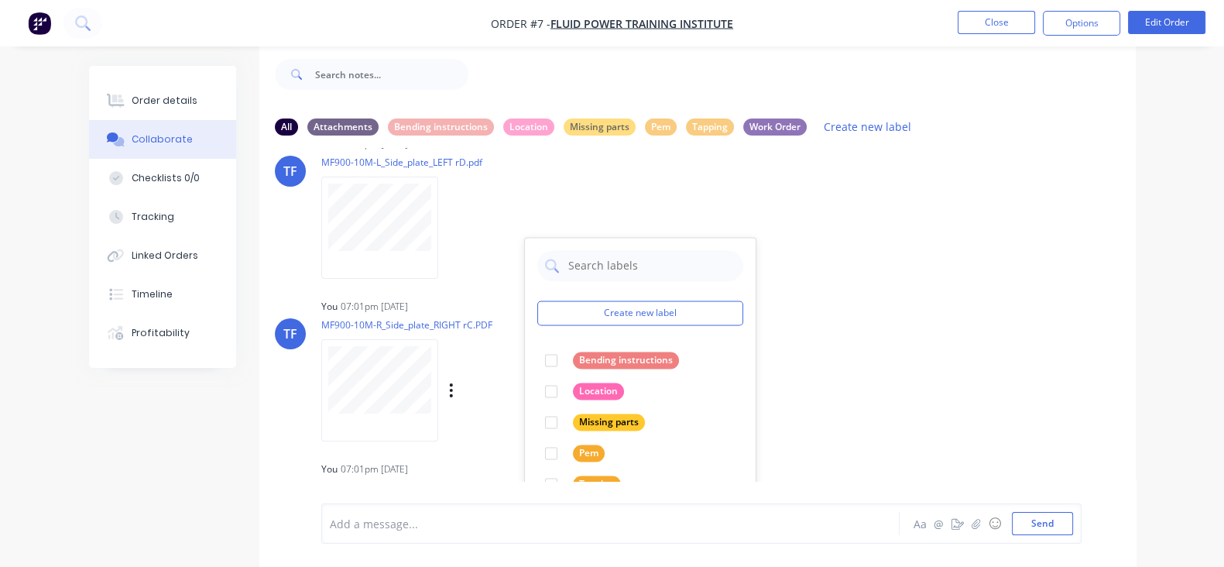
drag, startPoint x: 475, startPoint y: 355, endPoint x: 690, endPoint y: 344, distance: 215.5
click at [536, 354] on div at bounding box center [551, 359] width 31 height 31
click at [764, 335] on div "TF You 07:01pm [DATE] MF900-10M-R_Side_plate_RIGHT rC.PDF Labels Download Delete" at bounding box center [697, 364] width 876 height 139
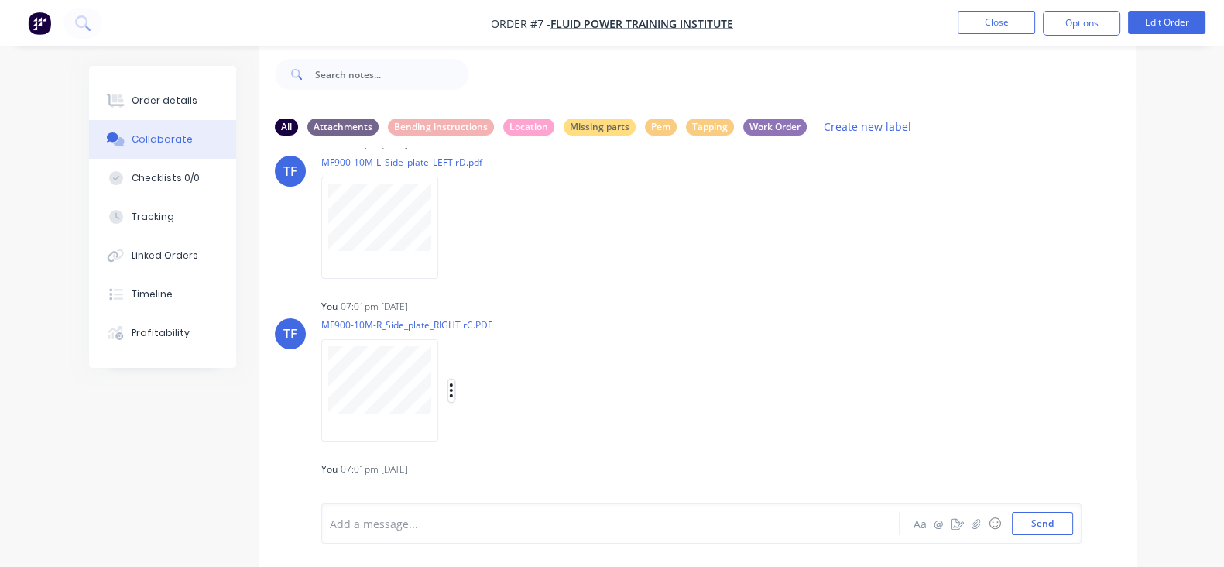
click at [450, 385] on icon "button" at bounding box center [451, 390] width 3 height 14
click at [466, 392] on button "Labels" at bounding box center [553, 390] width 174 height 35
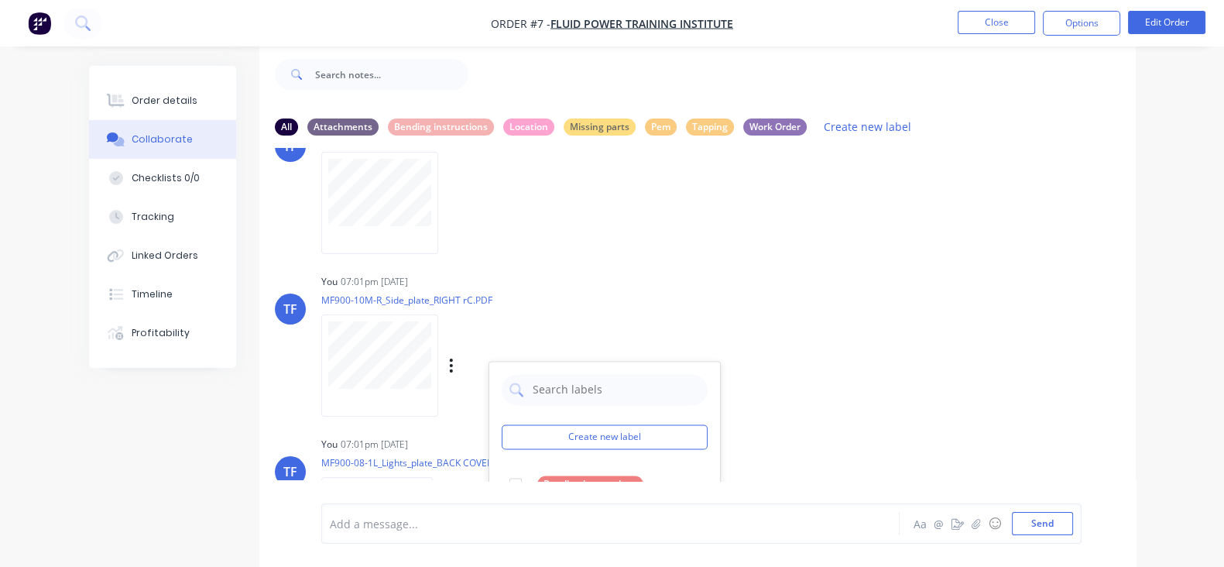
scroll to position [3387, 0]
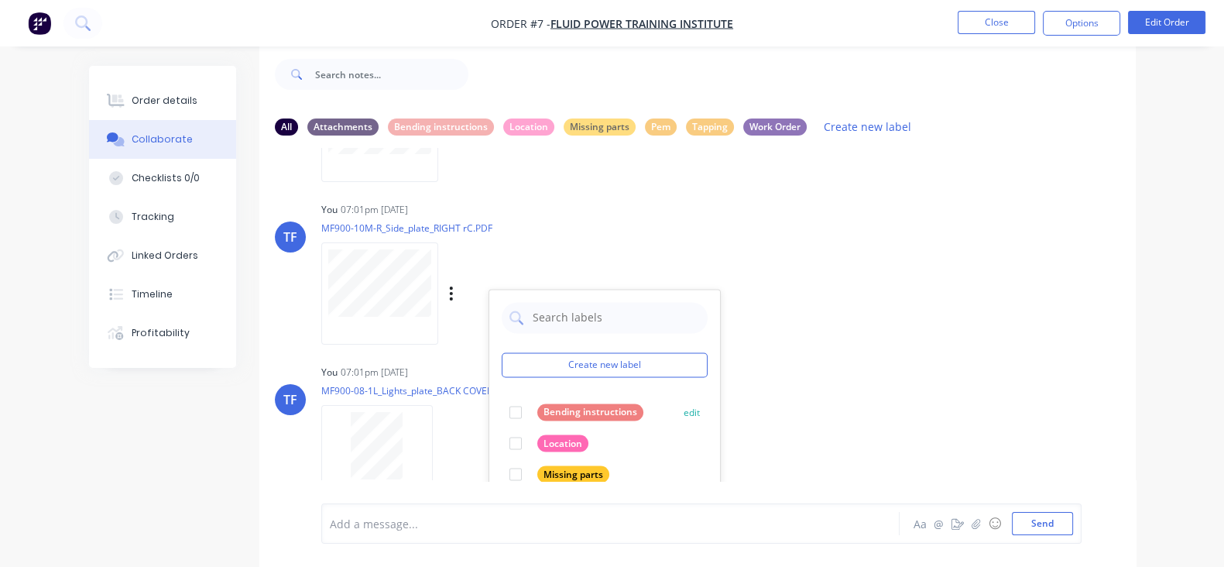
click at [500, 410] on div at bounding box center [515, 411] width 31 height 31
click at [750, 372] on div "TF You 07:01pm [DATE] MF900-08-1L_Lights_plate_BACK COVER rD.PDF Labels Downloa…" at bounding box center [697, 430] width 876 height 139
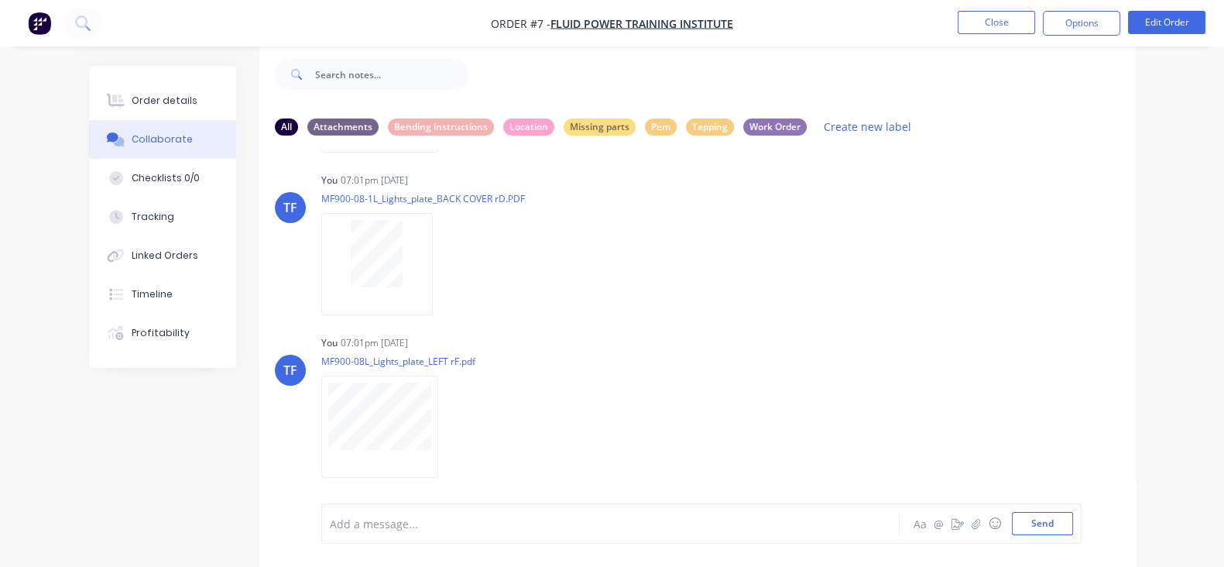
scroll to position [3580, 0]
click at [444, 262] on icon "button" at bounding box center [446, 263] width 5 height 18
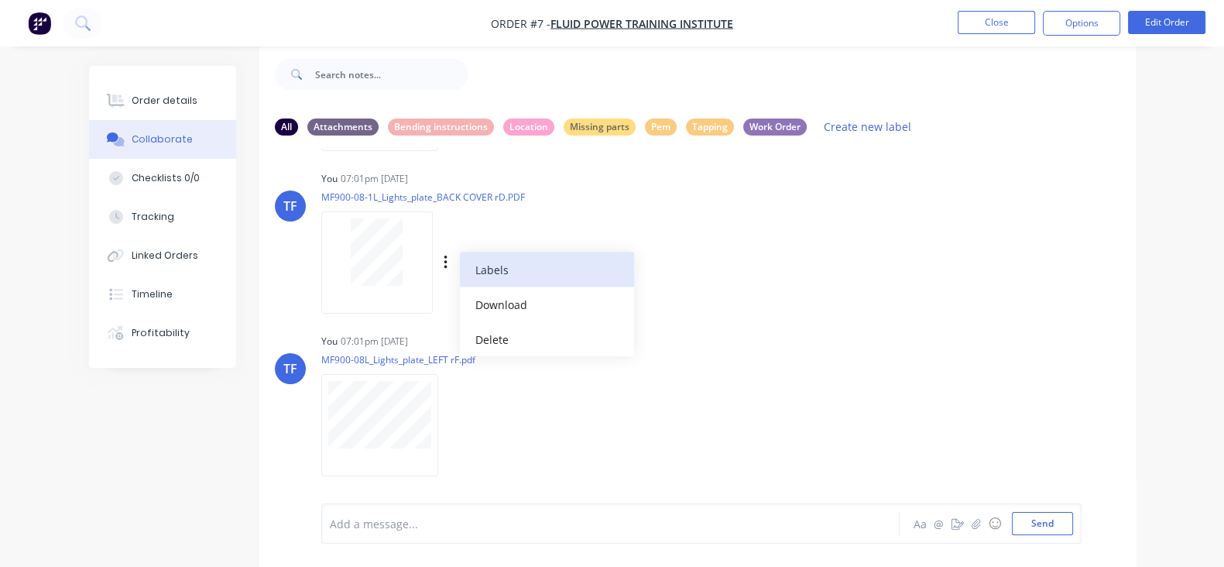
click at [460, 272] on button "Labels" at bounding box center [547, 269] width 174 height 35
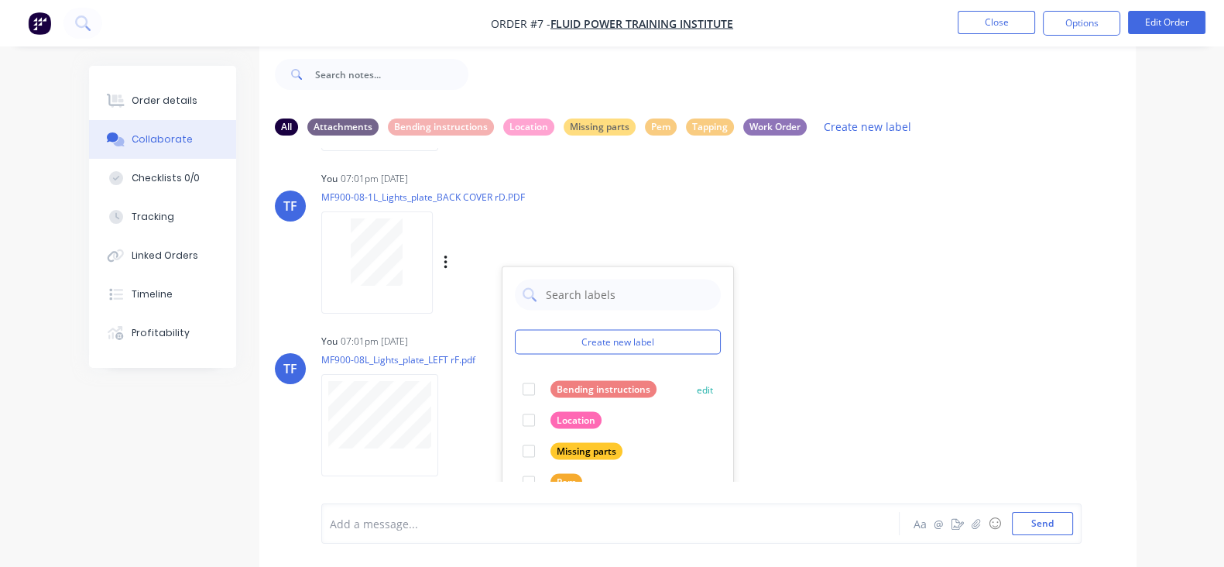
click at [513, 390] on div at bounding box center [528, 388] width 31 height 31
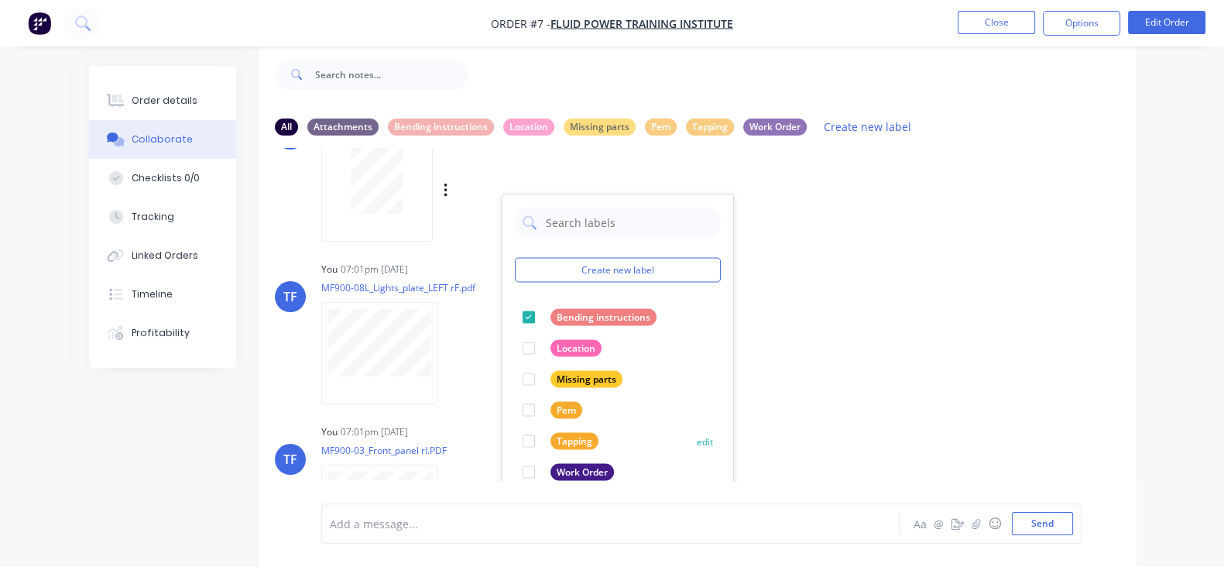
scroll to position [3677, 0]
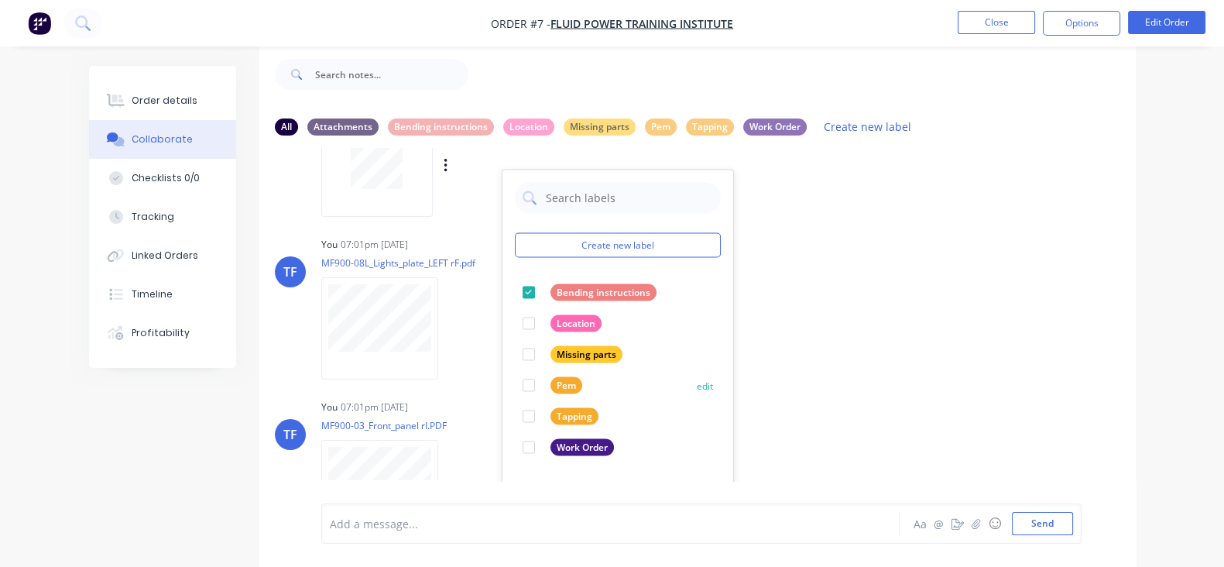
click at [513, 381] on div at bounding box center [528, 384] width 31 height 31
click at [804, 325] on div "TF You 07:01pm [DATE] MF900-08L_Lights_plate_LEFT rF.pdf Labels Download Delete" at bounding box center [697, 302] width 876 height 139
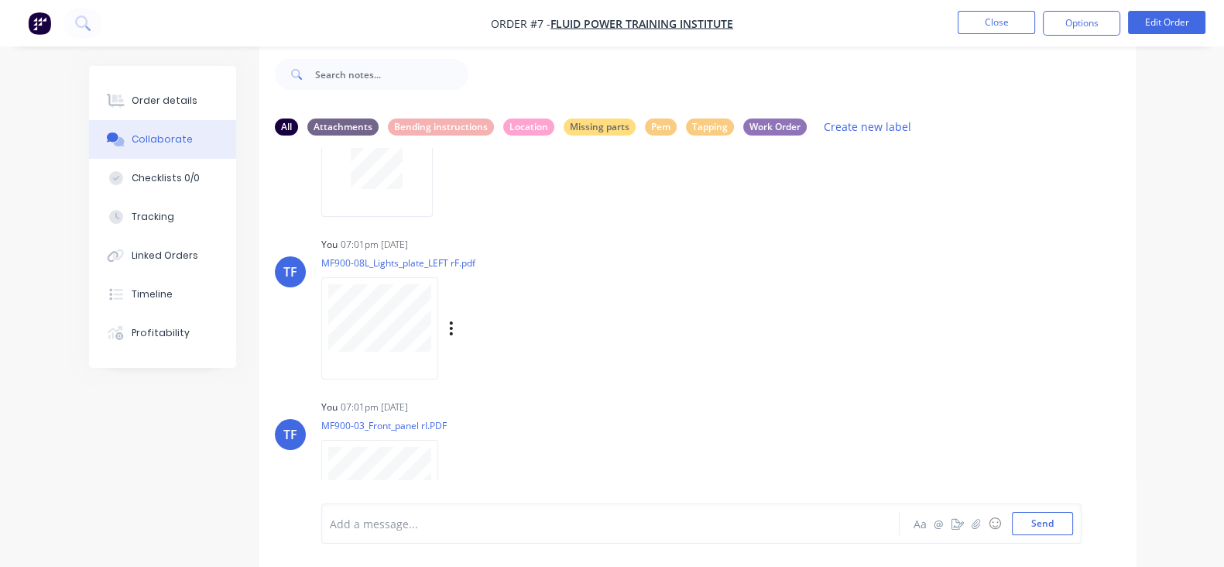
click at [444, 332] on div "Labels Download Delete" at bounding box center [531, 328] width 174 height 22
drag, startPoint x: 375, startPoint y: 327, endPoint x: 389, endPoint y: 334, distance: 14.9
click at [449, 327] on icon "button" at bounding box center [451, 329] width 5 height 18
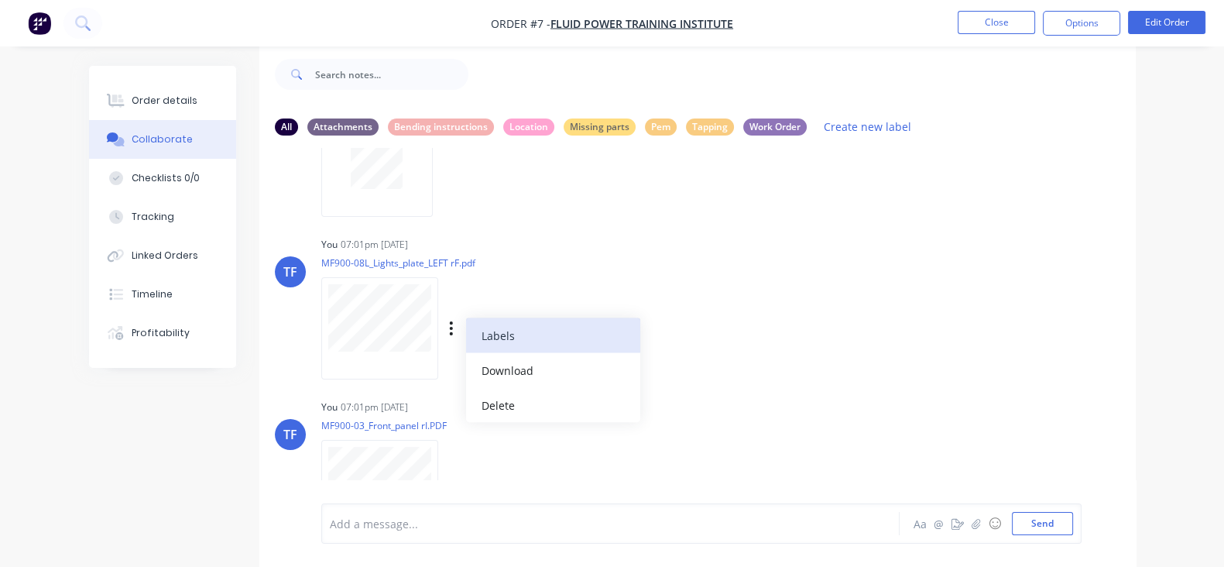
click at [466, 347] on button "Labels" at bounding box center [553, 334] width 174 height 35
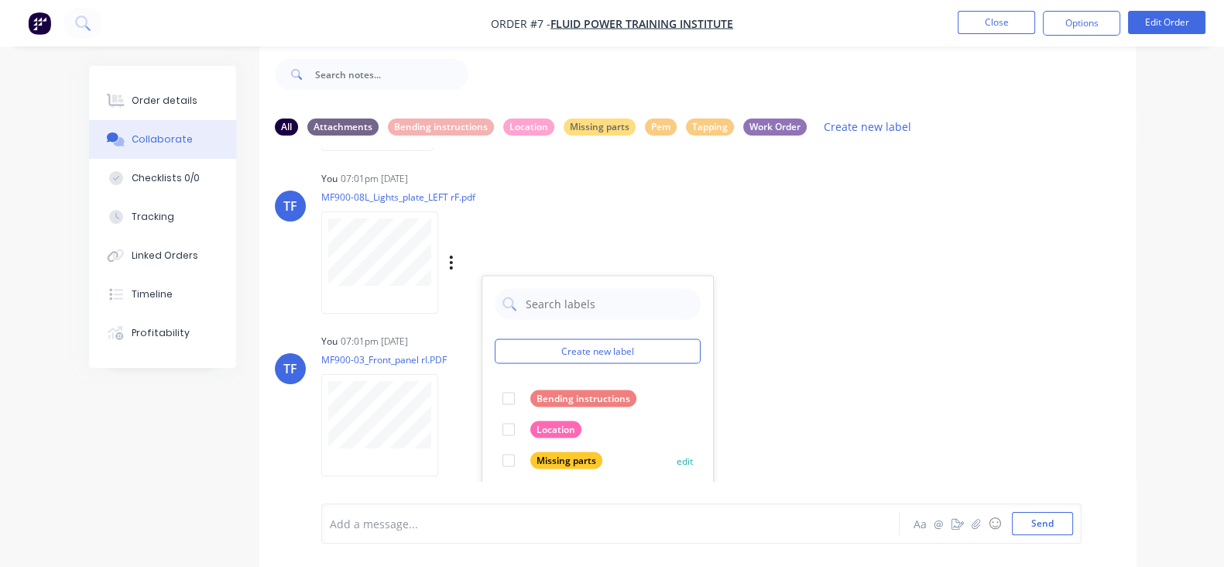
scroll to position [3774, 0]
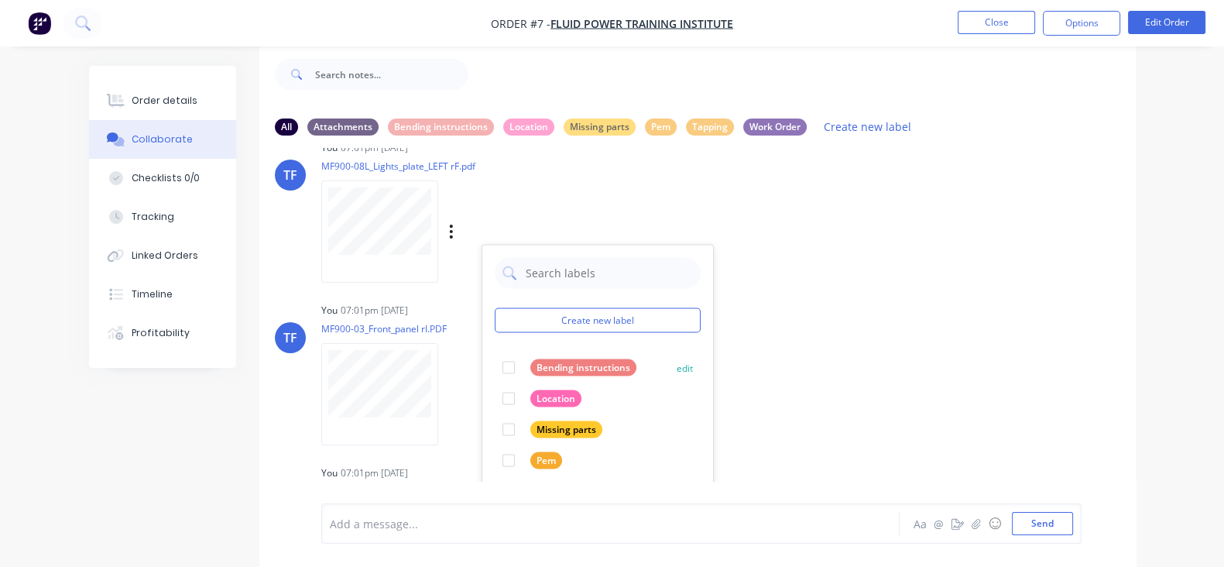
click at [493, 371] on div at bounding box center [508, 366] width 31 height 31
click at [810, 350] on div "TF You 07:01pm [DATE] MF900-03_Front_panel rI.PDF Labels Download Delete" at bounding box center [697, 368] width 876 height 139
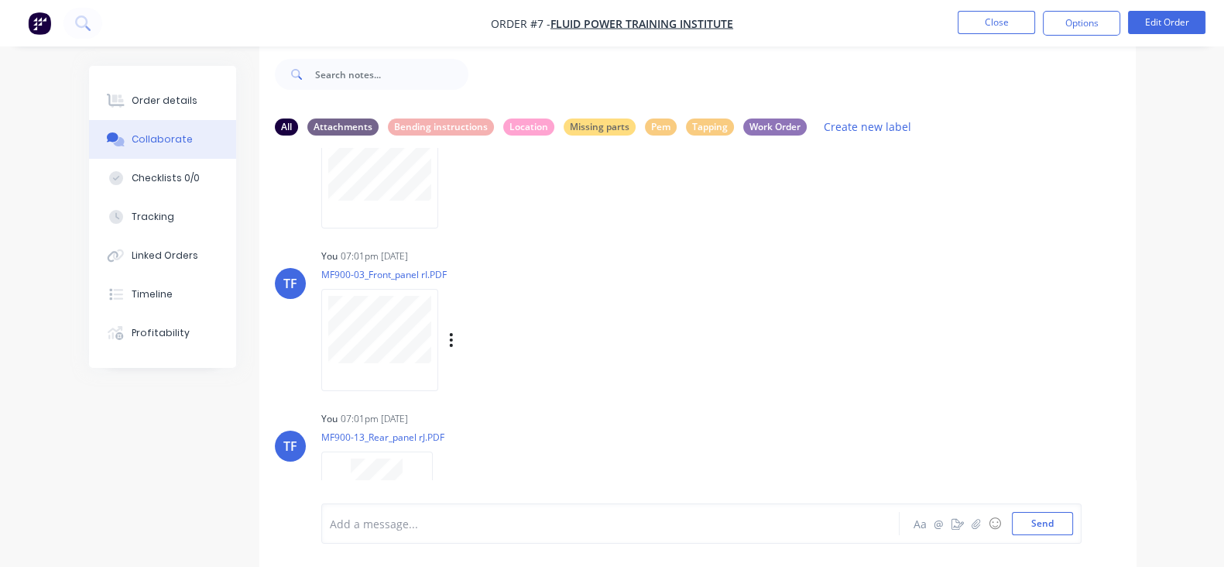
scroll to position [3870, 0]
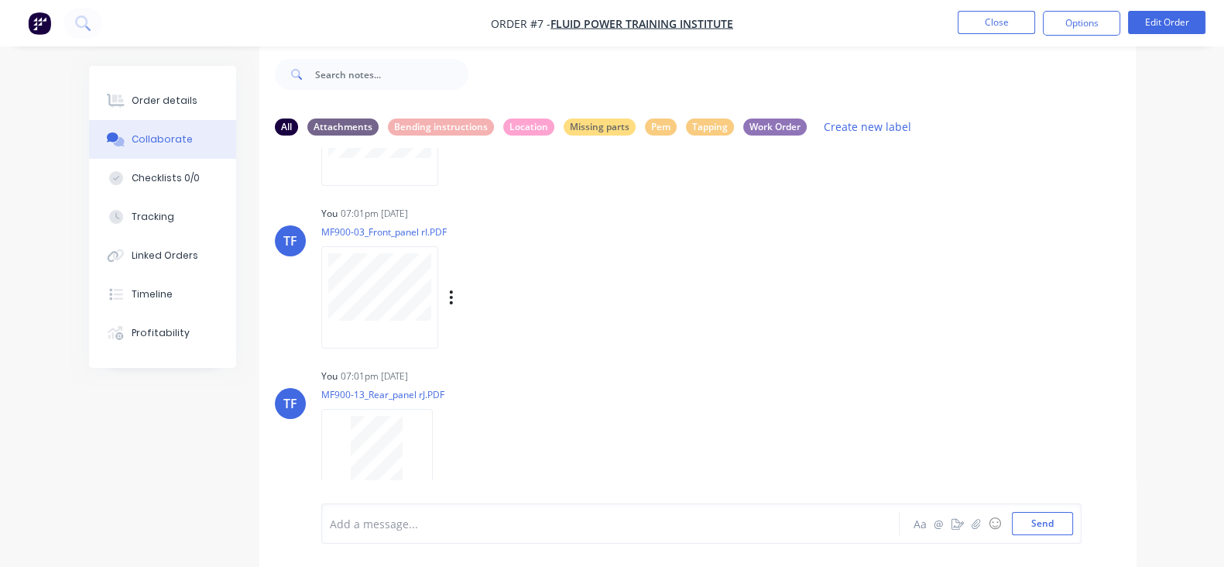
click at [444, 292] on div "Labels Download Delete" at bounding box center [531, 297] width 174 height 22
drag, startPoint x: 375, startPoint y: 293, endPoint x: 388, endPoint y: 299, distance: 13.8
click at [449, 293] on icon "button" at bounding box center [451, 298] width 5 height 18
click at [466, 306] on button "Labels" at bounding box center [553, 303] width 174 height 35
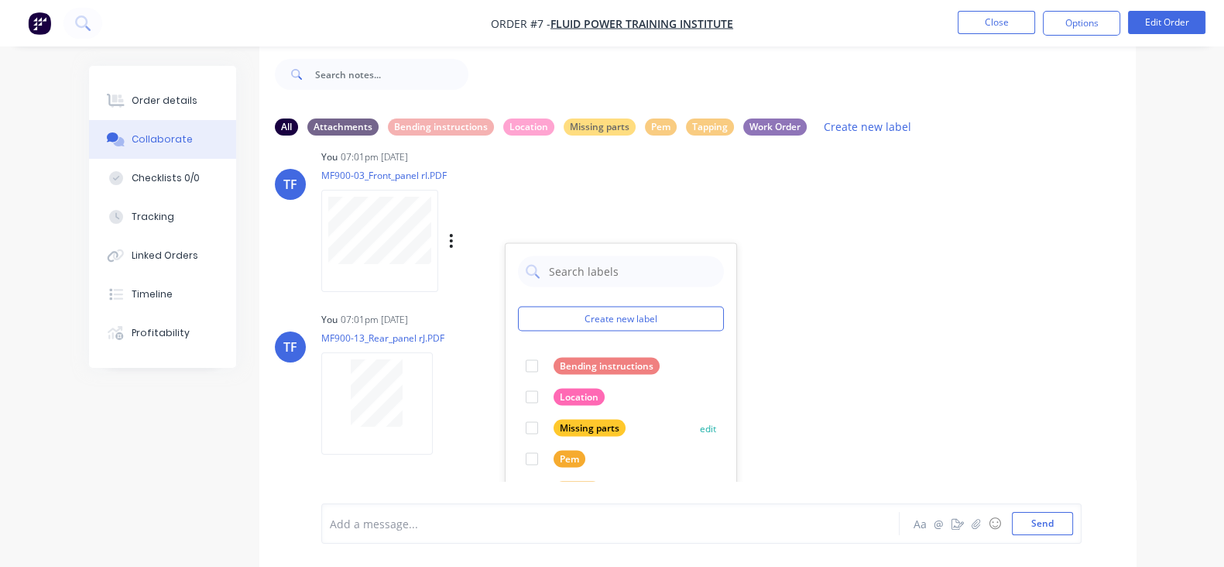
scroll to position [3967, 0]
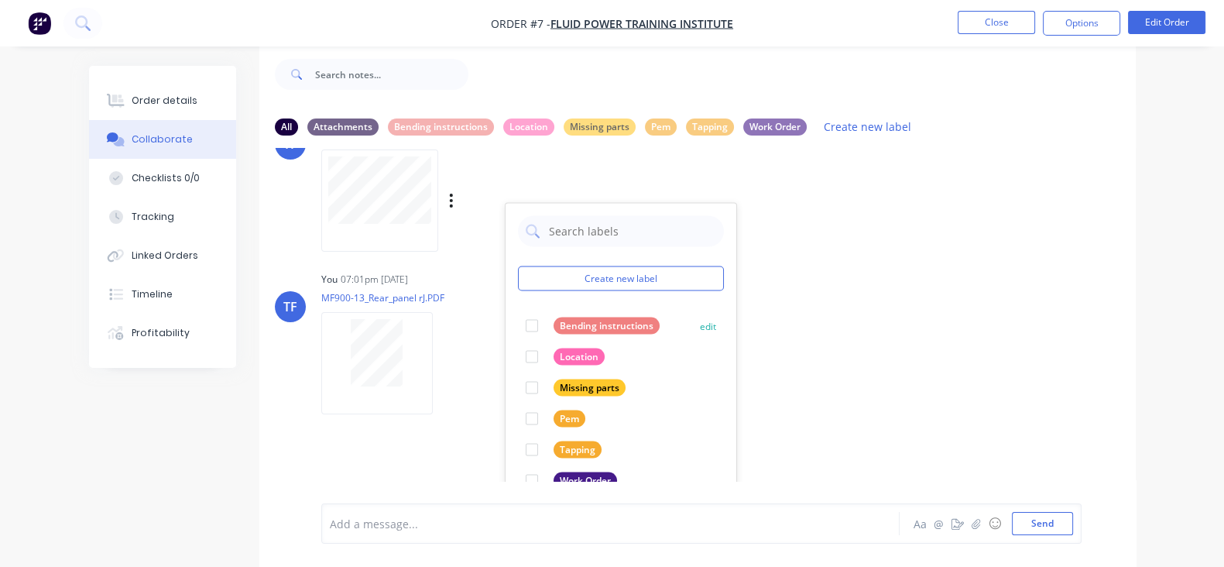
click at [516, 331] on div at bounding box center [531, 325] width 31 height 31
click at [755, 317] on div "TF You 07:01pm [DATE] MF900-13_Rear_panel rJ.PDF Labels Download Delete" at bounding box center [697, 337] width 876 height 139
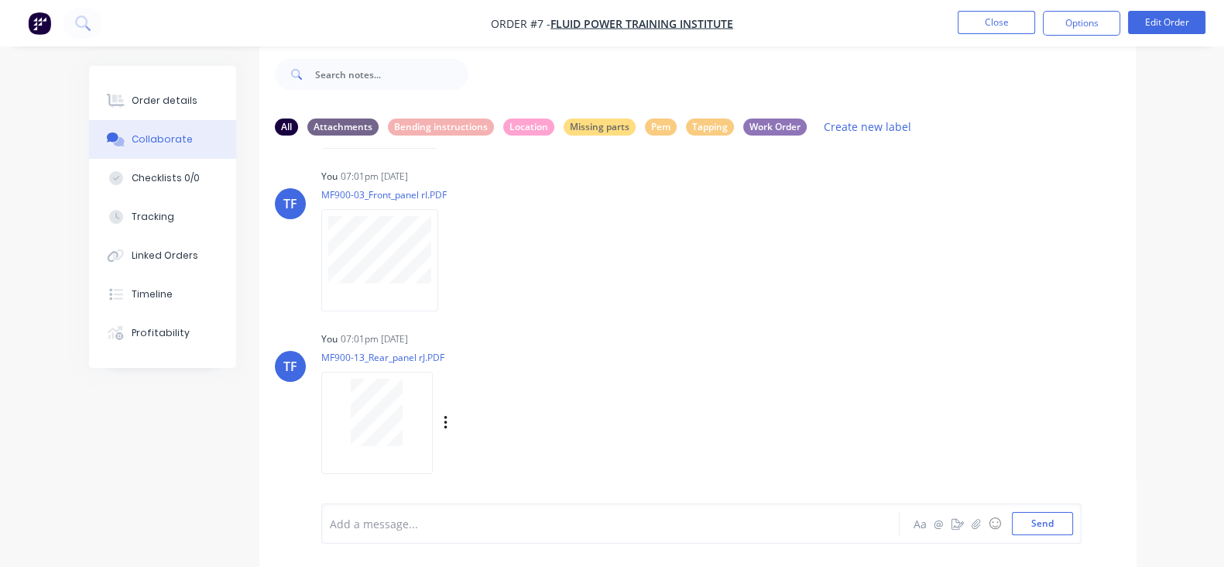
scroll to position [3907, 0]
click at [444, 420] on icon "button" at bounding box center [446, 424] width 5 height 18
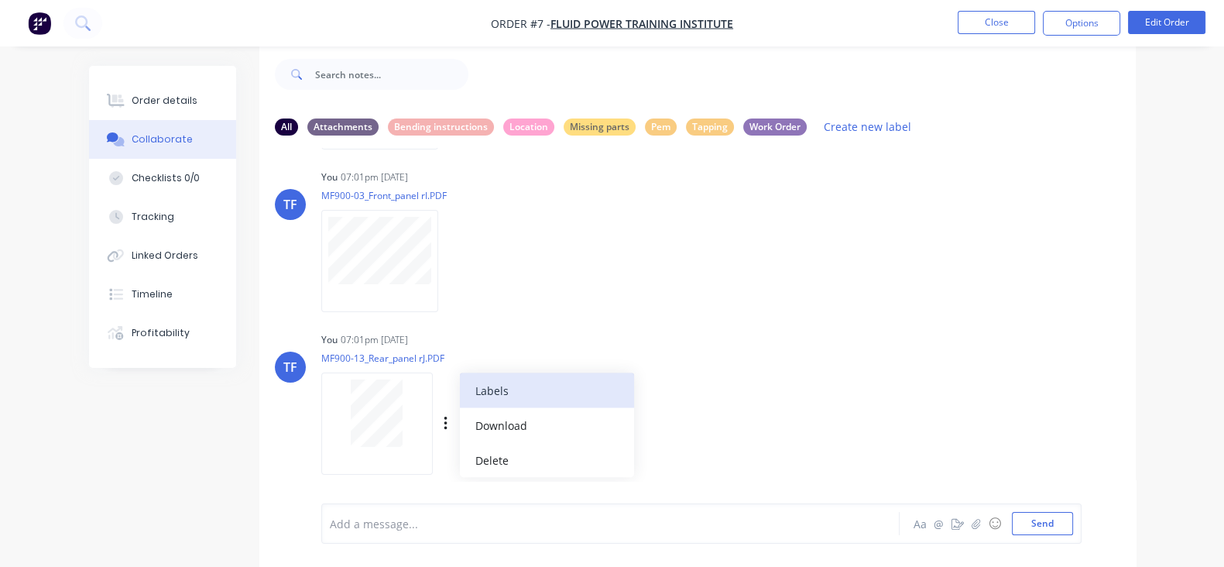
click at [500, 381] on button "Labels" at bounding box center [547, 390] width 174 height 35
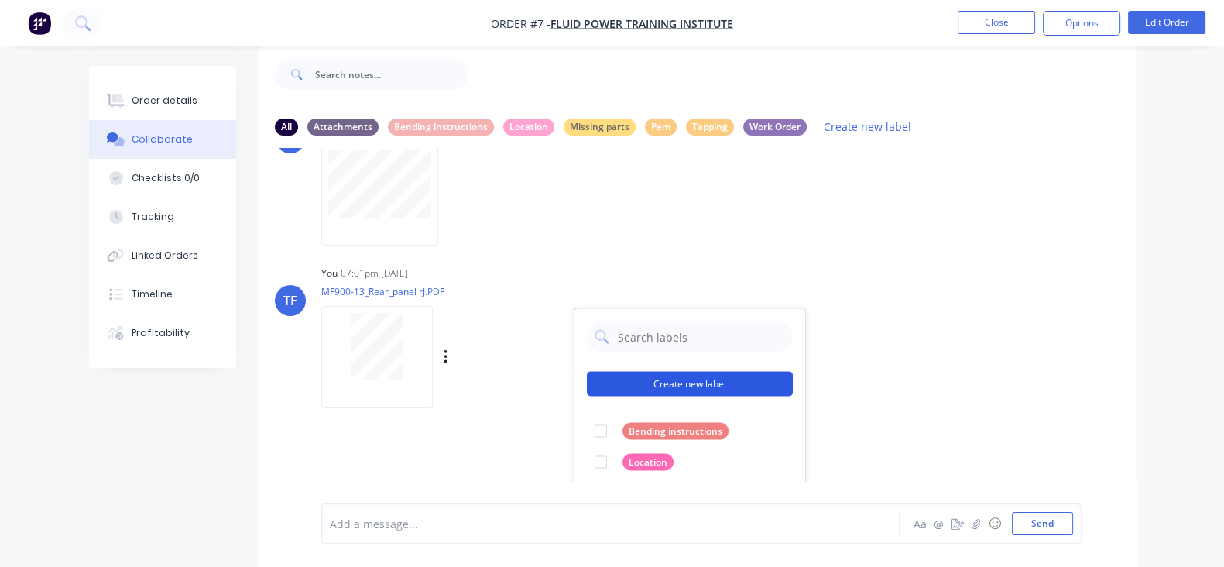
scroll to position [4004, 0]
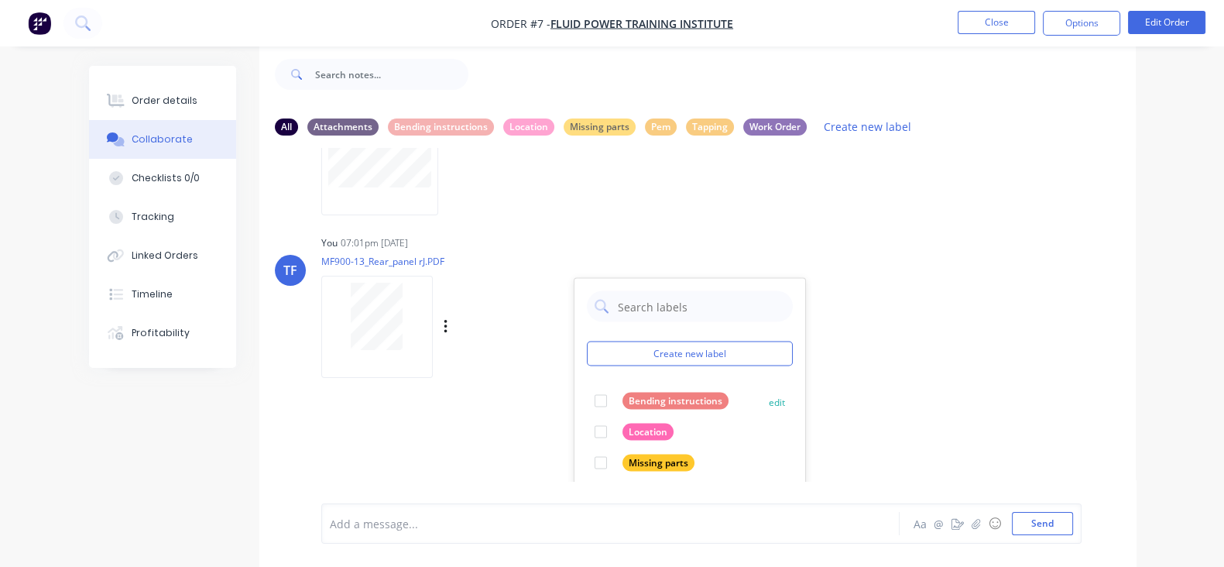
click at [585, 390] on div at bounding box center [600, 400] width 31 height 31
click at [849, 340] on div "TF You 07:01pm [DATE] MF900-13_Rear_panel rJ.PDF Labels Download Delete Create …" at bounding box center [697, 300] width 876 height 139
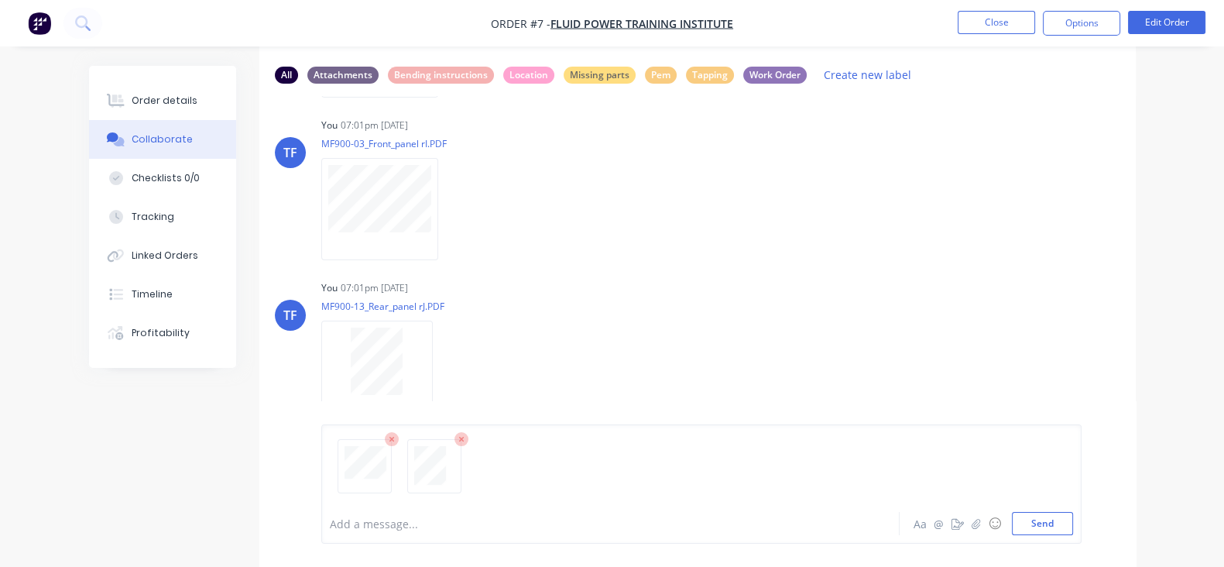
scroll to position [101, 0]
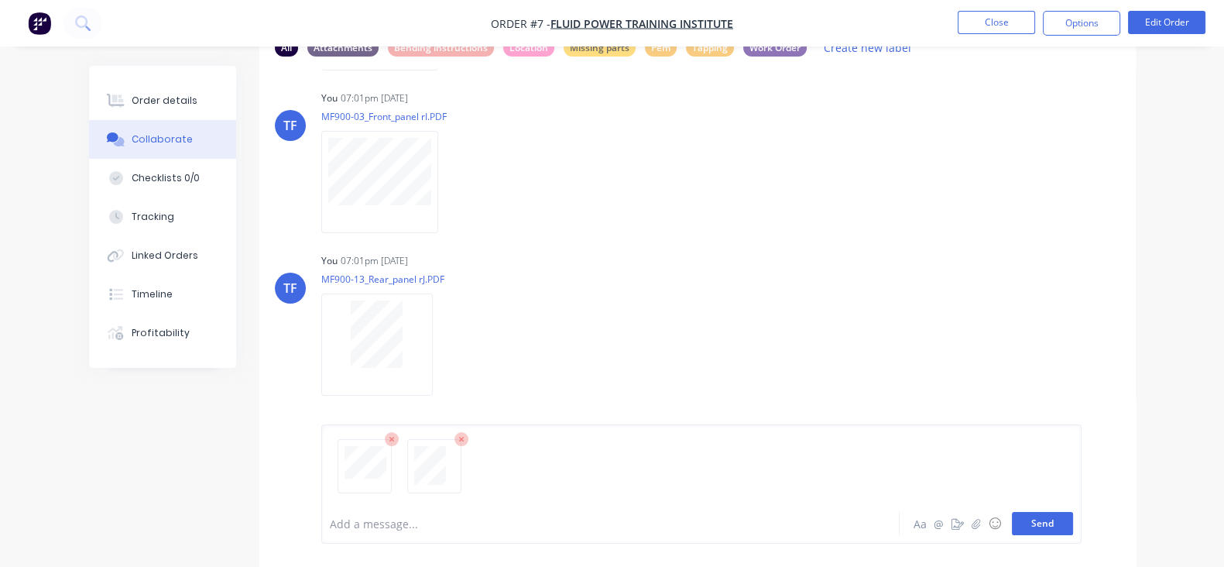
click at [1073, 534] on button "Send" at bounding box center [1042, 523] width 61 height 23
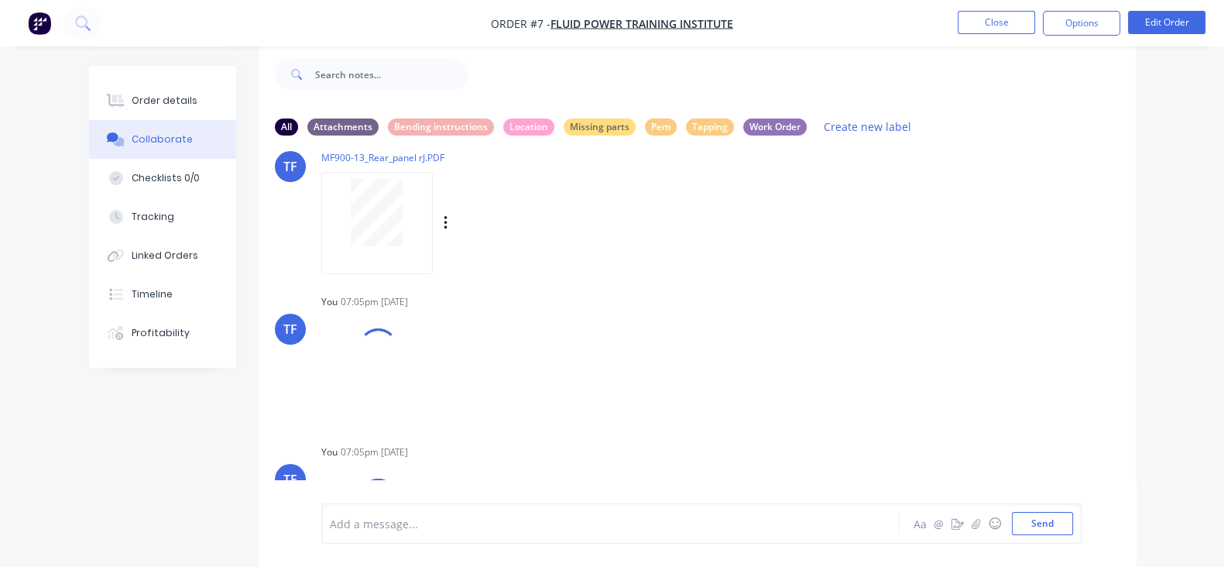
scroll to position [4195, 0]
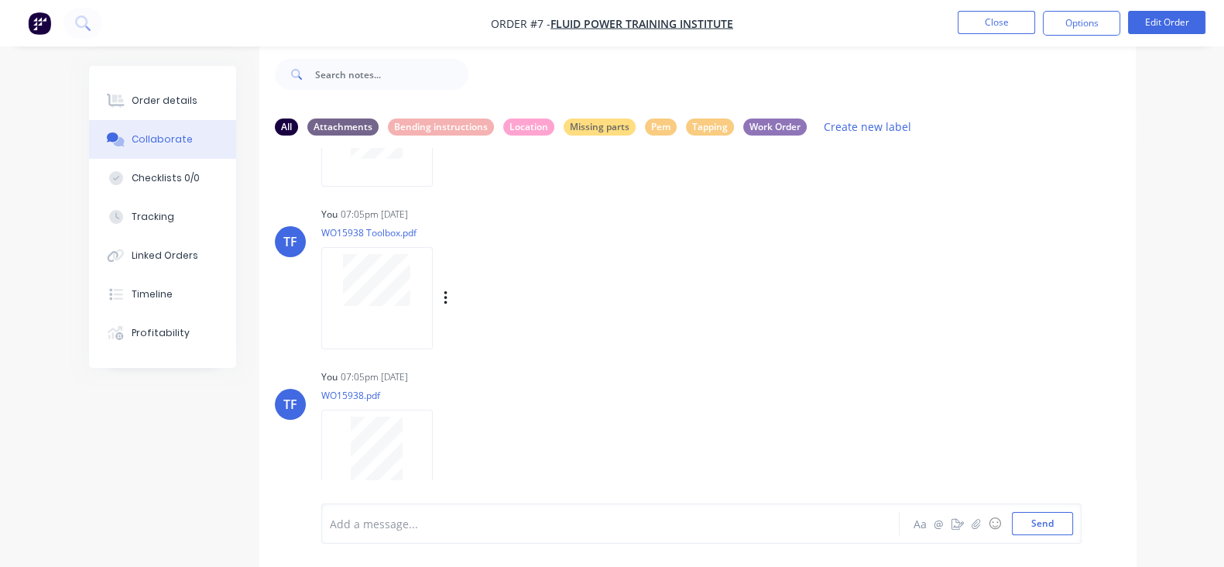
click at [439, 292] on div "Labels Download Delete" at bounding box center [526, 298] width 174 height 22
click at [444, 295] on icon "button" at bounding box center [445, 298] width 3 height 14
click at [460, 311] on button "Labels" at bounding box center [547, 304] width 174 height 35
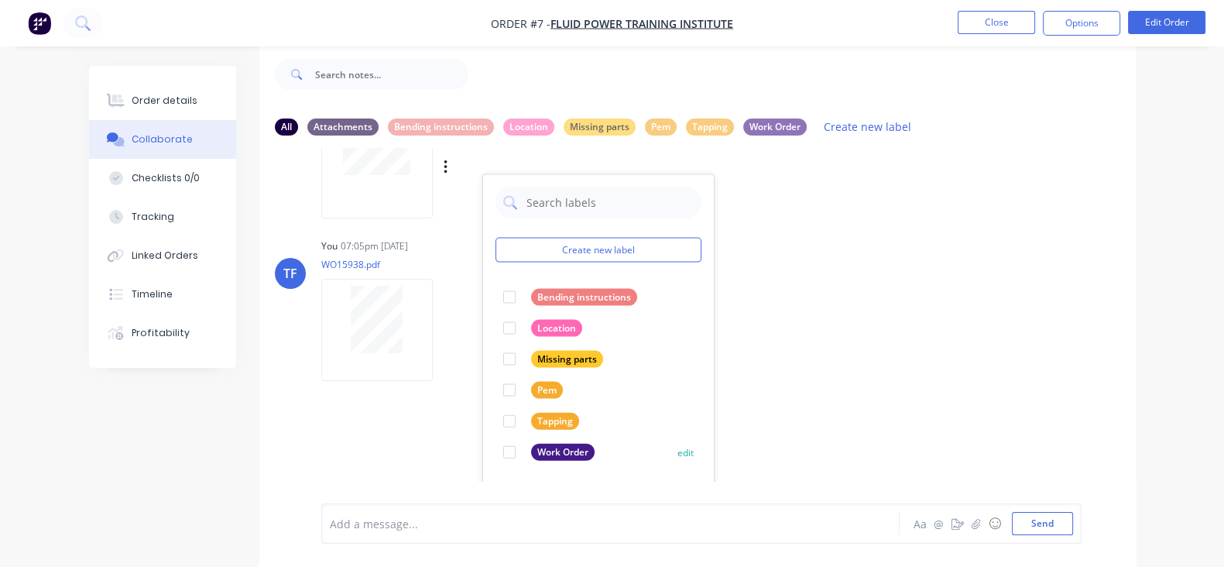
scroll to position [4358, 0]
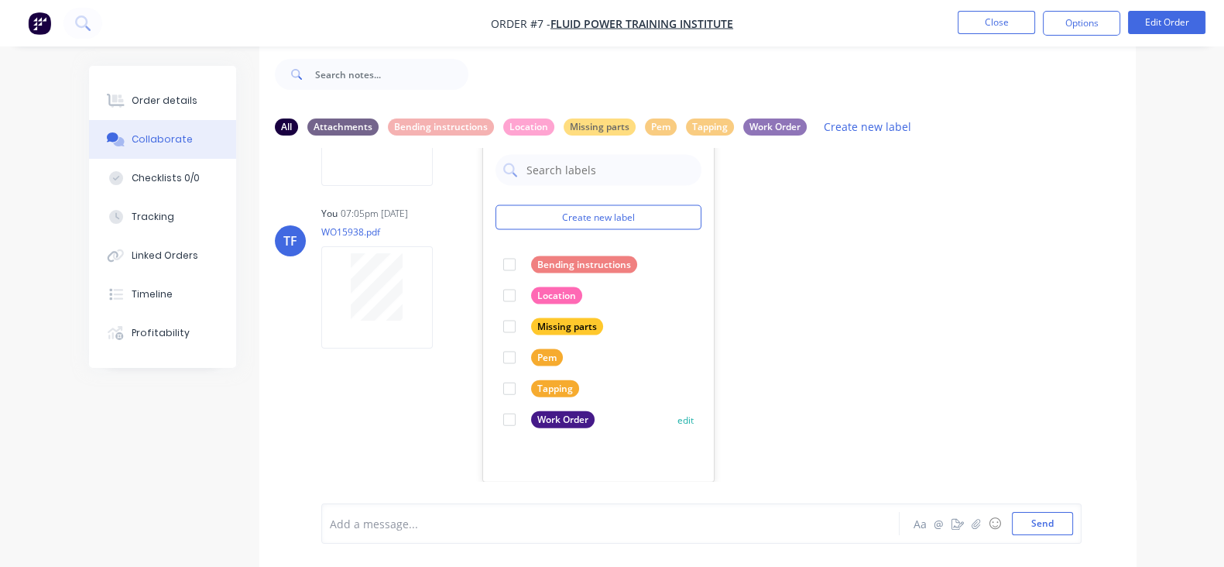
click at [494, 421] on div at bounding box center [509, 419] width 31 height 31
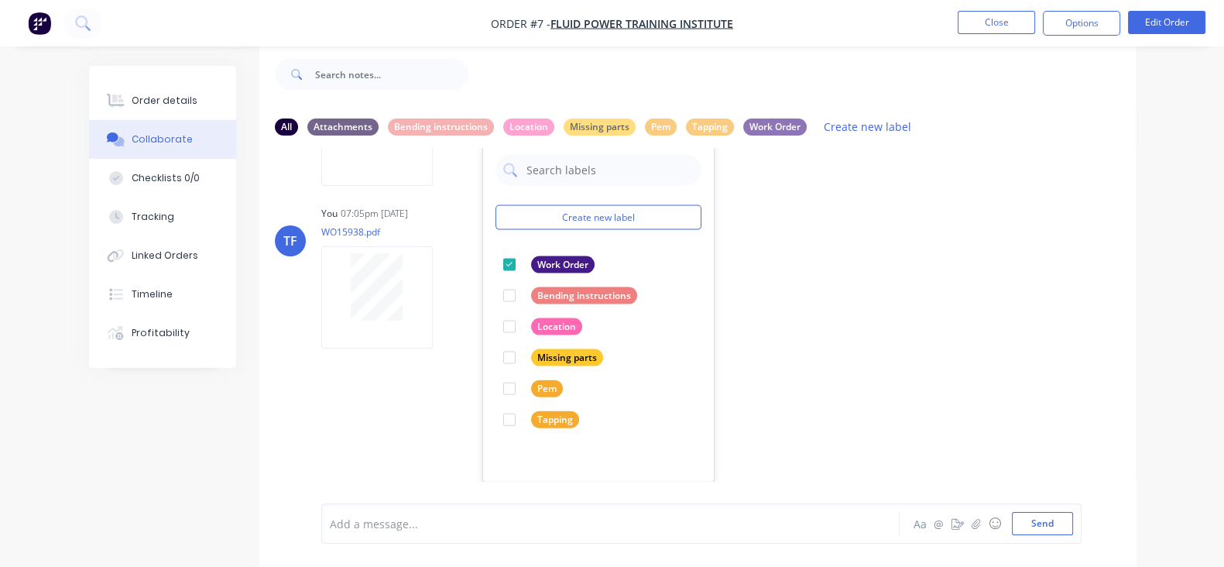
click at [747, 371] on div "TF You 07:01pm [DATE] MF900-05-1-1_Starter_Support_plate rA.PDF Labels Download…" at bounding box center [697, 314] width 876 height 333
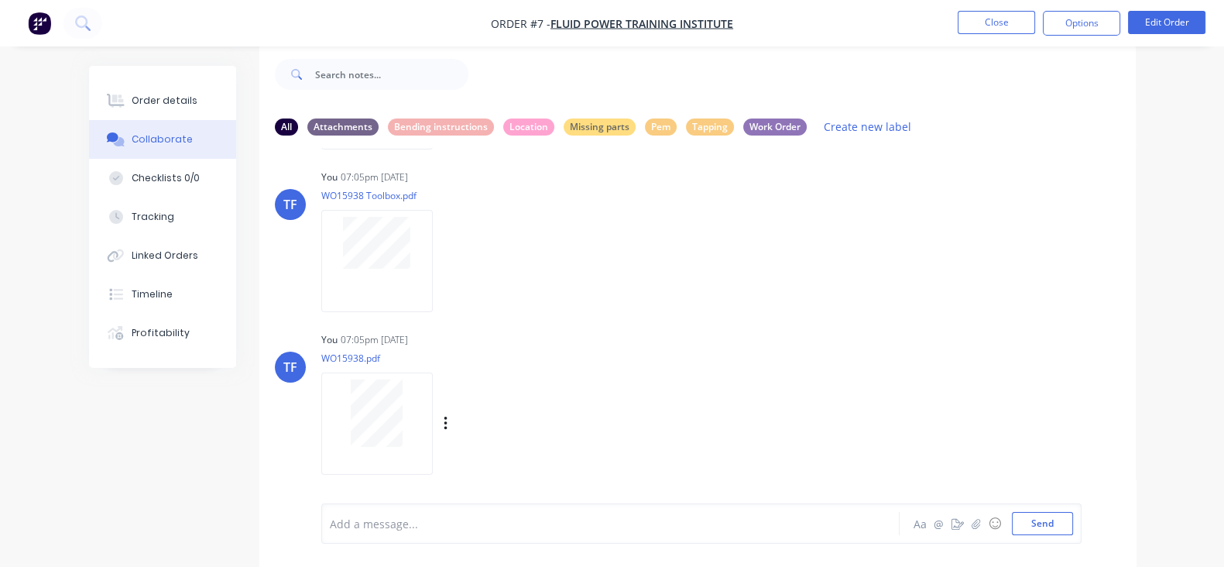
click at [439, 420] on div "Labels Download Delete" at bounding box center [526, 424] width 174 height 22
click at [444, 419] on icon "button" at bounding box center [446, 424] width 5 height 18
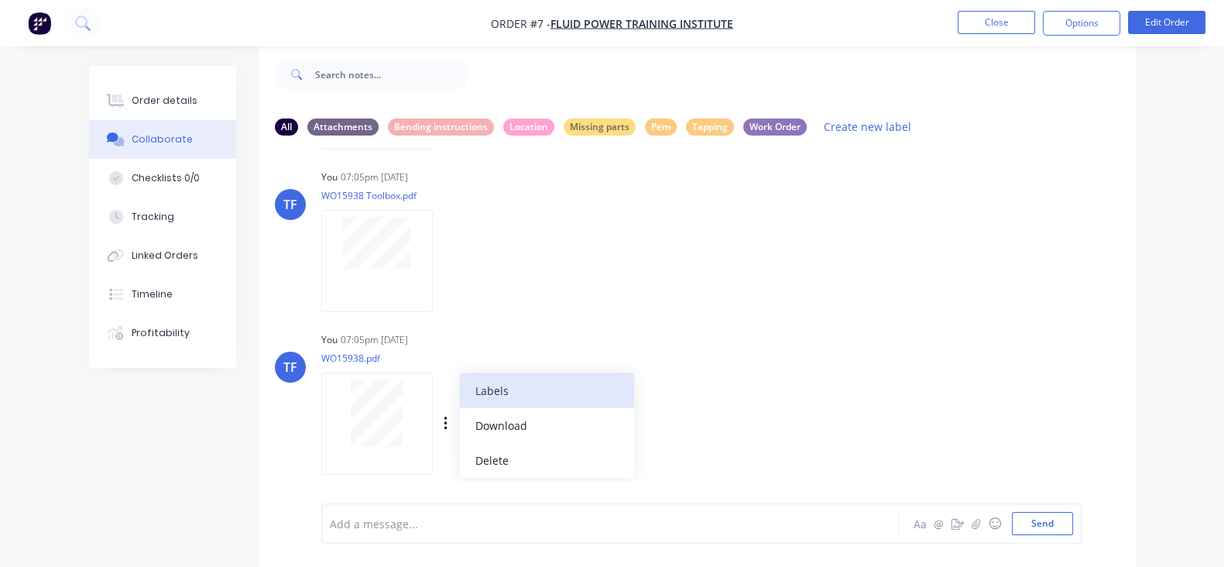
click at [460, 382] on button "Labels" at bounding box center [547, 390] width 174 height 35
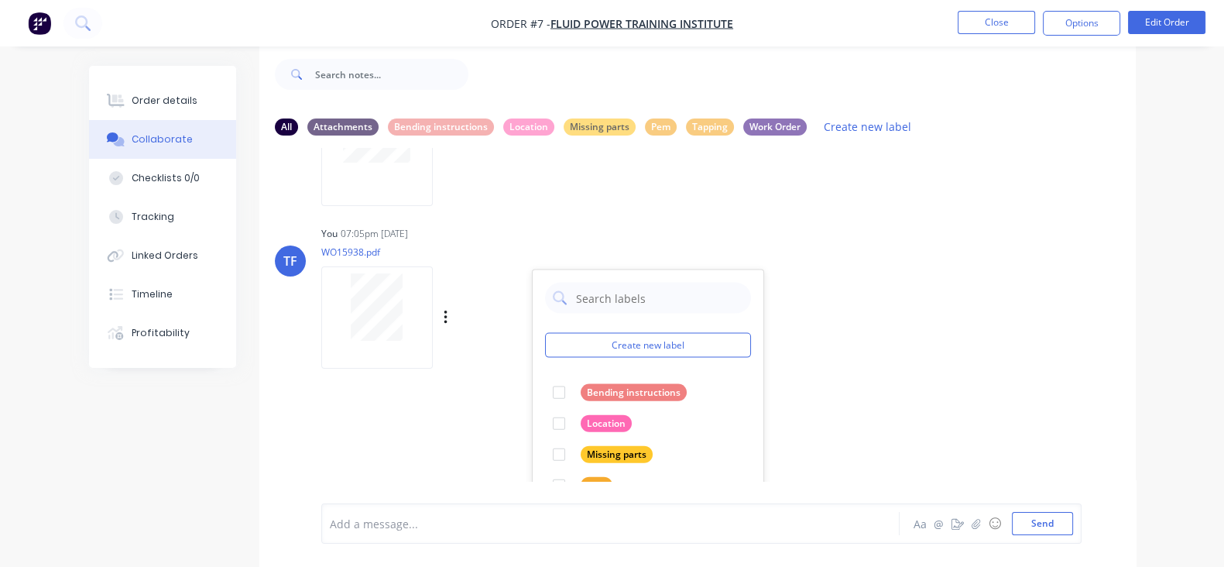
scroll to position [4425, 0]
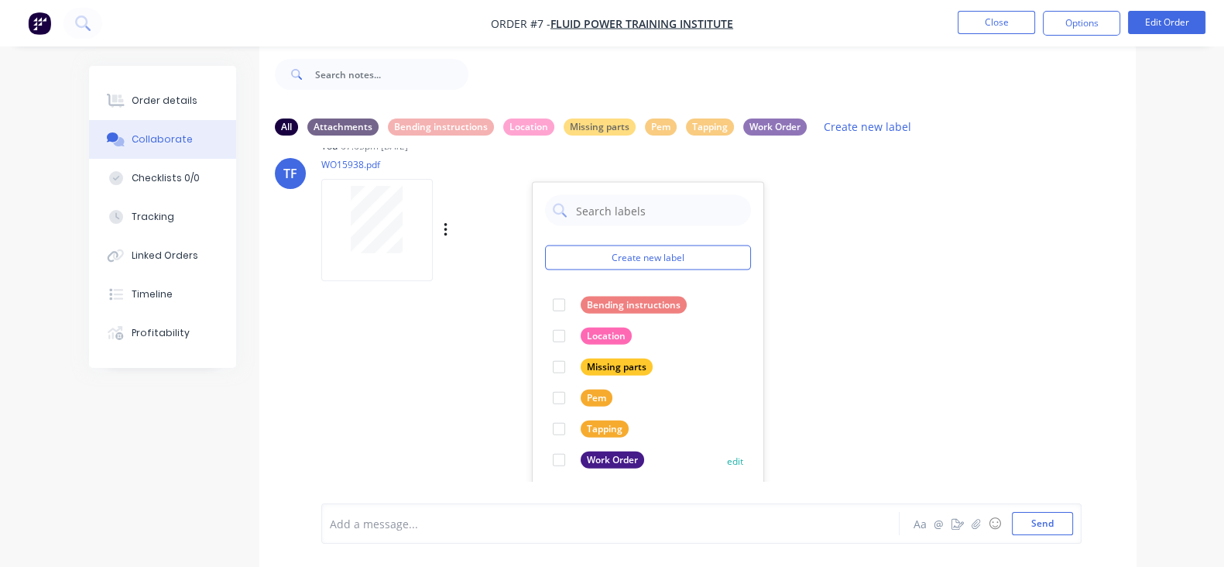
click at [543, 451] on div at bounding box center [558, 459] width 31 height 31
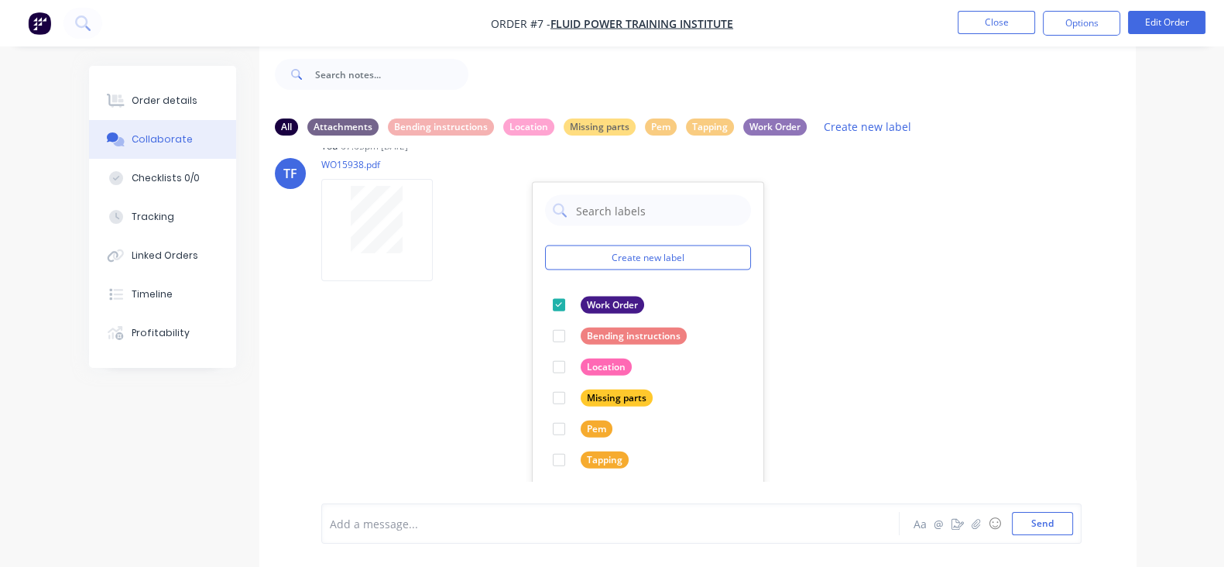
click at [805, 365] on div "TF You 07:01pm [DATE] MF900-05-1-1_Starter_Support_plate rA.PDF Labels Download…" at bounding box center [697, 314] width 876 height 333
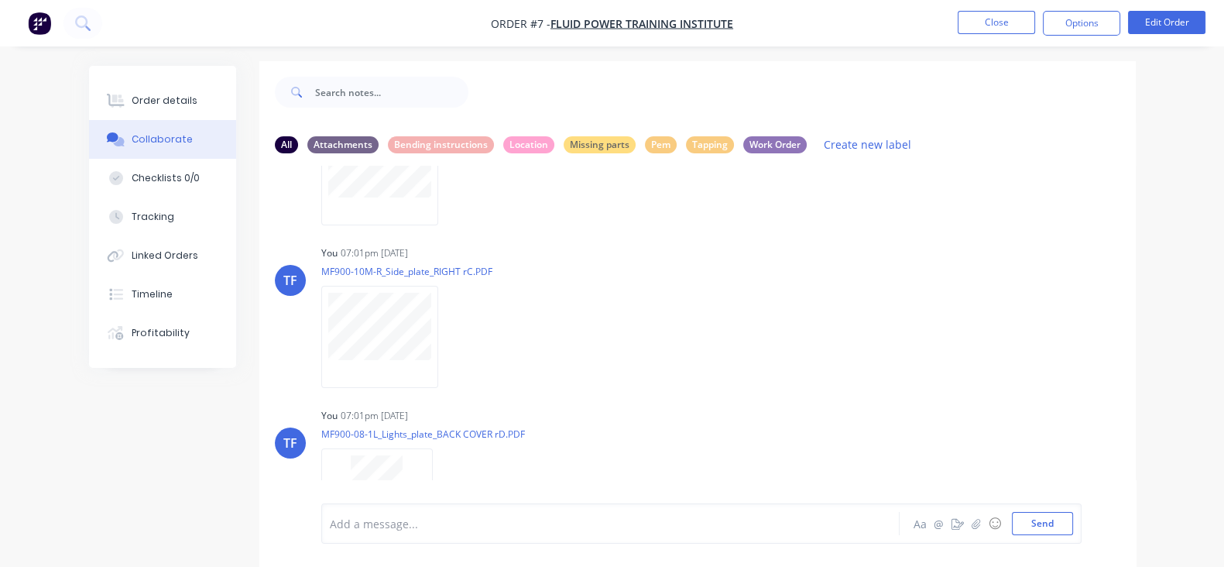
scroll to position [0, 0]
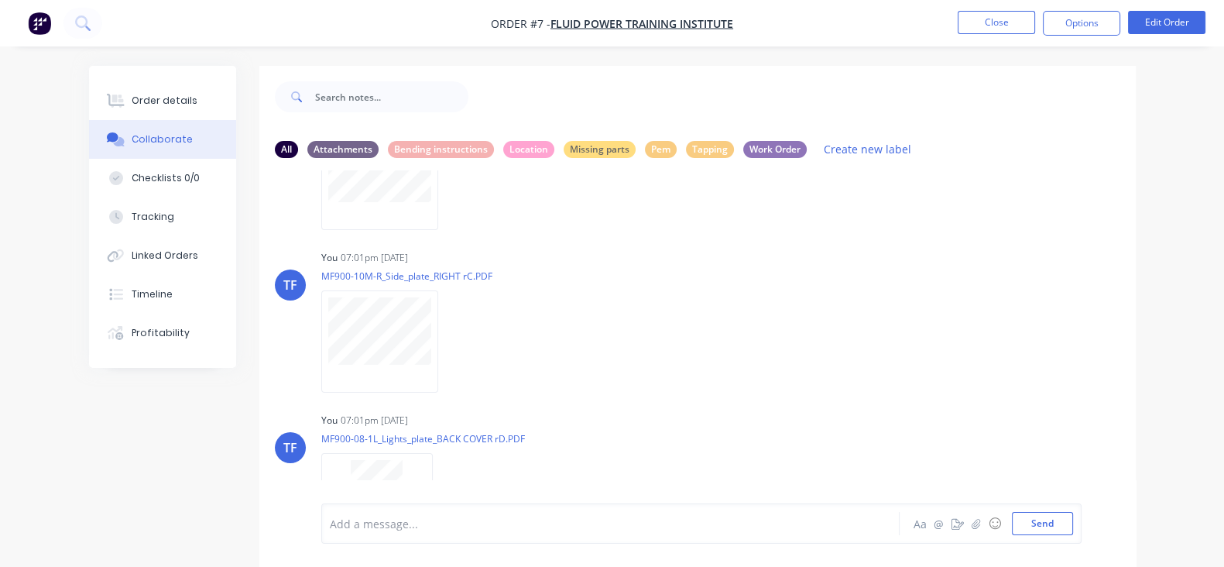
click at [980, 34] on li "Close" at bounding box center [996, 23] width 77 height 25
click at [986, 22] on button "Close" at bounding box center [996, 22] width 77 height 23
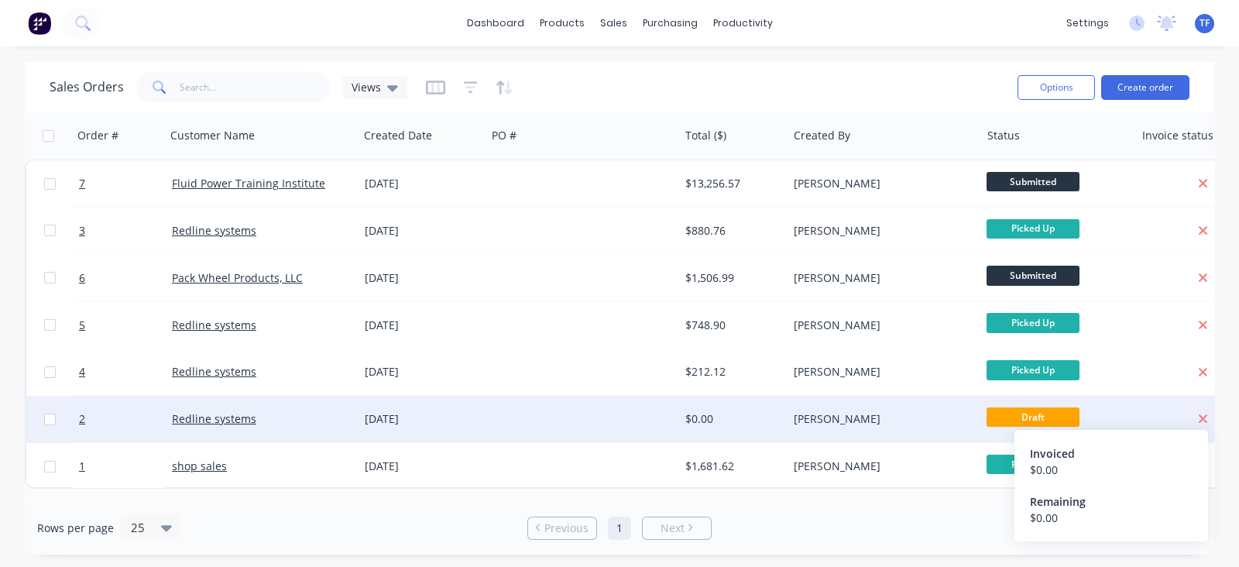
click at [1204, 416] on icon at bounding box center [1203, 419] width 10 height 14
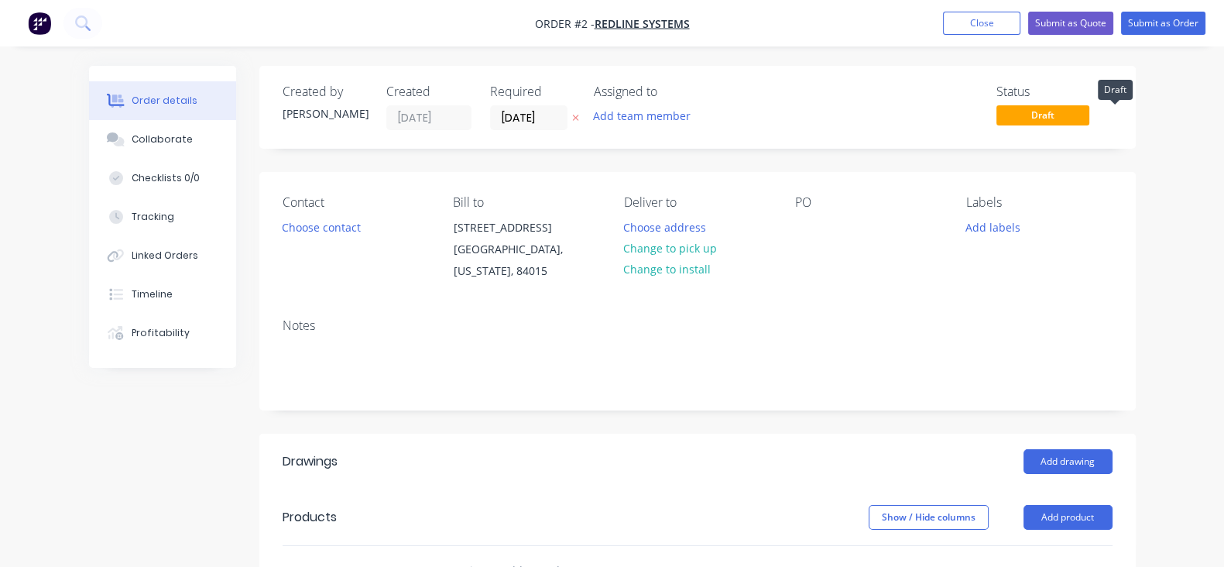
click at [1089, 114] on span "Draft" at bounding box center [1042, 114] width 93 height 19
click at [1089, 117] on span "Draft" at bounding box center [1042, 114] width 93 height 19
click at [955, 26] on button "Close" at bounding box center [981, 23] width 77 height 23
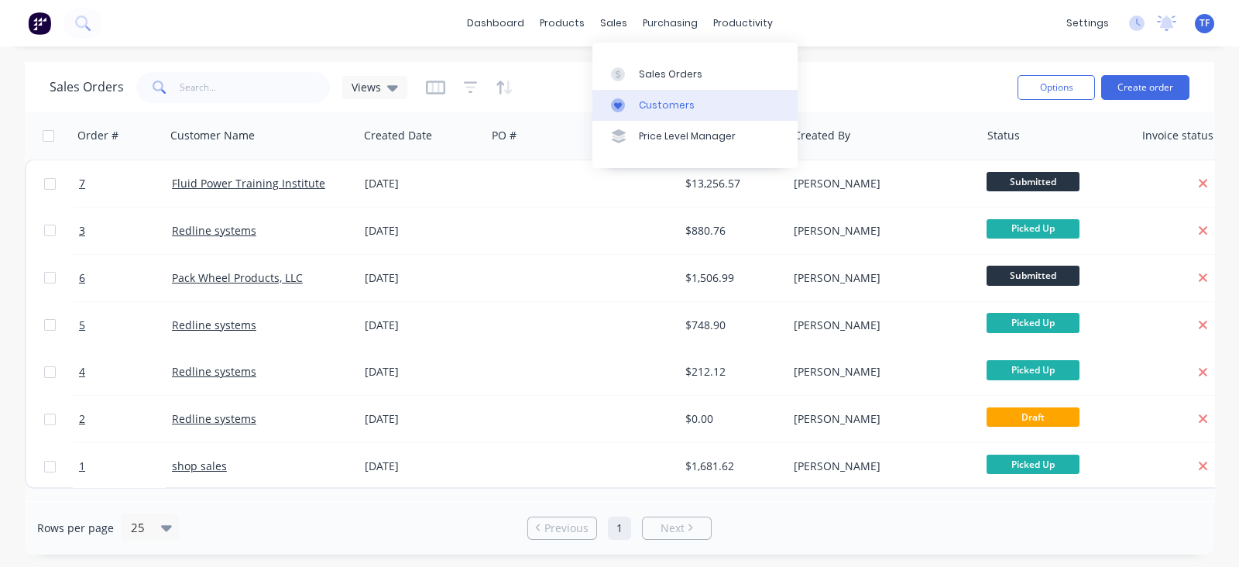
click at [631, 102] on div at bounding box center [622, 105] width 23 height 14
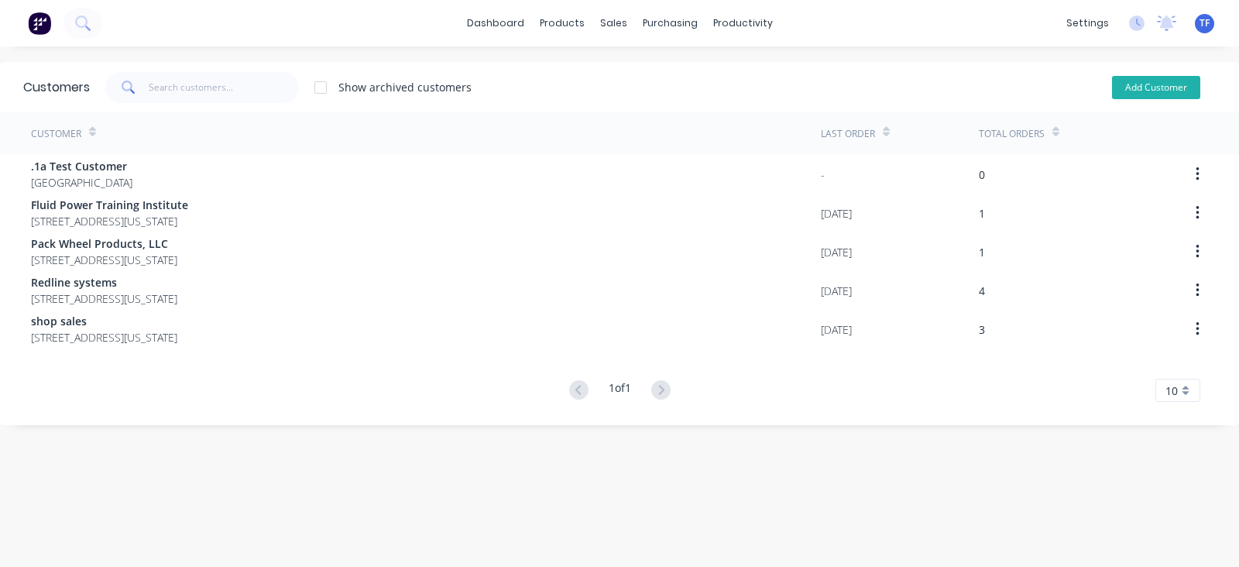
click at [1138, 86] on button "Add Customer" at bounding box center [1156, 87] width 88 height 23
select select "US"
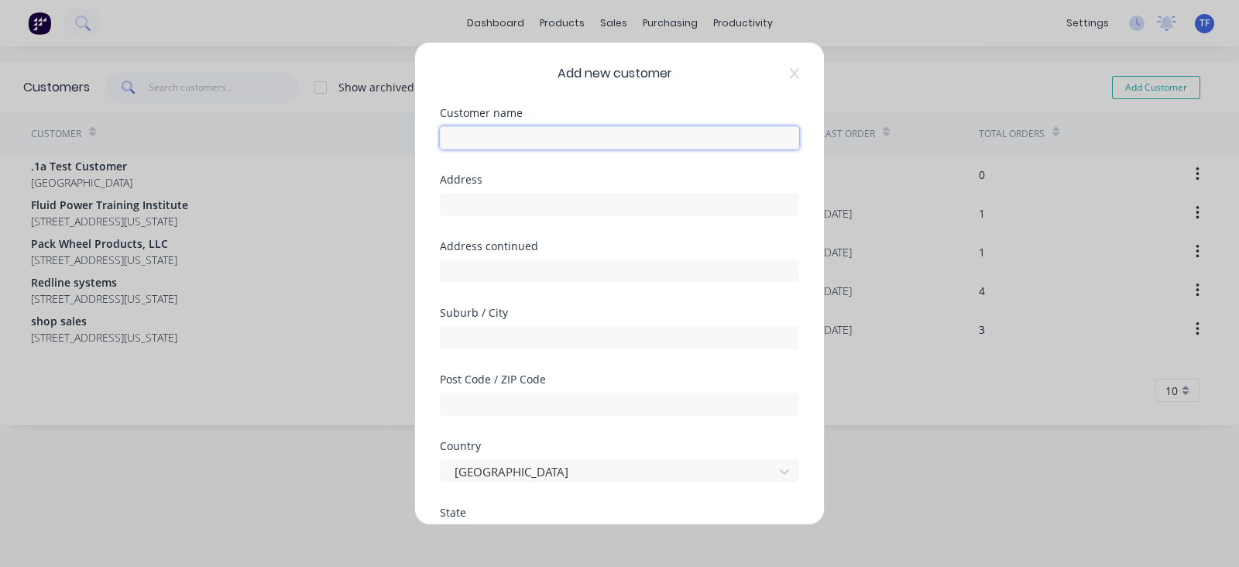
drag, startPoint x: 619, startPoint y: 142, endPoint x: 622, endPoint y: 132, distance: 9.8
click at [619, 142] on input "text" at bounding box center [619, 137] width 359 height 23
type input "HOJ ENGINEERING AND SALES"
click at [576, 189] on div at bounding box center [619, 202] width 359 height 27
click at [569, 198] on input "text" at bounding box center [619, 204] width 359 height 23
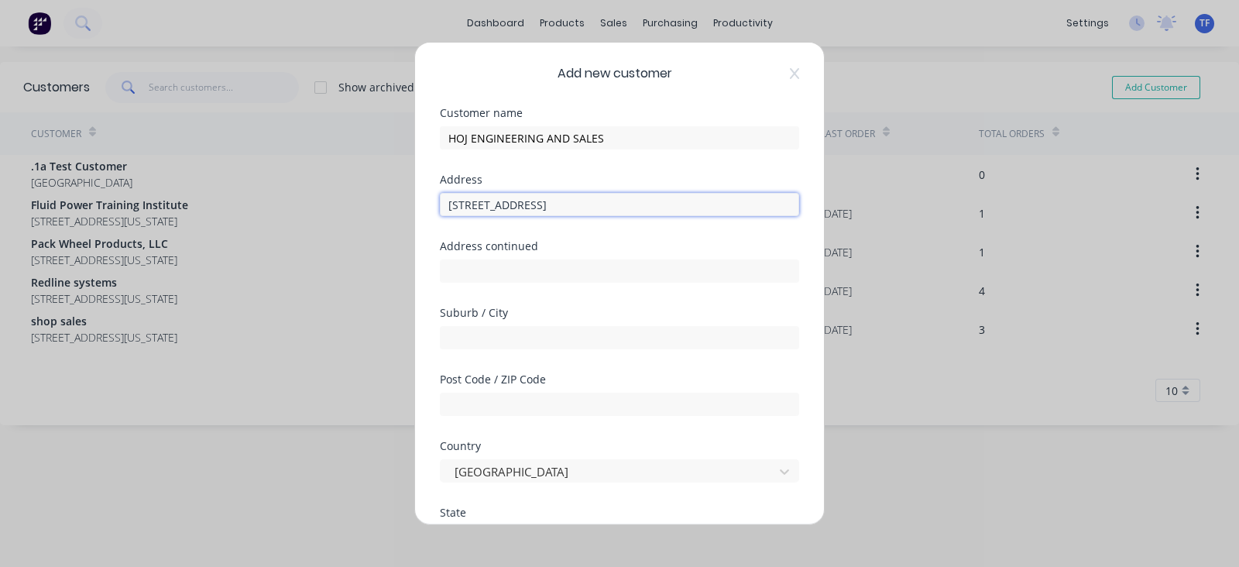
type input "[STREET_ADDRESS]"
type input "[GEOGRAPHIC_DATA]"
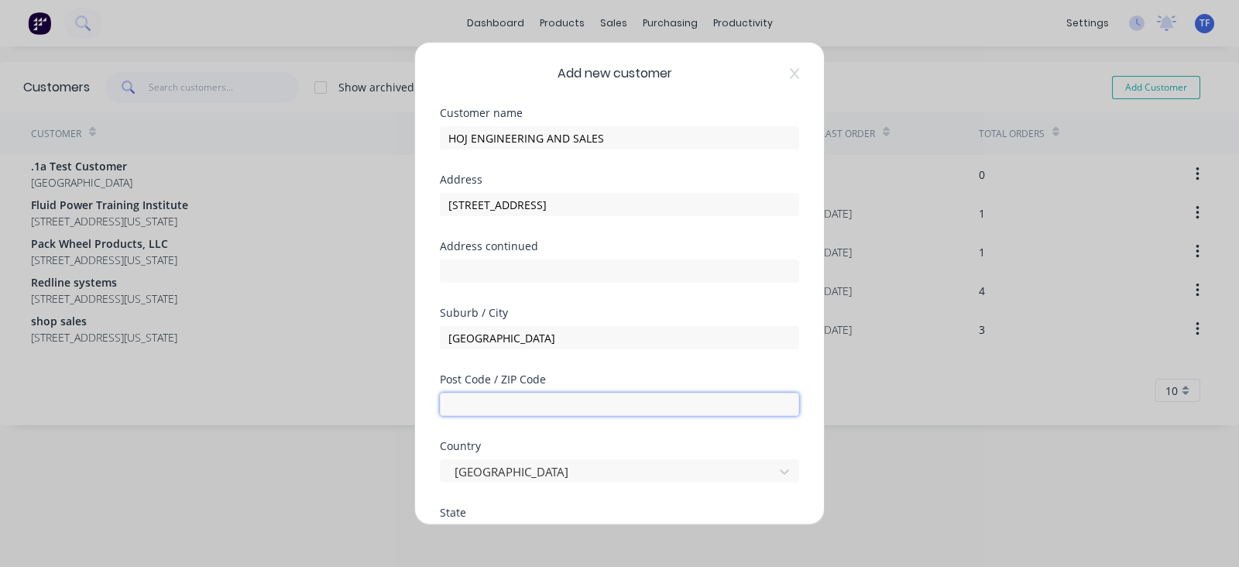
click at [567, 400] on input "text" at bounding box center [619, 403] width 359 height 23
type input "84119"
click at [502, 433] on div "Post Code / ZIP Code 84119" at bounding box center [619, 407] width 359 height 67
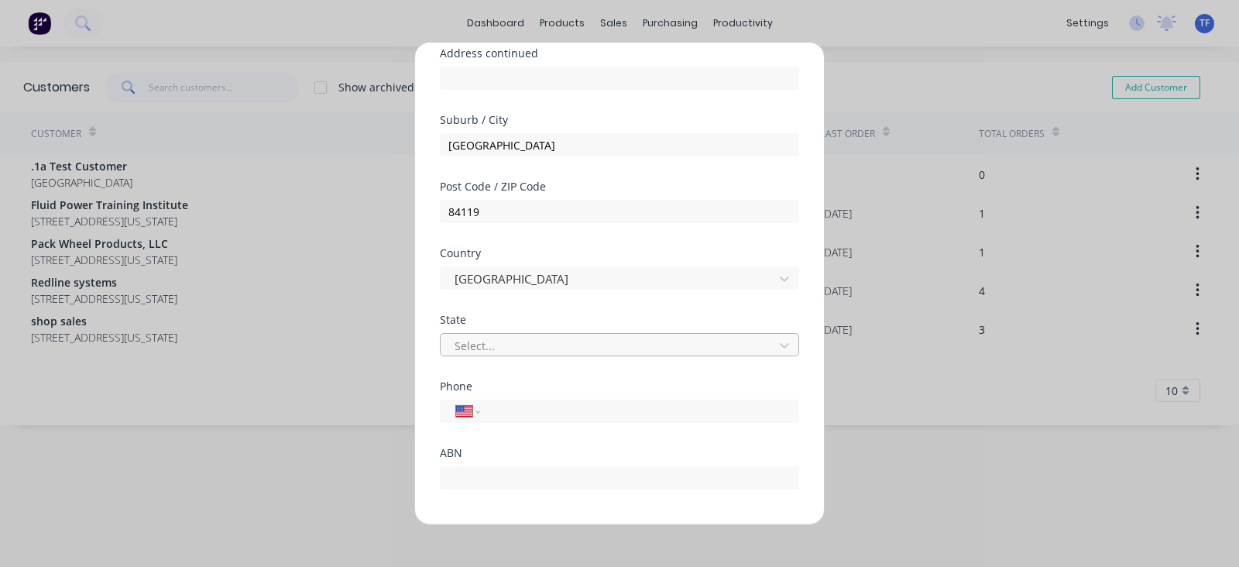
click at [489, 342] on div at bounding box center [609, 344] width 313 height 19
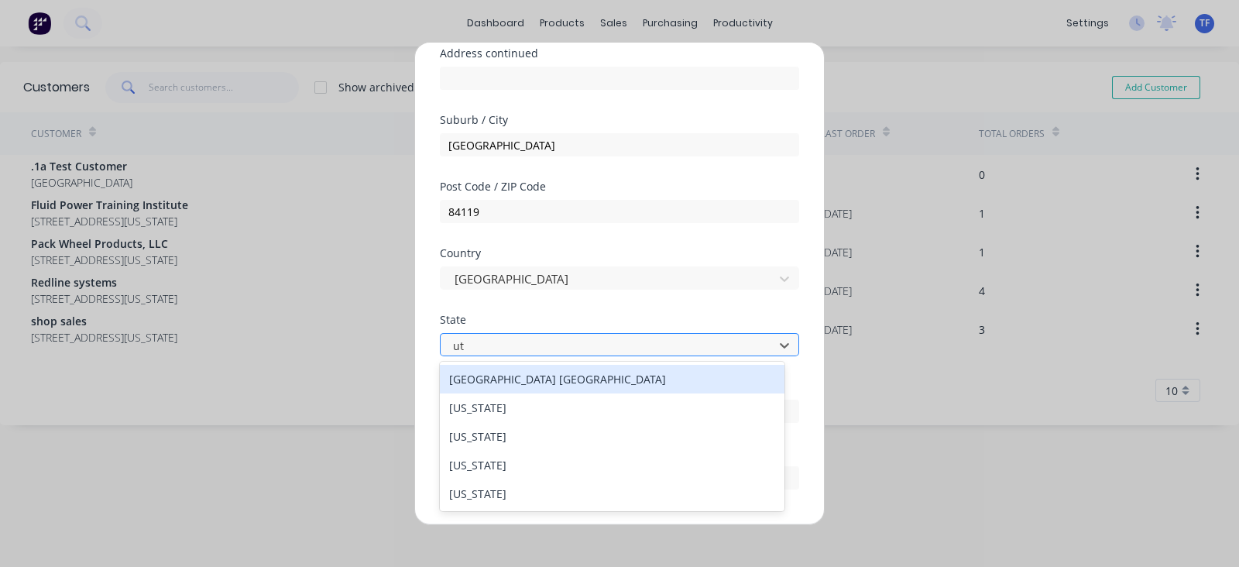
scroll to position [0, 0]
type input "uta"
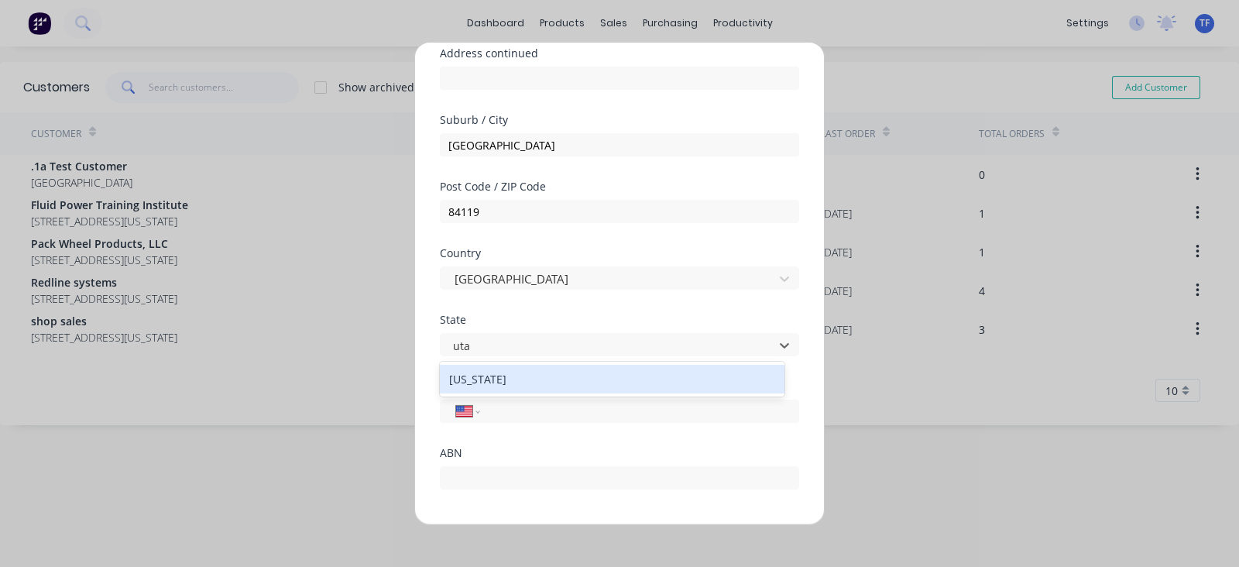
click at [485, 381] on div "[US_STATE]" at bounding box center [612, 379] width 344 height 29
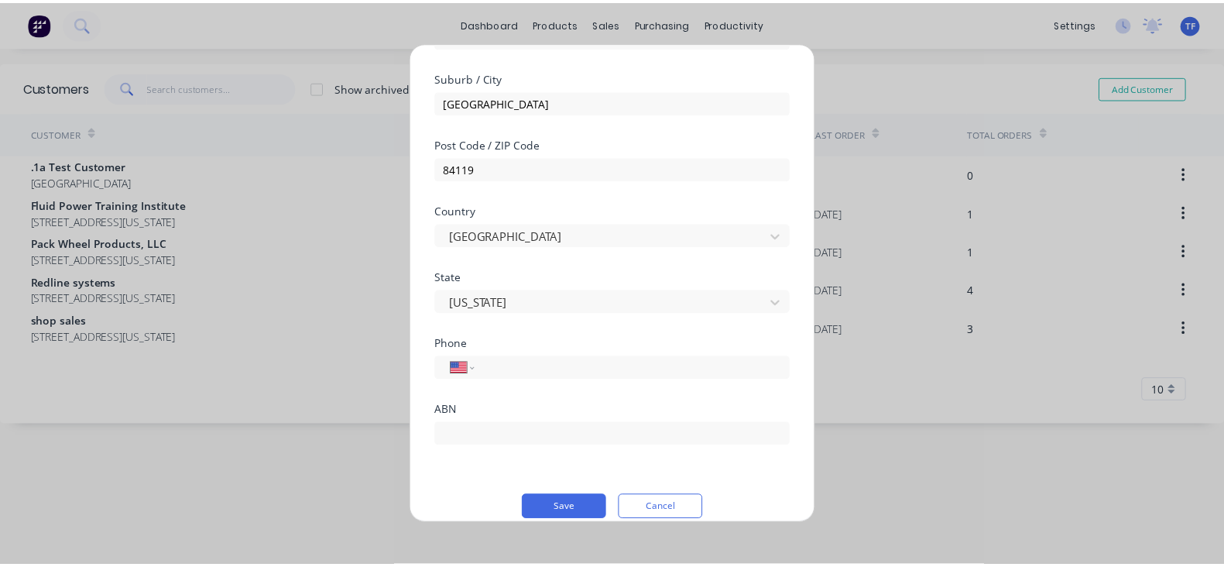
scroll to position [253, 0]
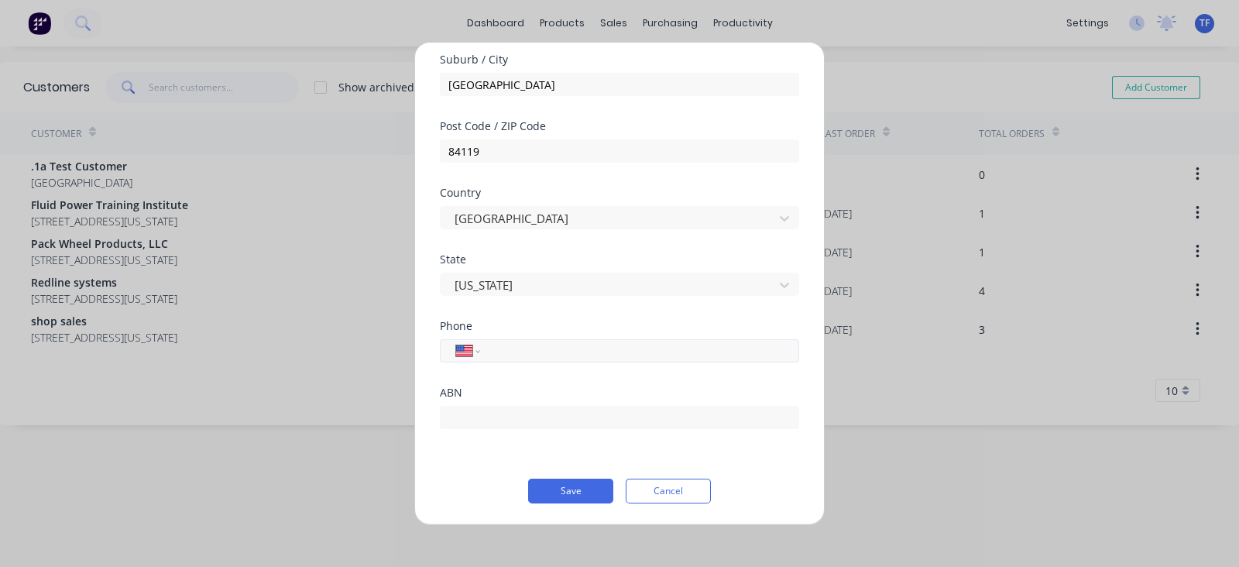
click at [526, 345] on input "tel" at bounding box center [637, 350] width 292 height 18
click at [481, 389] on div "ABN" at bounding box center [619, 392] width 359 height 11
click at [565, 485] on button "Save" at bounding box center [570, 490] width 85 height 25
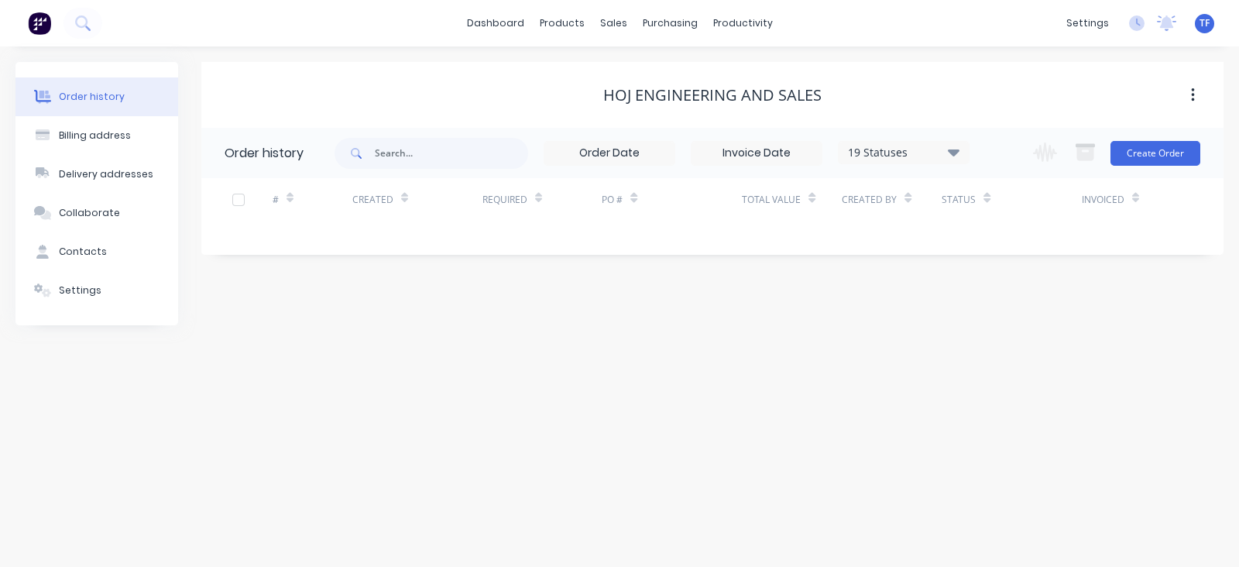
click at [1139, 166] on div "Change order status Missing parts Submitted Nesting/Production In Production Co…" at bounding box center [1111, 153] width 176 height 50
click at [1139, 160] on button "Create Order" at bounding box center [1155, 153] width 90 height 25
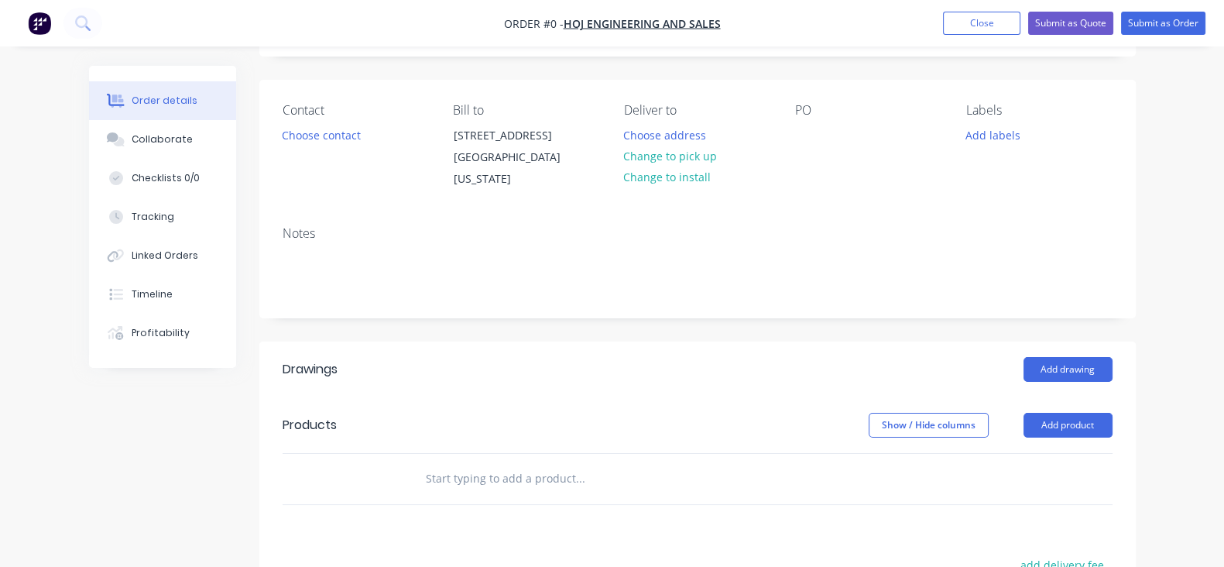
scroll to position [193, 0]
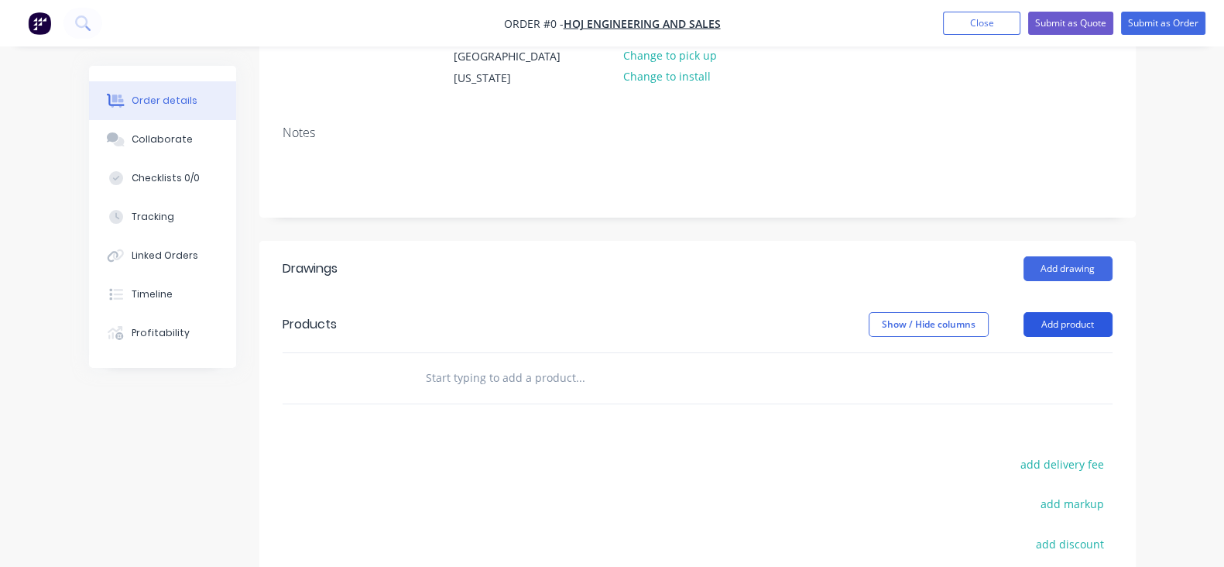
click at [1112, 320] on button "Add product" at bounding box center [1067, 324] width 89 height 25
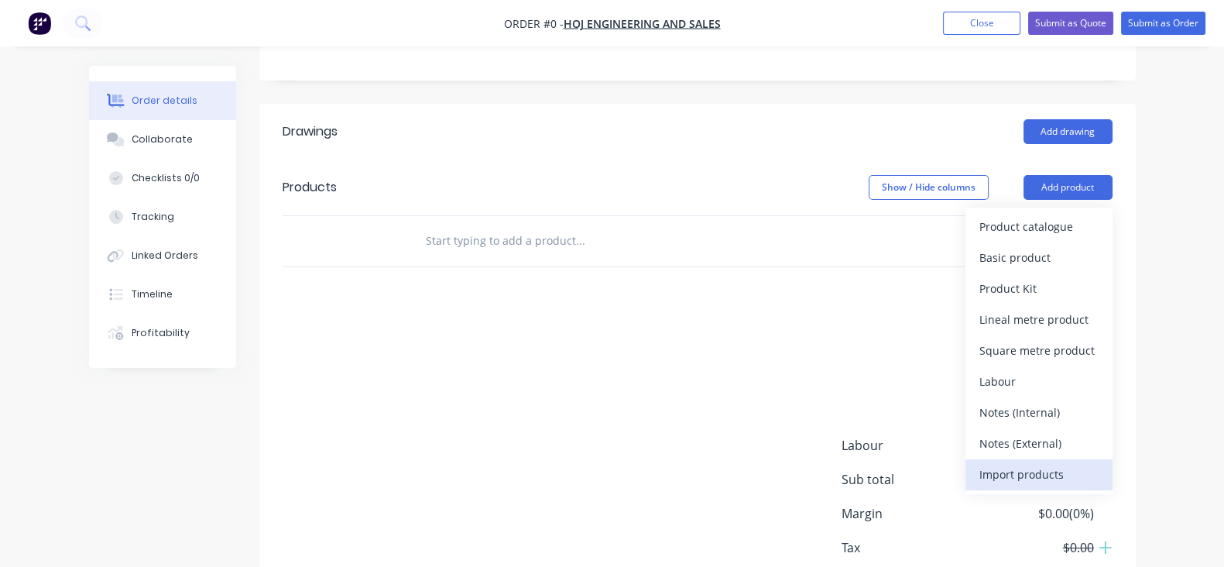
scroll to position [423, 0]
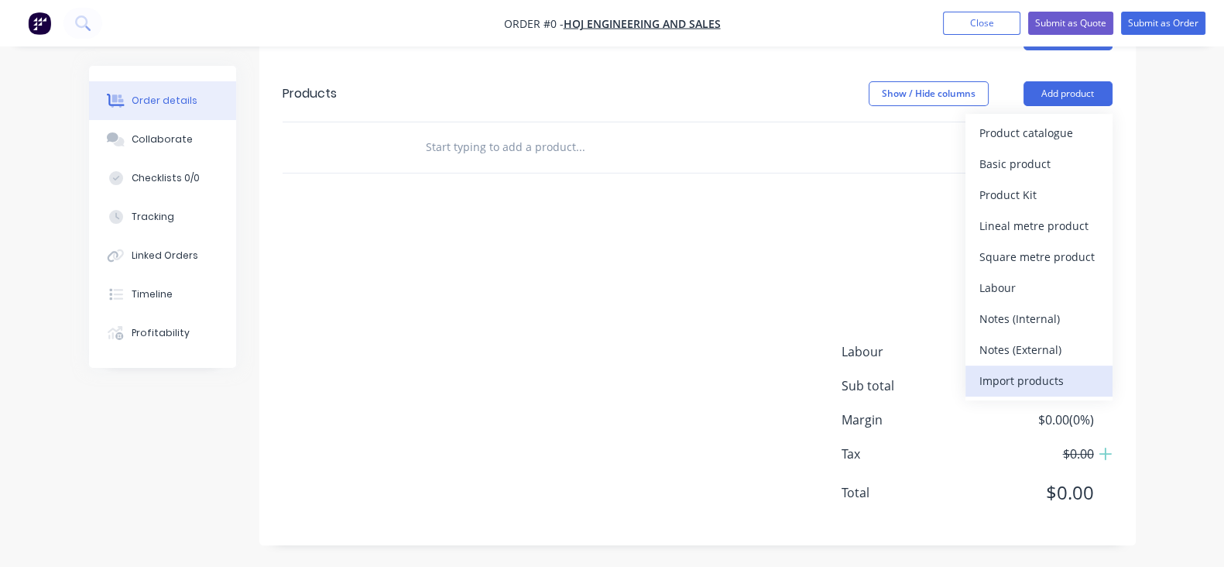
click at [1090, 376] on div "Import products" at bounding box center [1038, 380] width 119 height 22
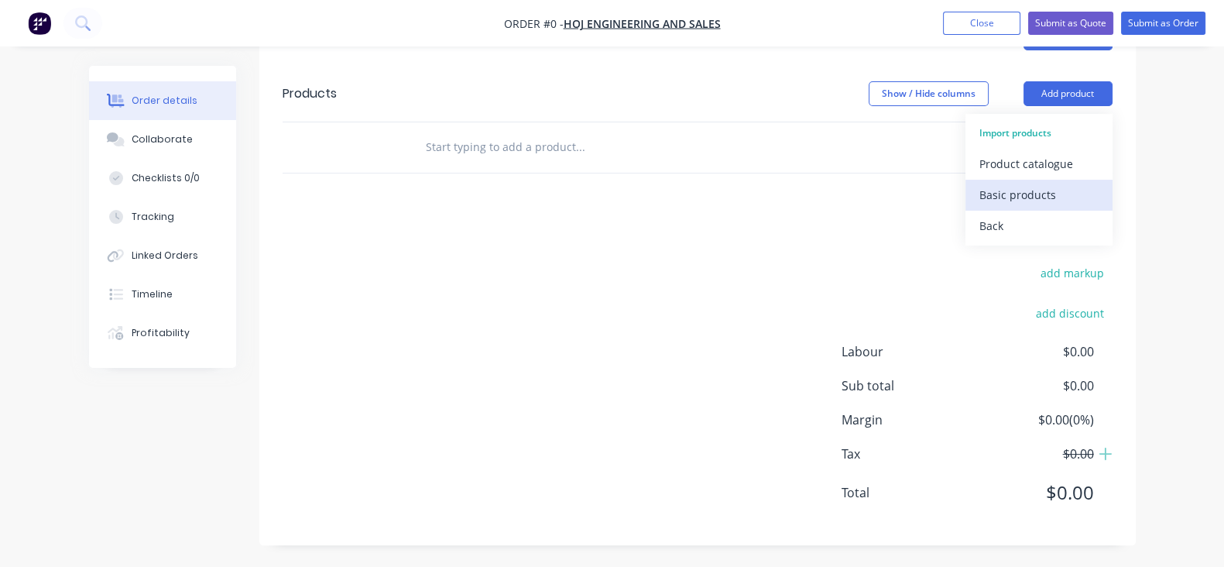
click at [1091, 200] on div "Basic products" at bounding box center [1038, 194] width 119 height 22
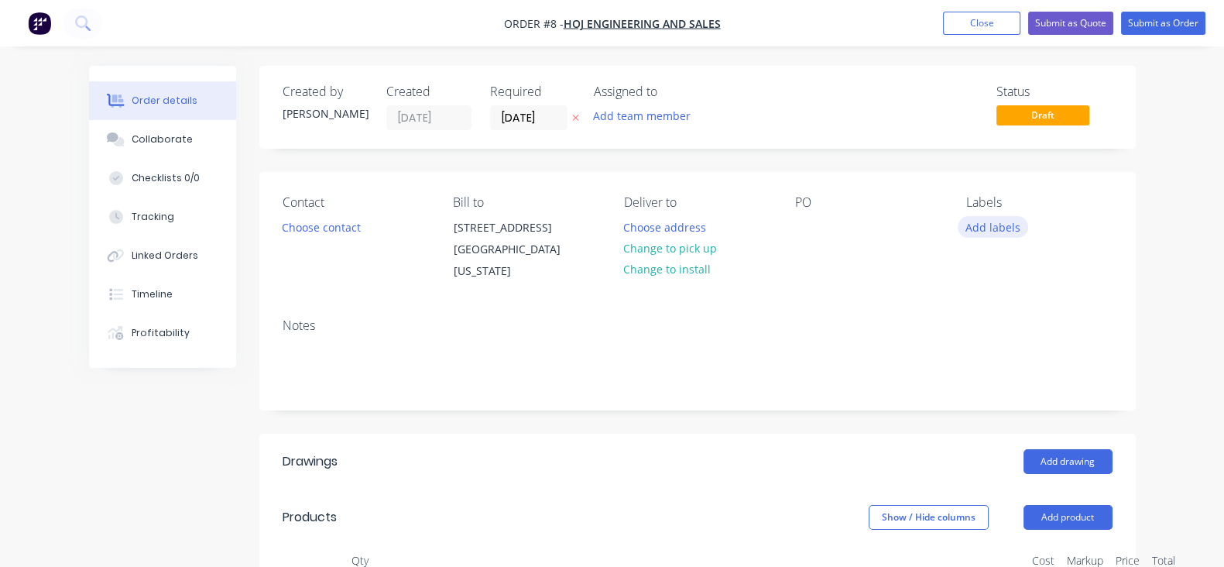
click at [1029, 228] on button "Add labels" at bounding box center [993, 226] width 71 height 21
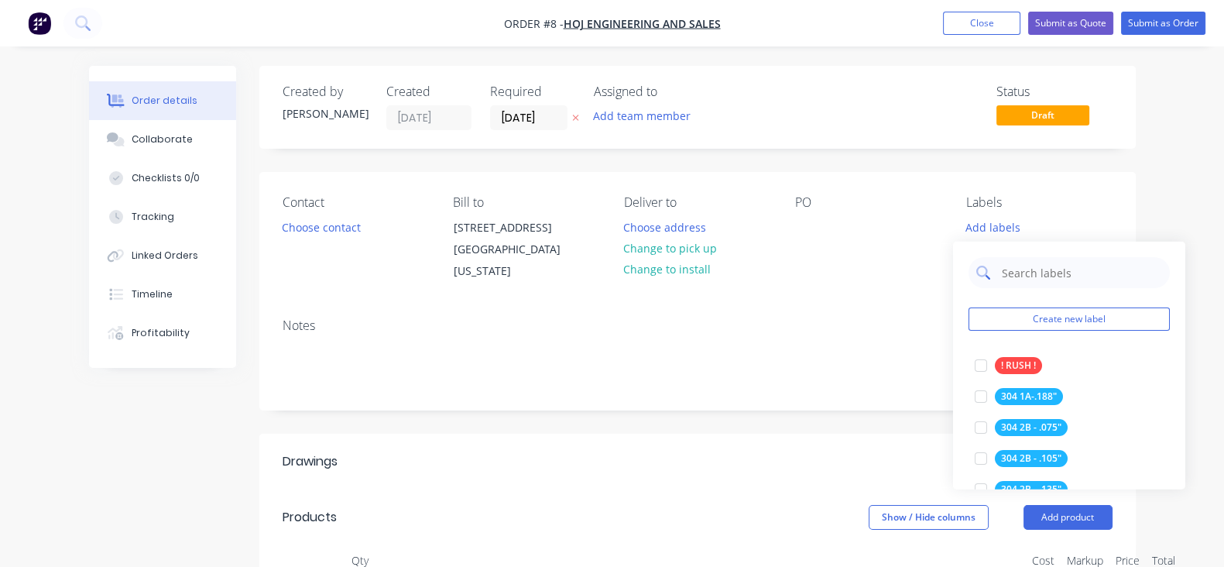
click at [1023, 277] on input "text" at bounding box center [1081, 272] width 162 height 31
click at [1024, 314] on button "Create new label" at bounding box center [1068, 318] width 201 height 23
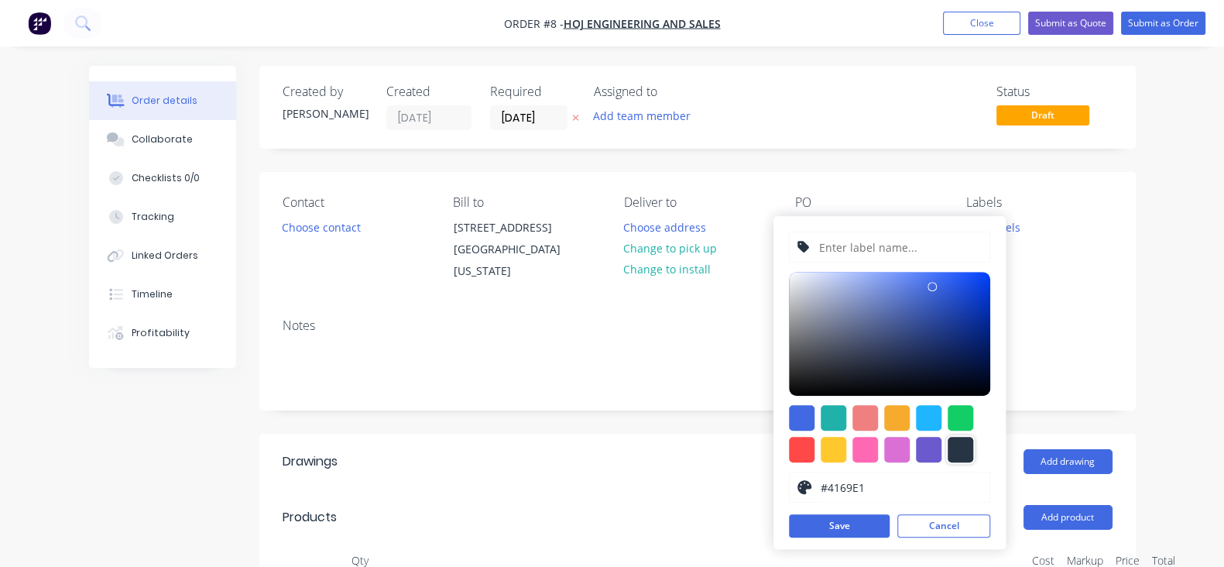
click at [957, 447] on div at bounding box center [960, 450] width 26 height 26
type input "#273444"
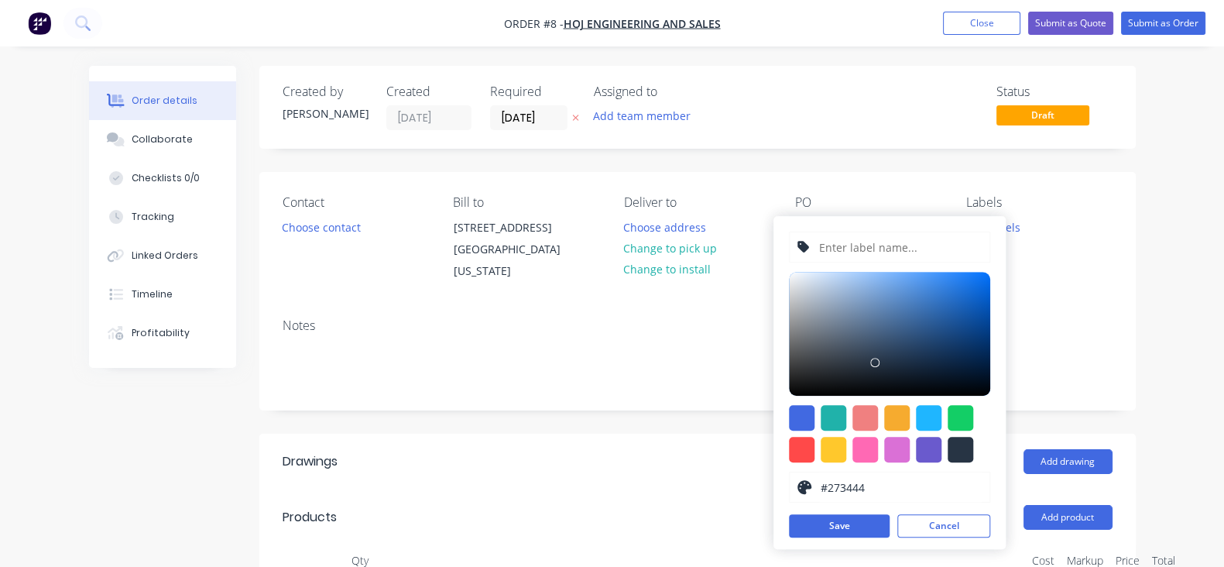
click at [858, 245] on input "text" at bounding box center [899, 246] width 165 height 29
type input "HRPO - .500""
click at [836, 522] on button "Save" at bounding box center [839, 525] width 101 height 23
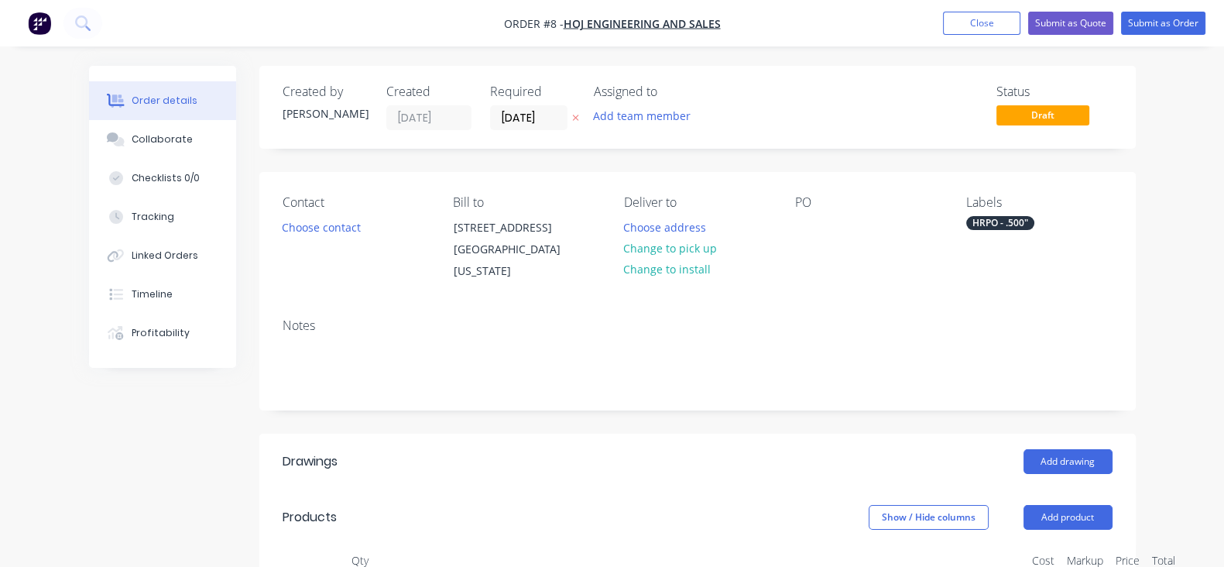
click at [888, 316] on div "Notes" at bounding box center [697, 358] width 876 height 104
click at [1161, 29] on button "Submit as Order" at bounding box center [1163, 23] width 84 height 23
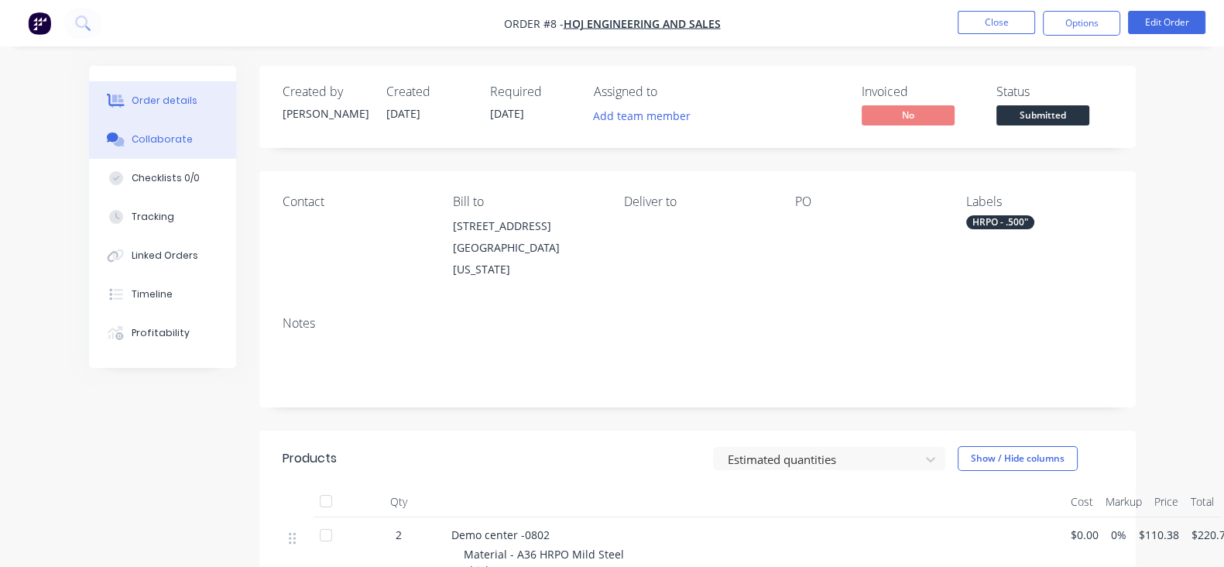
click at [122, 140] on button "Collaborate" at bounding box center [162, 139] width 147 height 39
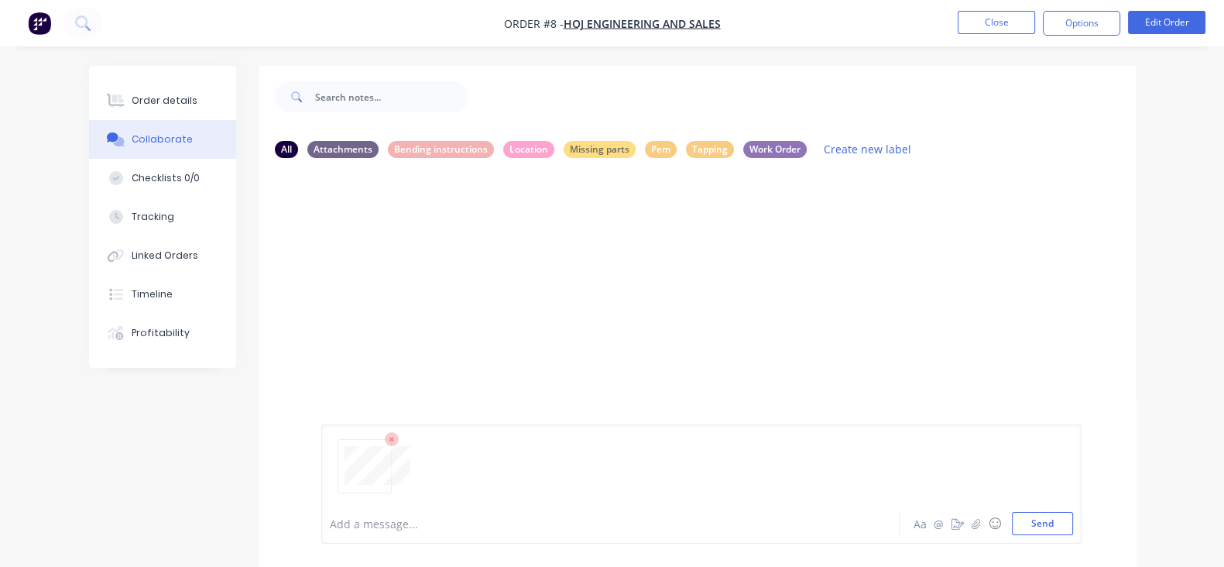
click at [636, 451] on div at bounding box center [701, 472] width 743 height 79
click at [686, 151] on div "Tapping" at bounding box center [710, 148] width 48 height 17
click at [1073, 525] on button "Send" at bounding box center [1042, 523] width 61 height 23
click at [275, 152] on div "All" at bounding box center [286, 148] width 23 height 17
click at [448, 290] on button "button" at bounding box center [451, 289] width 6 height 22
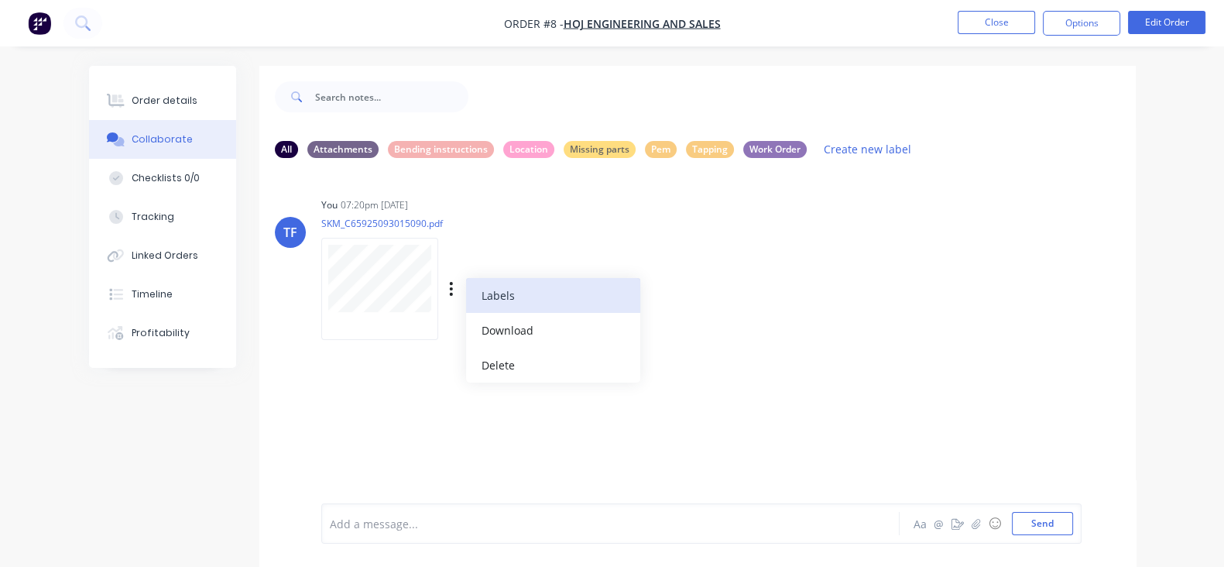
click at [466, 303] on button "Labels" at bounding box center [553, 295] width 174 height 35
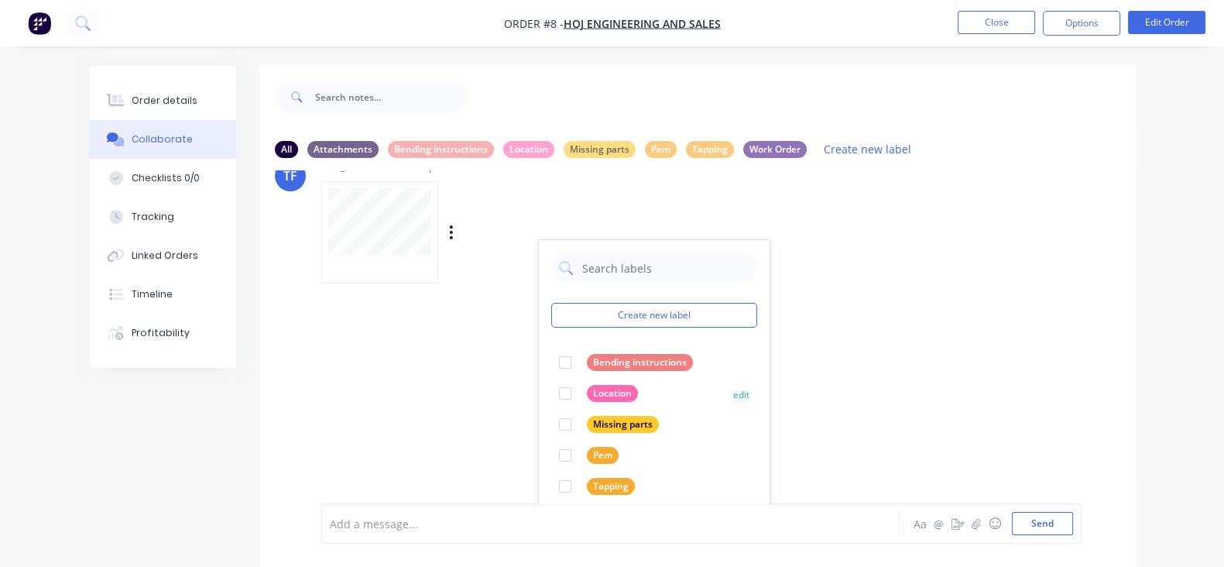
scroll to position [96, 0]
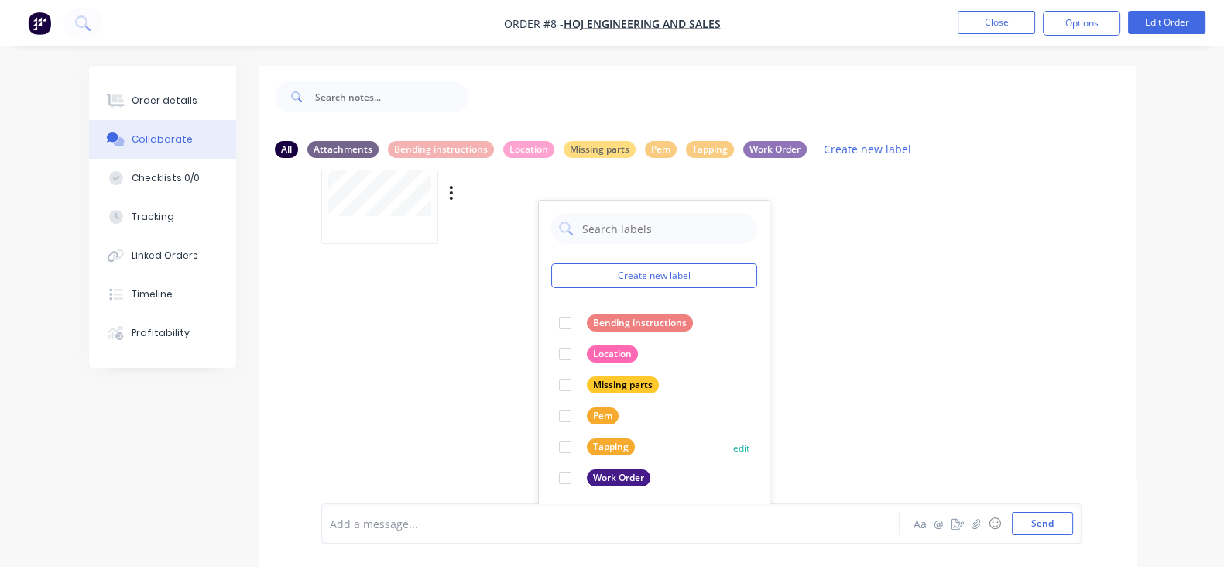
click at [0, 0] on button "edit" at bounding box center [0, 0] width 0 height 0
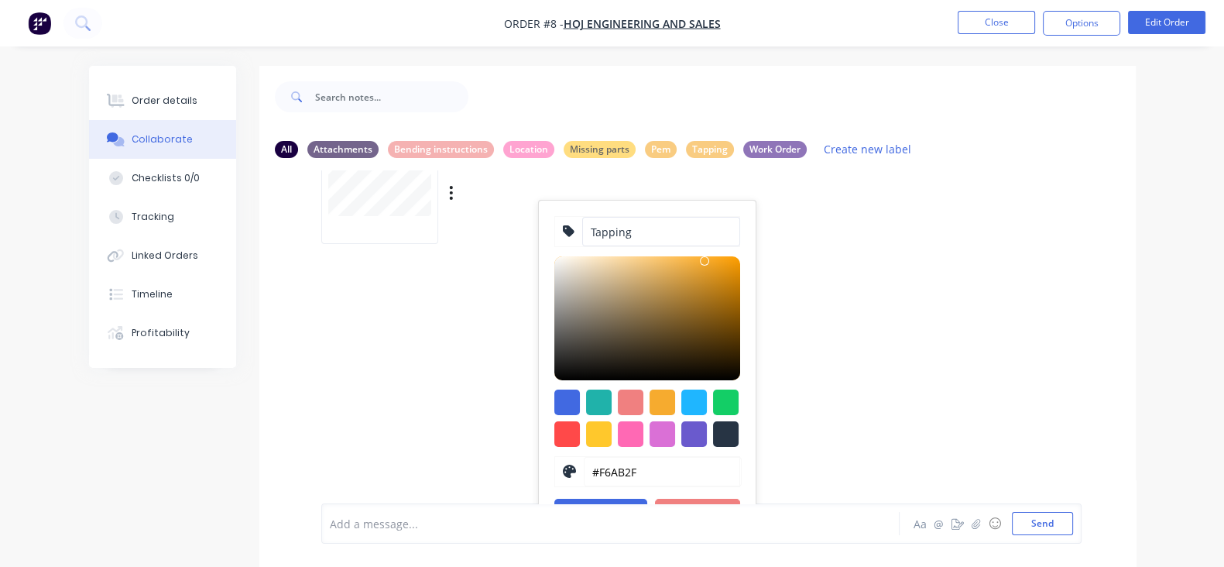
click at [582, 234] on input "Tapping" at bounding box center [661, 231] width 158 height 29
type input "Tapping/Countersink"
click at [722, 262] on div "TF You 07:20pm [DATE] SKM_C65925093015090.pdf Labels Download Delete Tapping/Co…" at bounding box center [697, 336] width 876 height 333
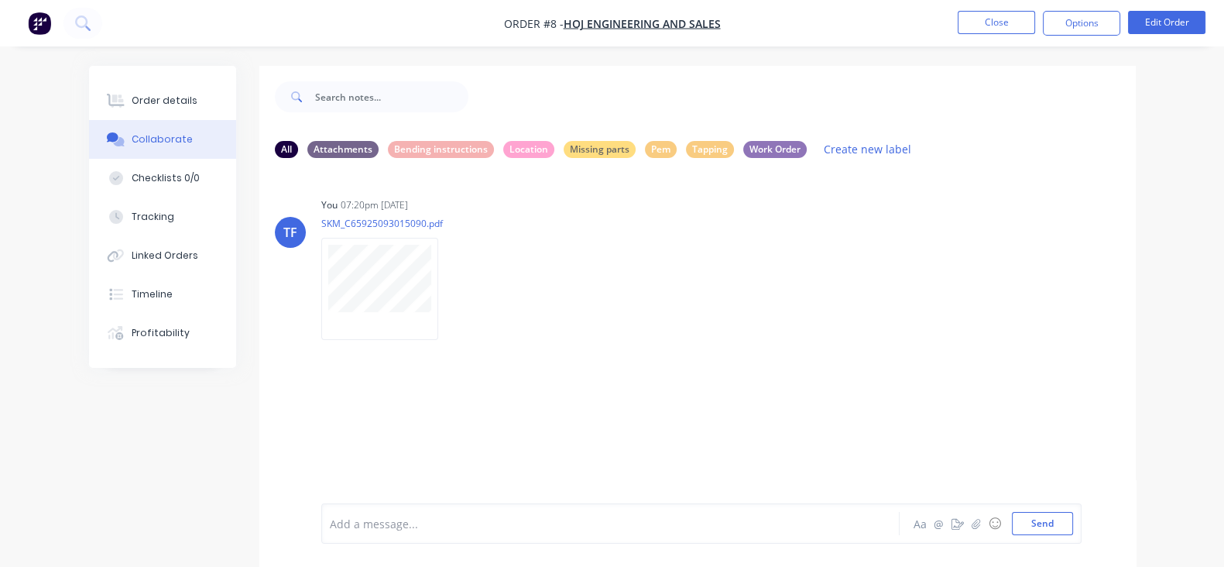
scroll to position [0, 0]
click at [0, 0] on div "Labels Download Delete" at bounding box center [0, 0] width 0 height 0
click at [0, 0] on button "button" at bounding box center [0, 0] width 0 height 0
click at [0, 0] on button "Labels" at bounding box center [0, 0] width 0 height 0
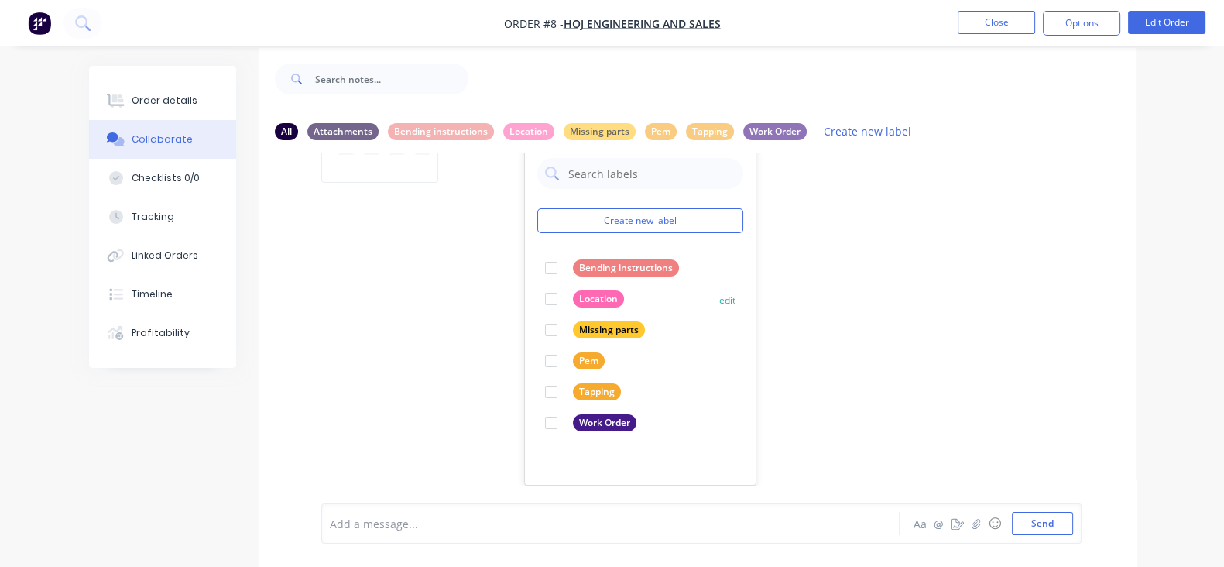
scroll to position [22, 0]
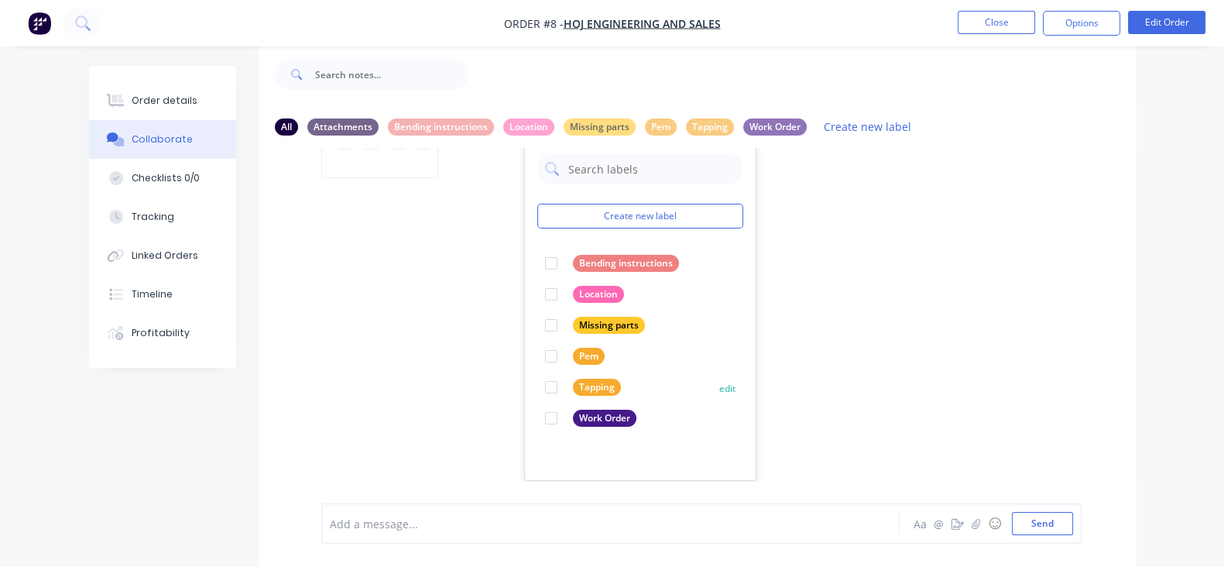
click at [536, 383] on div at bounding box center [551, 387] width 31 height 31
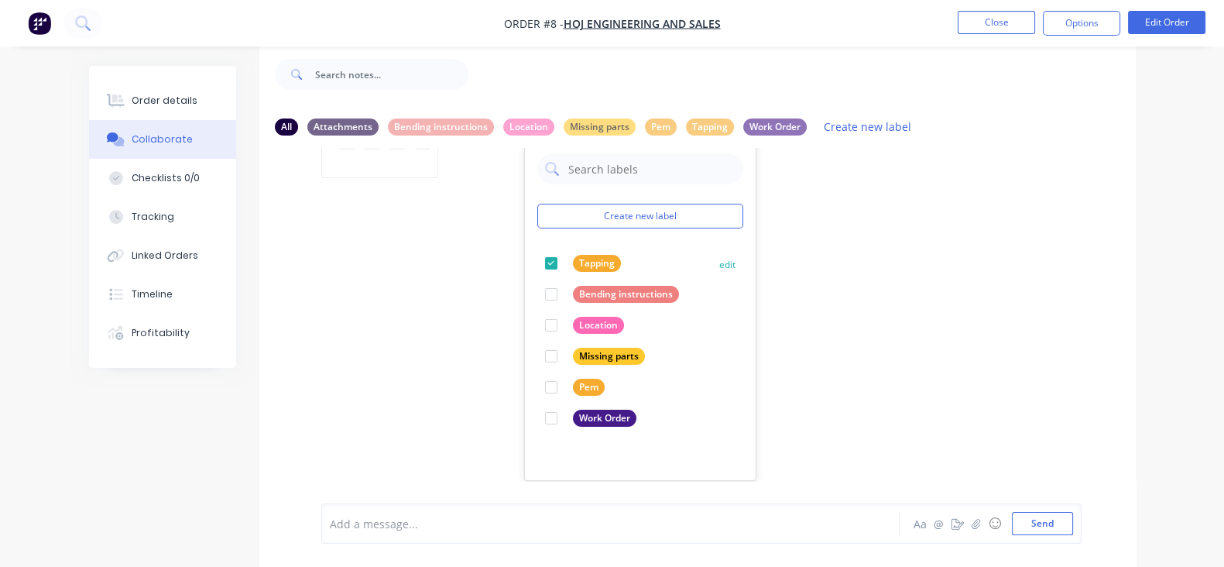
click at [0, 0] on button "edit" at bounding box center [0, 0] width 0 height 0
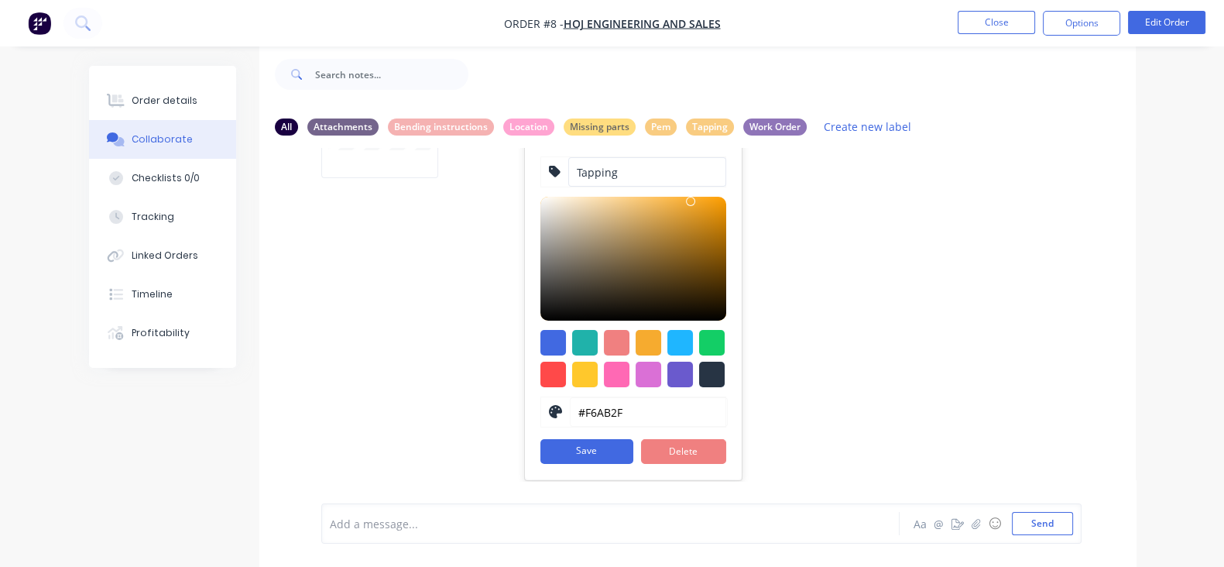
click at [568, 178] on input "Tapping" at bounding box center [647, 171] width 158 height 29
type input "Tapping/Countersink"
click at [540, 448] on button "Save" at bounding box center [586, 451] width 93 height 25
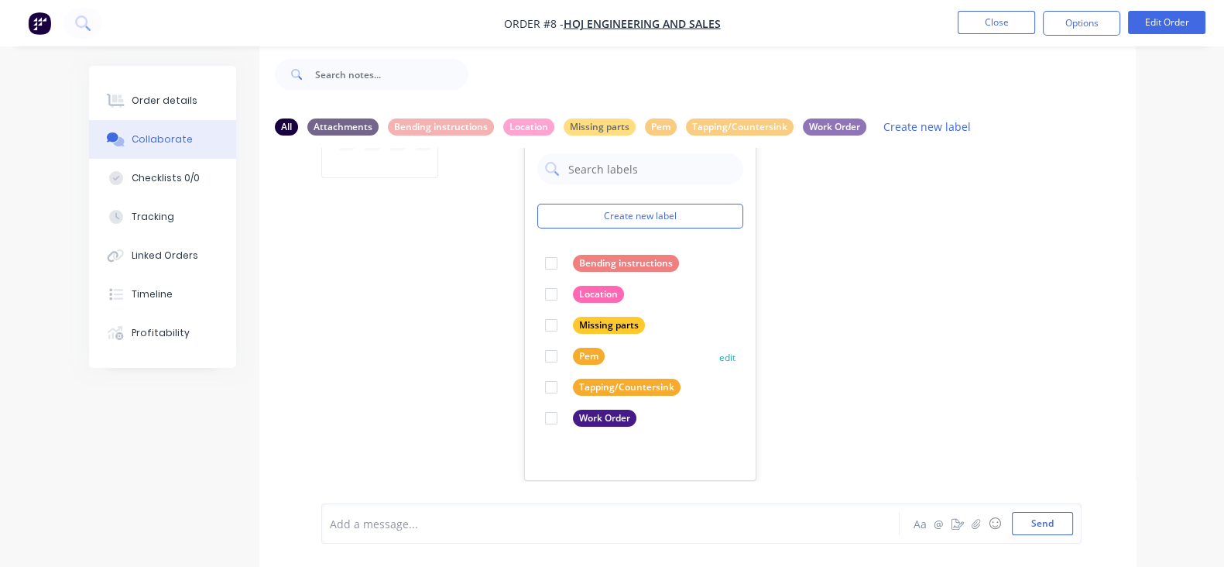
drag, startPoint x: 476, startPoint y: 383, endPoint x: 488, endPoint y: 382, distance: 11.6
click at [536, 382] on div at bounding box center [551, 387] width 31 height 31
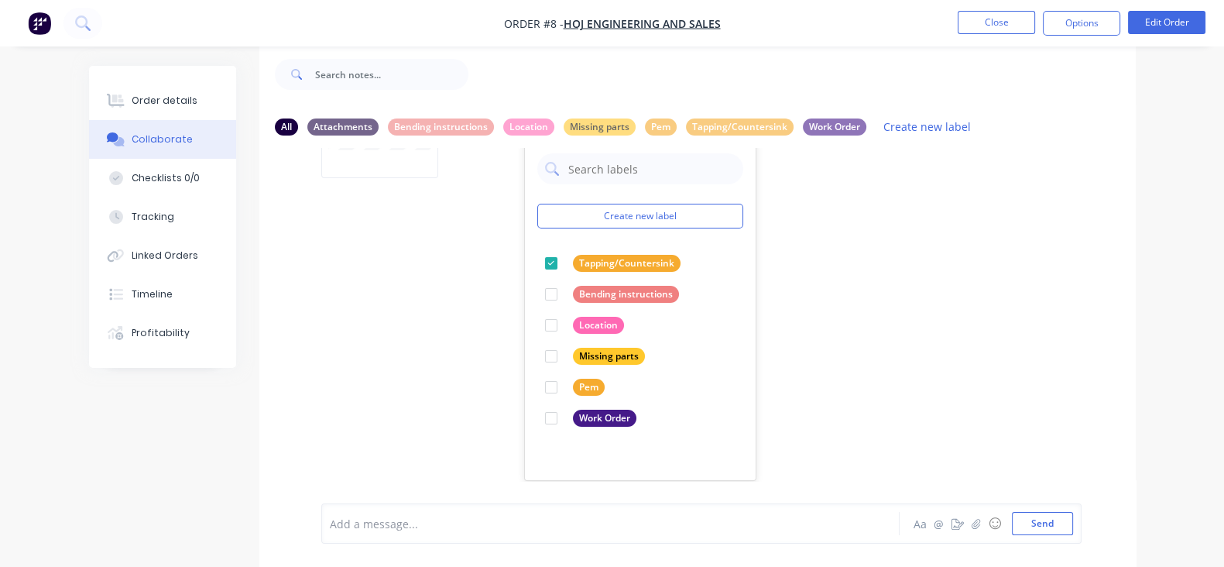
click at [793, 321] on div "TF You 07:20pm [DATE] SKM_C65925093015090.pdf Labels Download Delete Create new…" at bounding box center [697, 314] width 876 height 333
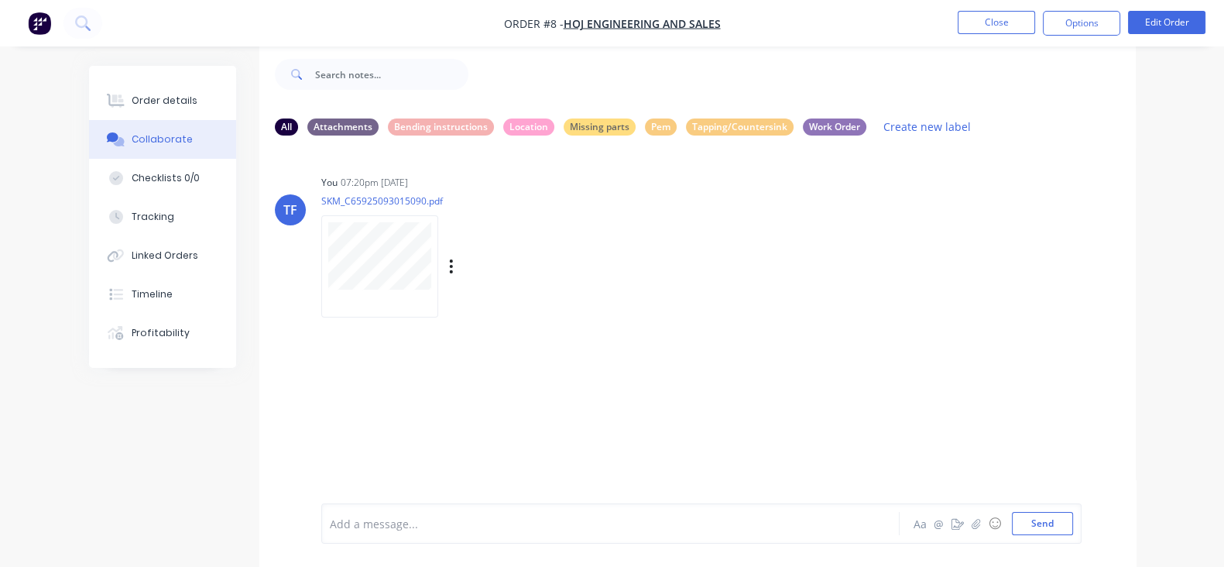
scroll to position [0, 0]
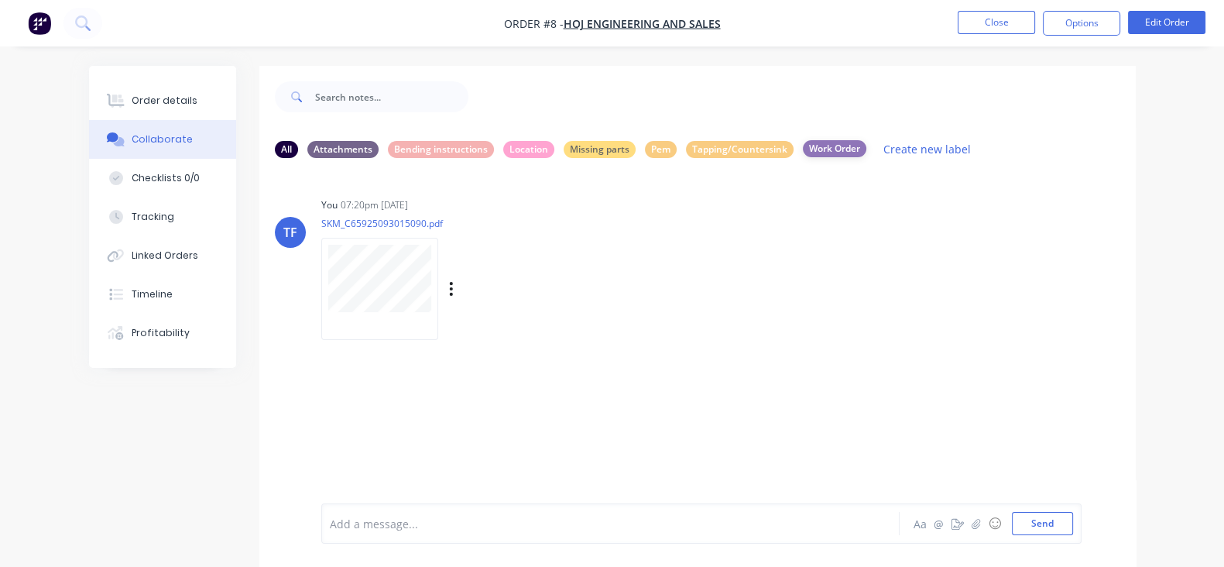
click at [803, 151] on div "Work Order" at bounding box center [834, 148] width 63 height 17
click at [275, 149] on div "All" at bounding box center [286, 148] width 23 height 17
click at [449, 296] on icon "button" at bounding box center [451, 289] width 5 height 18
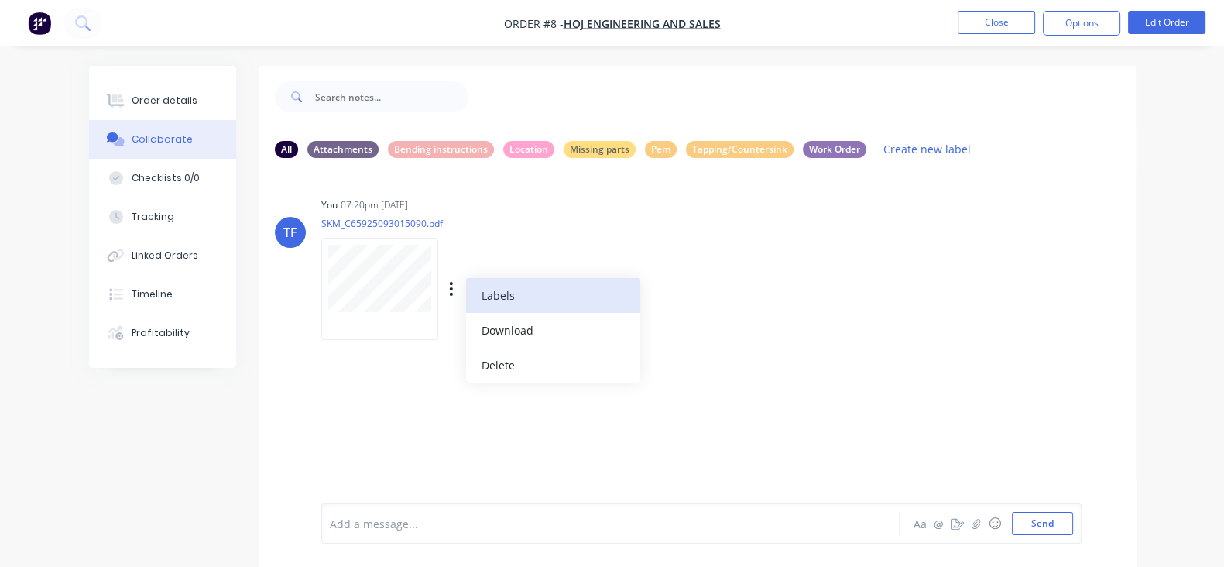
click at [466, 291] on button "Labels" at bounding box center [553, 295] width 174 height 35
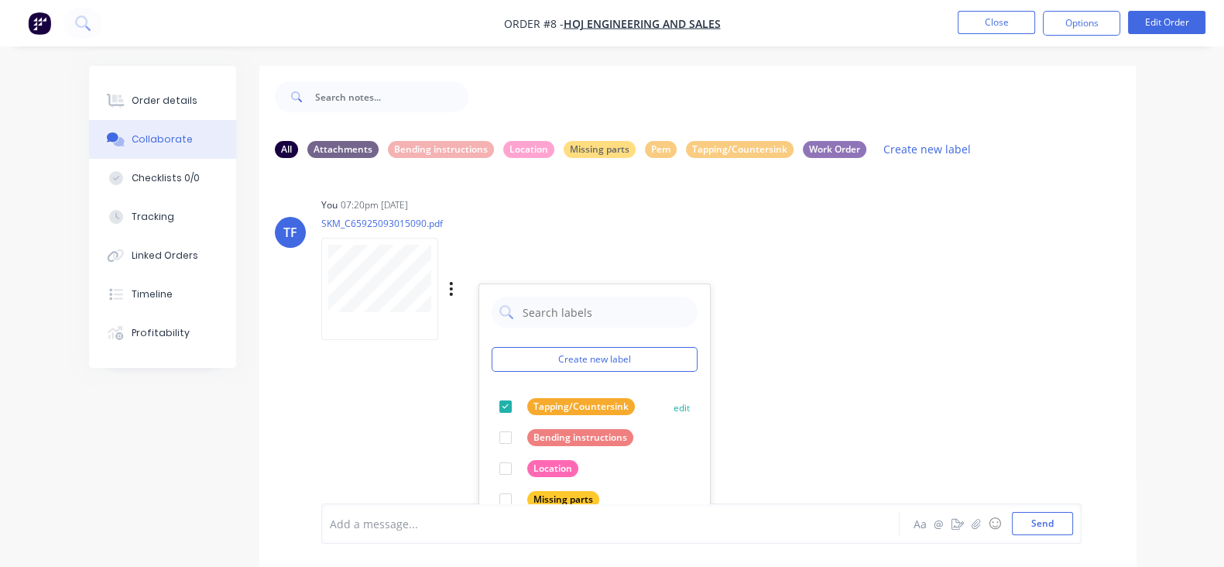
scroll to position [96, 0]
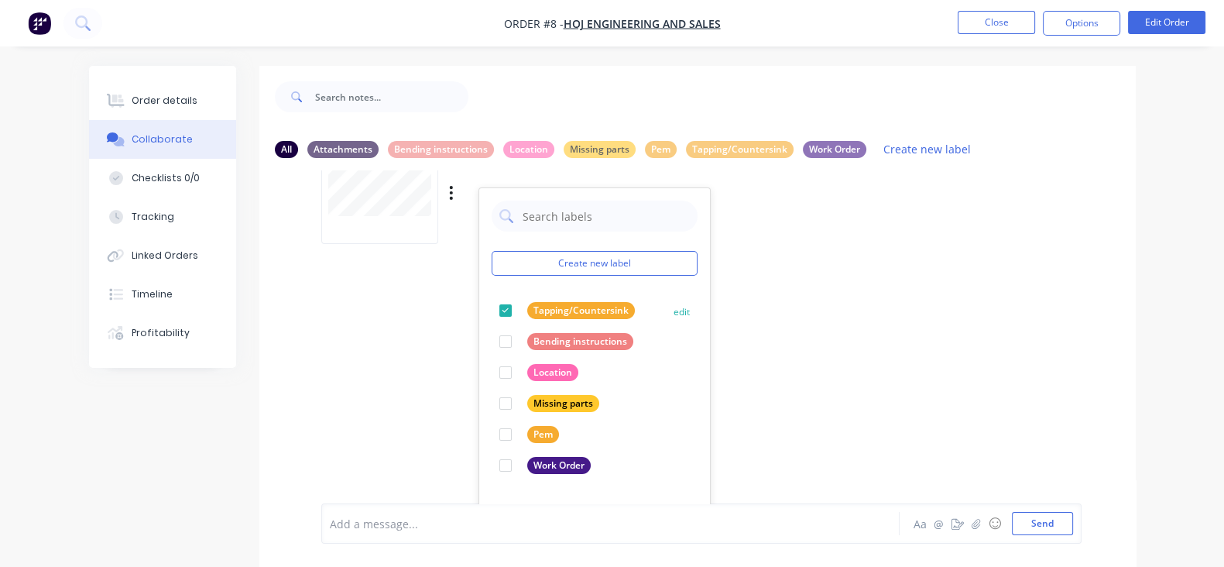
click at [0, 0] on button "edit" at bounding box center [0, 0] width 0 height 0
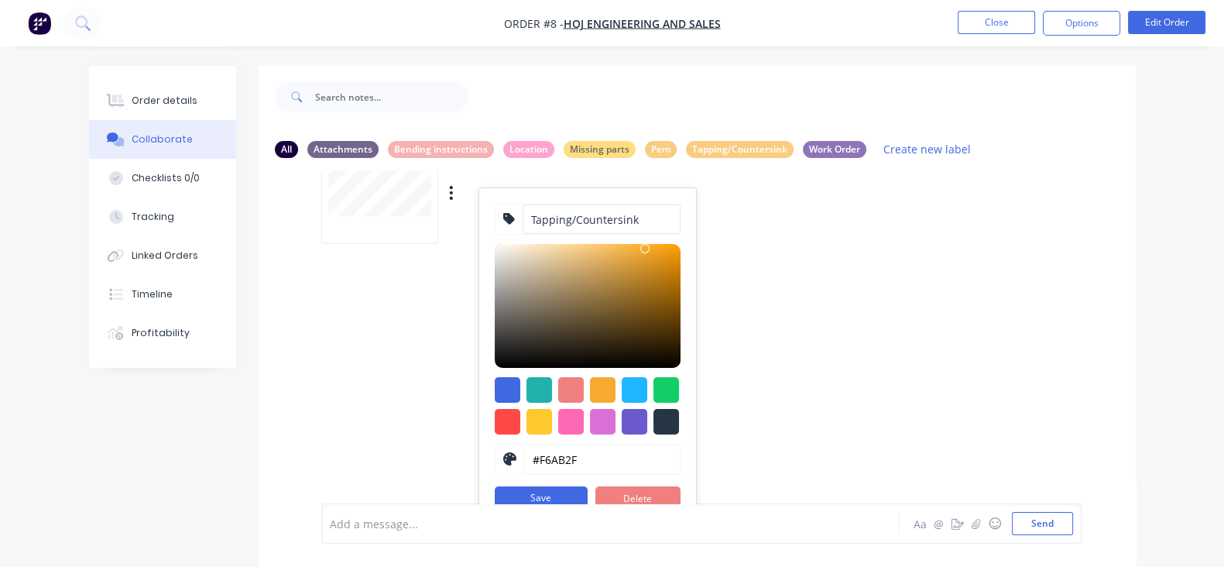
click at [523, 214] on input "Tapping/Countersink" at bounding box center [602, 218] width 158 height 29
type input "* Tapping/Countersink"
click at [495, 497] on button "Save" at bounding box center [541, 498] width 93 height 25
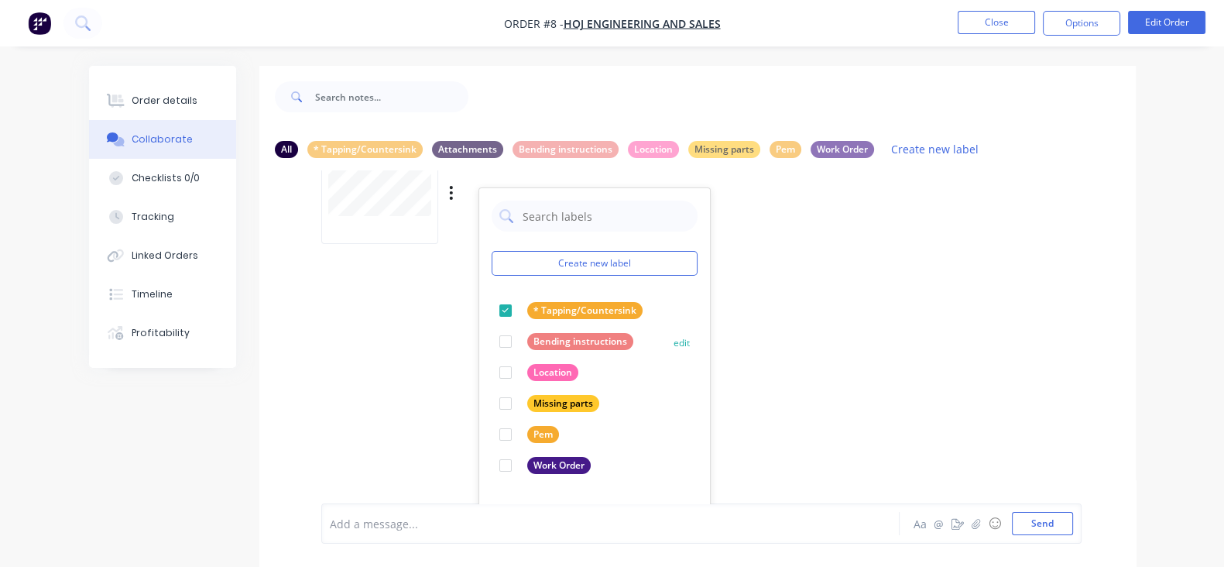
click at [0, 0] on button "edit" at bounding box center [0, 0] width 0 height 0
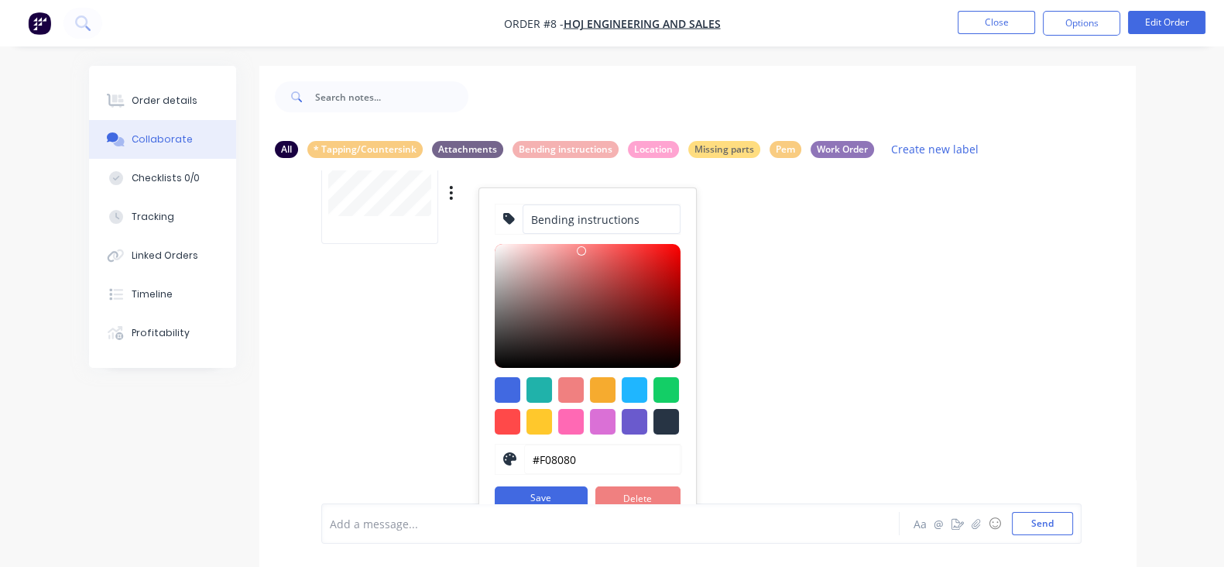
click at [523, 215] on input "Bending instructions" at bounding box center [602, 218] width 158 height 29
type input "!Bending instructions"
click at [495, 492] on button "Save" at bounding box center [541, 498] width 93 height 25
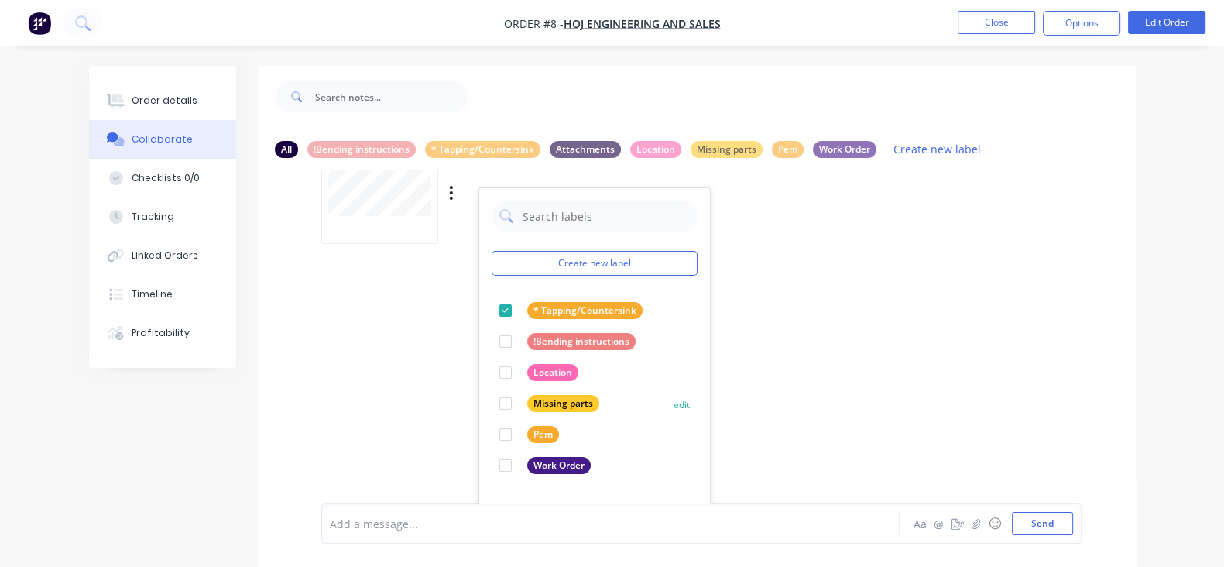
click at [0, 0] on button "edit" at bounding box center [0, 0] width 0 height 0
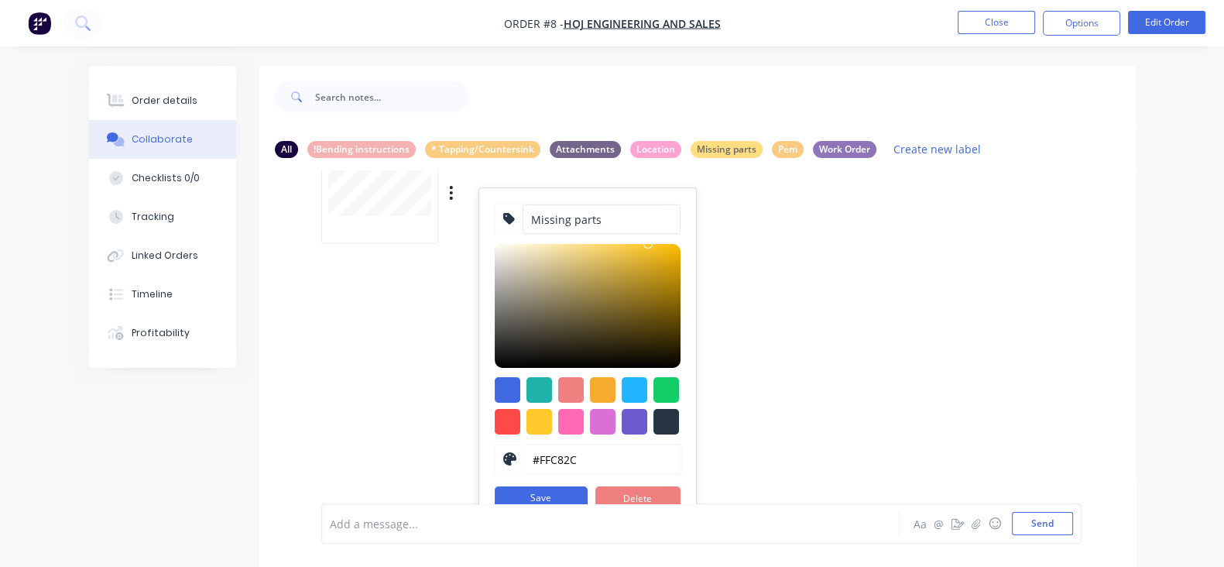
click at [523, 215] on input "Missing parts" at bounding box center [602, 218] width 158 height 29
type input "-Missing parts"
click at [495, 488] on button "Save" at bounding box center [541, 498] width 93 height 25
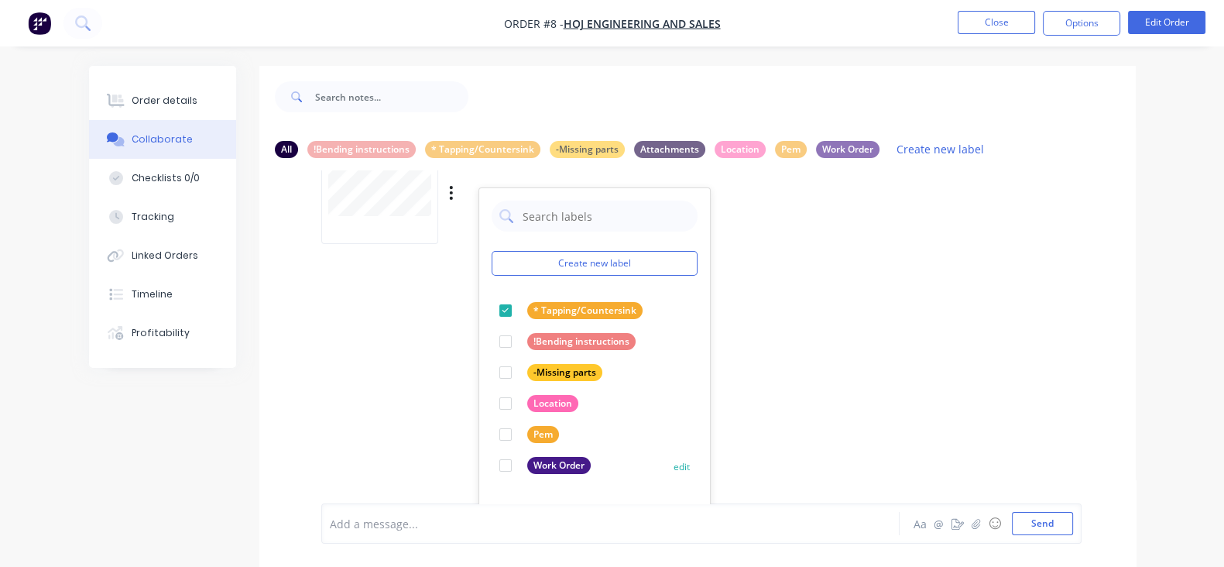
click at [0, 0] on button "edit" at bounding box center [0, 0] width 0 height 0
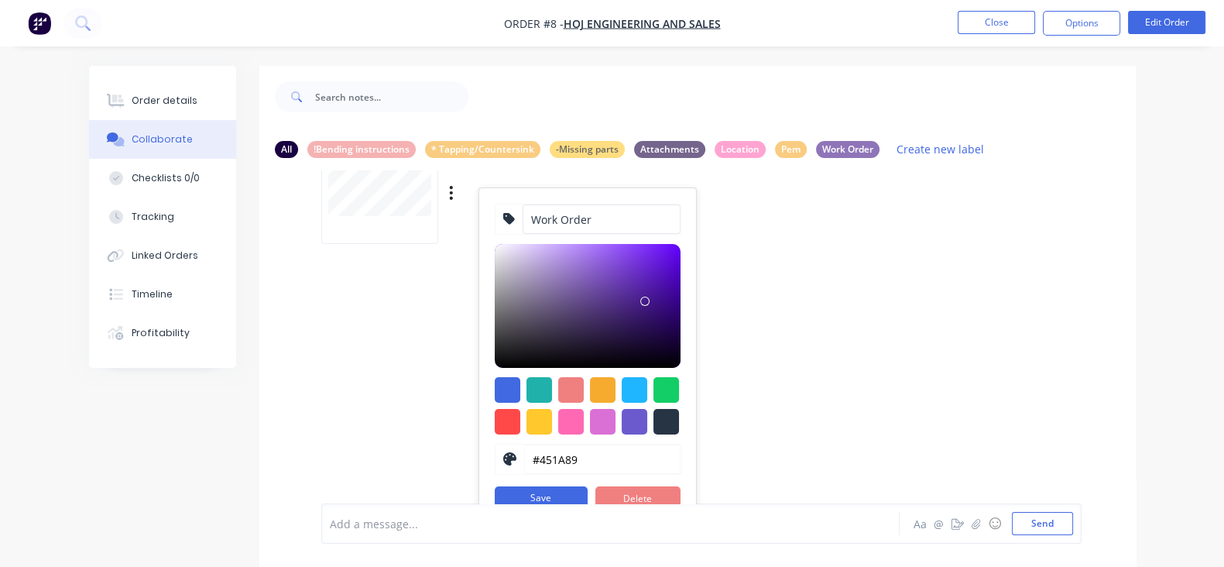
click at [523, 218] on input "Work Order" at bounding box center [602, 218] width 158 height 29
type input "/Work Order"
click at [495, 500] on button "Save" at bounding box center [541, 498] width 93 height 25
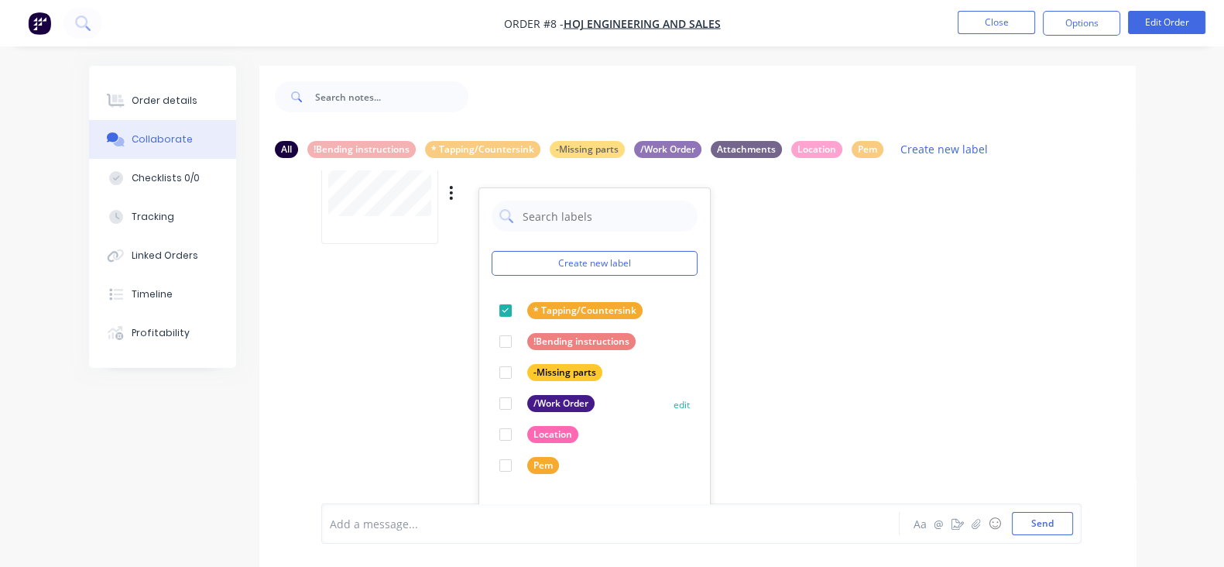
click at [596, 399] on div "/Work Order edit" at bounding box center [595, 403] width 206 height 31
click at [0, 0] on button "edit" at bounding box center [0, 0] width 0 height 0
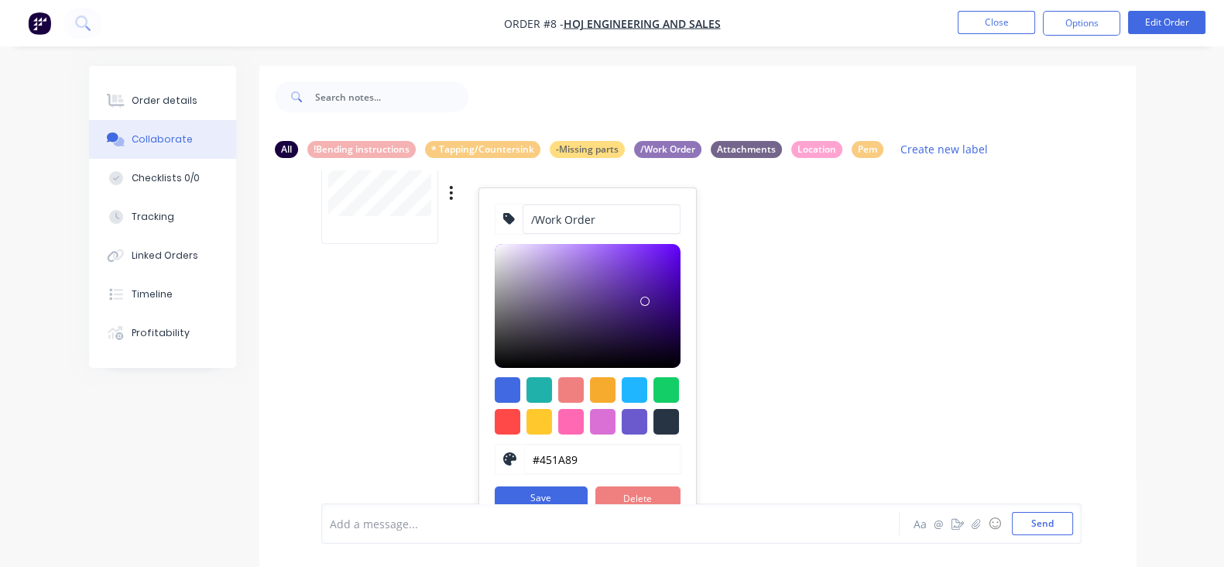
click at [523, 218] on input "/Work Order" at bounding box center [602, 218] width 158 height 29
type input "+Work Order"
click at [495, 494] on button "Save" at bounding box center [541, 498] width 93 height 25
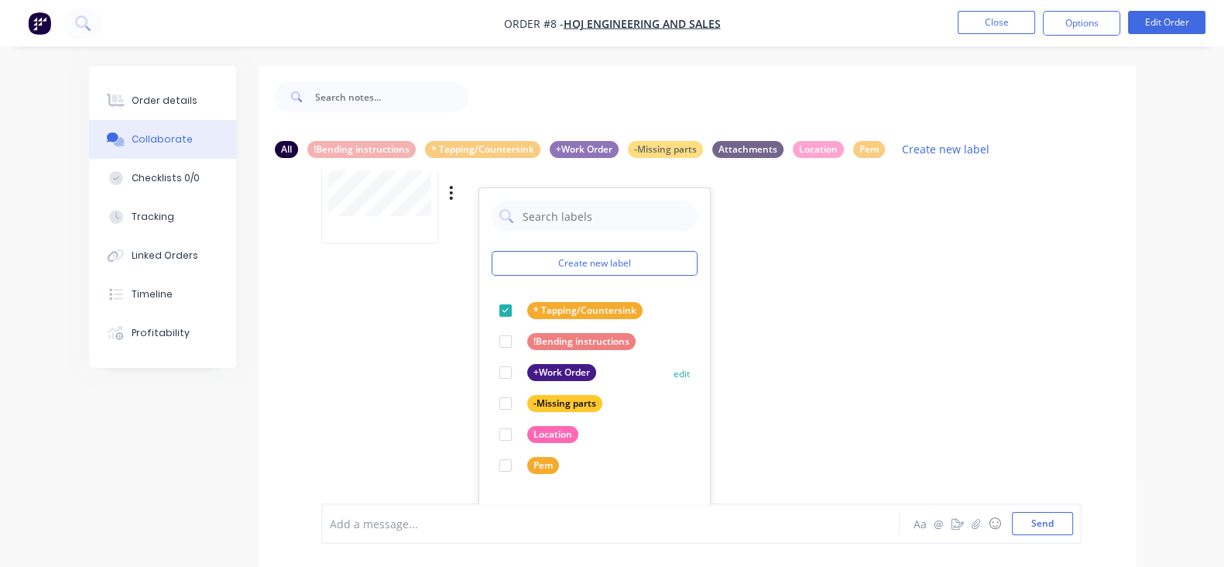
click at [0, 0] on button "edit" at bounding box center [0, 0] width 0 height 0
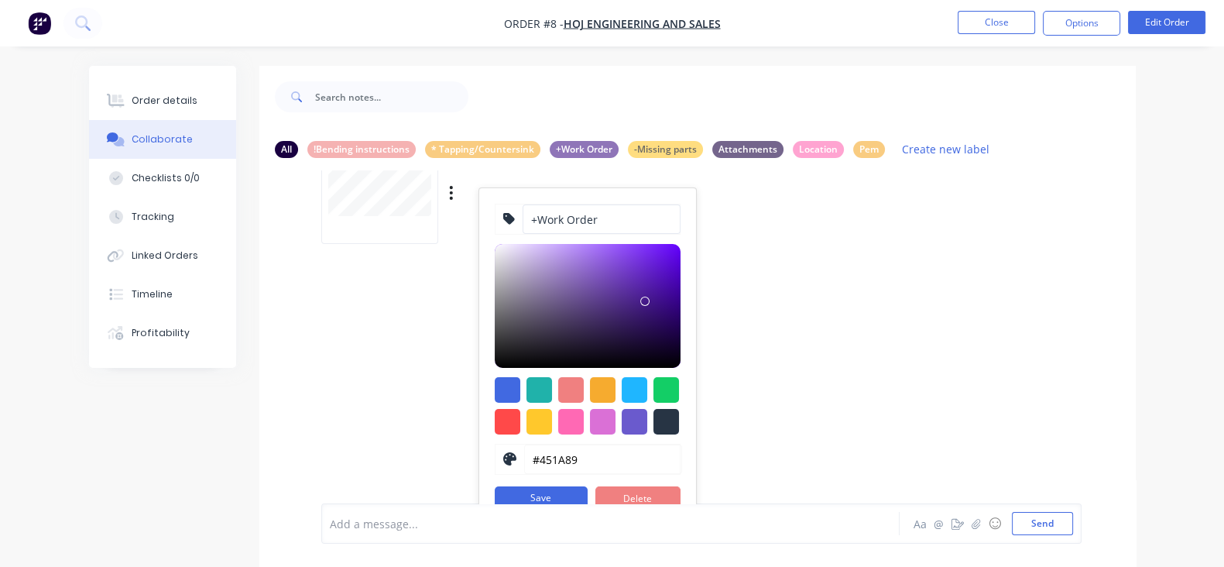
click at [523, 218] on input "+Work Order" at bounding box center [602, 218] width 158 height 29
type input "**Work Order"
click at [495, 497] on button "Save" at bounding box center [541, 498] width 93 height 25
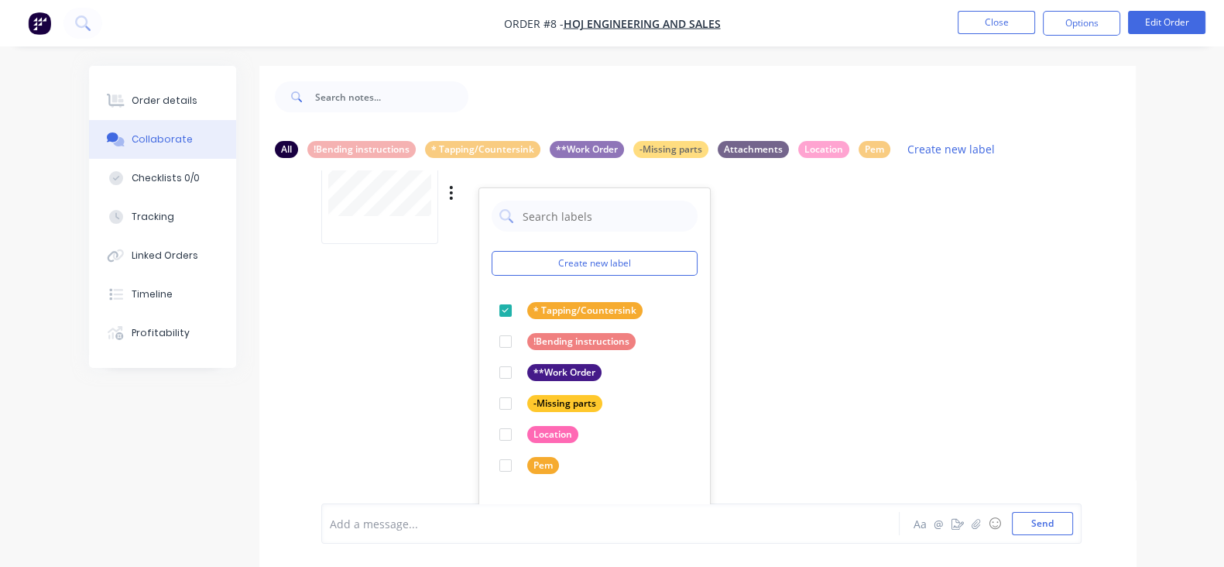
click at [721, 342] on div "TF You 07:20pm [DATE] SKM_C65925093015090.pdf Labels Download Delete Create new…" at bounding box center [697, 336] width 876 height 333
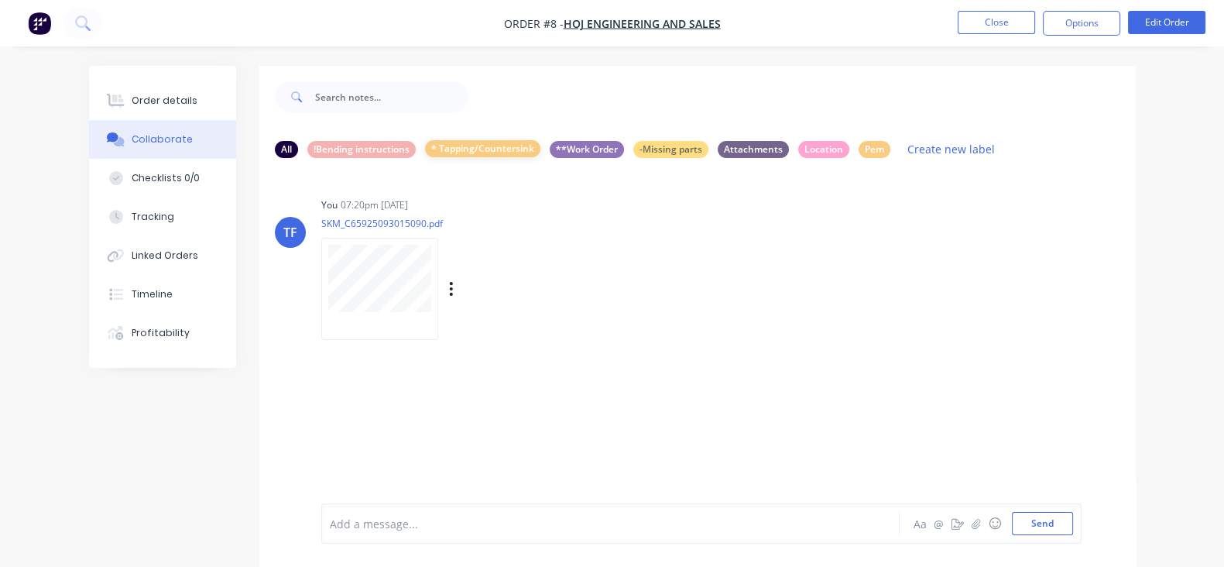
click at [430, 152] on div "* Tapping/Countersink" at bounding box center [482, 148] width 115 height 17
click at [438, 149] on div "* Tapping/Countersink" at bounding box center [482, 148] width 115 height 17
click at [449, 289] on icon "button" at bounding box center [451, 289] width 5 height 18
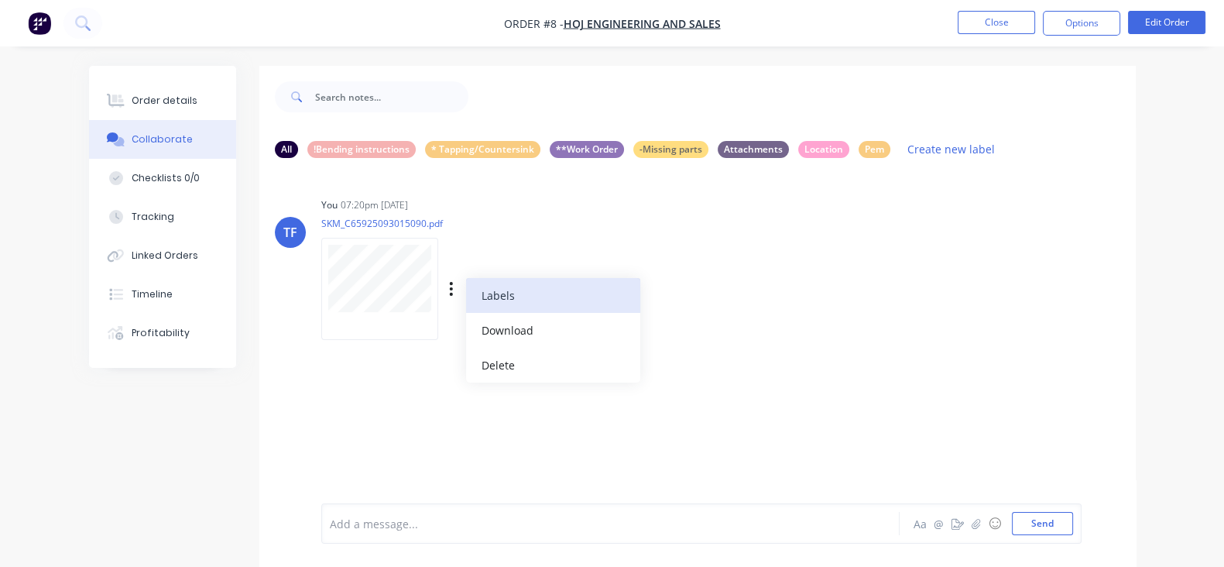
click at [466, 302] on button "Labels" at bounding box center [553, 295] width 174 height 35
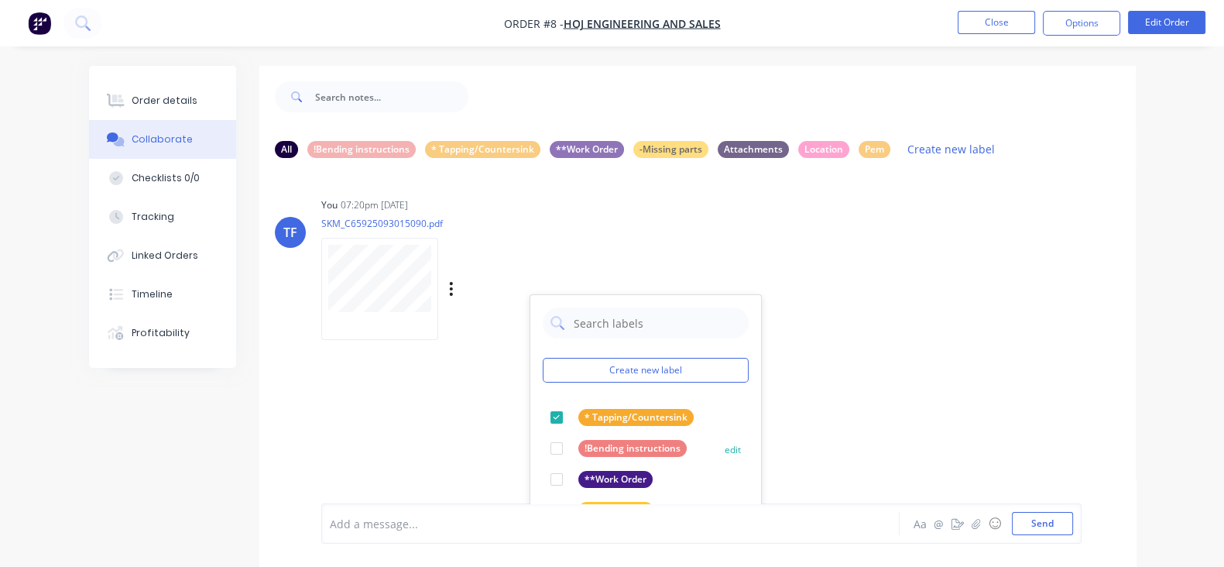
click at [0, 0] on button "edit" at bounding box center [0, 0] width 0 height 0
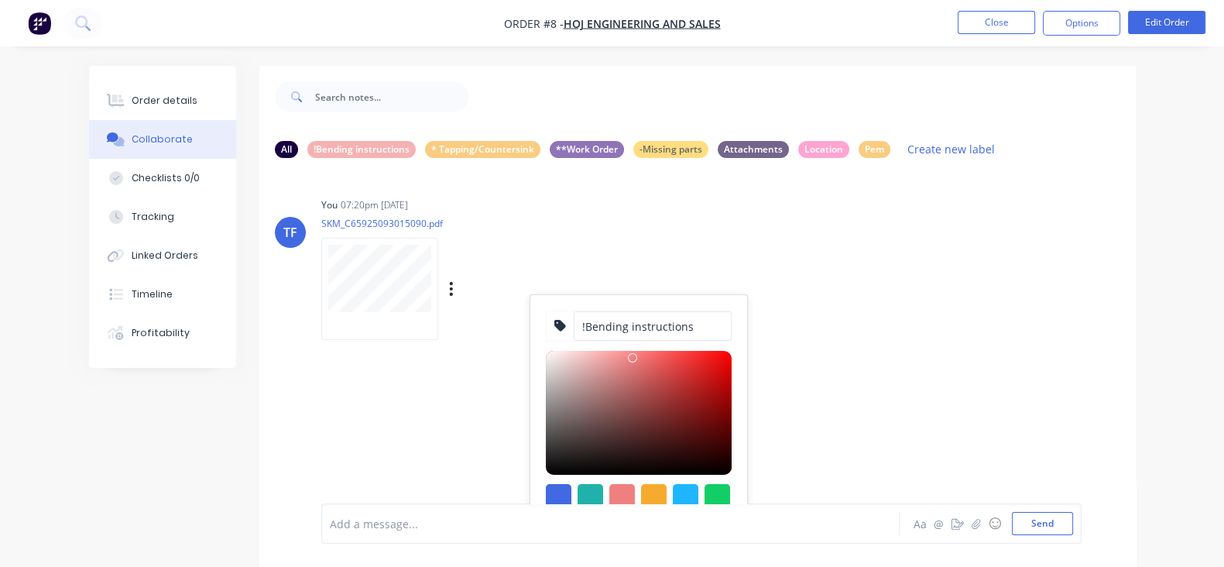
click at [574, 328] on input "!Bending instructions" at bounding box center [653, 325] width 158 height 29
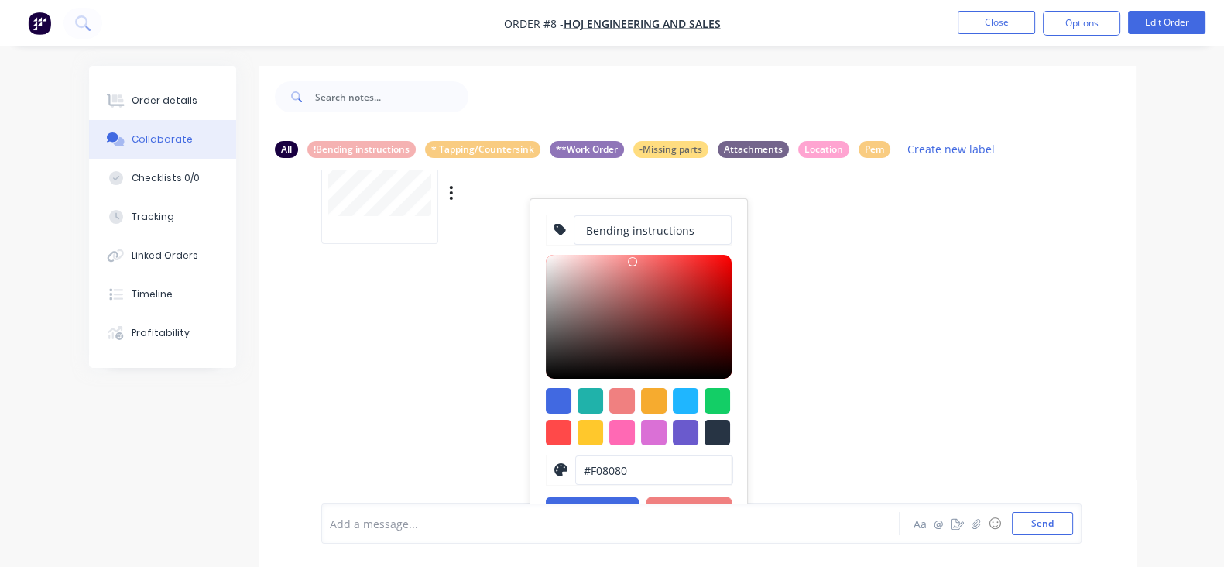
scroll to position [132, 0]
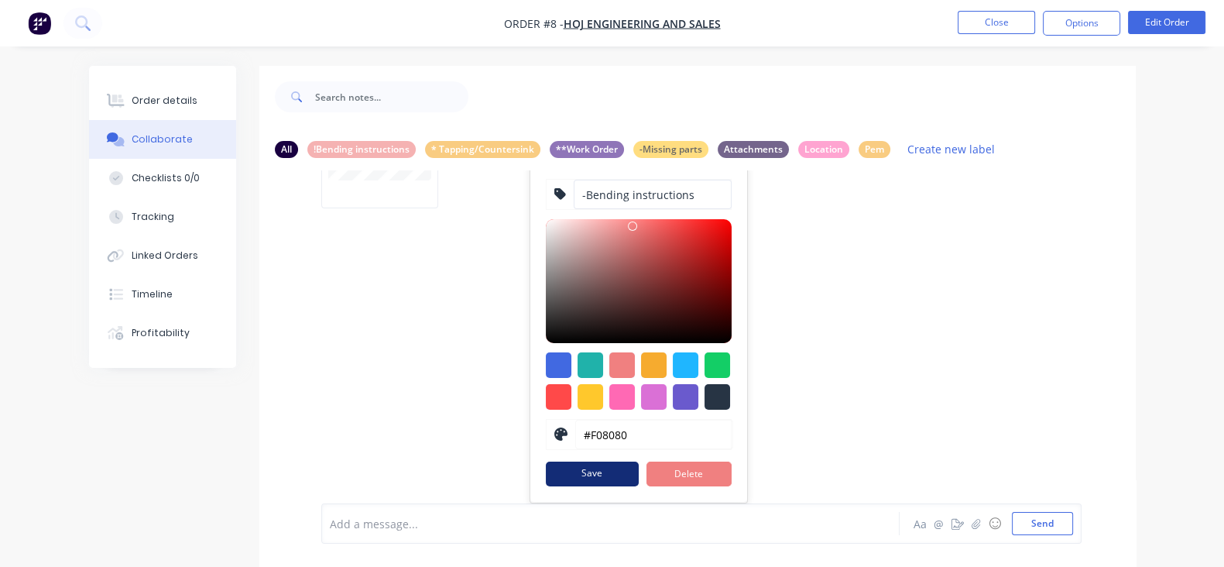
type input "-Bending instructions"
click at [546, 468] on button "Save" at bounding box center [592, 473] width 93 height 25
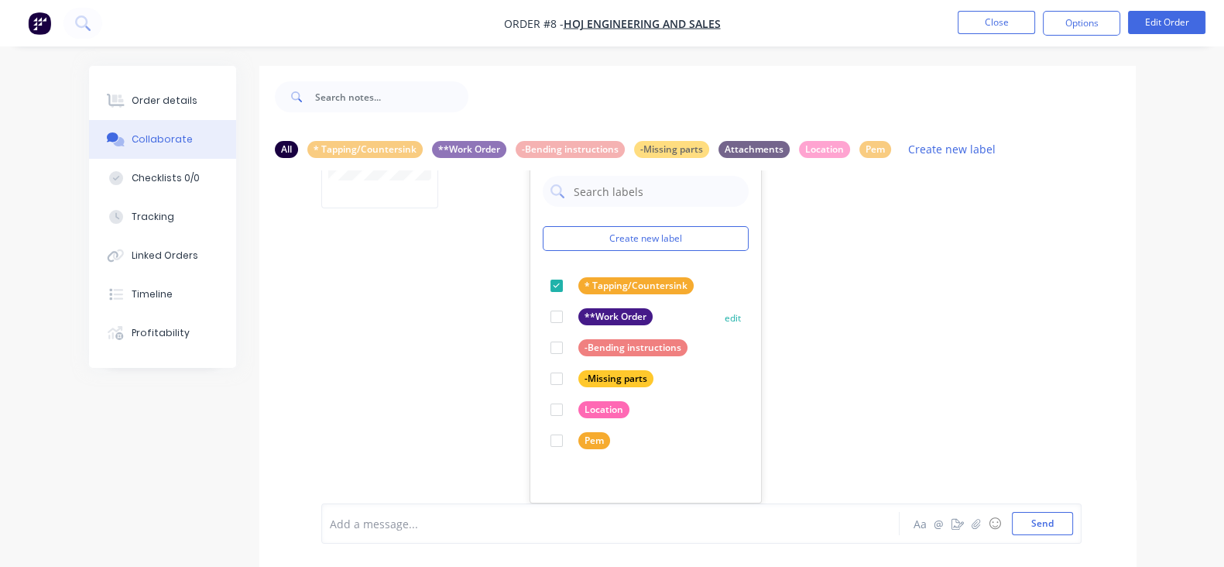
click at [0, 0] on button "edit" at bounding box center [0, 0] width 0 height 0
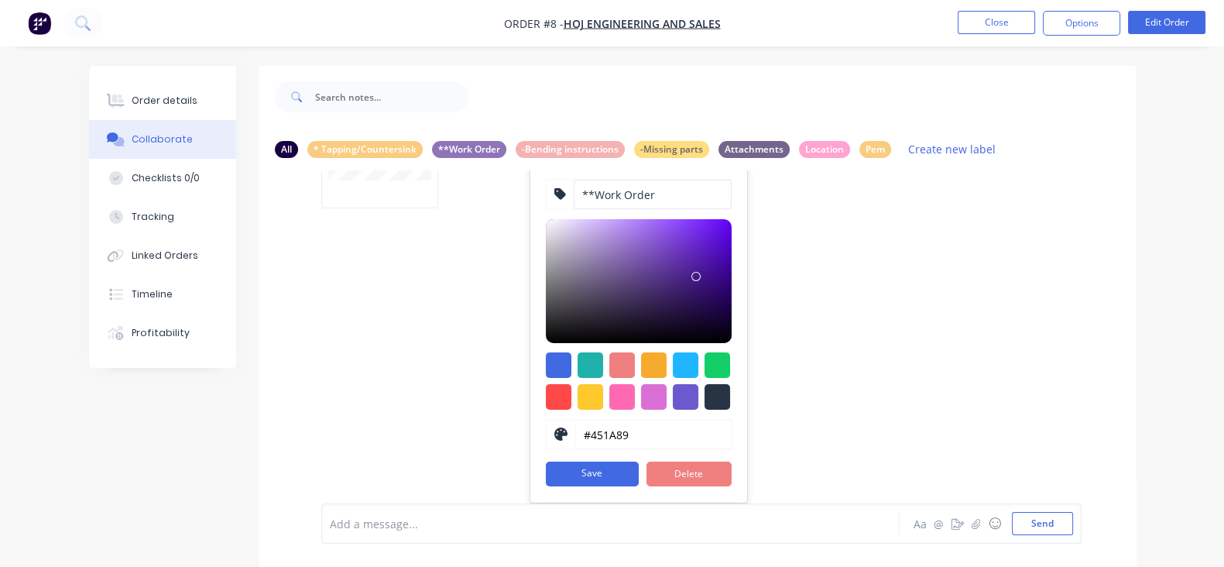
drag, startPoint x: 521, startPoint y: 191, endPoint x: 519, endPoint y: 199, distance: 7.9
click at [574, 191] on input "**Work Order" at bounding box center [653, 194] width 158 height 29
type input "! Work Order"
click at [546, 464] on button "Save" at bounding box center [592, 473] width 93 height 25
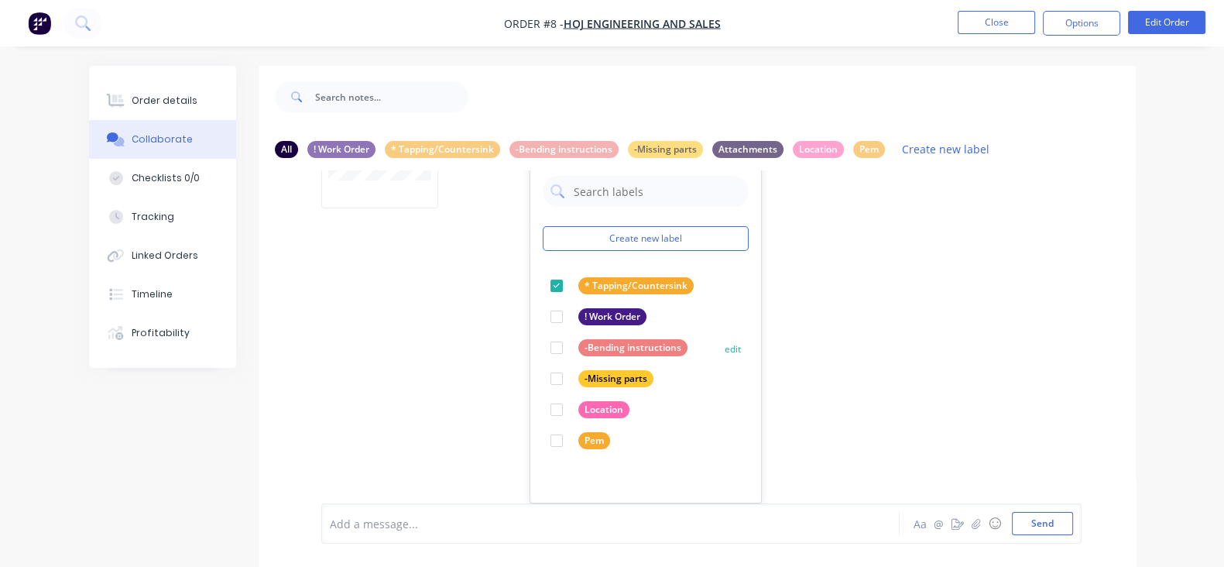
click at [0, 0] on button "edit" at bounding box center [0, 0] width 0 height 0
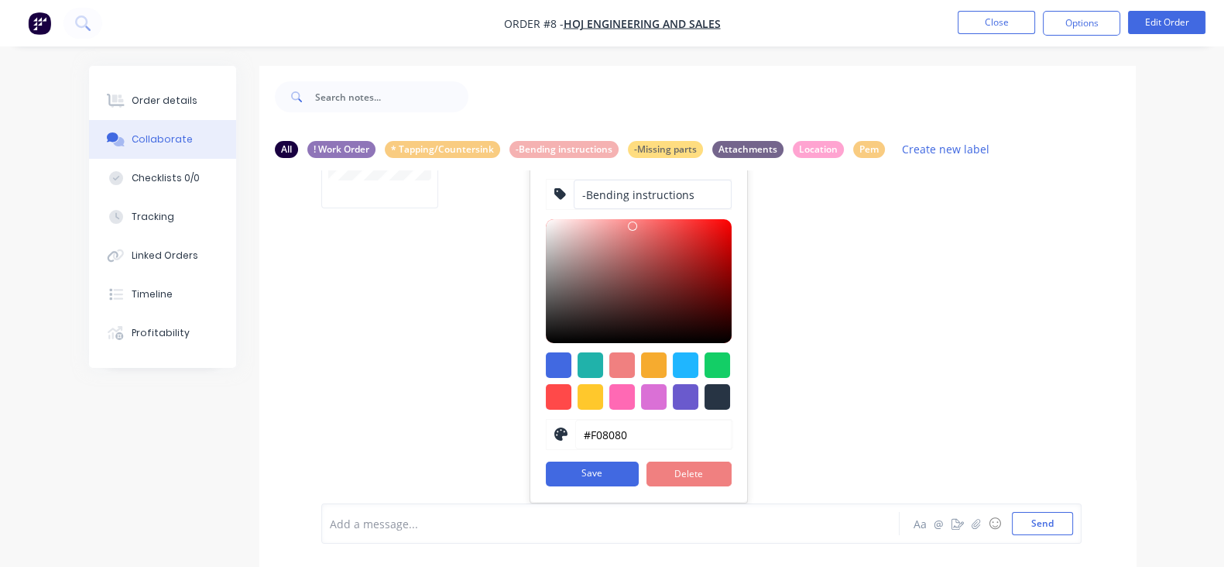
click at [574, 195] on input "-Bending instructions" at bounding box center [653, 194] width 158 height 29
type input "*Bending instructions"
click at [546, 475] on button "Save" at bounding box center [592, 473] width 93 height 25
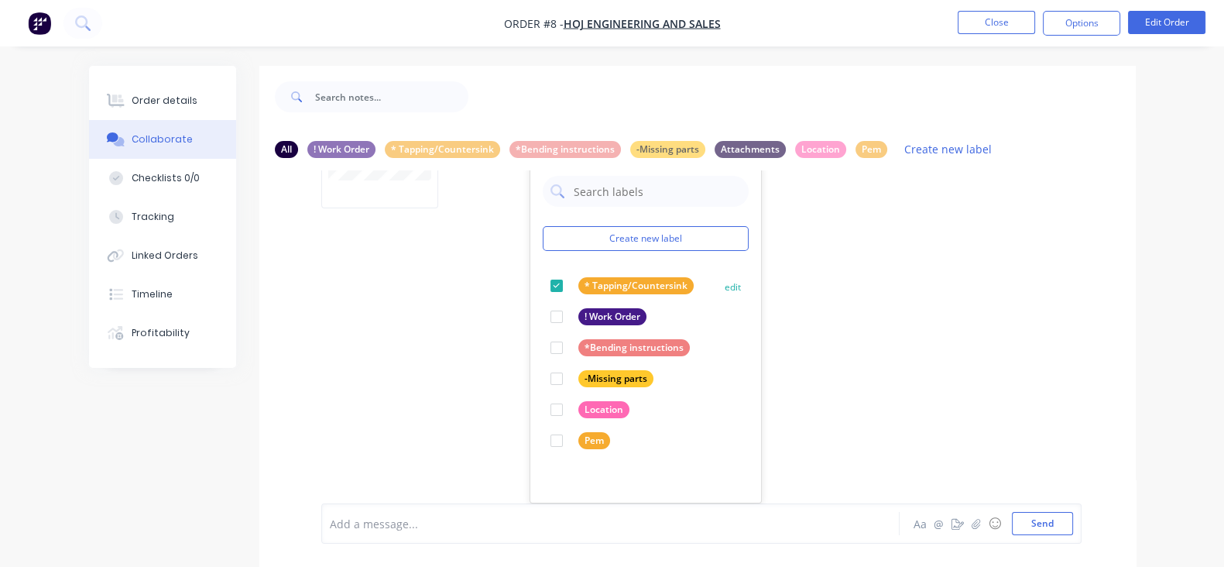
click at [0, 0] on button "edit" at bounding box center [0, 0] width 0 height 0
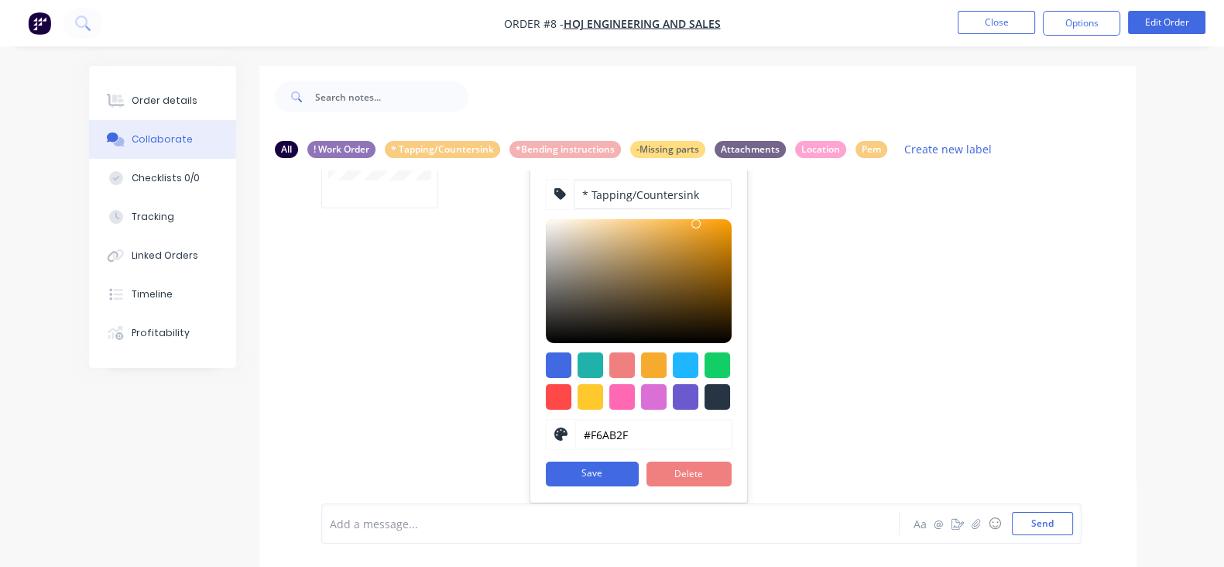
click at [574, 196] on input "* Tapping/Countersink" at bounding box center [653, 194] width 158 height 29
type input "*-Tapping/Countersink"
click at [546, 468] on button "Save" at bounding box center [592, 473] width 93 height 25
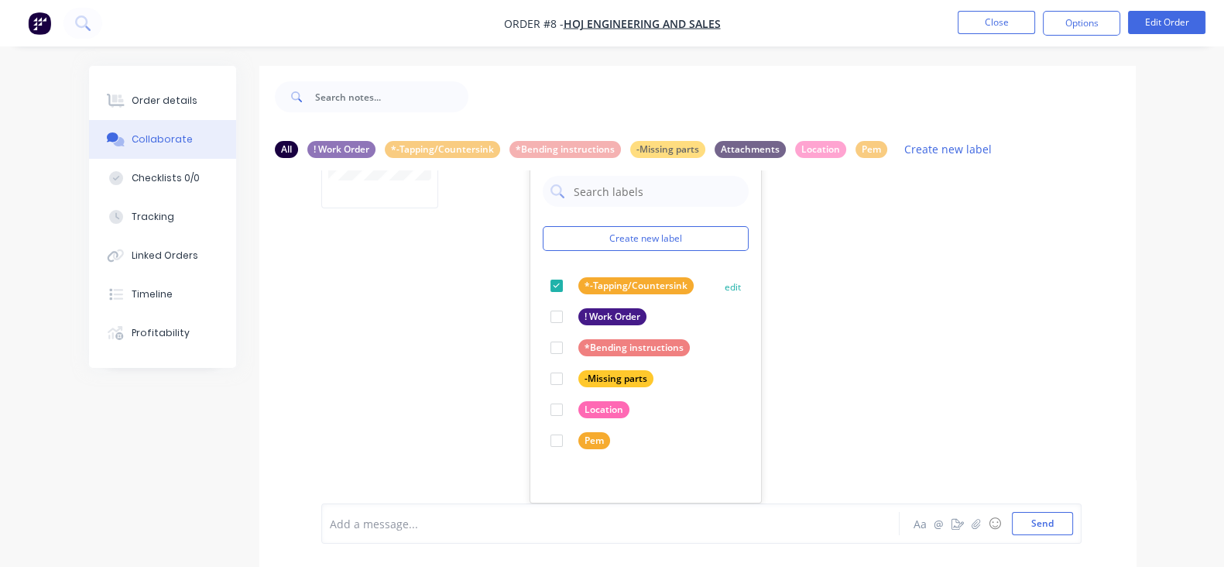
click at [647, 280] on div "*-Tapping/Countersink edit" at bounding box center [646, 285] width 206 height 31
click at [0, 0] on button "edit" at bounding box center [0, 0] width 0 height 0
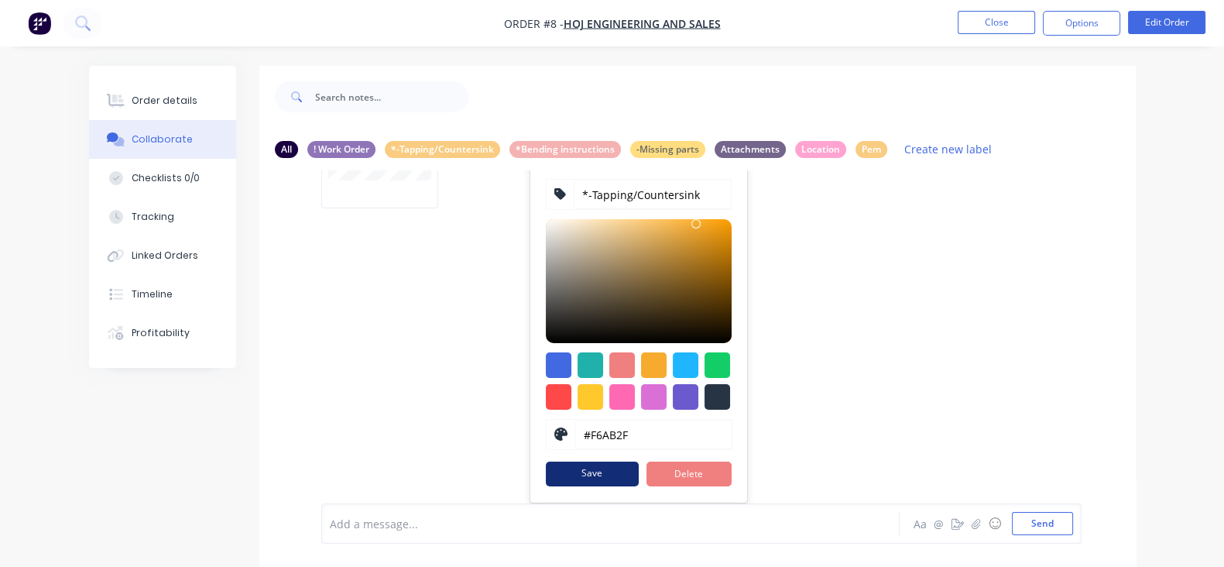
click at [546, 478] on button "Save" at bounding box center [592, 473] width 93 height 25
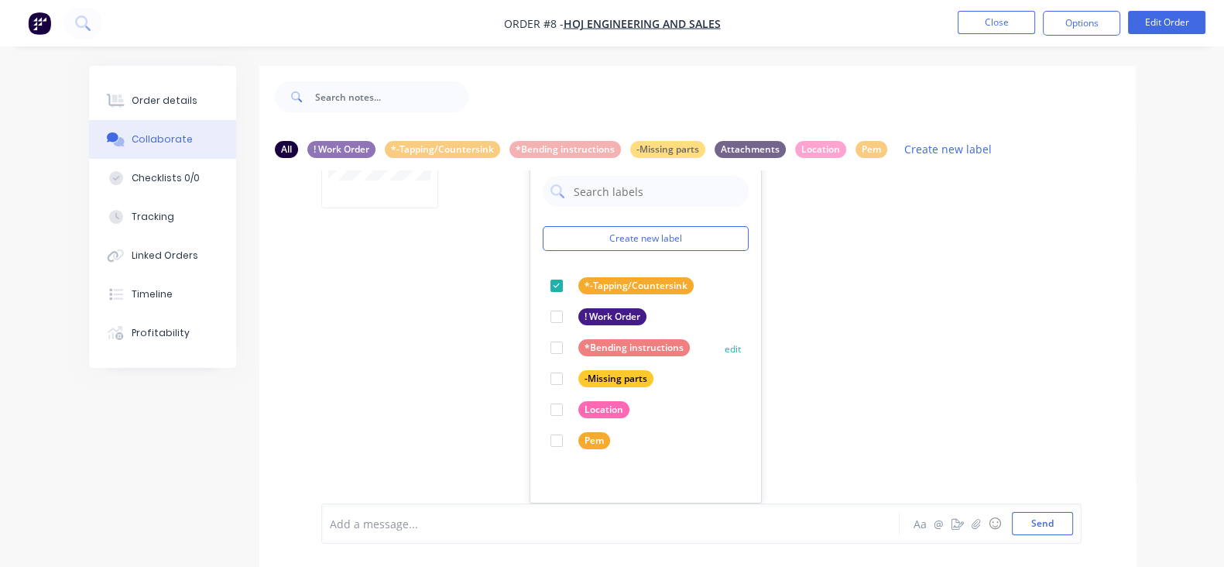
click at [0, 0] on button "edit" at bounding box center [0, 0] width 0 height 0
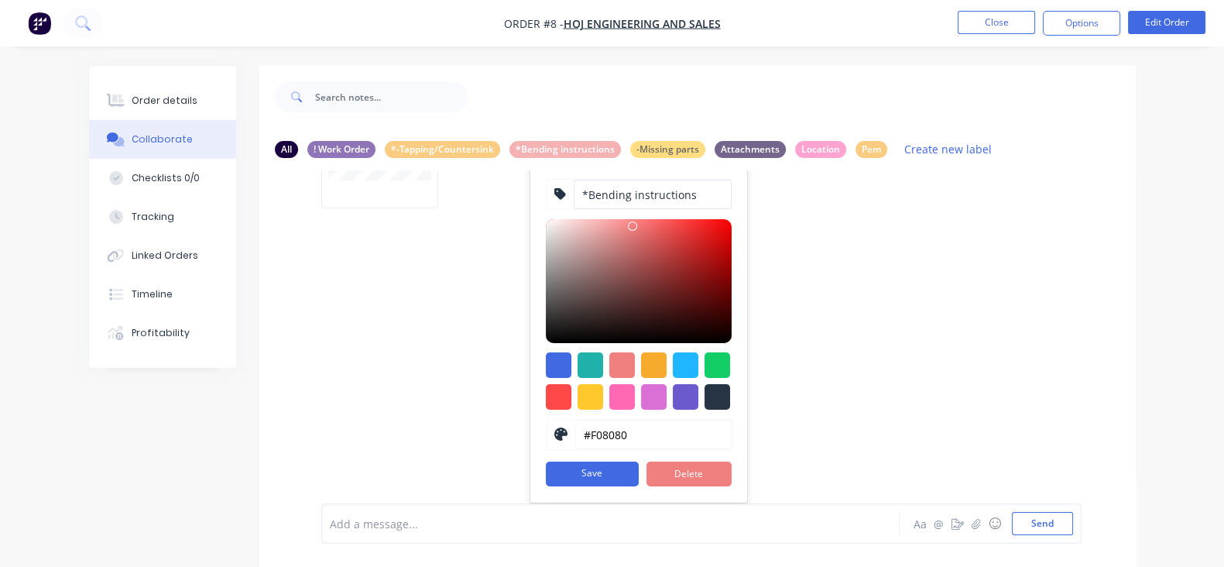
click at [574, 194] on input "*Bending instructions" at bounding box center [653, 194] width 158 height 29
type input "*!Bending instructions"
click at [546, 469] on button "Save" at bounding box center [592, 473] width 93 height 25
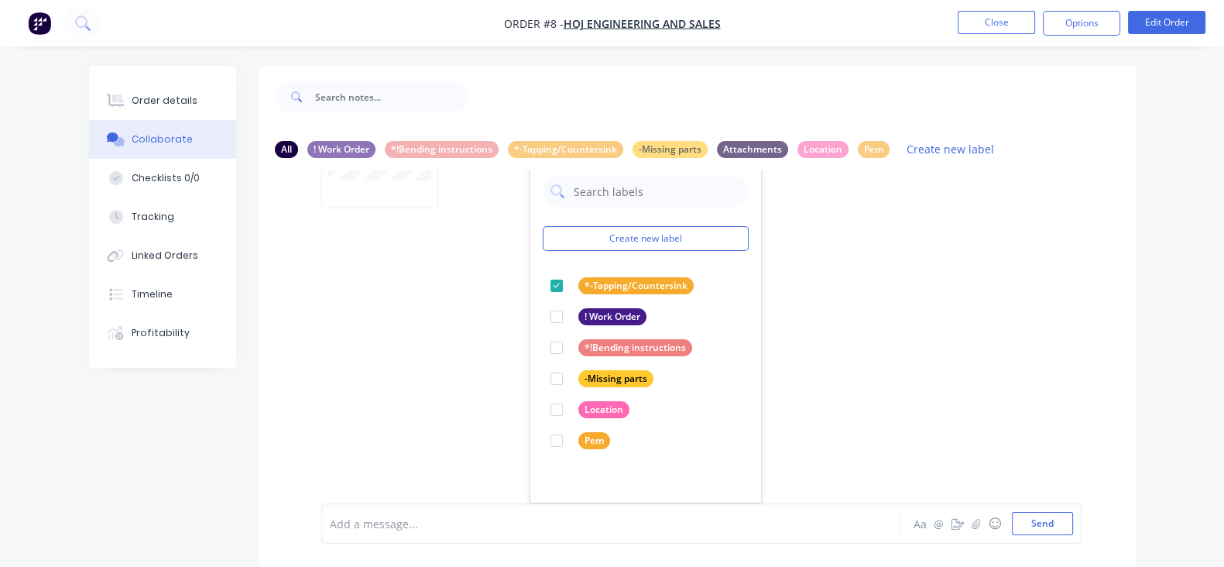
click at [776, 352] on div "TF You 07:20pm [DATE] SKM_C65925093015090.pdf Labels Download Delete Create new…" at bounding box center [697, 336] width 876 height 333
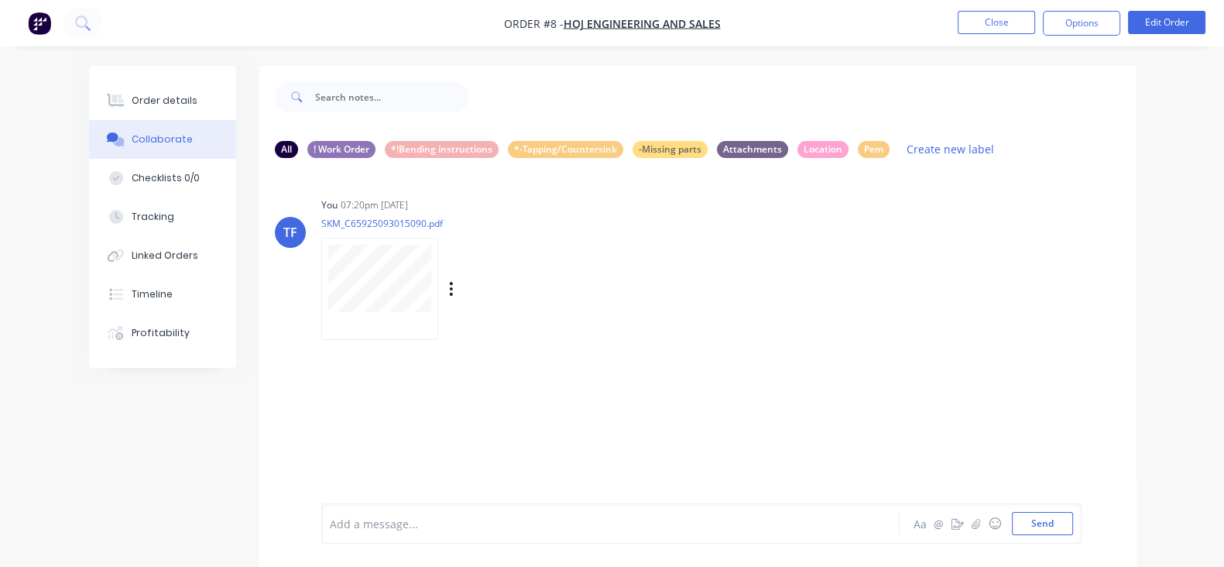
click at [724, 331] on div "You 07:20pm [DATE] SKM_C65925093015090.pdf Labels Download Delete" at bounding box center [562, 263] width 482 height 139
click at [1073, 527] on button "Send" at bounding box center [1042, 523] width 61 height 23
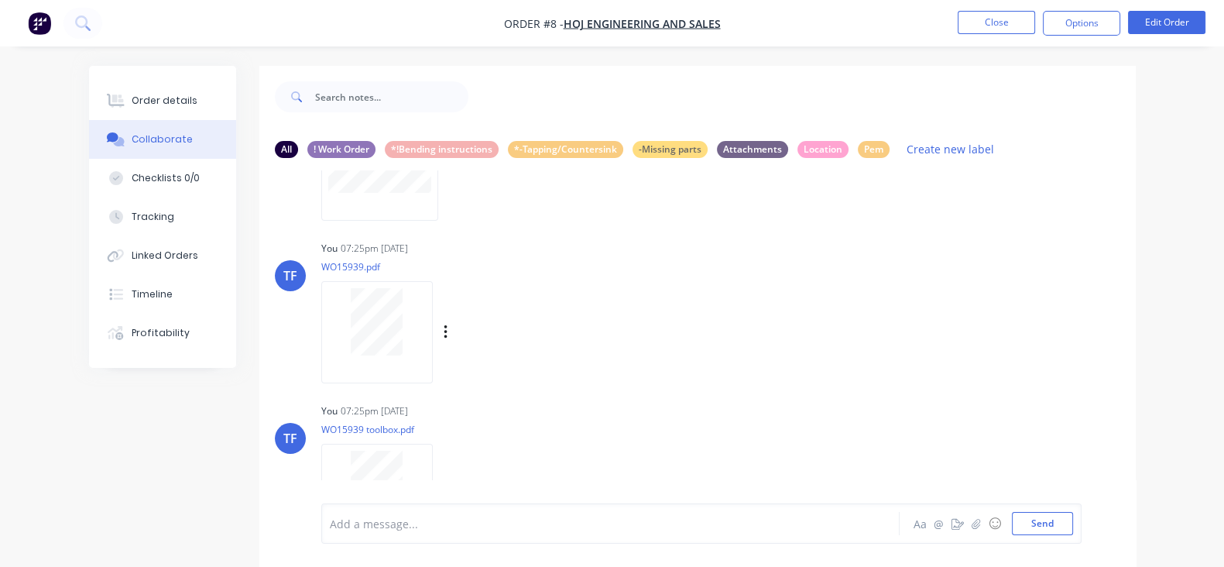
scroll to position [132, 0]
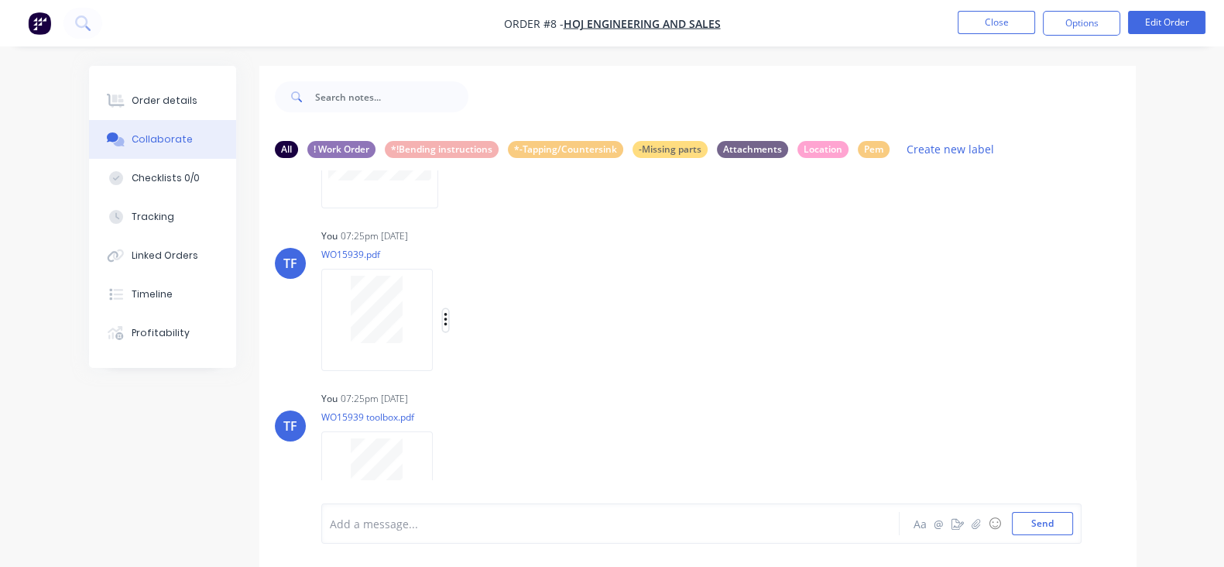
click at [444, 318] on icon "button" at bounding box center [445, 320] width 3 height 14
click at [460, 341] on button "Labels" at bounding box center [547, 326] width 174 height 35
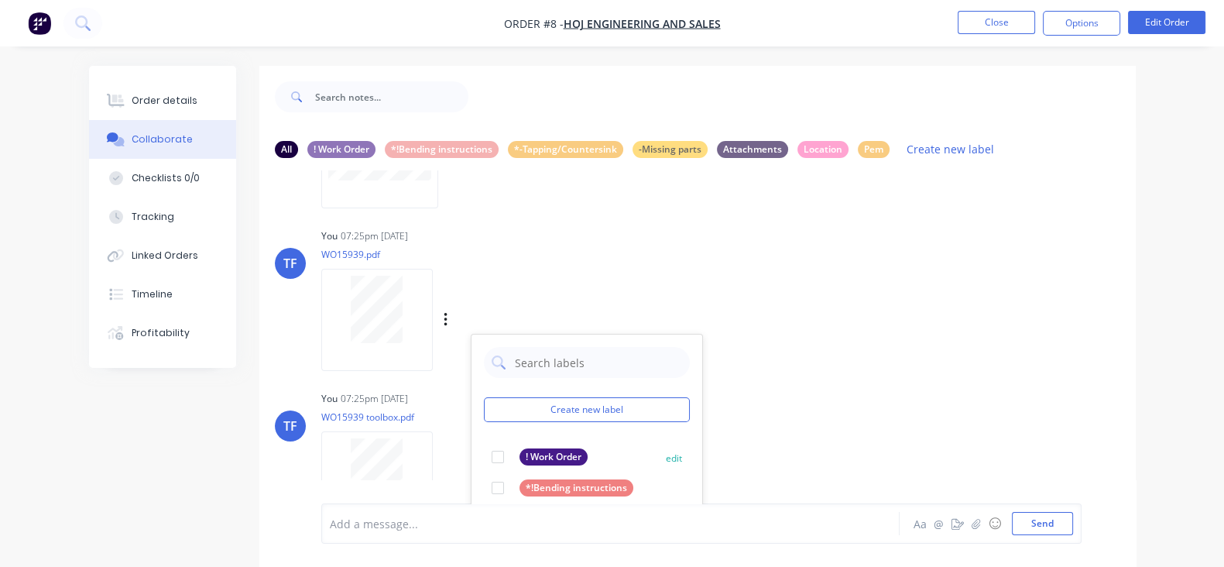
click at [482, 462] on div at bounding box center [497, 456] width 31 height 31
click at [742, 326] on div "TF You 07:25pm [DATE] WO15939.pdf Labels Download Delete Create new label ! Wor…" at bounding box center [697, 293] width 876 height 139
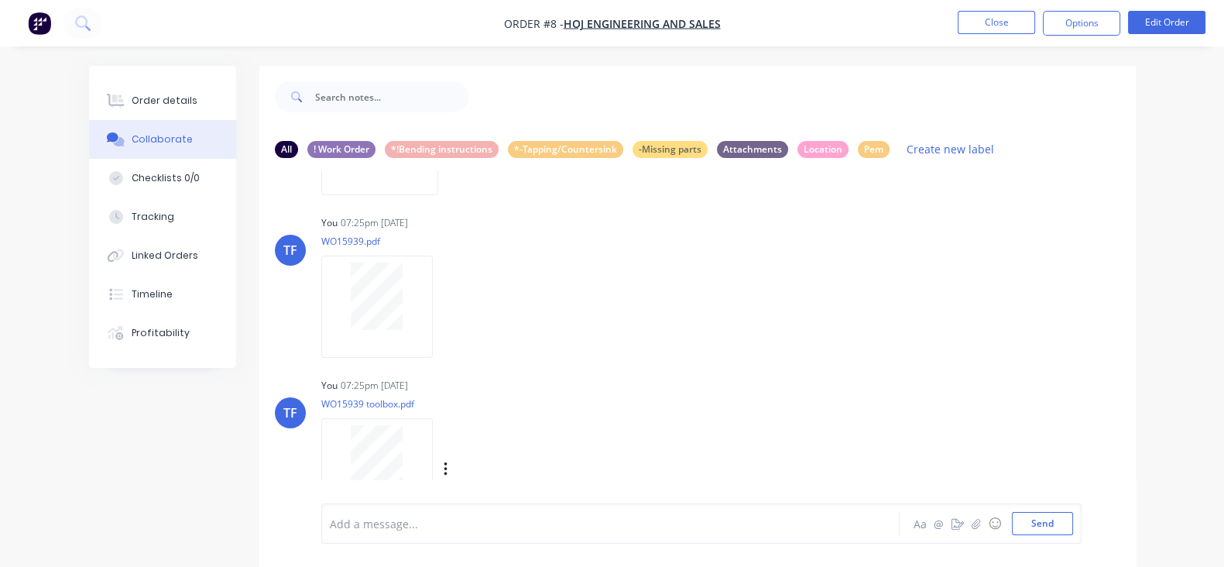
scroll to position [169, 0]
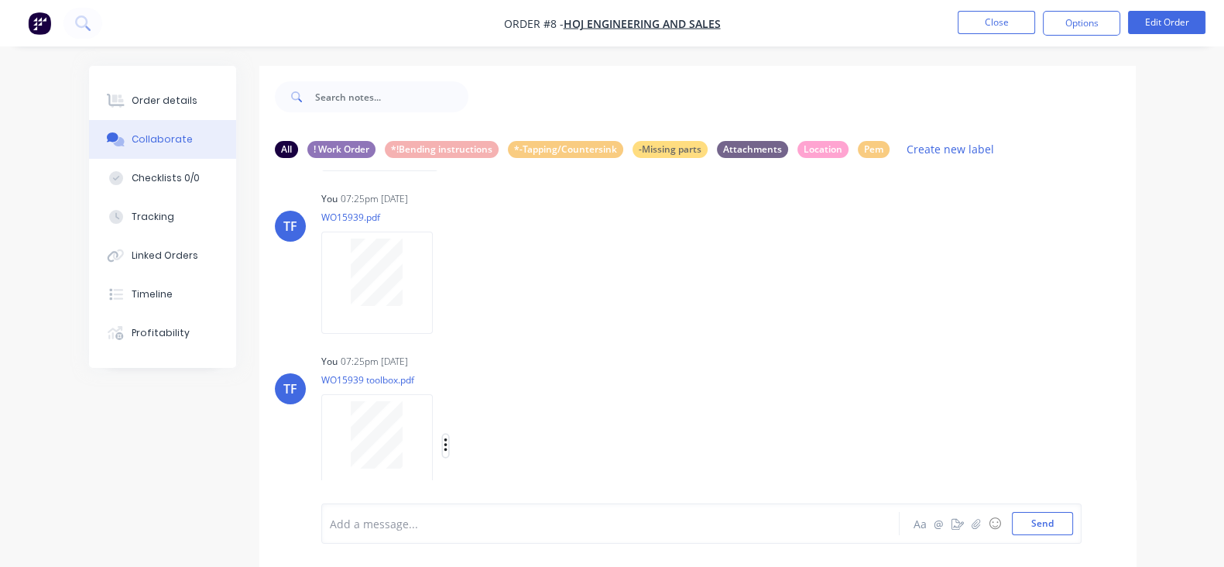
click at [444, 451] on icon "button" at bounding box center [445, 445] width 3 height 14
click at [460, 444] on button "Download" at bounding box center [547, 447] width 174 height 35
click at [443, 446] on button "button" at bounding box center [446, 445] width 6 height 22
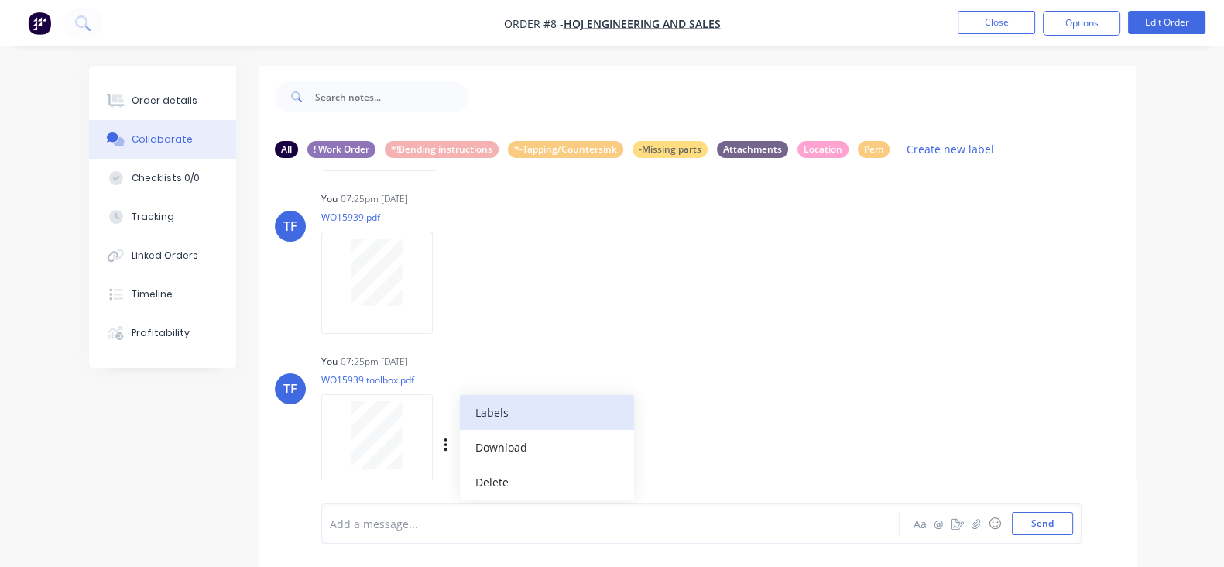
click at [460, 411] on button "Labels" at bounding box center [547, 412] width 174 height 35
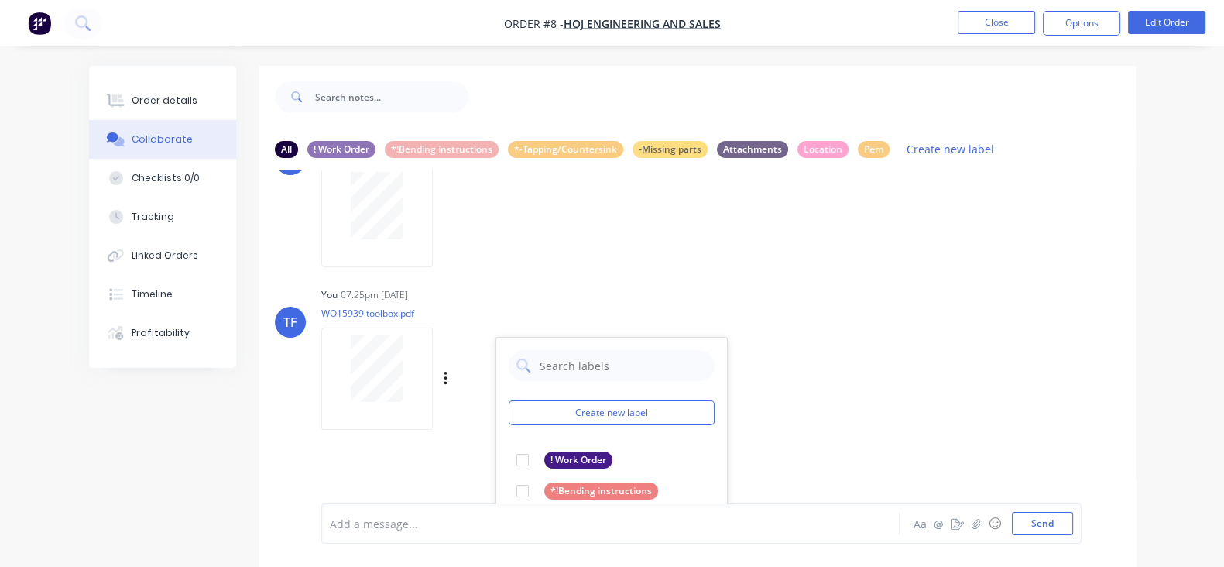
scroll to position [266, 0]
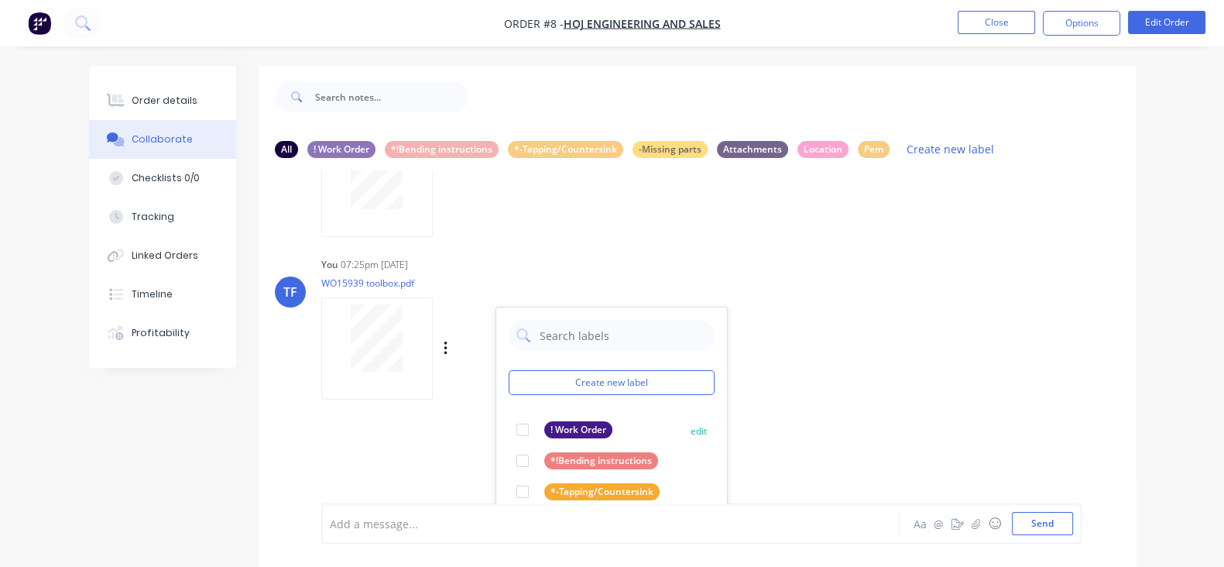
click at [507, 430] on div at bounding box center [522, 429] width 31 height 31
click at [768, 354] on div "TF You 07:25pm [DATE] WO15939 toolbox.pdf Labels Download Delete Create new lab…" at bounding box center [697, 322] width 876 height 139
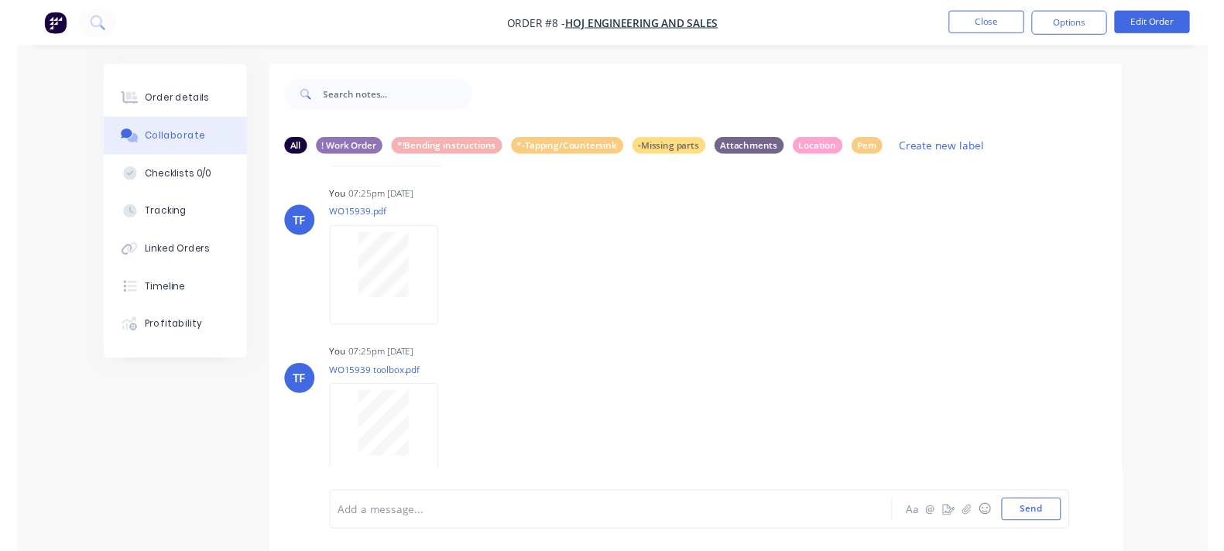
scroll to position [0, 0]
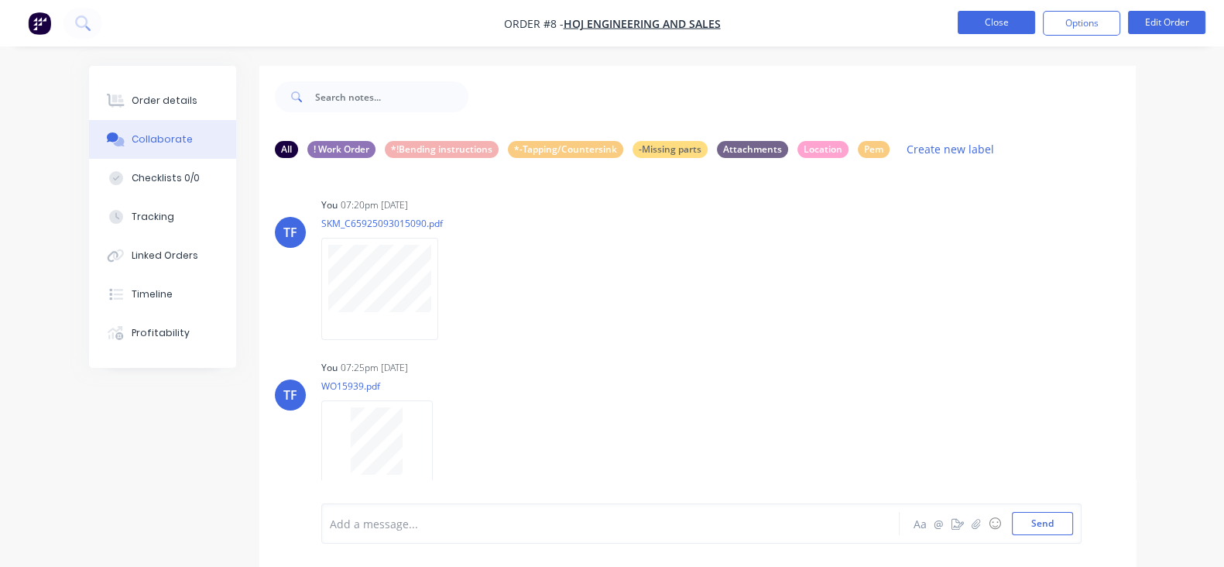
click at [991, 18] on button "Close" at bounding box center [996, 22] width 77 height 23
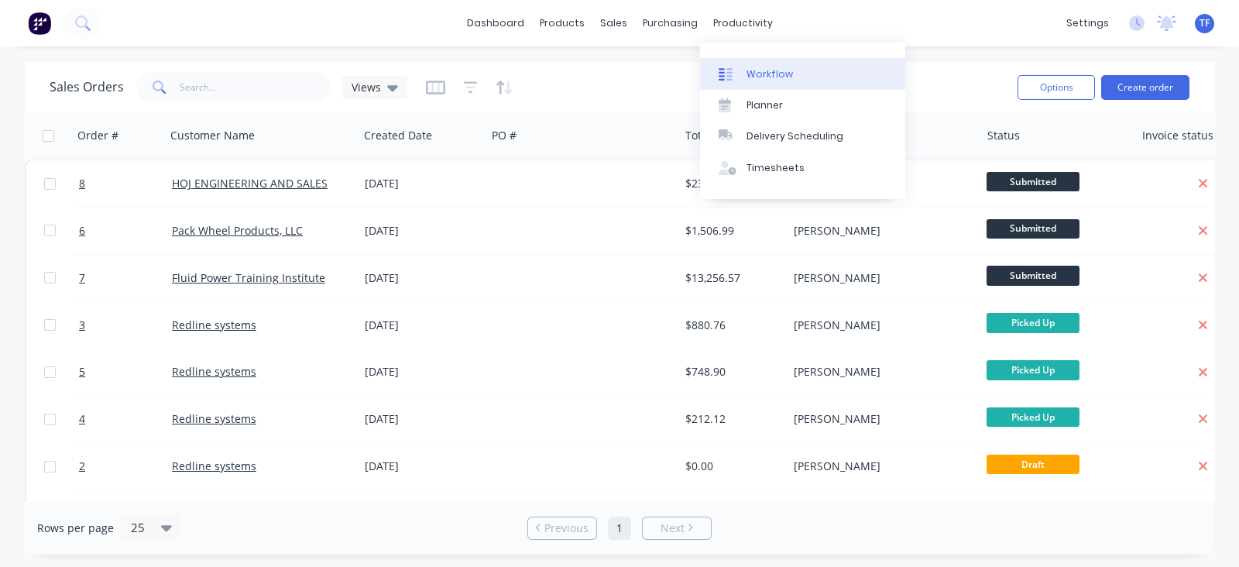
click at [756, 74] on div "Workflow" at bounding box center [769, 74] width 46 height 14
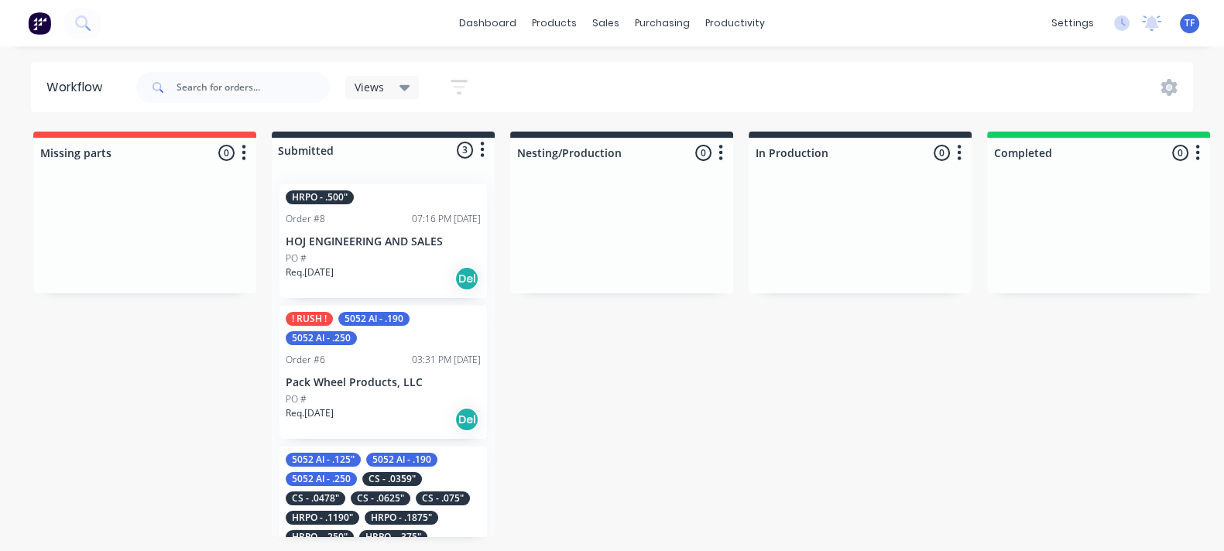
click at [356, 235] on p "HOJ ENGINEERING AND SALES" at bounding box center [383, 241] width 195 height 13
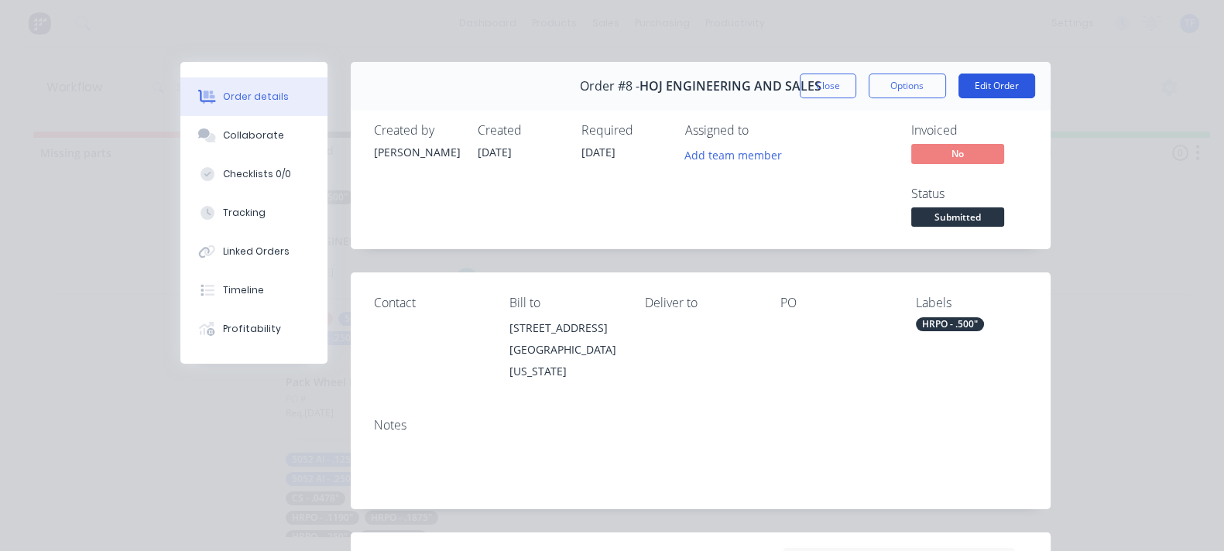
click at [1035, 82] on button "Edit Order" at bounding box center [996, 86] width 77 height 25
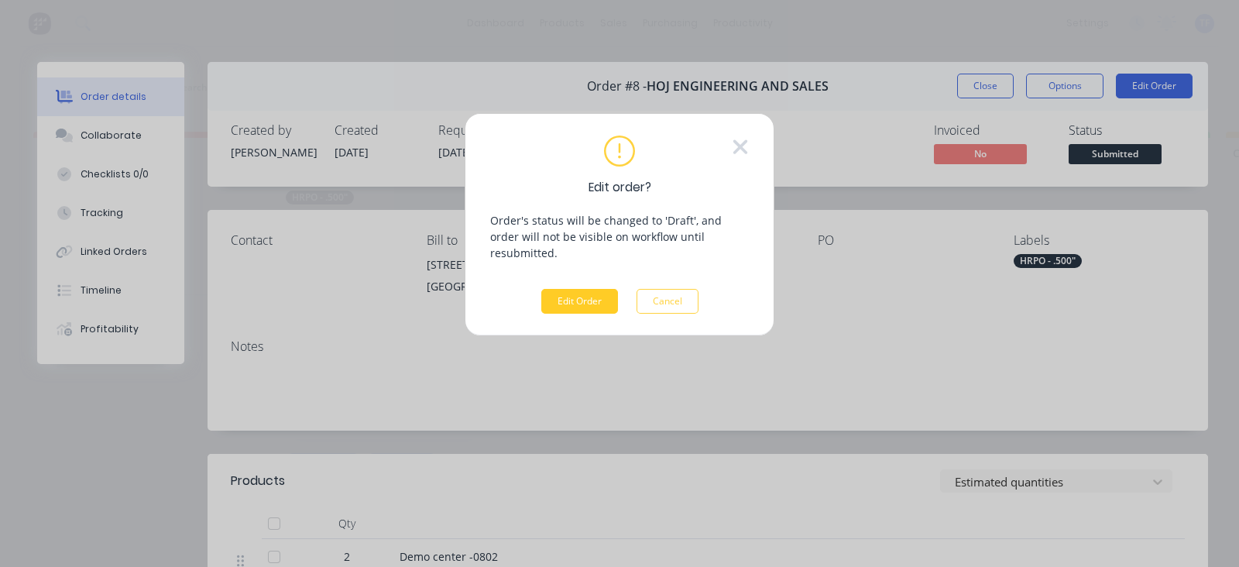
click at [597, 289] on button "Edit Order" at bounding box center [579, 301] width 77 height 25
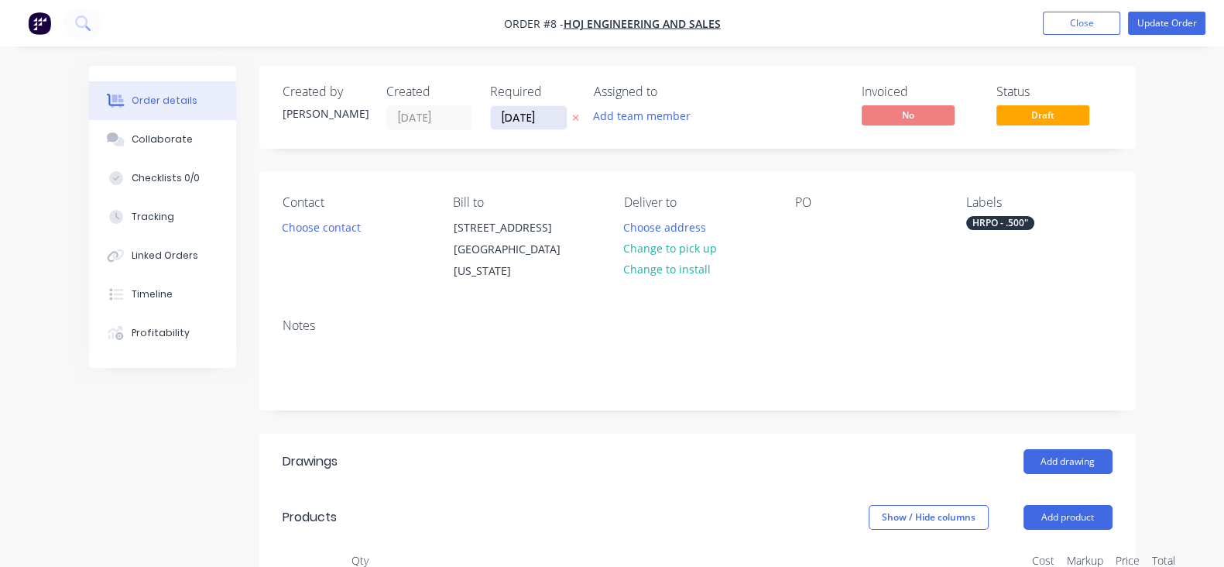
click at [491, 122] on input "[DATE]" at bounding box center [529, 117] width 76 height 23
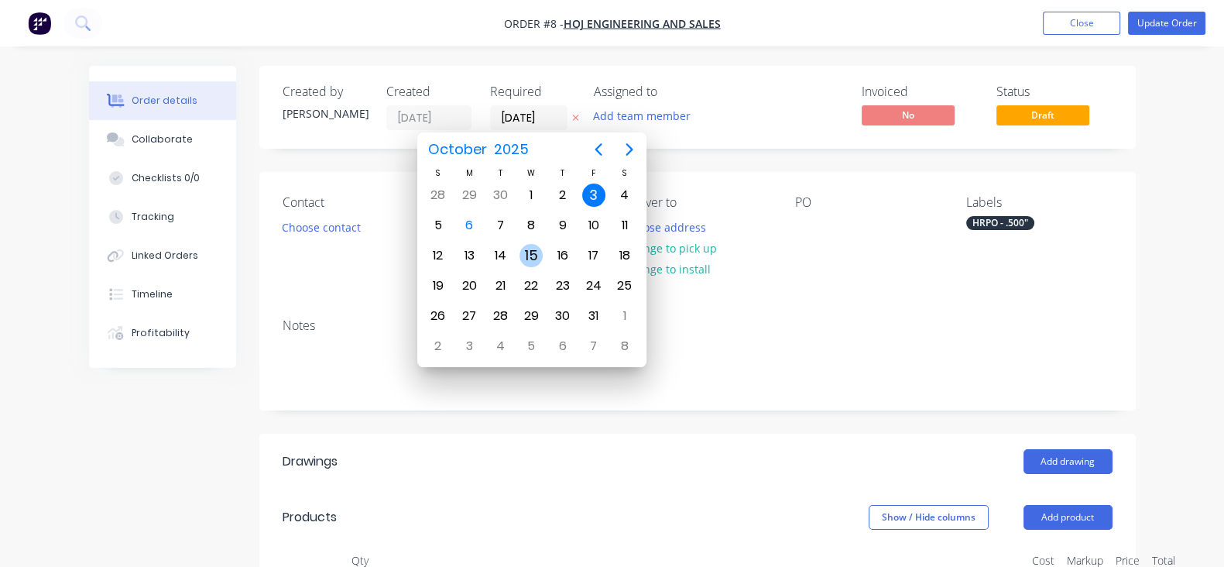
click at [533, 262] on div "15" at bounding box center [530, 255] width 23 height 23
type input "[DATE]"
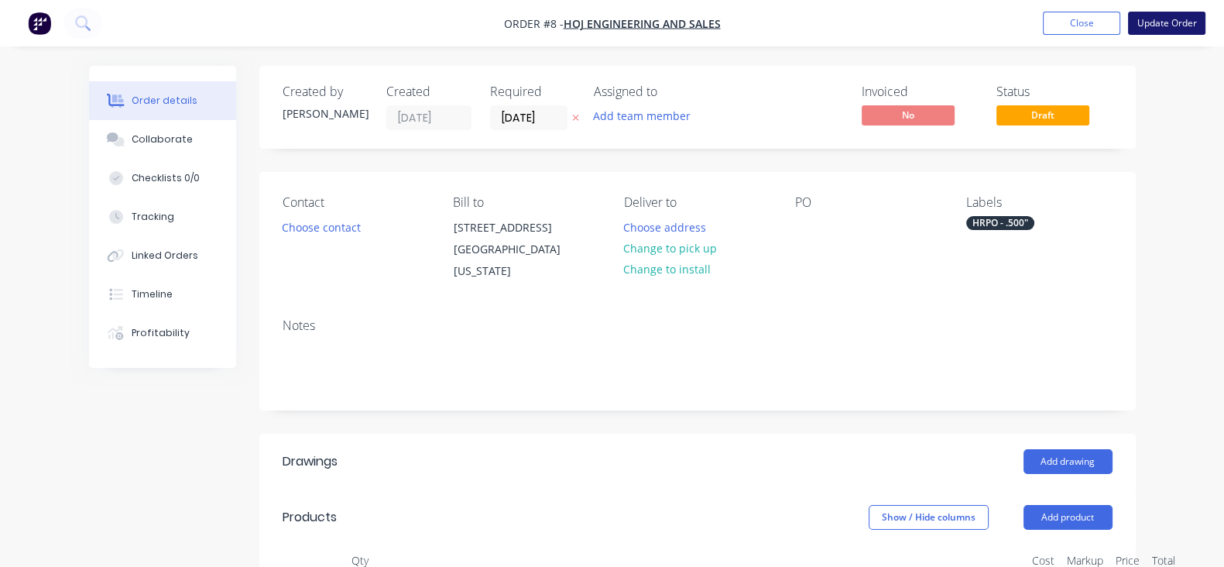
click at [1160, 22] on button "Update Order" at bounding box center [1166, 23] width 77 height 23
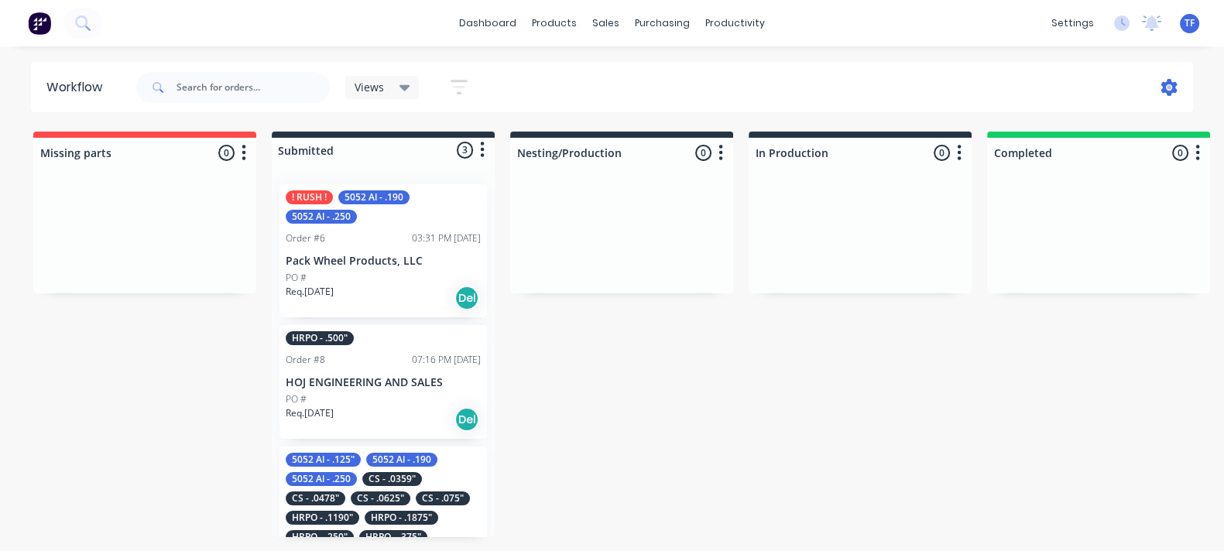
click at [1171, 91] on icon at bounding box center [1169, 87] width 16 height 17
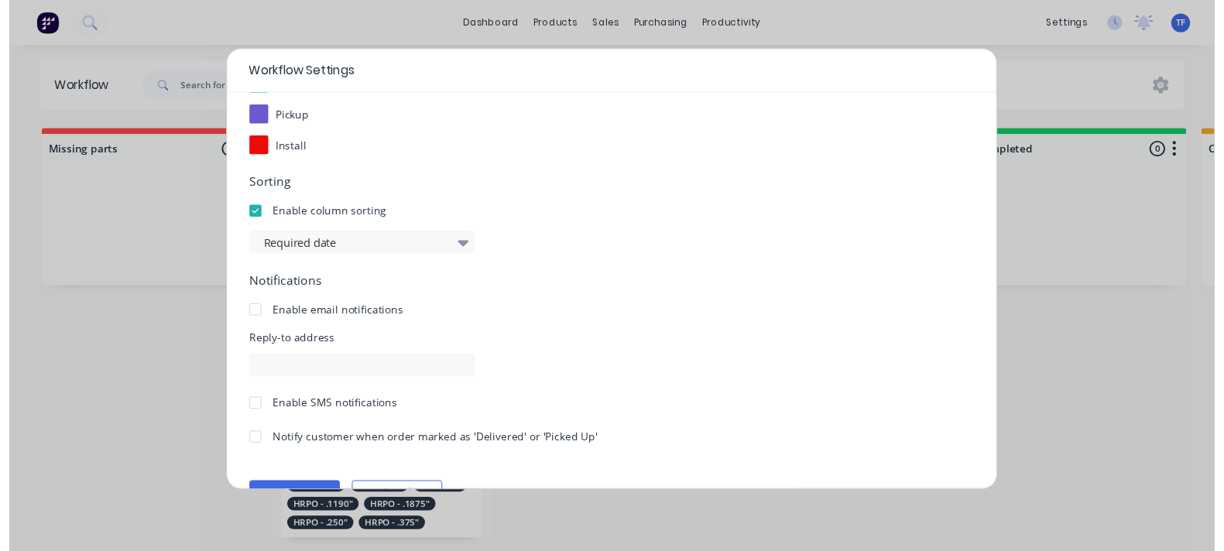
scroll to position [277, 0]
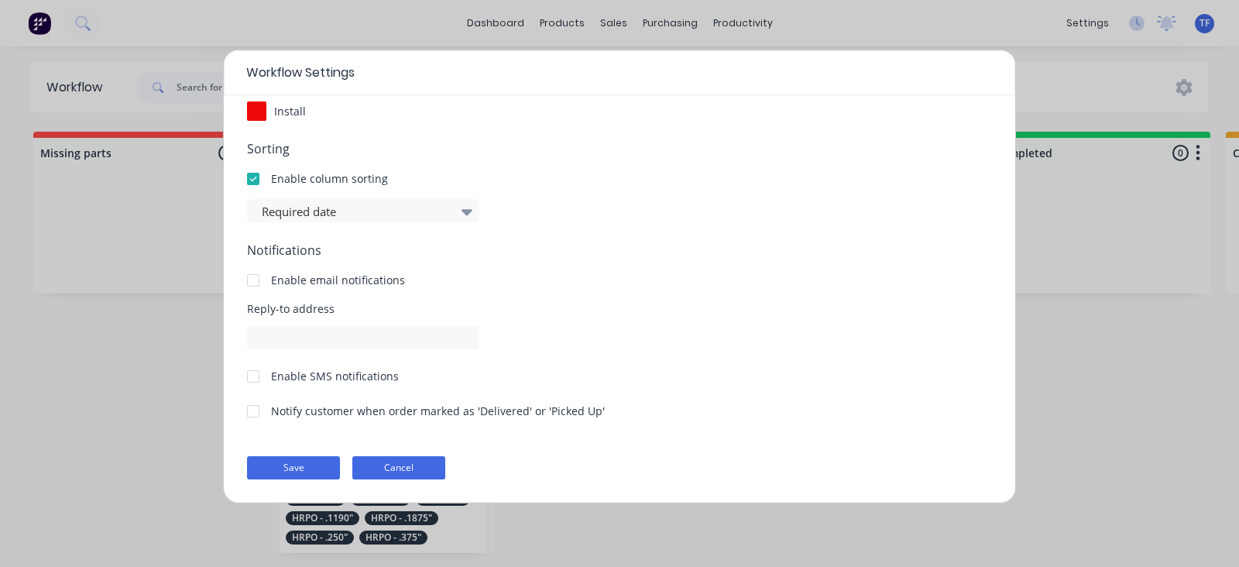
click at [421, 464] on button "Cancel" at bounding box center [398, 467] width 93 height 23
